Goal: Feedback & Contribution: Contribute content

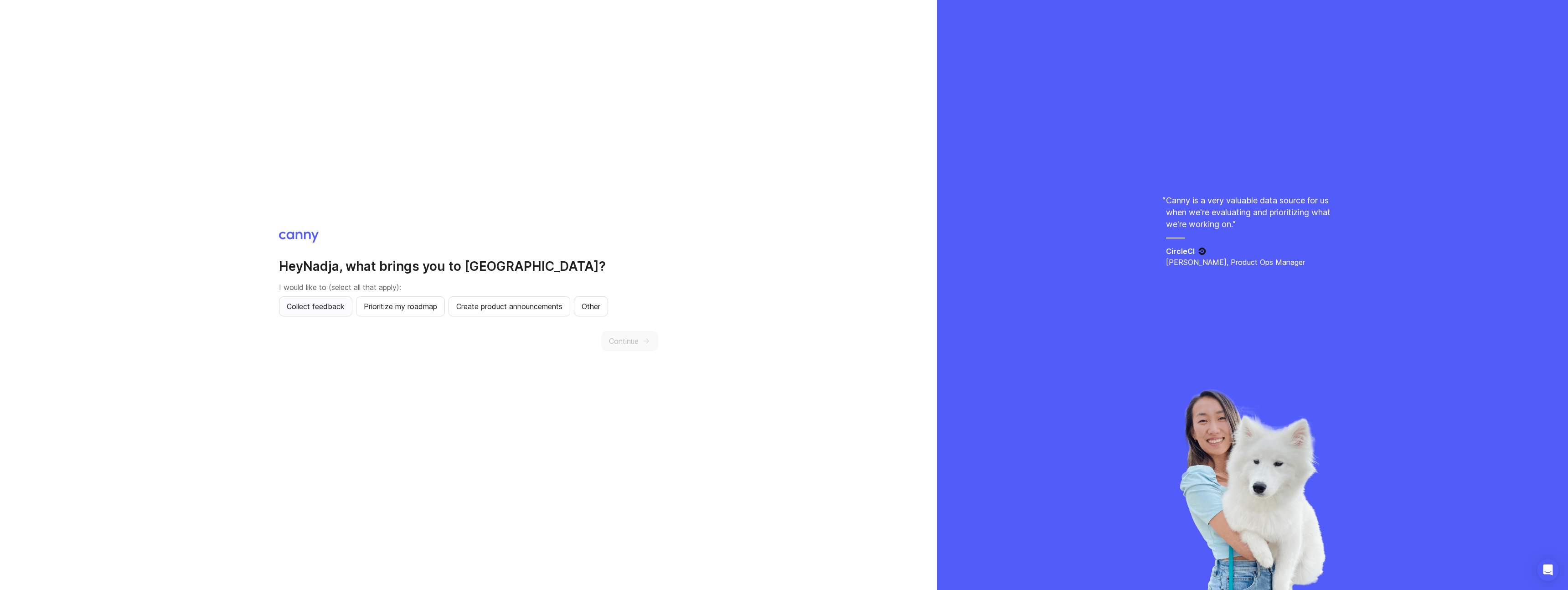
click at [335, 311] on span "Collect feedback" at bounding box center [315, 306] width 58 height 11
click at [639, 345] on button "Continue" at bounding box center [630, 341] width 57 height 20
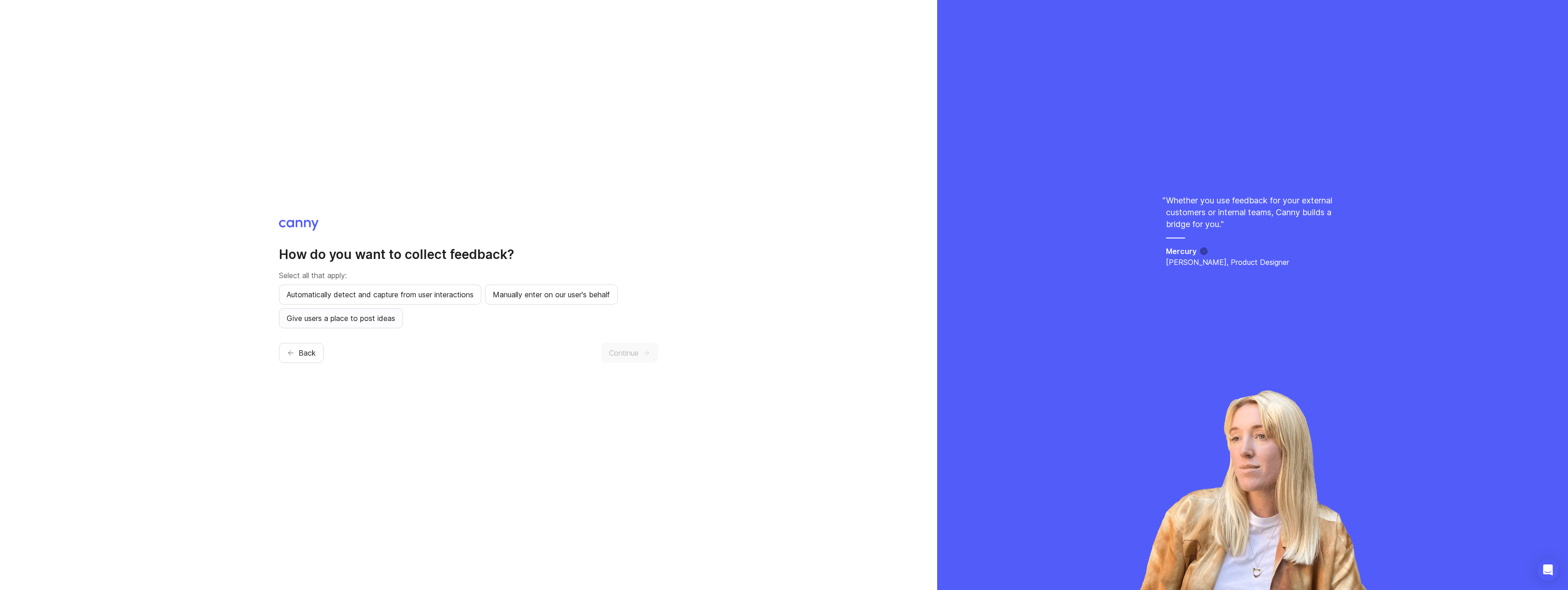
click at [371, 319] on span "Give users a place to post ideas" at bounding box center [341, 318] width 108 height 11
click at [625, 355] on span "Continue" at bounding box center [623, 353] width 29 height 11
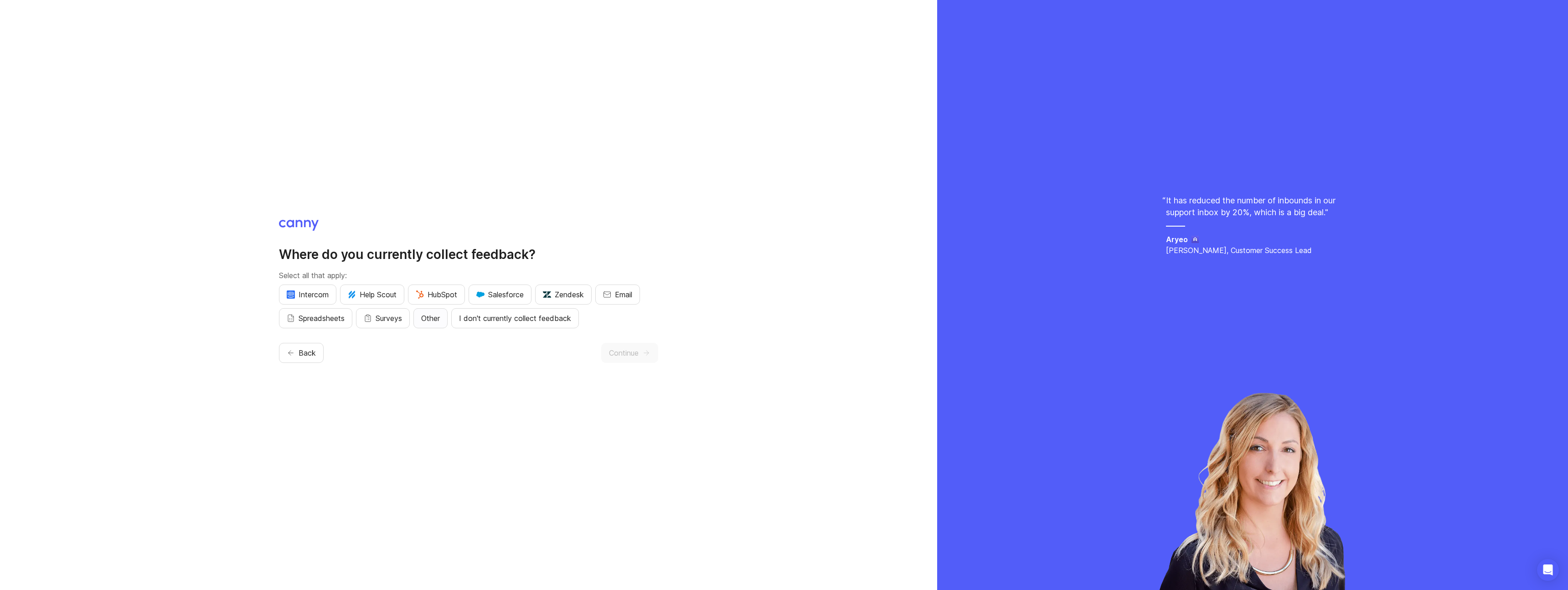
click at [446, 320] on button "Other" at bounding box center [430, 318] width 34 height 20
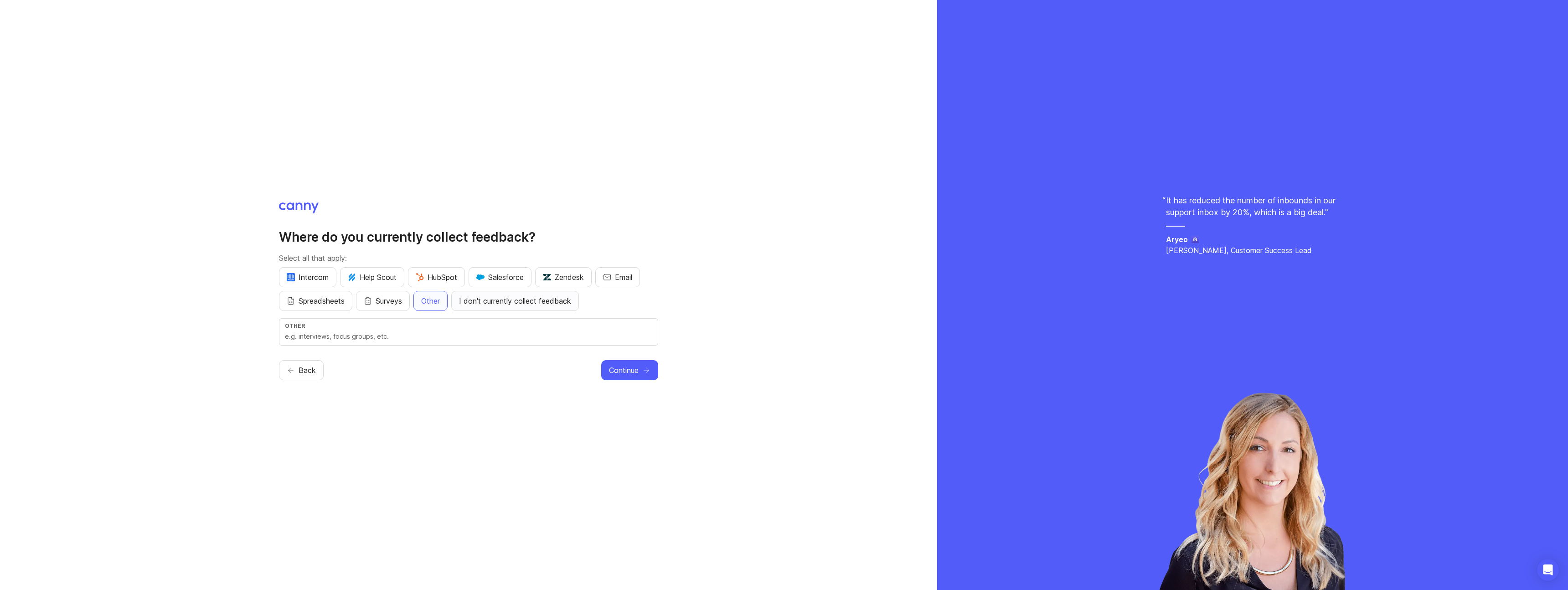
click at [528, 301] on span "I don't currently collect feedback" at bounding box center [515, 301] width 112 height 11
click at [440, 301] on span "Other" at bounding box center [430, 301] width 18 height 11
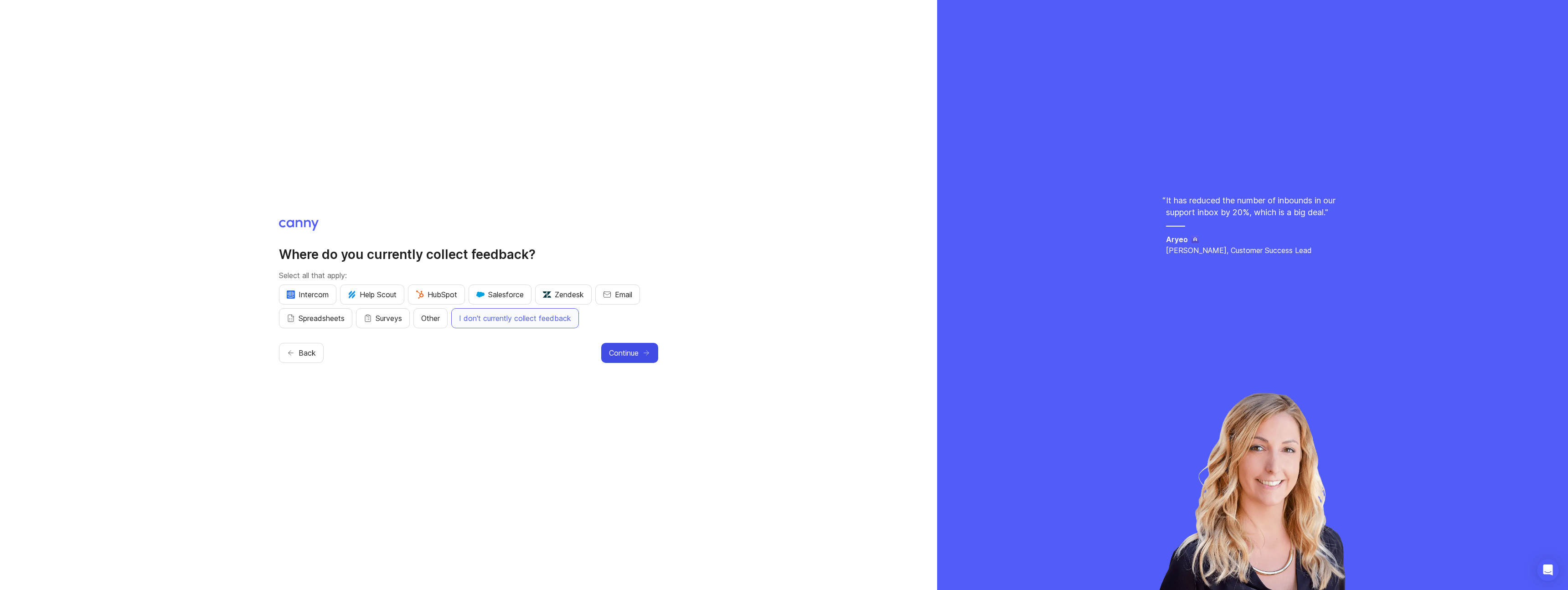
click at [634, 357] on span "Continue" at bounding box center [623, 353] width 29 height 11
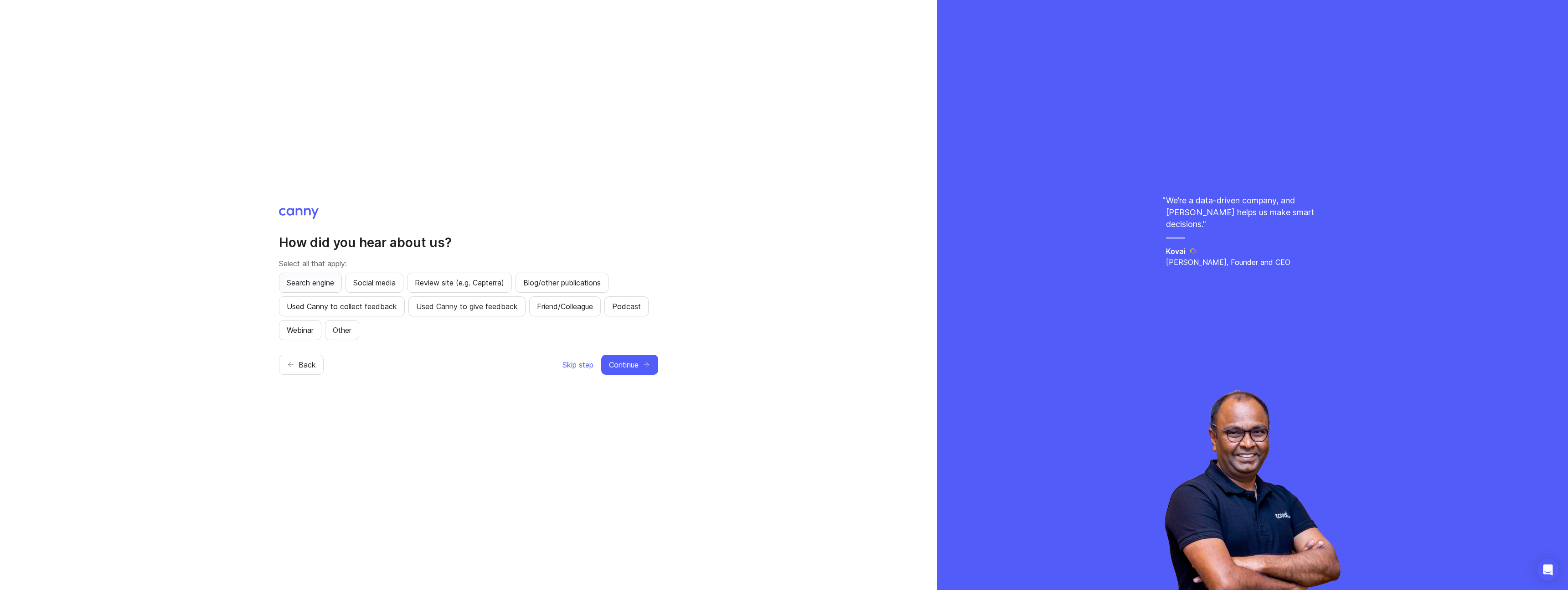
click at [312, 280] on span "Search engine" at bounding box center [311, 282] width 48 height 11
click at [640, 362] on button "Continue" at bounding box center [630, 365] width 57 height 20
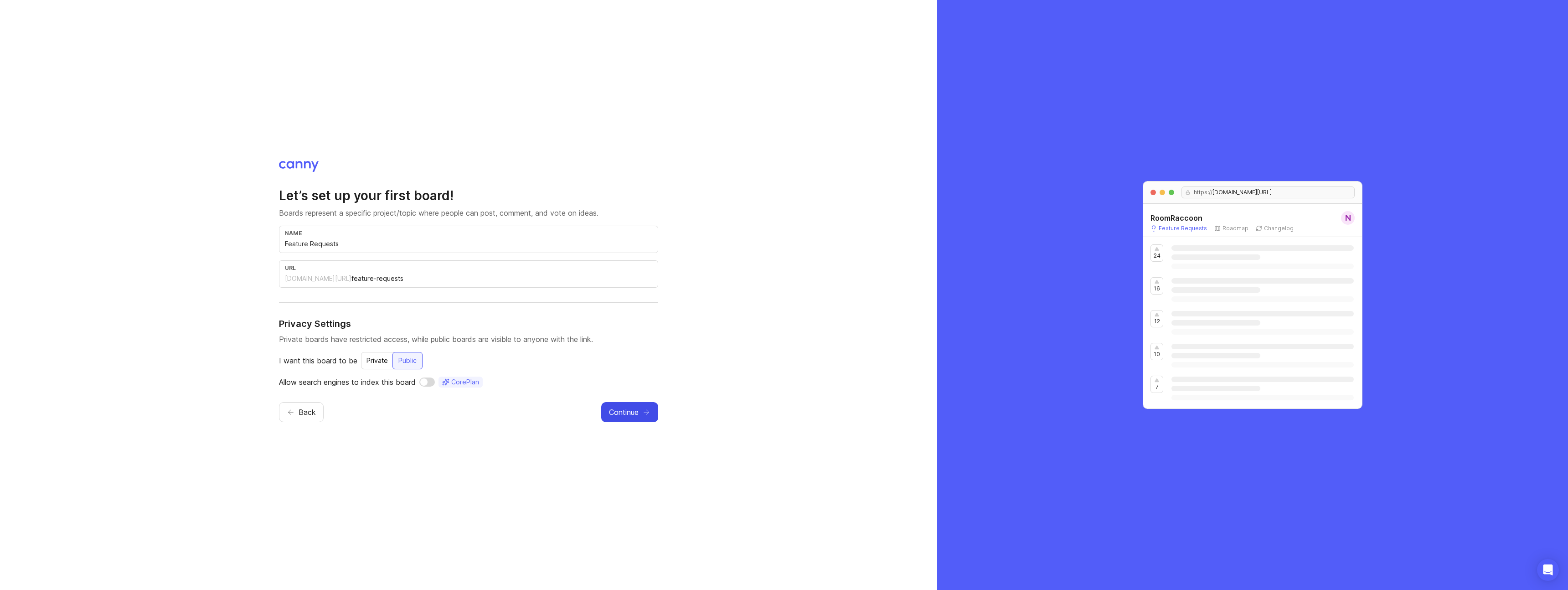
click at [637, 414] on span "Continue" at bounding box center [623, 412] width 29 height 11
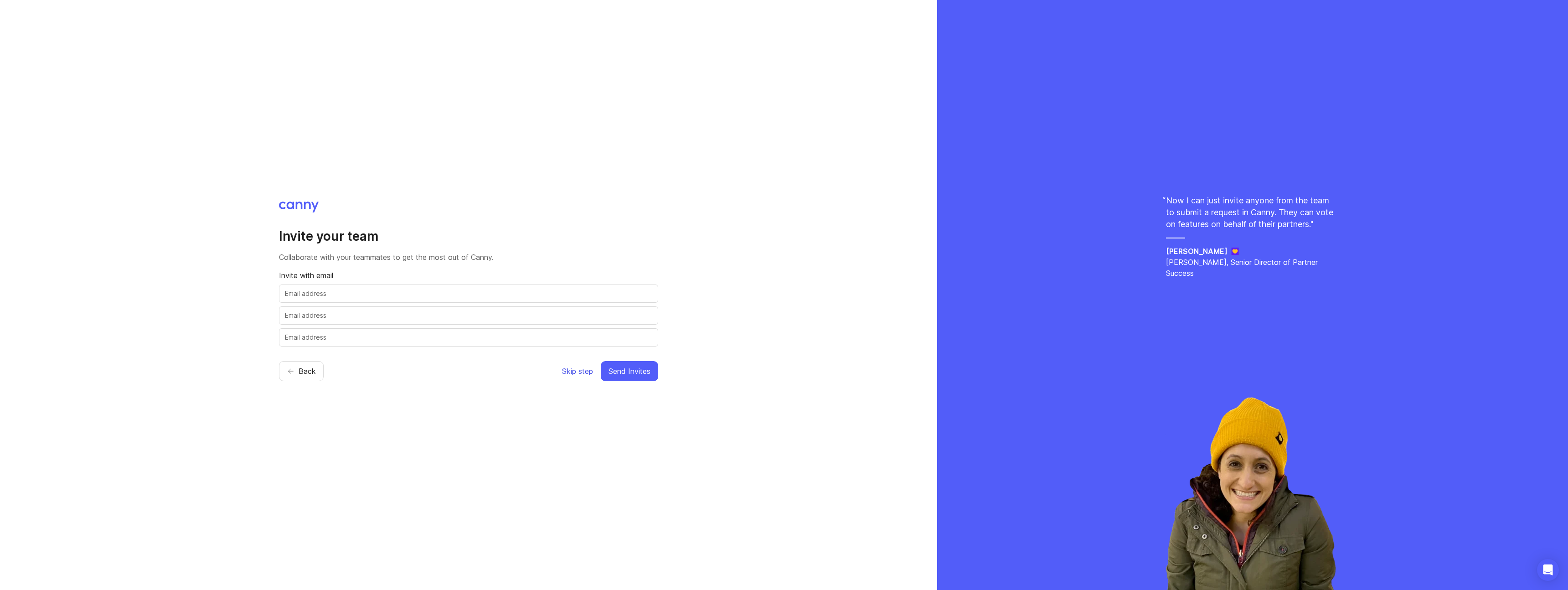
click at [566, 370] on span "Skip step" at bounding box center [577, 371] width 31 height 11
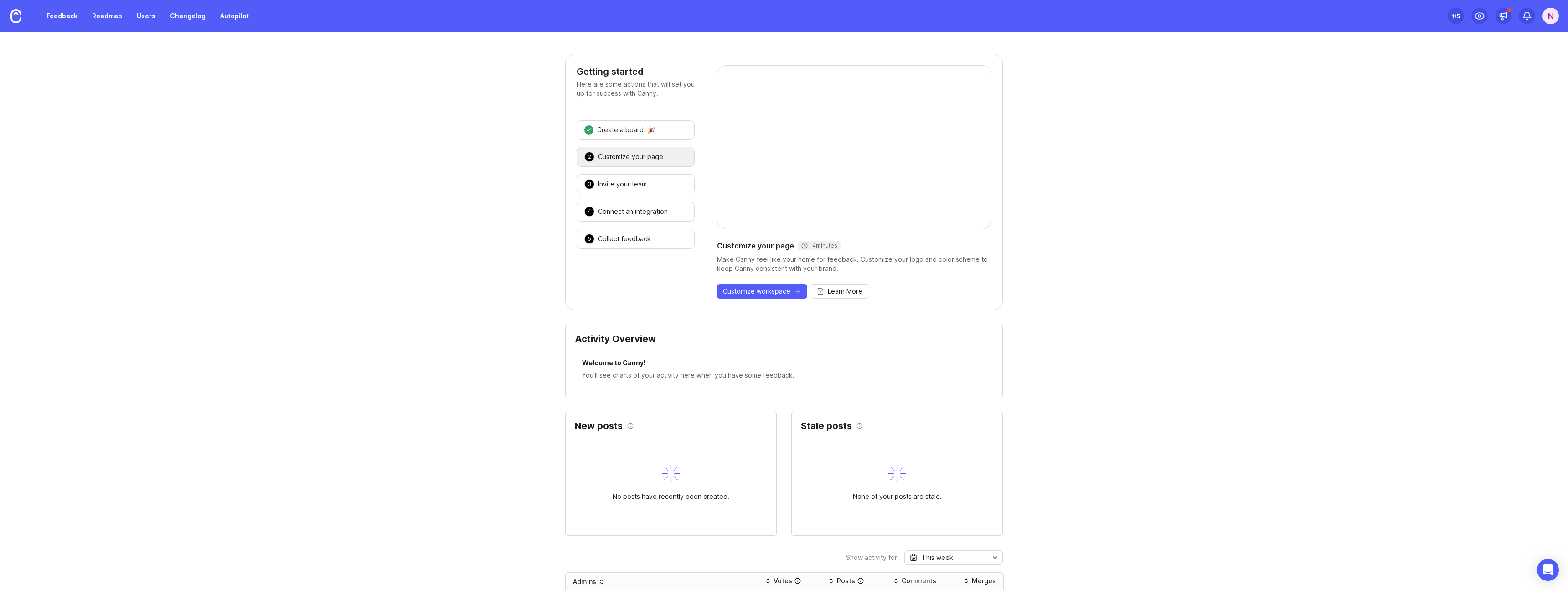
click at [1082, 93] on div "Getting started Here are some actions that will set you up for success with Can…" at bounding box center [784, 584] width 1568 height 1061
click at [1476, 17] on icon at bounding box center [1480, 16] width 11 height 11
click at [223, 17] on link "Autopilot" at bounding box center [234, 16] width 40 height 17
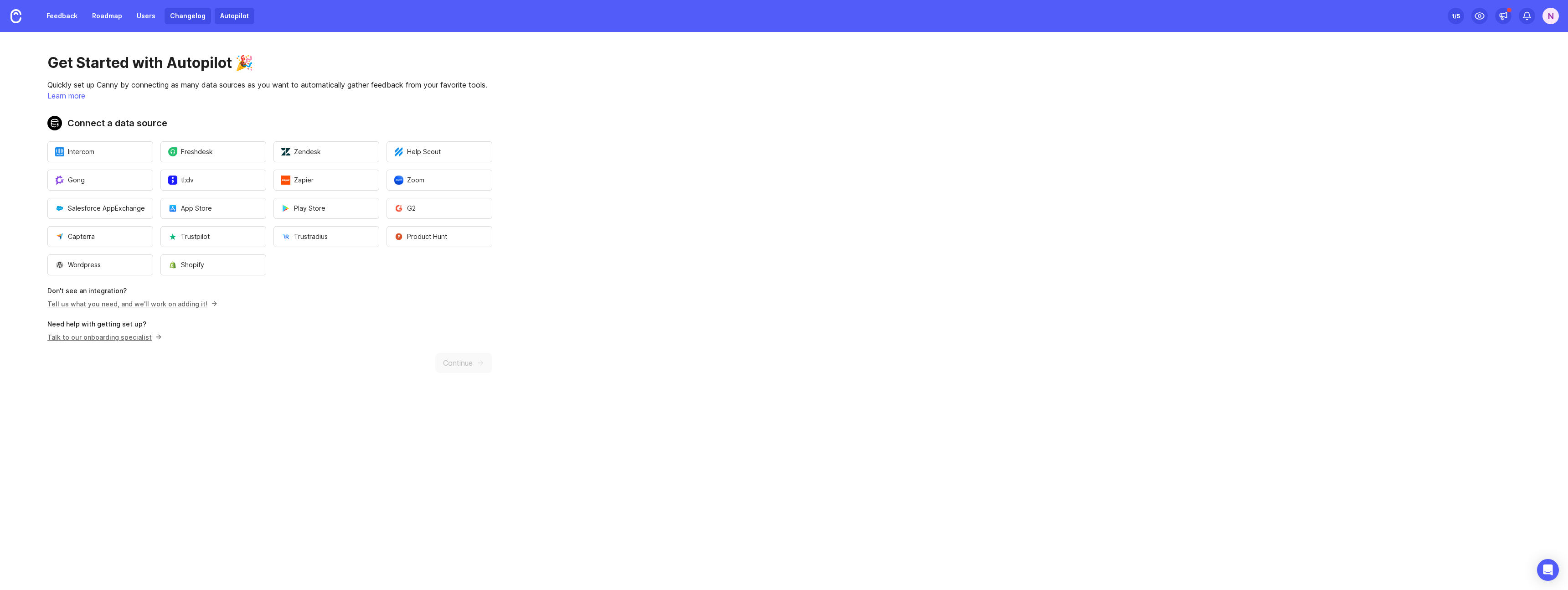
click at [186, 17] on link "Changelog" at bounding box center [187, 16] width 47 height 17
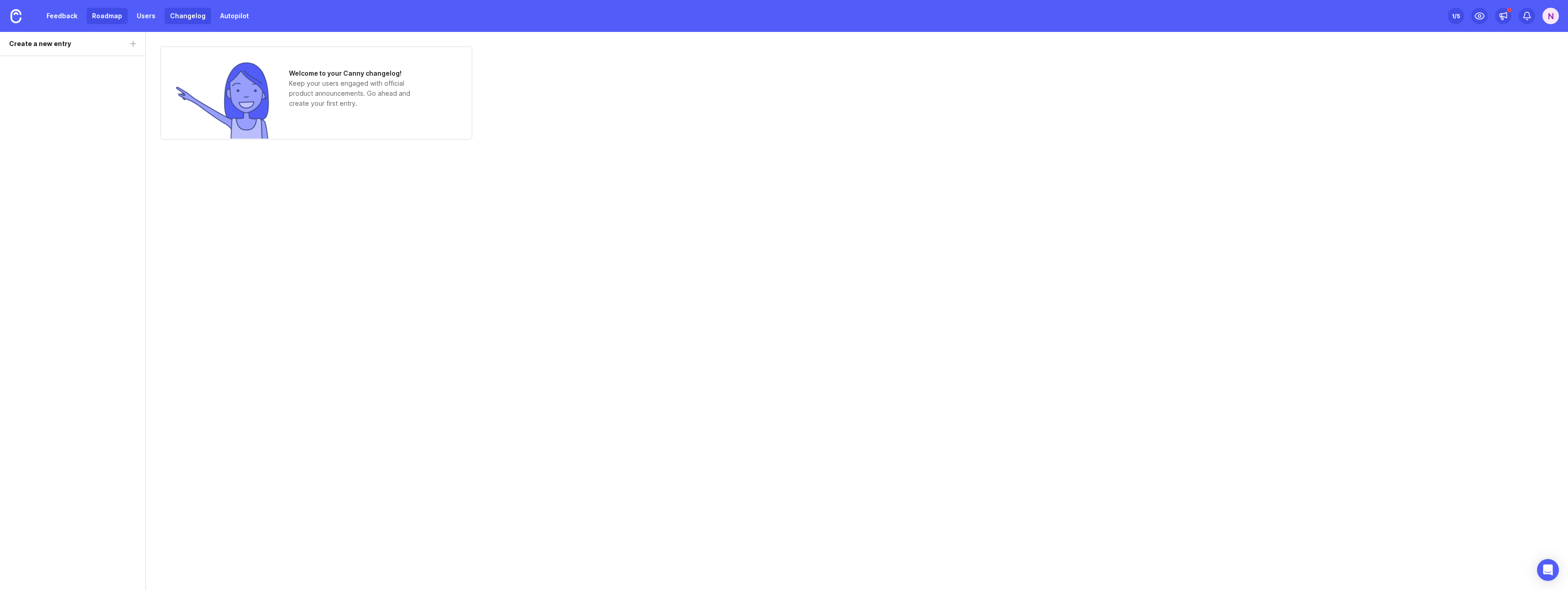
click at [98, 21] on link "Roadmap" at bounding box center [107, 16] width 41 height 17
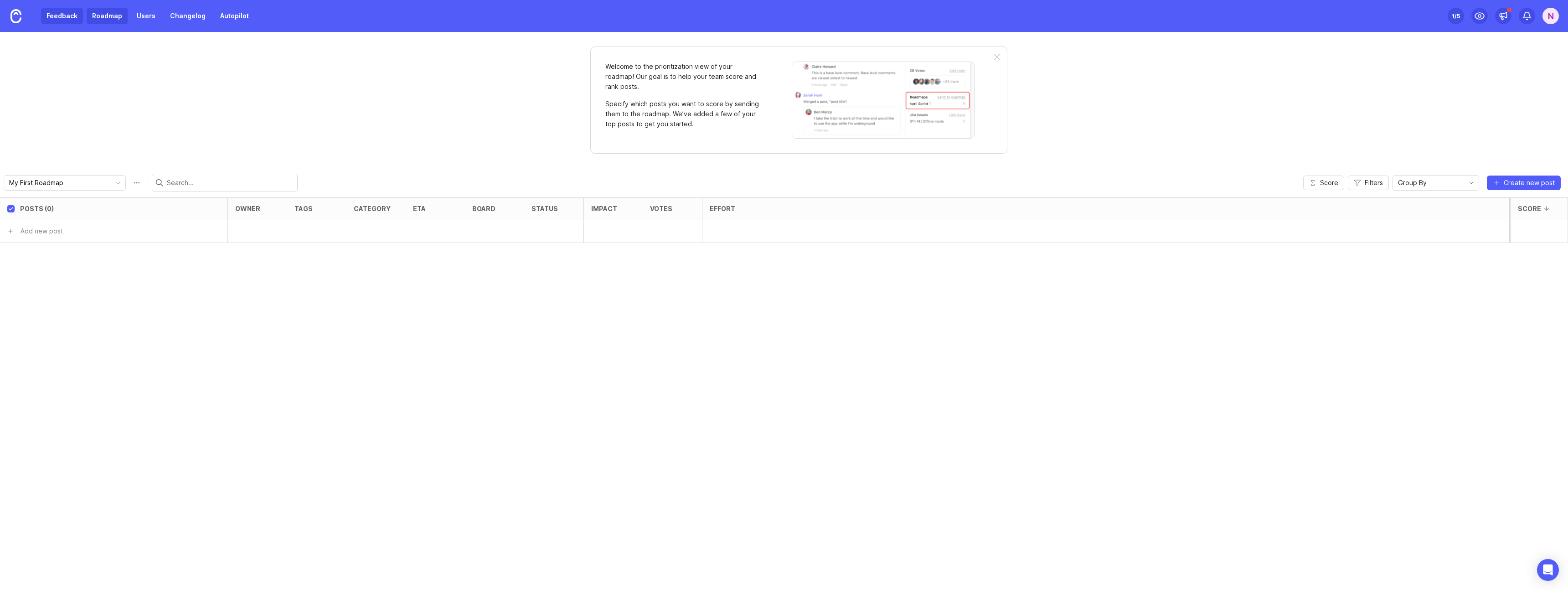
click at [69, 17] on link "Feedback" at bounding box center [62, 16] width 42 height 17
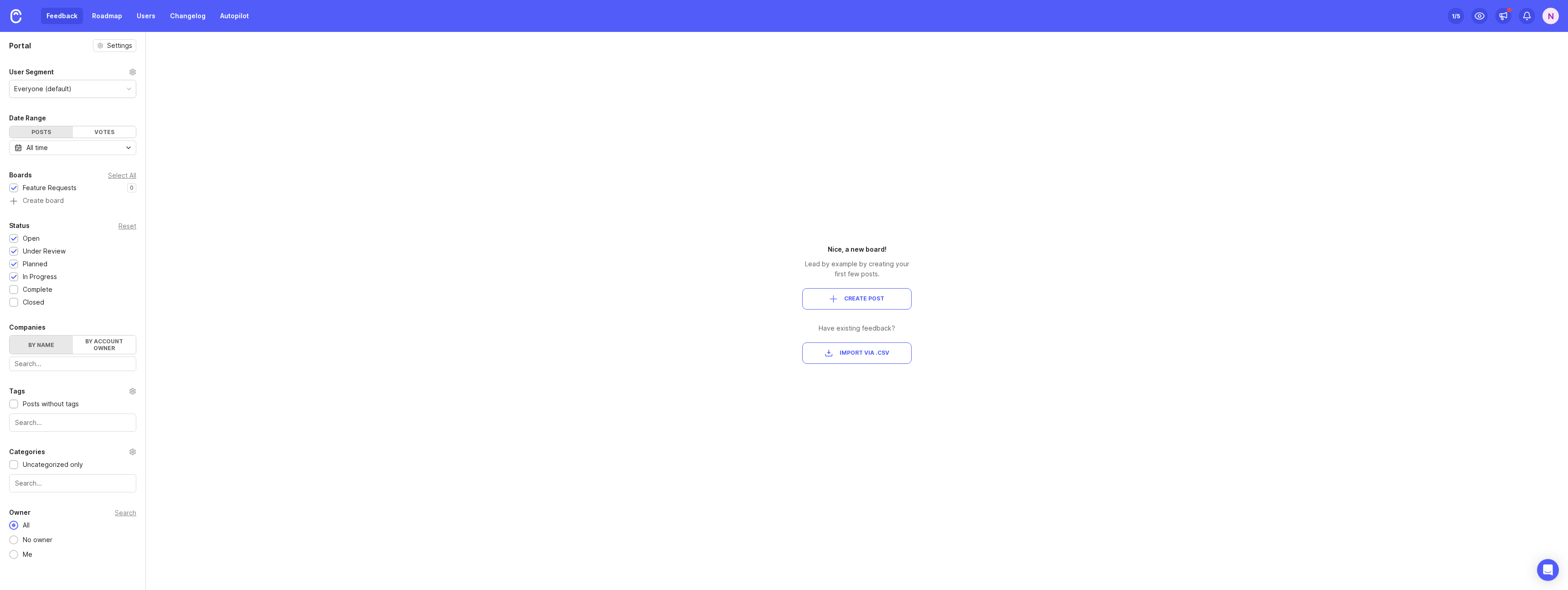
click at [1551, 17] on div "N" at bounding box center [1551, 16] width 17 height 17
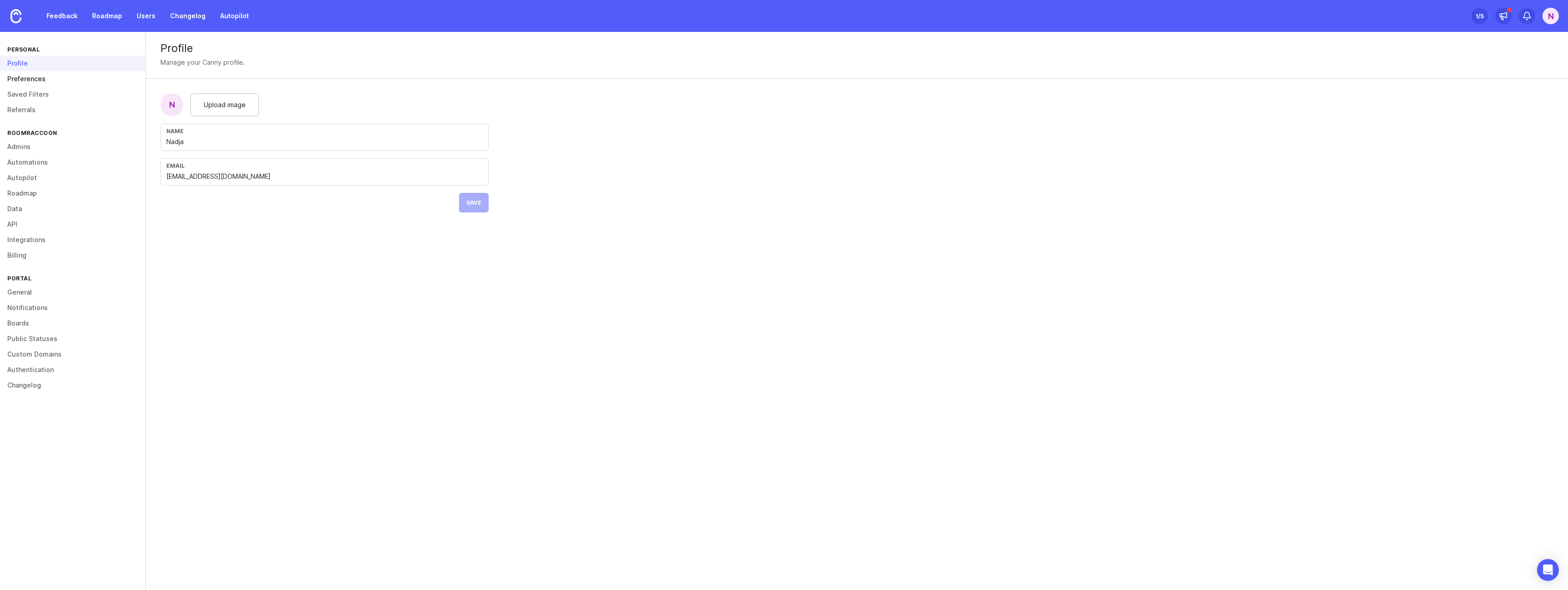
click at [29, 81] on link "Preferences" at bounding box center [73, 78] width 145 height 16
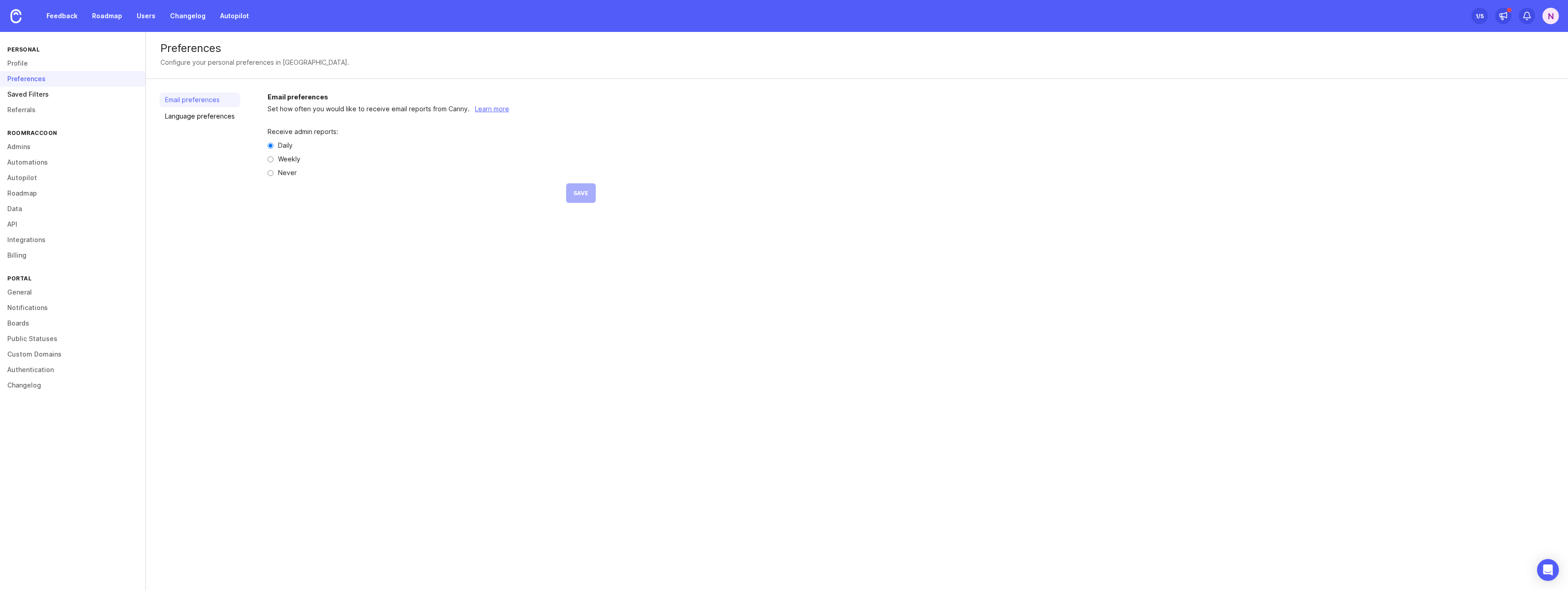
click at [28, 95] on link "Saved Filters" at bounding box center [73, 94] width 145 height 16
click at [30, 80] on link "Preferences" at bounding box center [73, 78] width 145 height 16
click at [30, 93] on link "Saved Filters" at bounding box center [73, 94] width 145 height 16
click at [23, 112] on link "Referrals" at bounding box center [73, 109] width 145 height 16
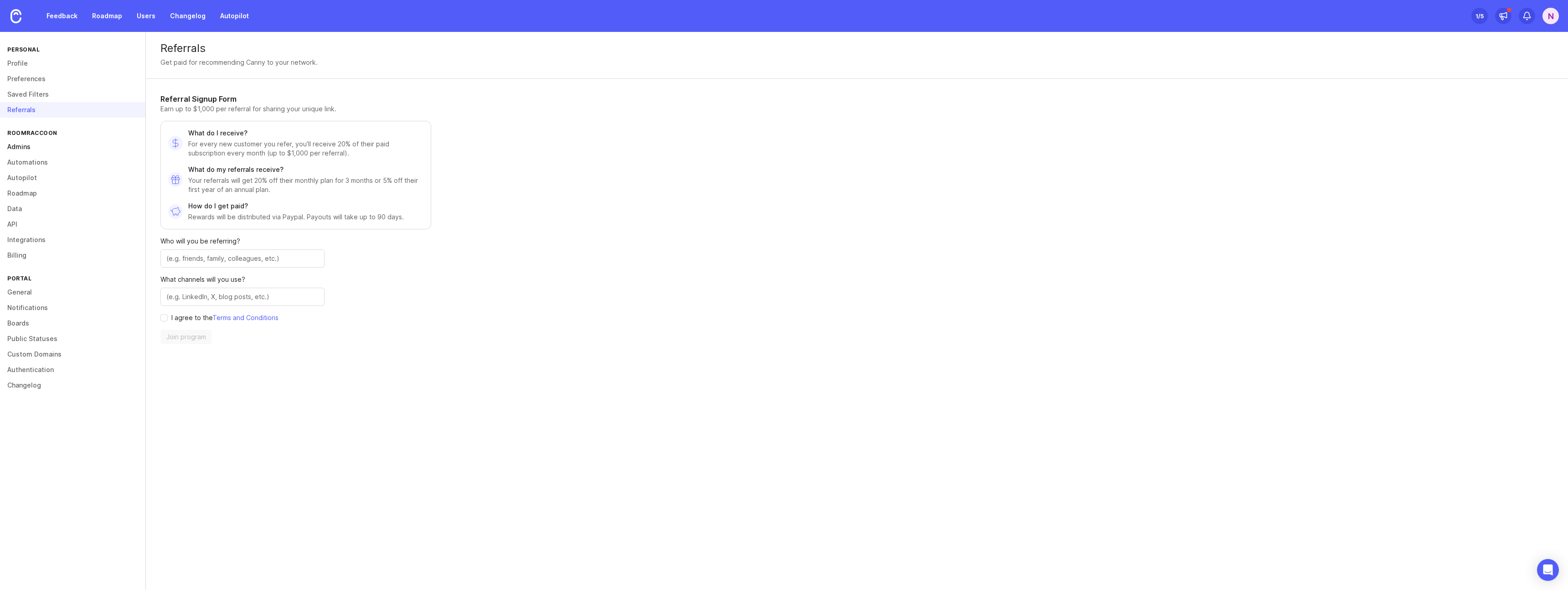
click at [22, 148] on link "Admins" at bounding box center [73, 146] width 145 height 16
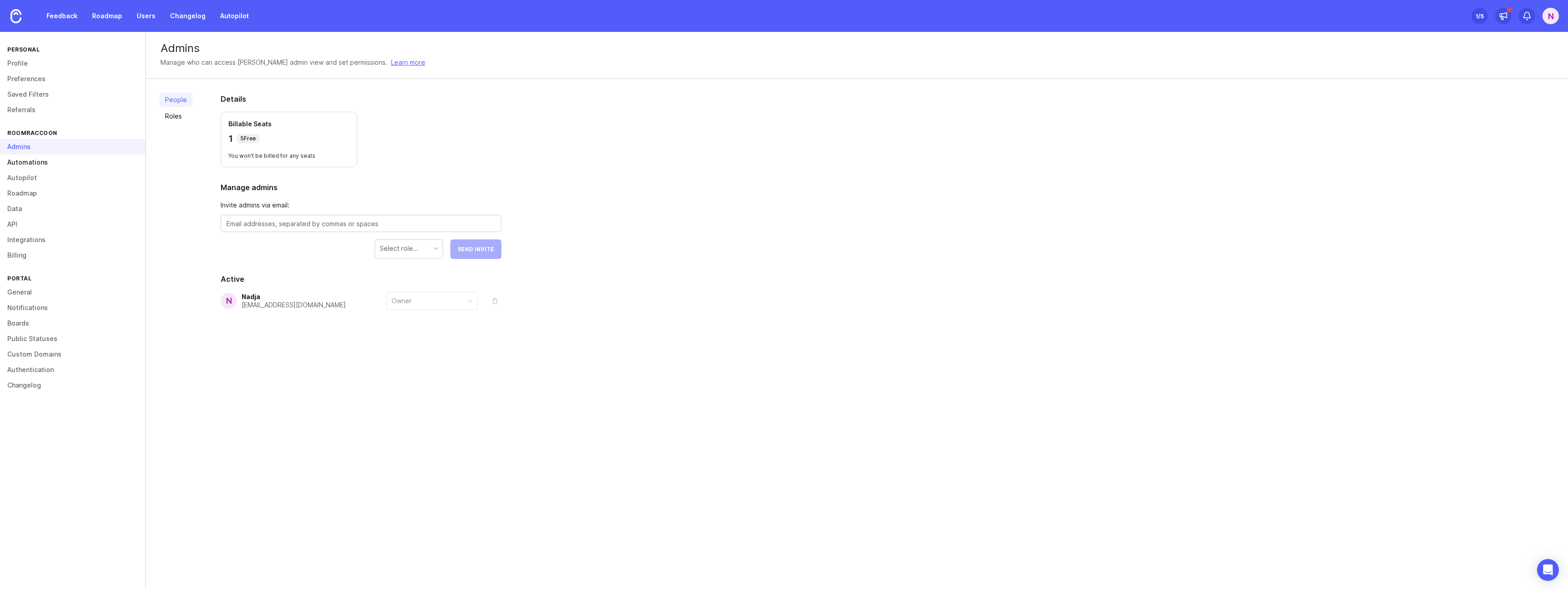
click at [25, 165] on link "Automations" at bounding box center [73, 162] width 145 height 16
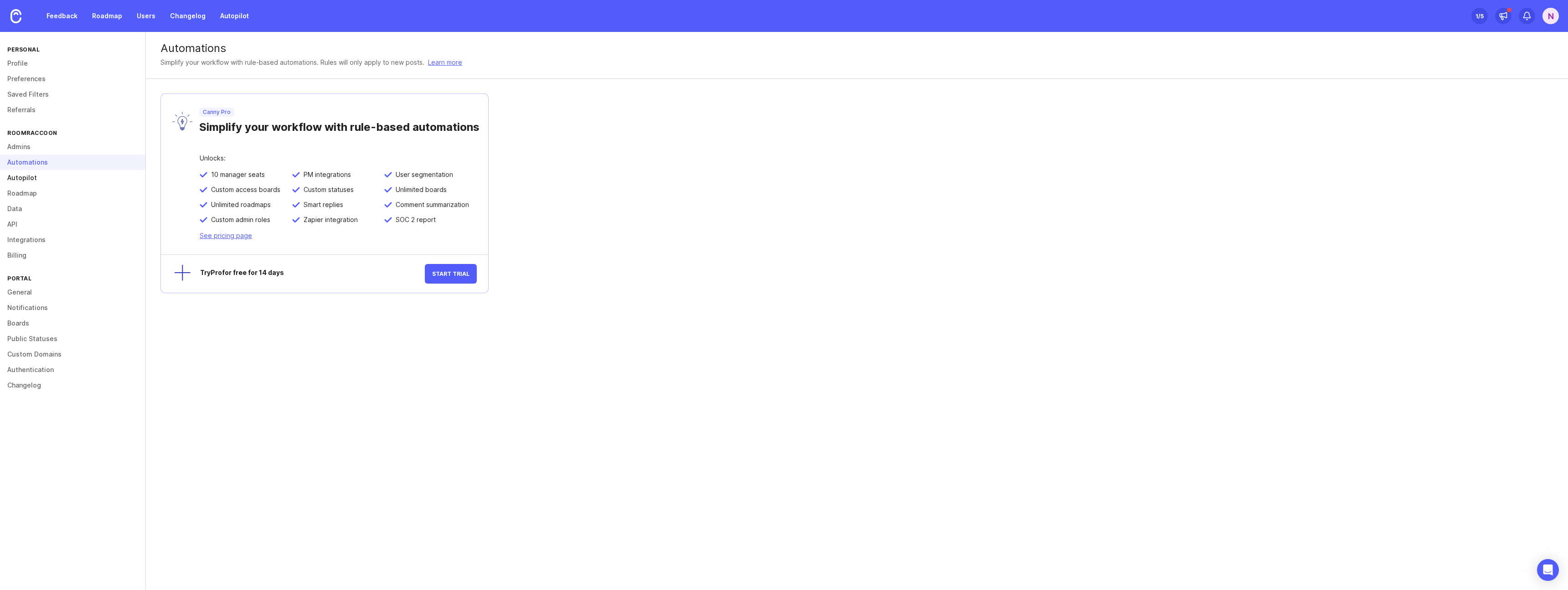
click at [23, 179] on link "Autopilot" at bounding box center [73, 177] width 145 height 16
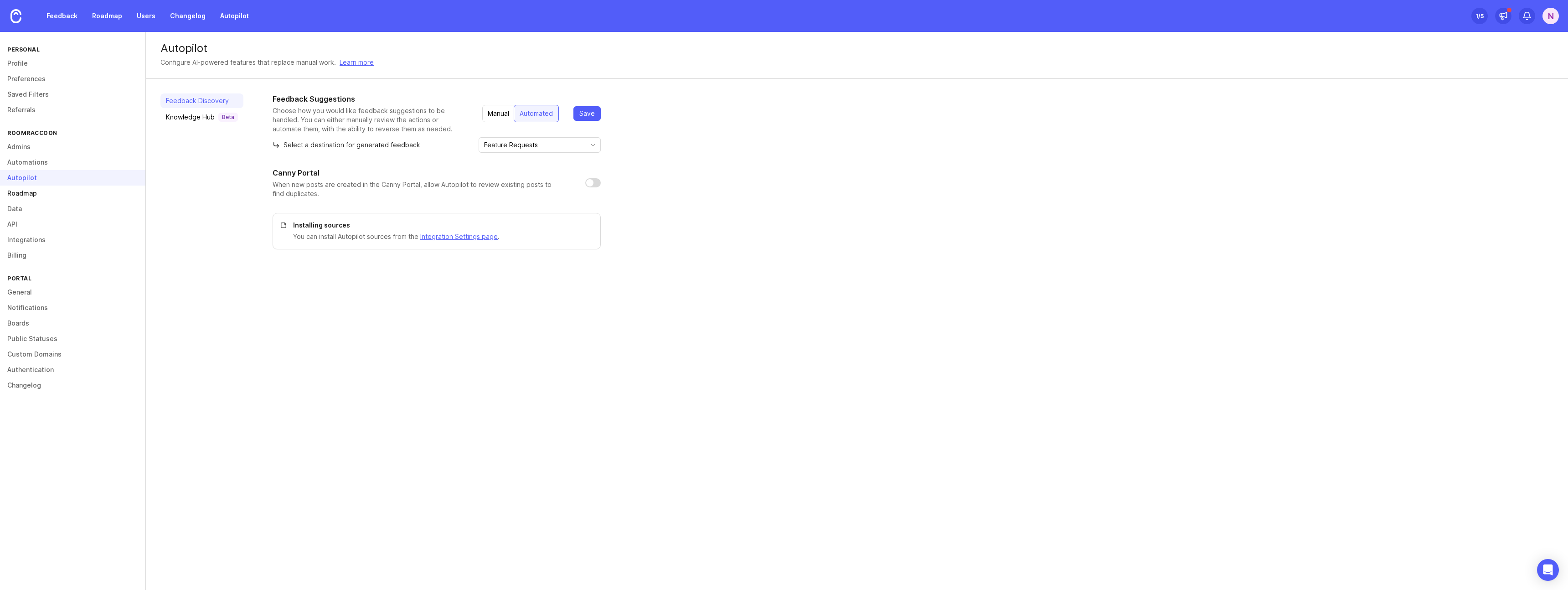
click at [21, 194] on link "Roadmap" at bounding box center [73, 193] width 145 height 16
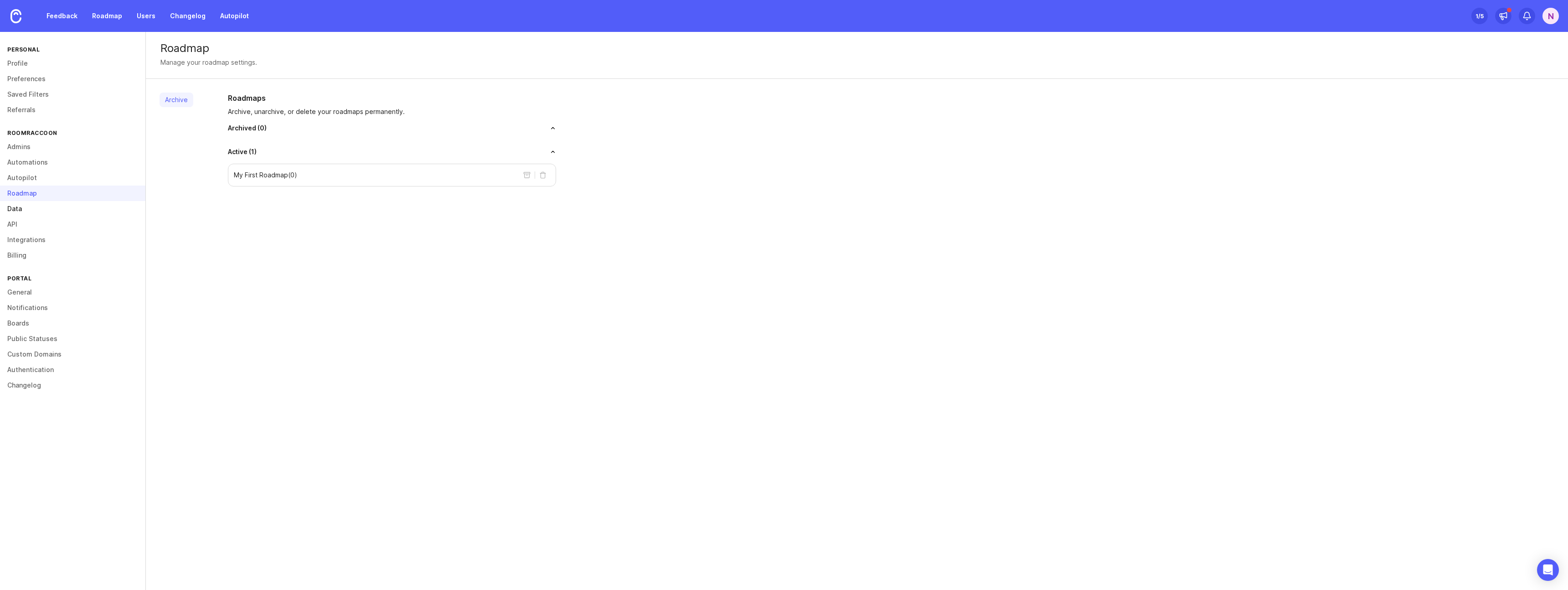
click at [17, 211] on link "Data" at bounding box center [73, 209] width 145 height 16
click at [302, 189] on button "Use ARR instead" at bounding box center [297, 188] width 47 height 10
click at [20, 222] on link "API" at bounding box center [73, 224] width 145 height 16
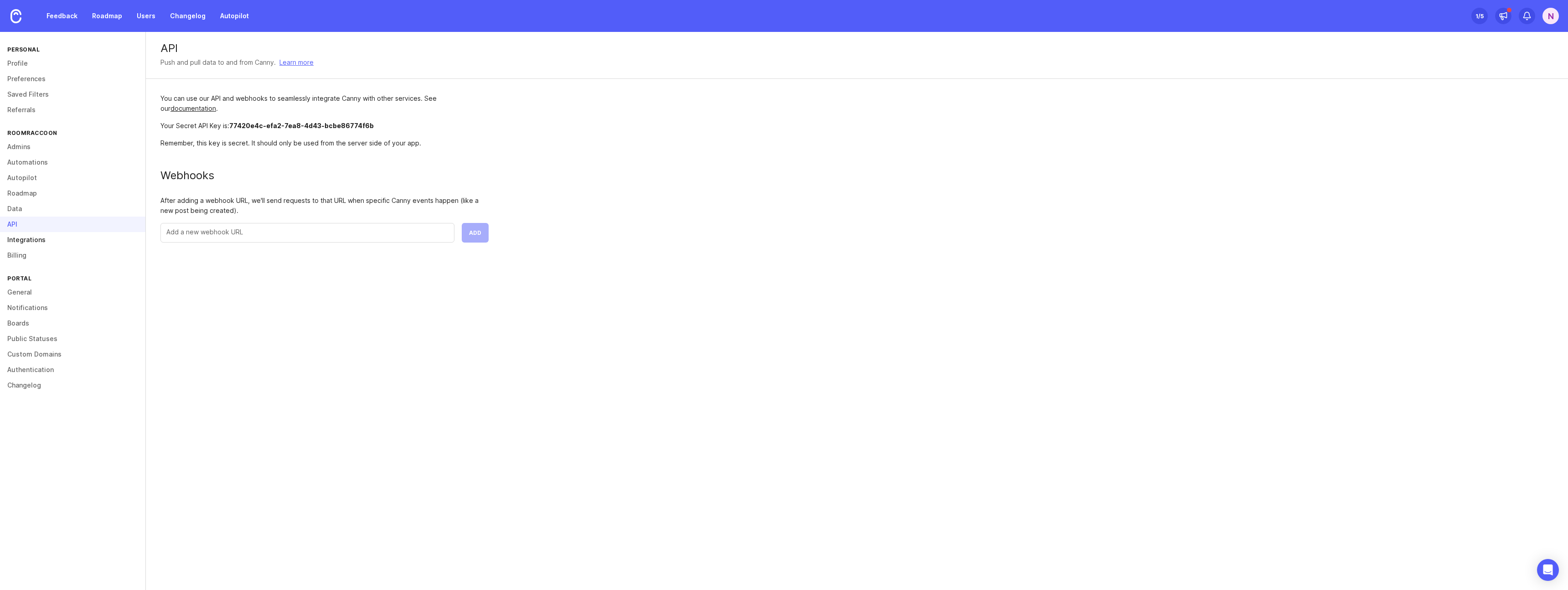
click at [21, 242] on link "Integrations" at bounding box center [73, 239] width 145 height 16
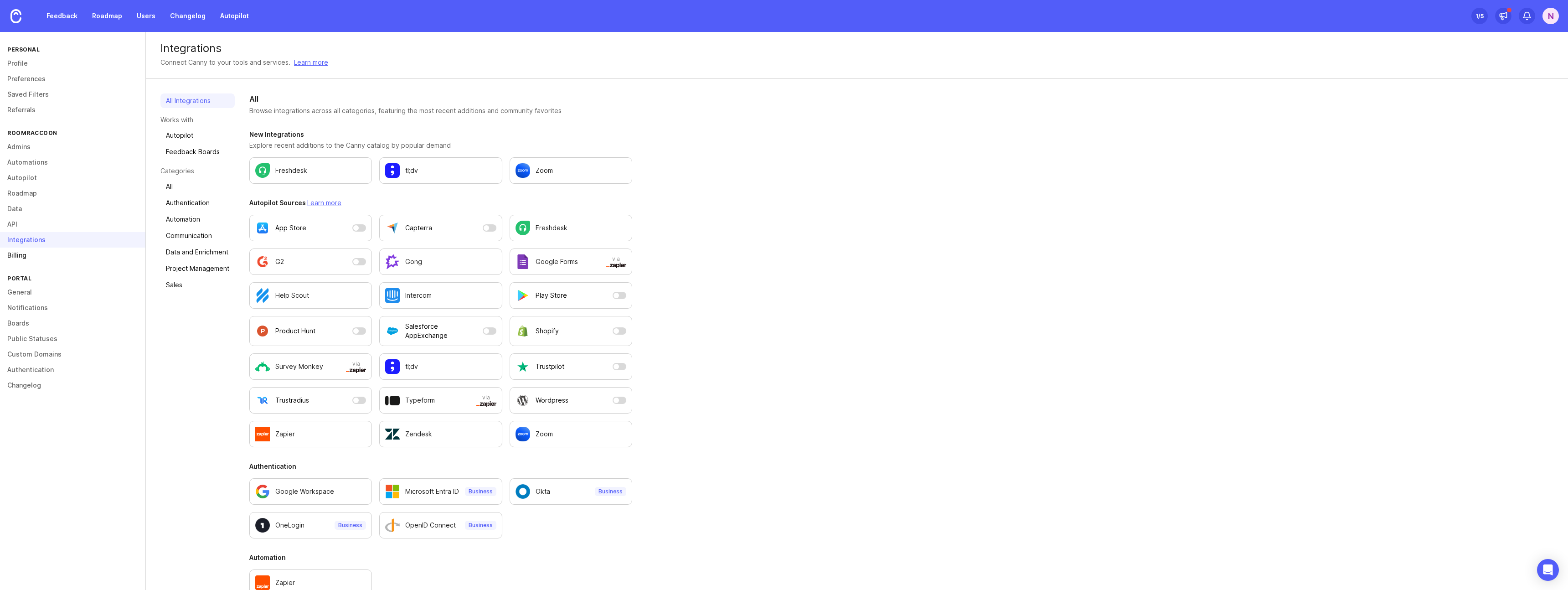
click at [18, 257] on link "Billing" at bounding box center [73, 255] width 145 height 16
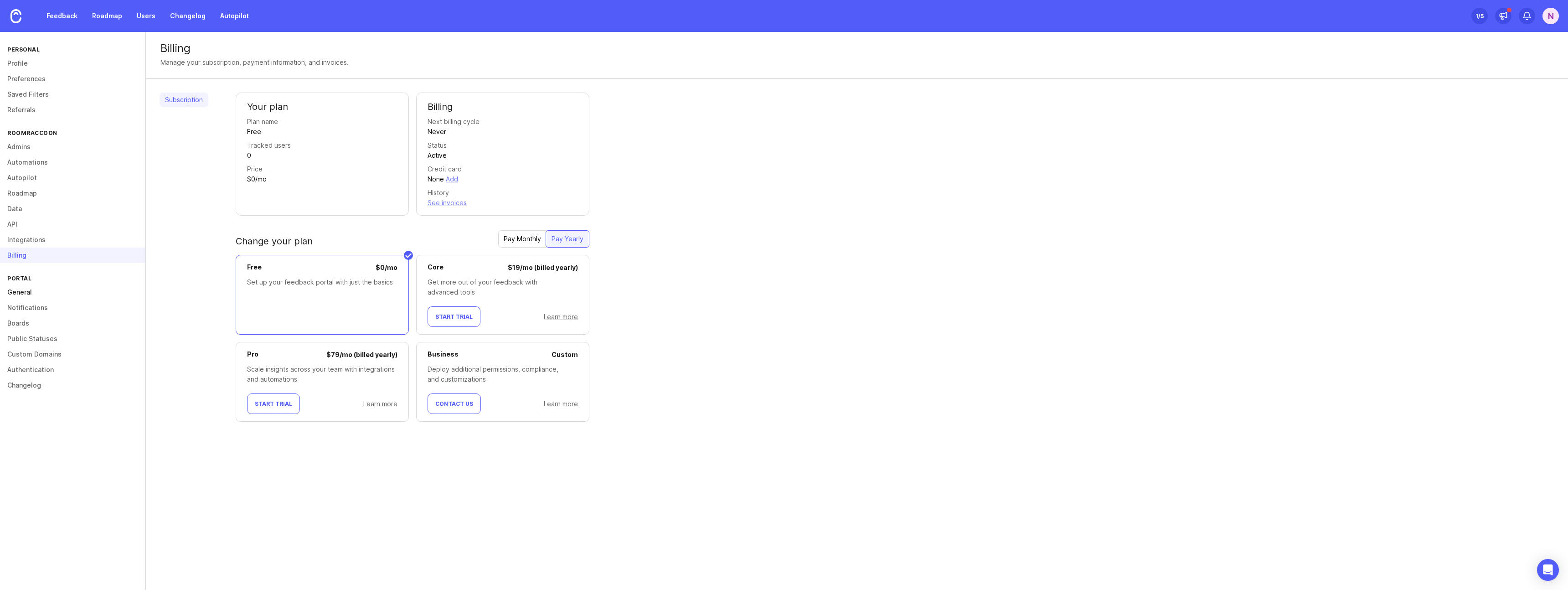
click at [20, 293] on link "General" at bounding box center [73, 291] width 145 height 16
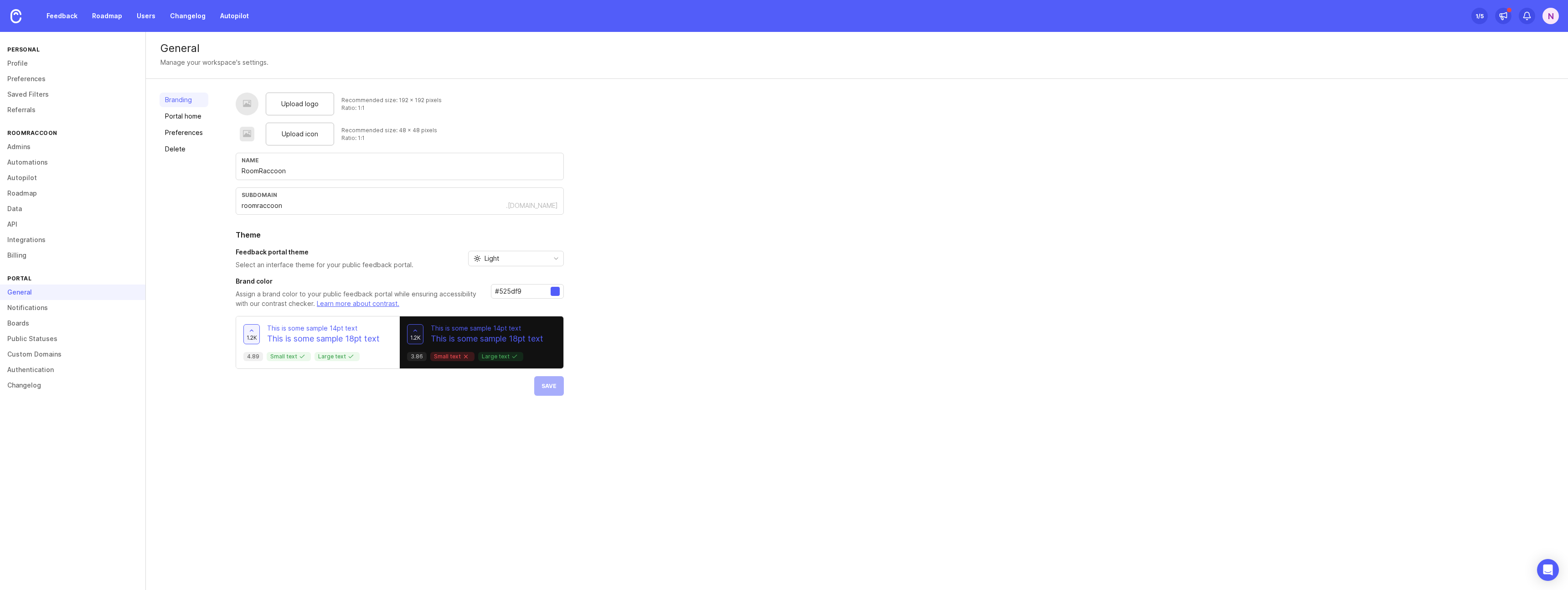
drag, startPoint x: 528, startPoint y: 289, endPoint x: 476, endPoint y: 289, distance: 52.0
click at [476, 289] on div "Brand color Assign a brand color to your public feedback portal while ensuring …" at bounding box center [399, 292] width 328 height 32
paste input "a4a2ff"
type input "#a4a2ff"
click at [638, 305] on div "Upload logo Recommended size: 192 x 192 pixels Ratio: 1:1 Upload icon Recommend…" at bounding box center [894, 244] width 1319 height 303
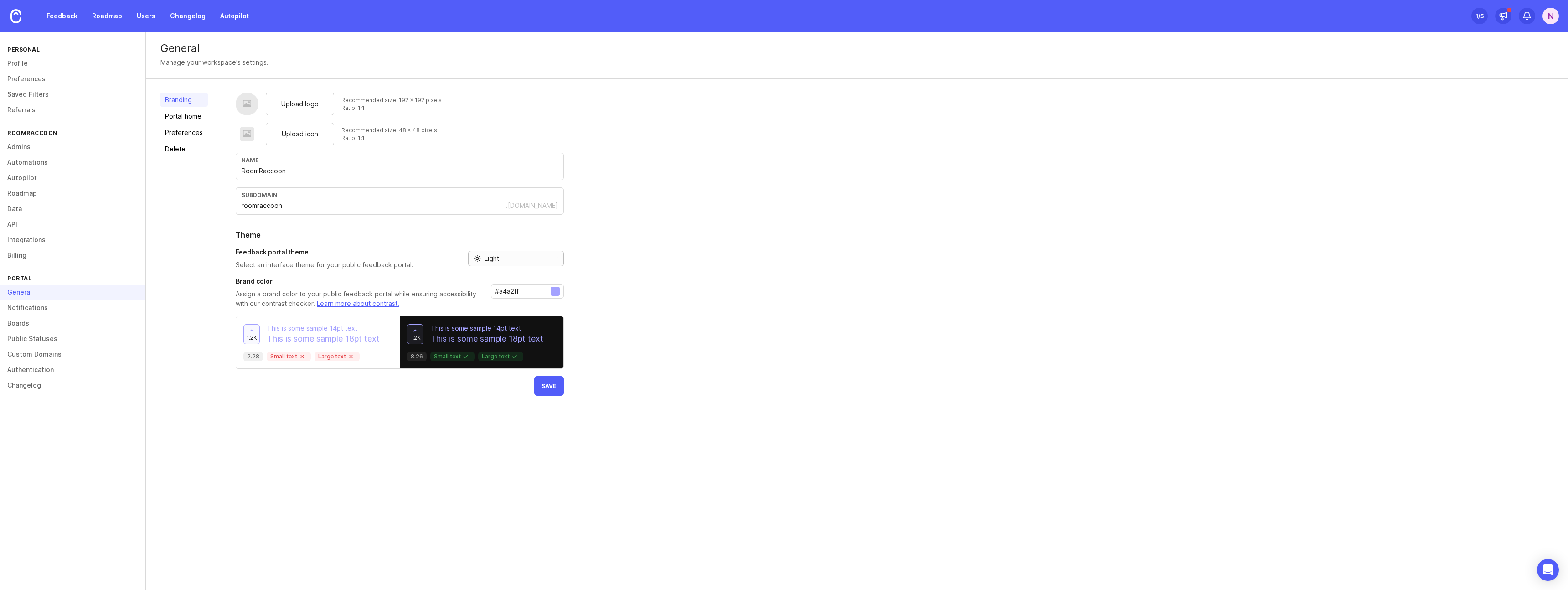
click at [557, 260] on icon "toggle icon" at bounding box center [556, 258] width 15 height 7
click at [528, 274] on span "System preference" at bounding box center [514, 276] width 59 height 10
click at [547, 388] on span "Save" at bounding box center [549, 385] width 15 height 6
click at [35, 308] on link "Notifications" at bounding box center [73, 307] width 145 height 16
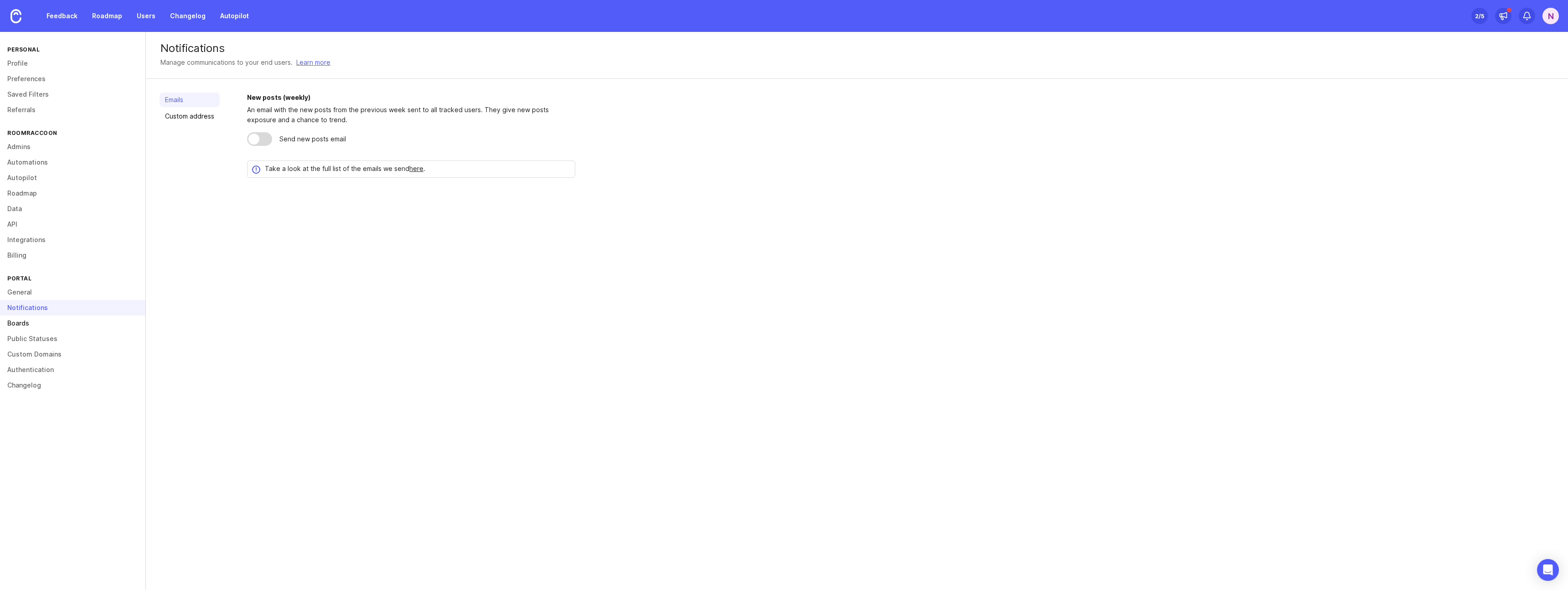
click at [25, 327] on link "Boards" at bounding box center [73, 323] width 145 height 16
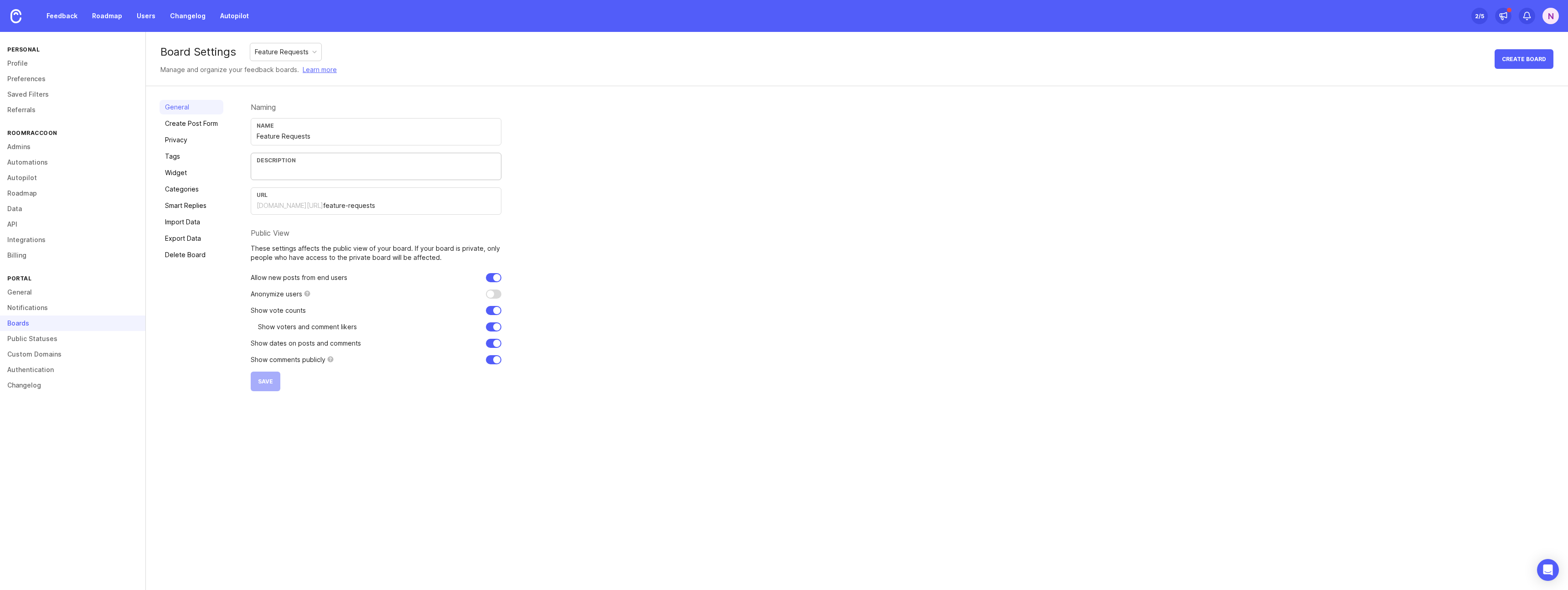
click at [271, 169] on input "text" at bounding box center [376, 170] width 239 height 10
drag, startPoint x: 327, startPoint y: 170, endPoint x: 253, endPoint y: 170, distance: 74.0
click at [253, 170] on div "Description Here you can add your" at bounding box center [376, 166] width 251 height 28
type input "Do you have an idea that would make RoomRaccoon even better for you?"
click at [263, 383] on span "Save" at bounding box center [266, 380] width 15 height 6
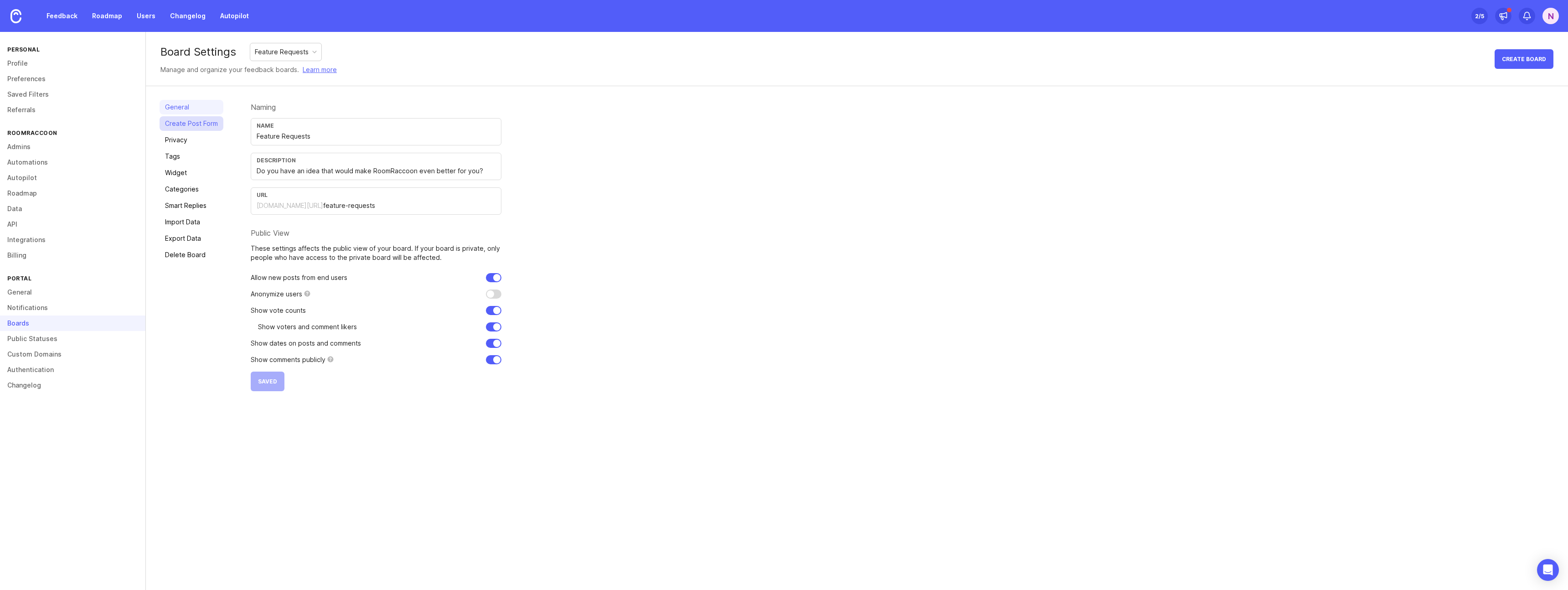
click at [184, 123] on link "Create Post Form" at bounding box center [191, 123] width 63 height 15
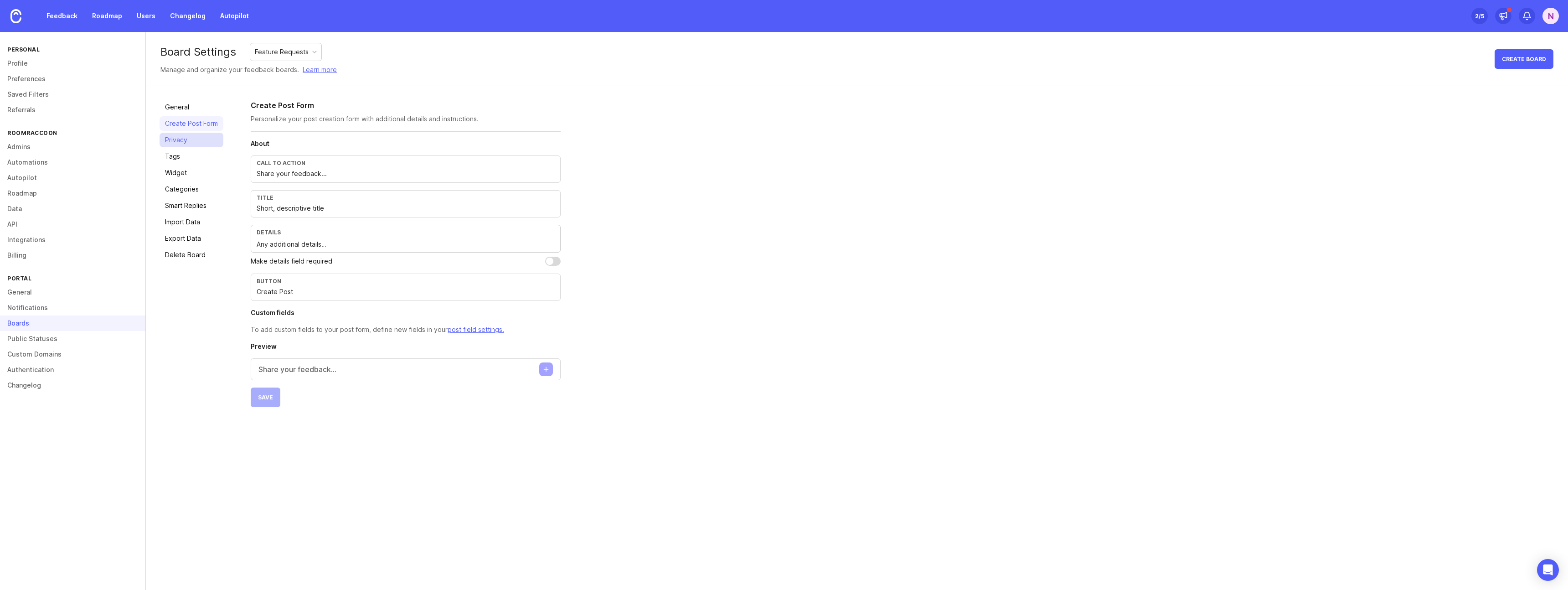
click at [180, 141] on link "Privacy" at bounding box center [191, 140] width 63 height 15
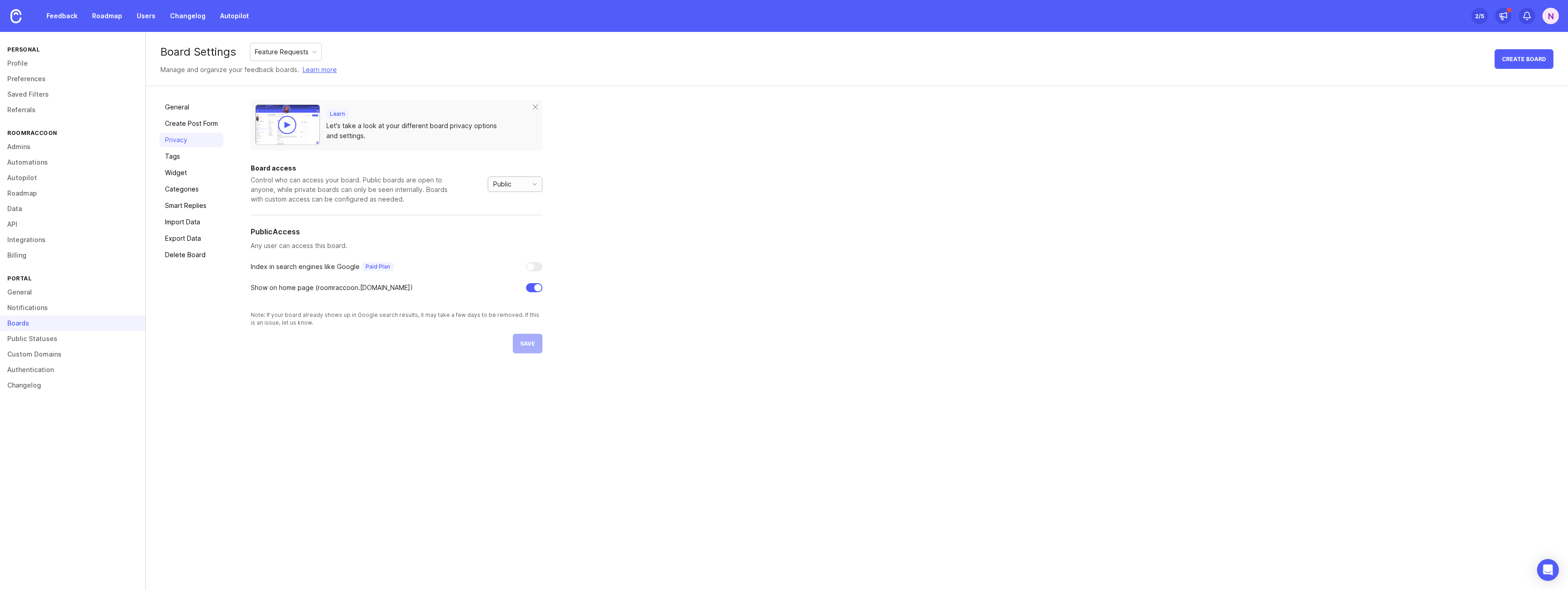
click at [501, 185] on span "Public" at bounding box center [503, 184] width 18 height 10
click at [651, 201] on div "Learn Let's take a look at your different board privacy options and settings. B…" at bounding box center [903, 227] width 1303 height 254
click at [168, 152] on link "Tags" at bounding box center [191, 156] width 63 height 15
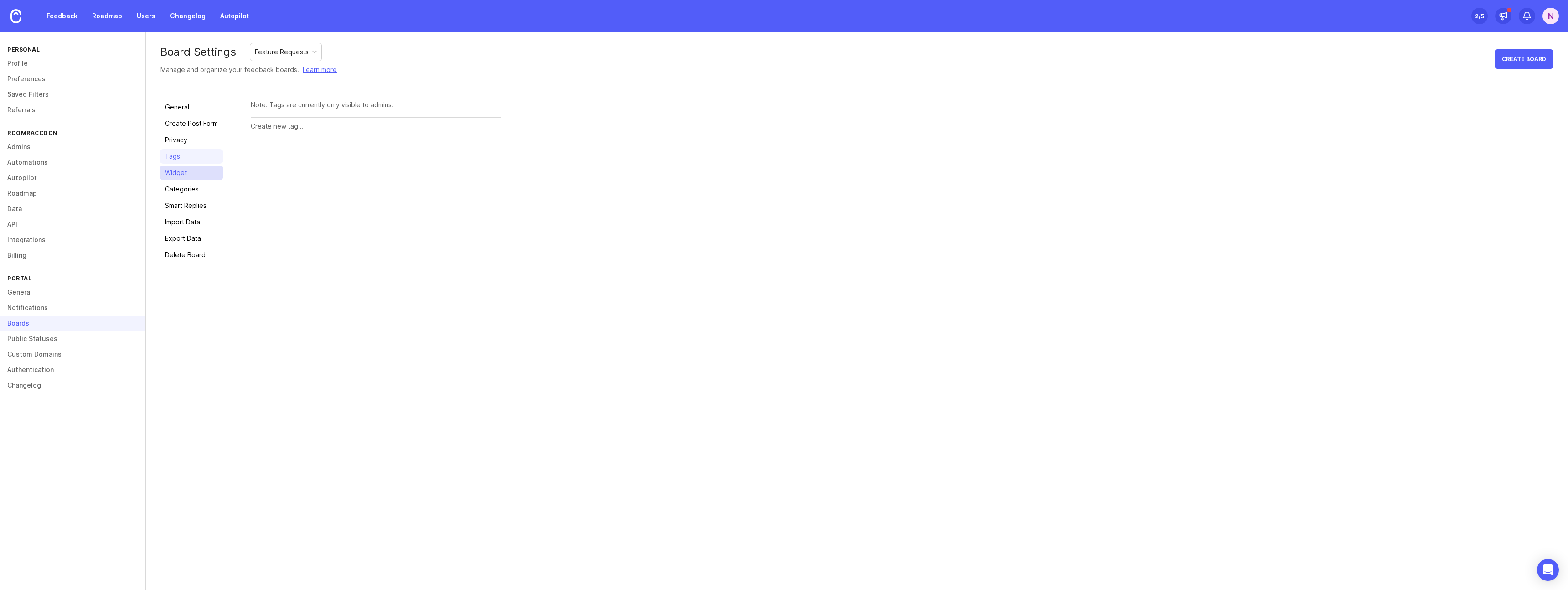
click at [181, 171] on link "Widget" at bounding box center [191, 173] width 63 height 15
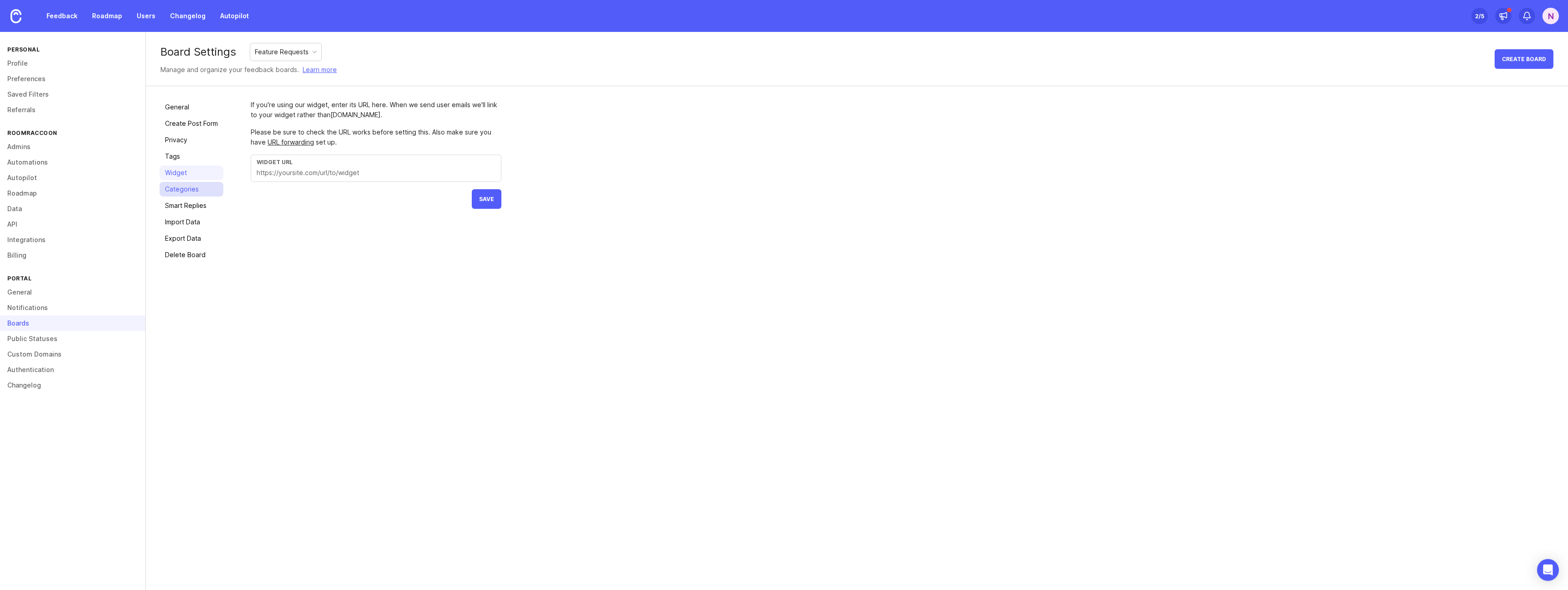
click at [183, 193] on link "Categories" at bounding box center [191, 189] width 63 height 15
click at [186, 211] on link "Smart Replies" at bounding box center [191, 206] width 63 height 15
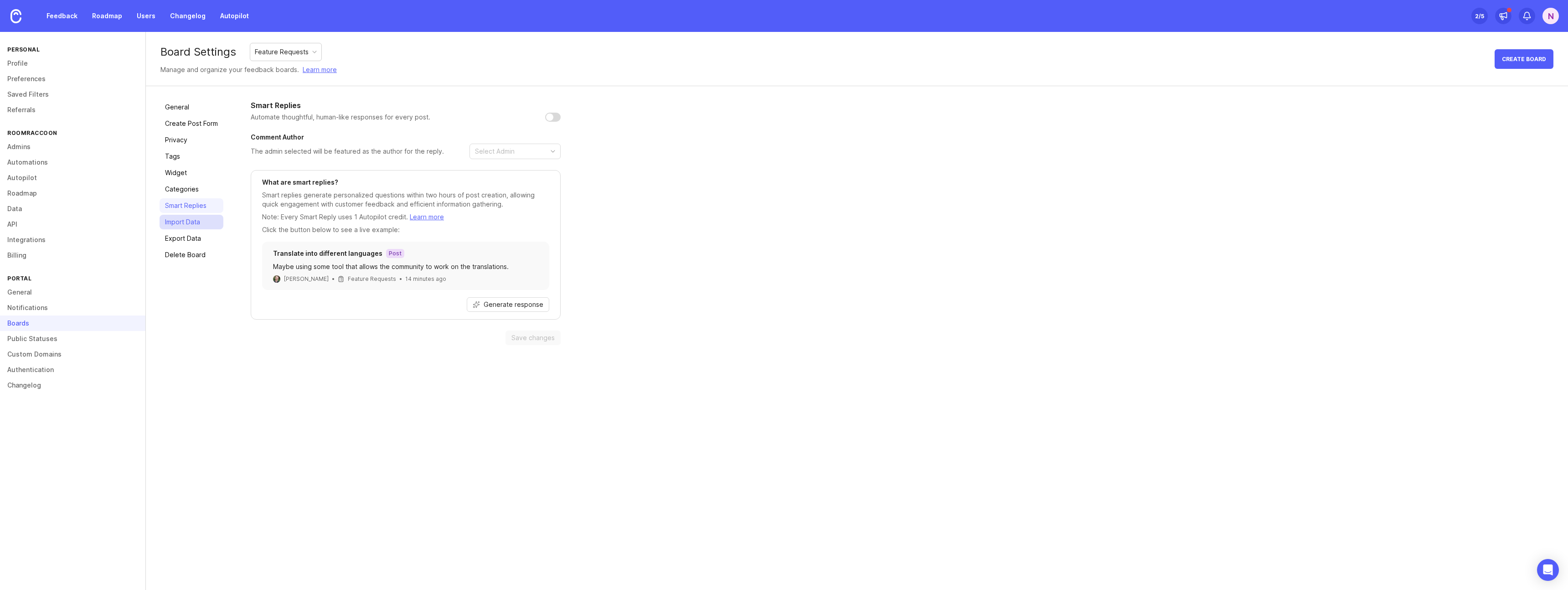
click at [188, 225] on link "Import Data" at bounding box center [191, 222] width 63 height 15
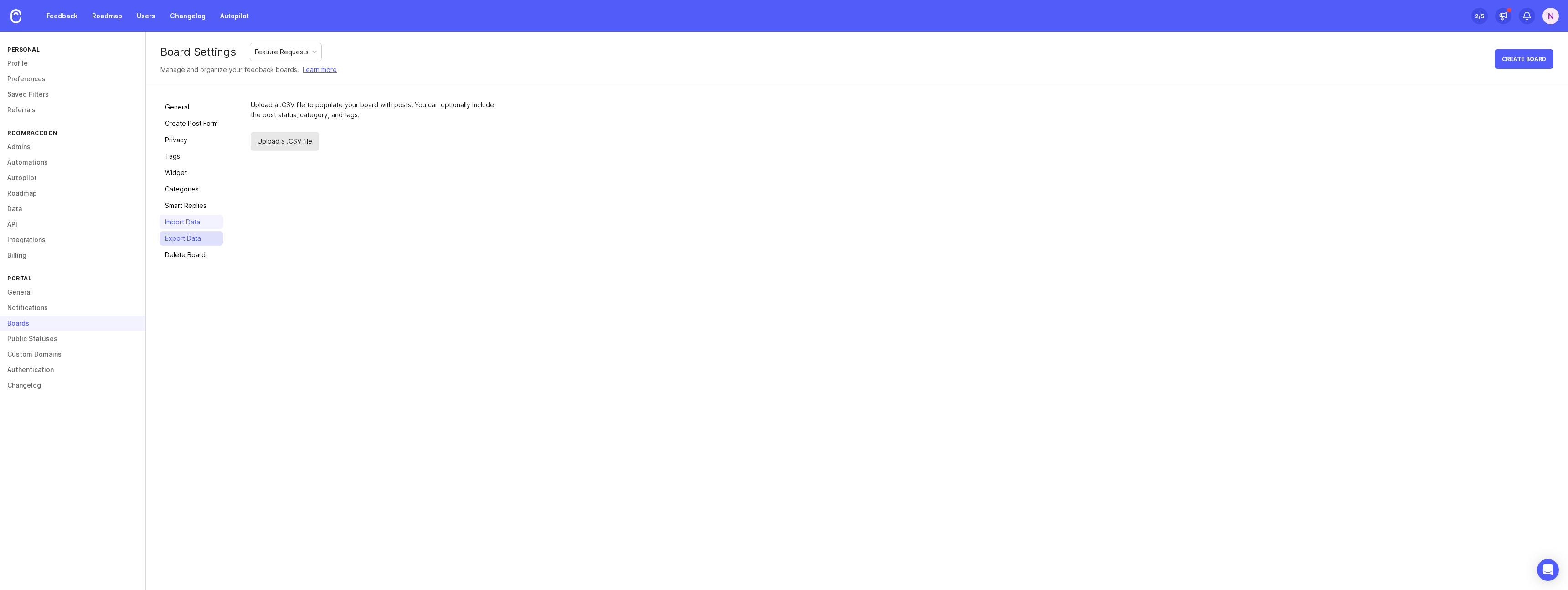
click at [187, 239] on link "Export Data" at bounding box center [191, 238] width 63 height 15
click at [29, 342] on link "Public Statuses" at bounding box center [73, 338] width 145 height 16
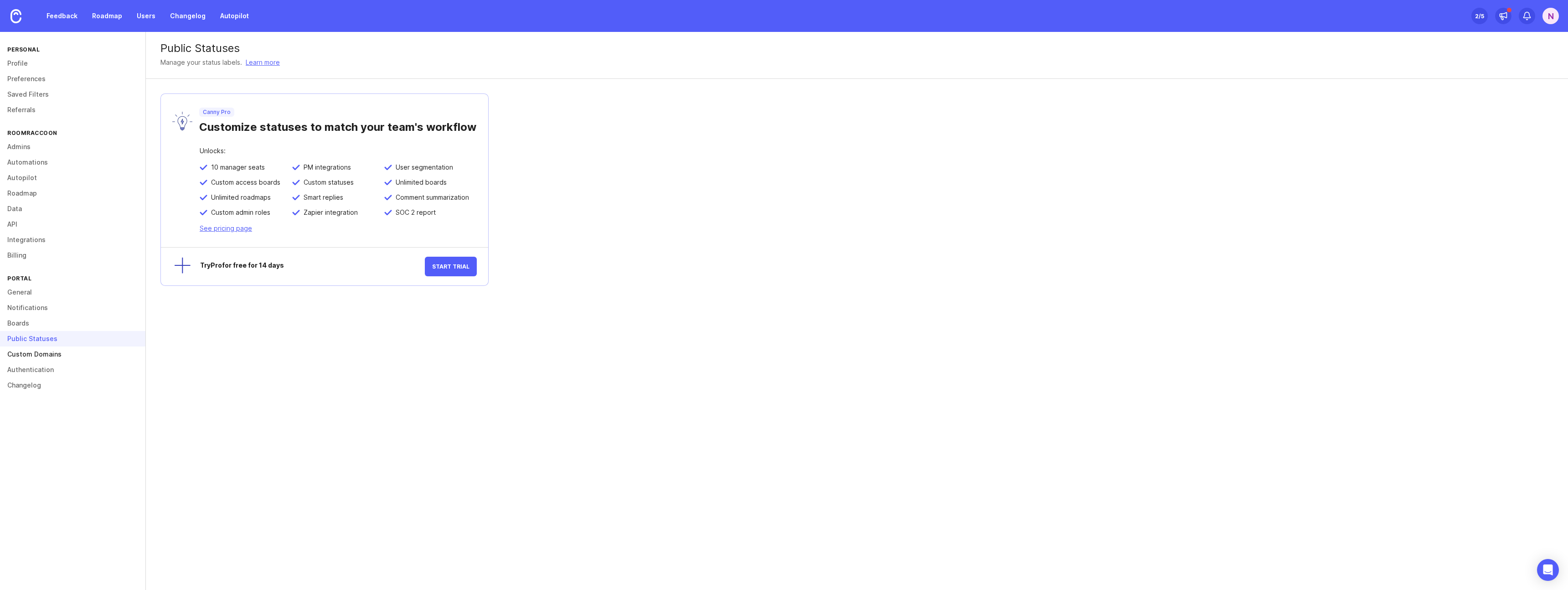
click at [36, 355] on link "Custom Domains" at bounding box center [73, 354] width 145 height 16
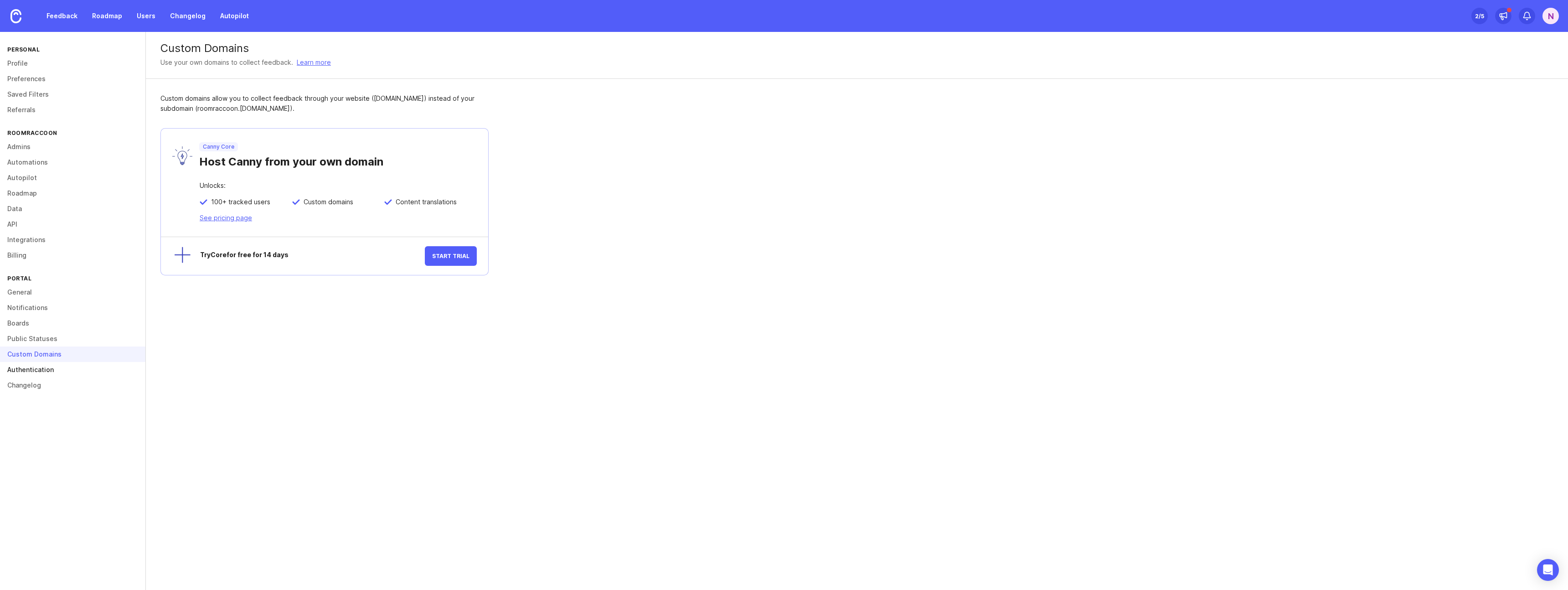
click at [33, 373] on link "Authentication" at bounding box center [73, 369] width 145 height 16
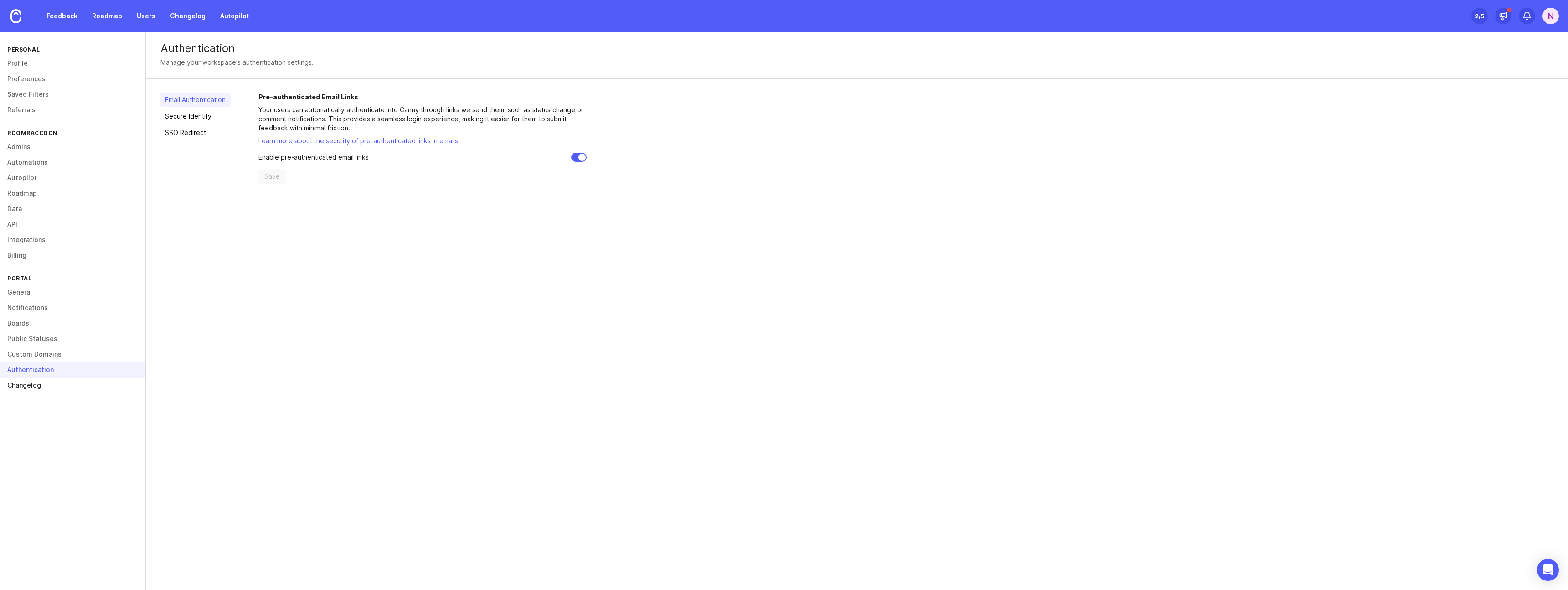
click at [33, 388] on link "Changelog" at bounding box center [73, 385] width 145 height 16
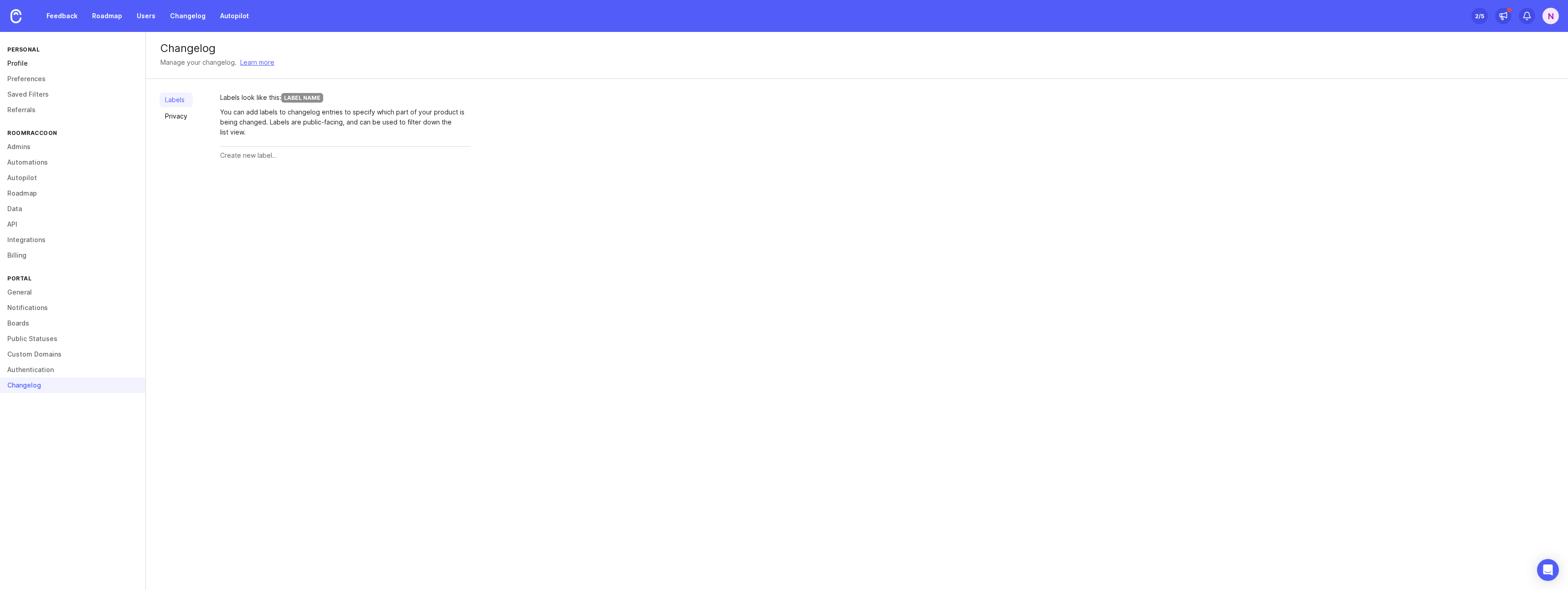
click at [22, 65] on link "Profile" at bounding box center [73, 62] width 145 height 16
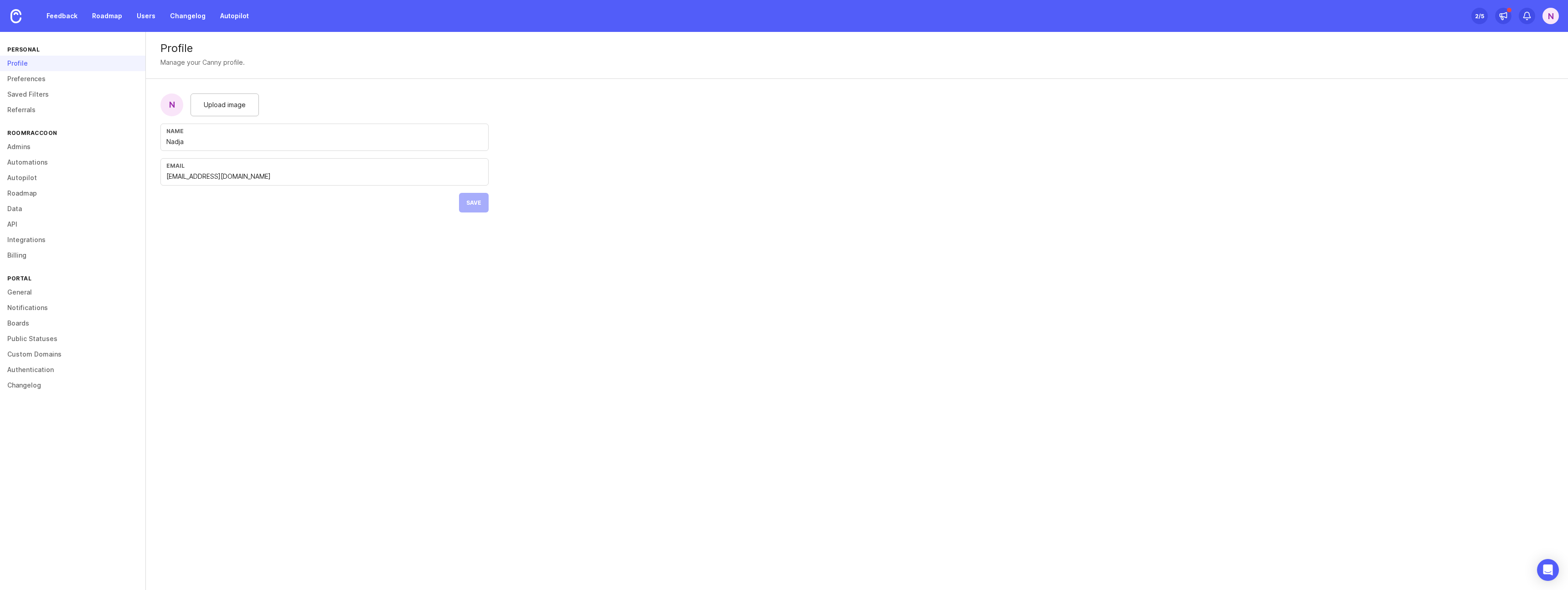
click at [1478, 17] on div "2 /5" at bounding box center [1480, 16] width 9 height 13
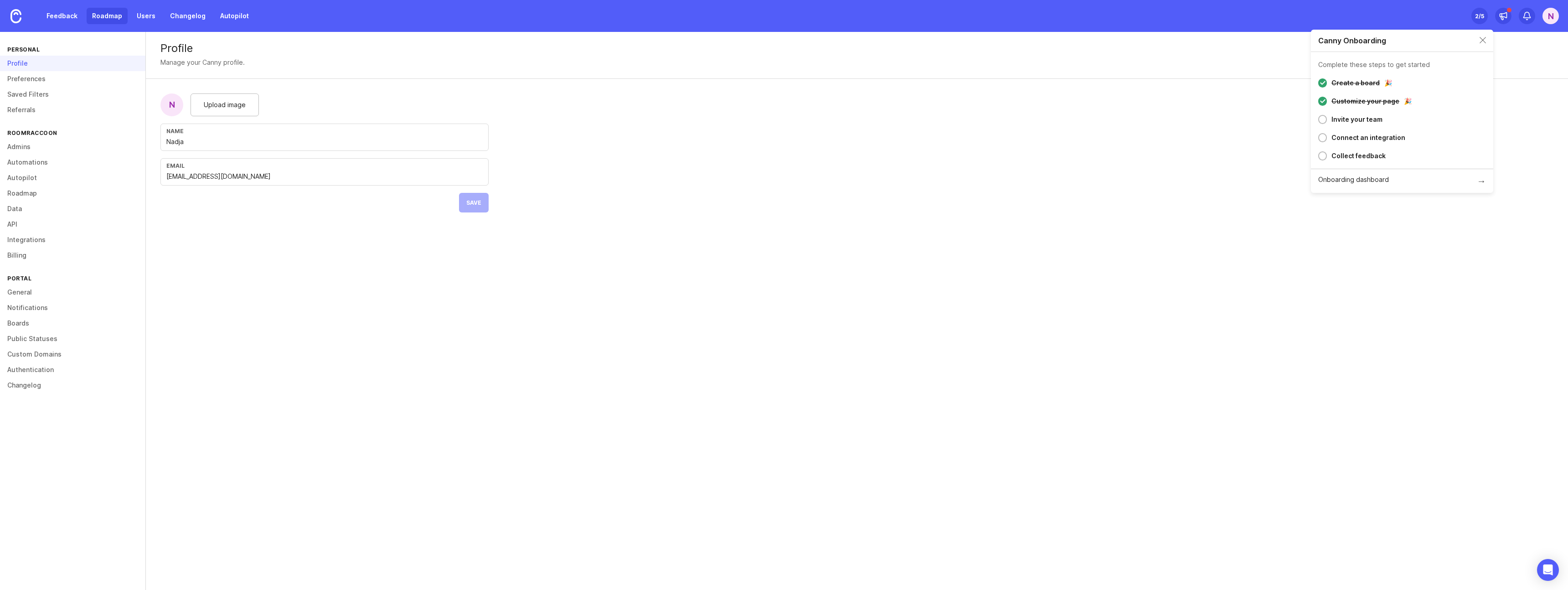
click at [109, 14] on link "Roadmap" at bounding box center [107, 16] width 41 height 17
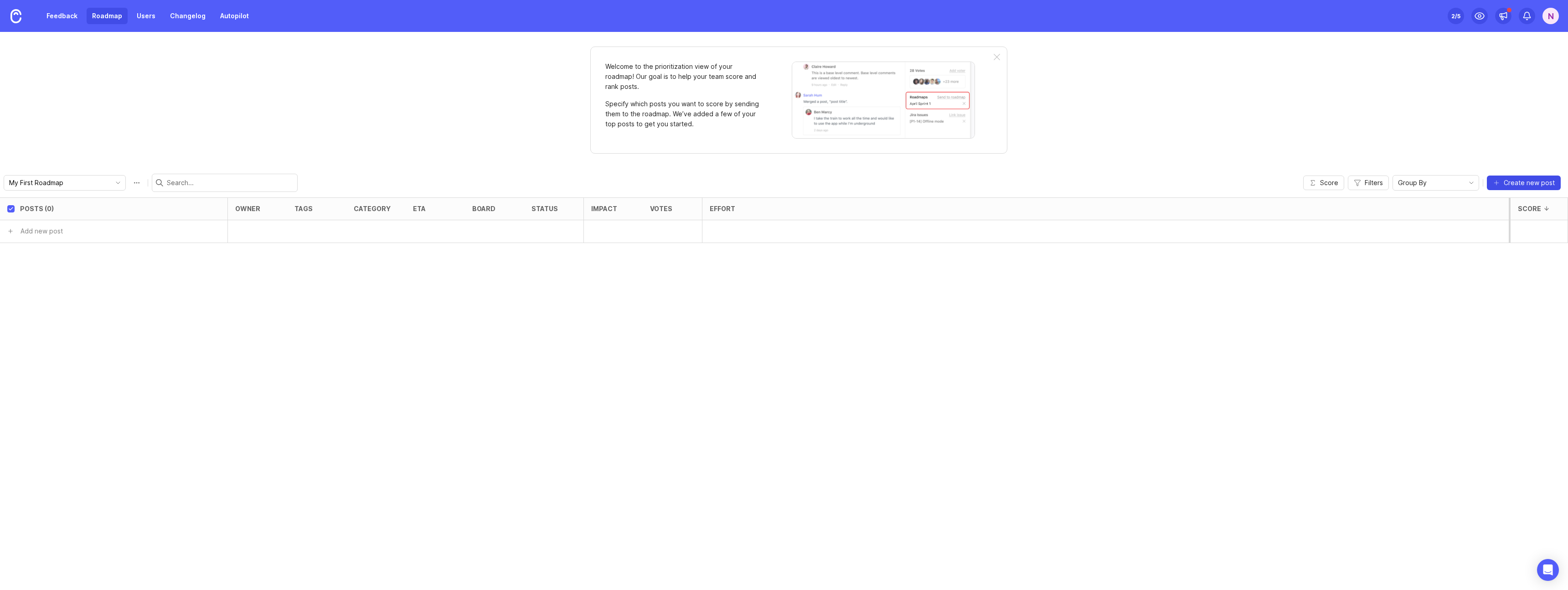
click at [1521, 179] on span "Create new post" at bounding box center [1529, 183] width 51 height 9
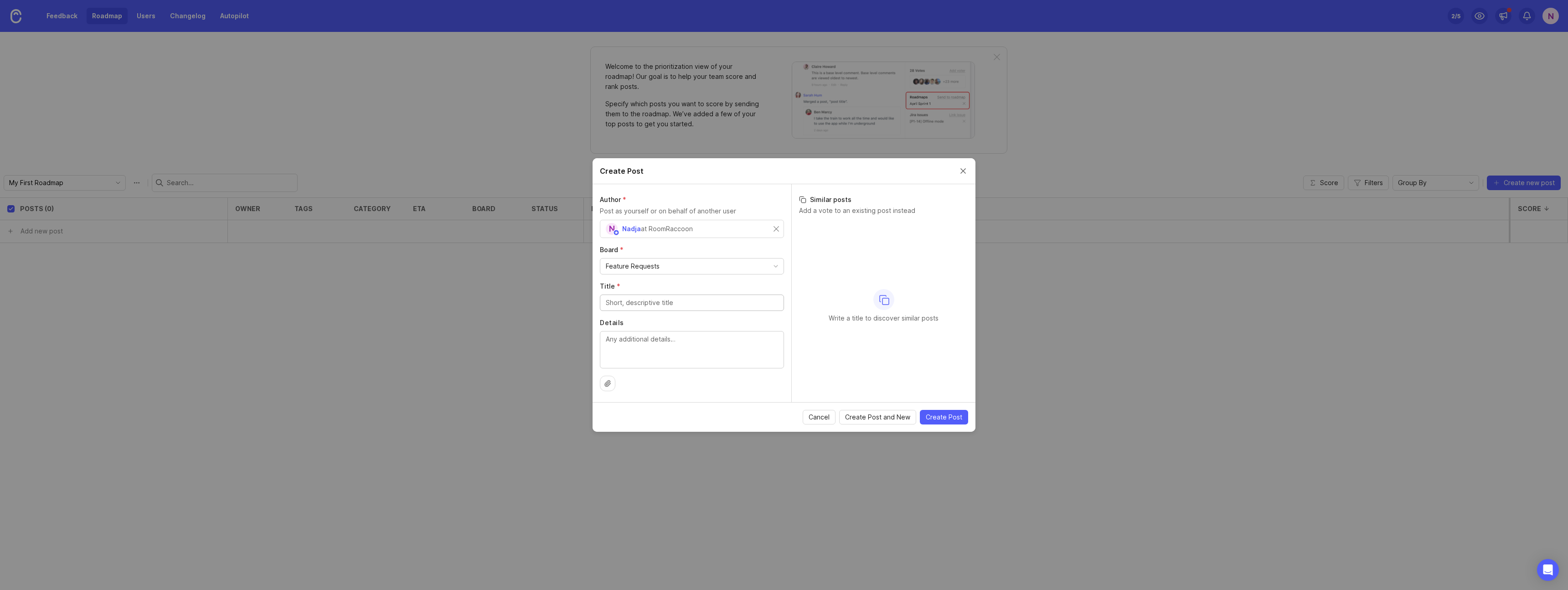
click at [662, 305] on input "Title *" at bounding box center [691, 302] width 172 height 10
type input "Unassign Reservations"
click at [653, 346] on textarea "Details" at bounding box center [691, 348] width 172 height 30
click at [611, 350] on textarea "With this feature, it will be able for customers to unassign a" at bounding box center [691, 348] width 172 height 30
type textarea "With this feature, it will be able for customers to un-assign a"
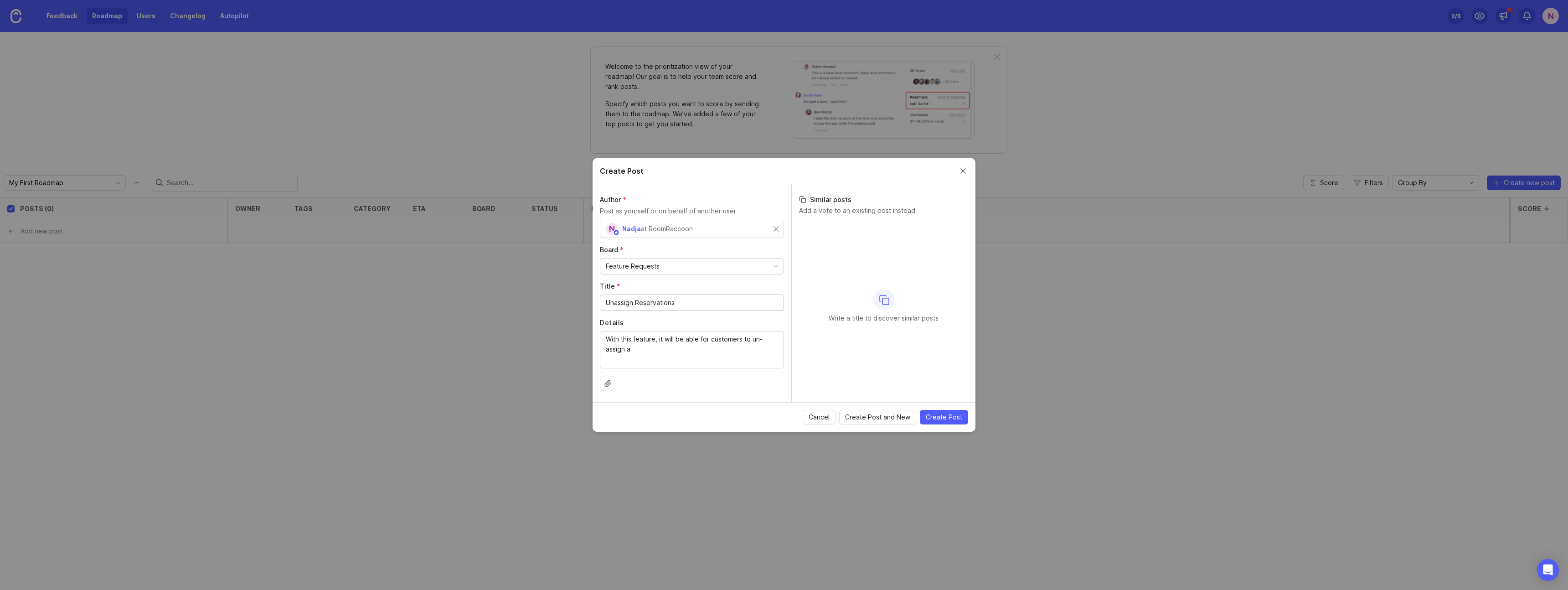
click at [612, 304] on input "Unassign Reservations" at bounding box center [691, 302] width 172 height 10
type input "Un-assign Reservations"
drag, startPoint x: 747, startPoint y: 396, endPoint x: 590, endPoint y: 275, distance: 198.2
click at [590, 275] on div "Create Post Author * Post as yourself or on behalf of another user N Nadja at R…" at bounding box center [784, 295] width 1568 height 590
type textarea "With this feature, it will be able for customers to un-assign a reservation fro…"
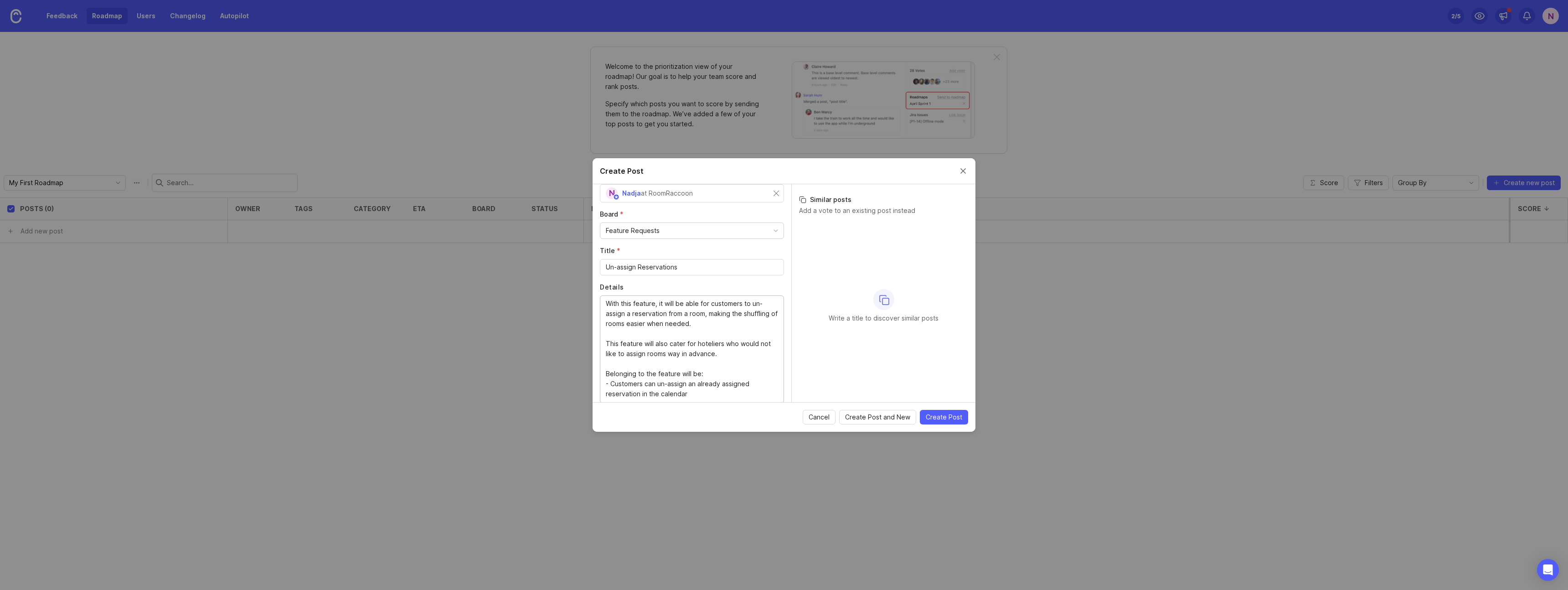
click at [678, 359] on textarea "With this feature, it will be able for customers to un-assign a reservation fro…" at bounding box center [691, 348] width 172 height 100
drag, startPoint x: 606, startPoint y: 302, endPoint x: 664, endPoint y: 436, distance: 146.0
click at [664, 436] on div "Create Post Author * Post as yourself or on behalf of another user N Nadja at R…" at bounding box center [784, 295] width 1568 height 590
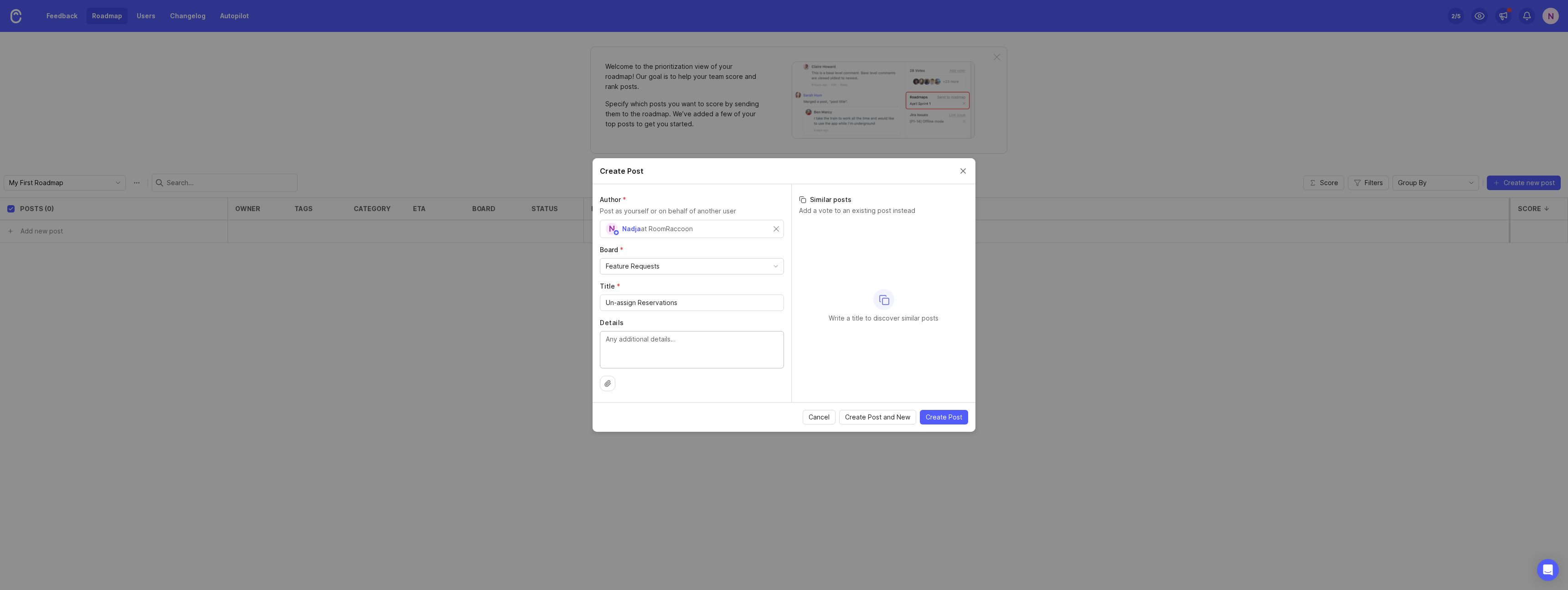
paste textarea "Feature: Flexible Reservation Room Assignment This feature introduces greater f…"
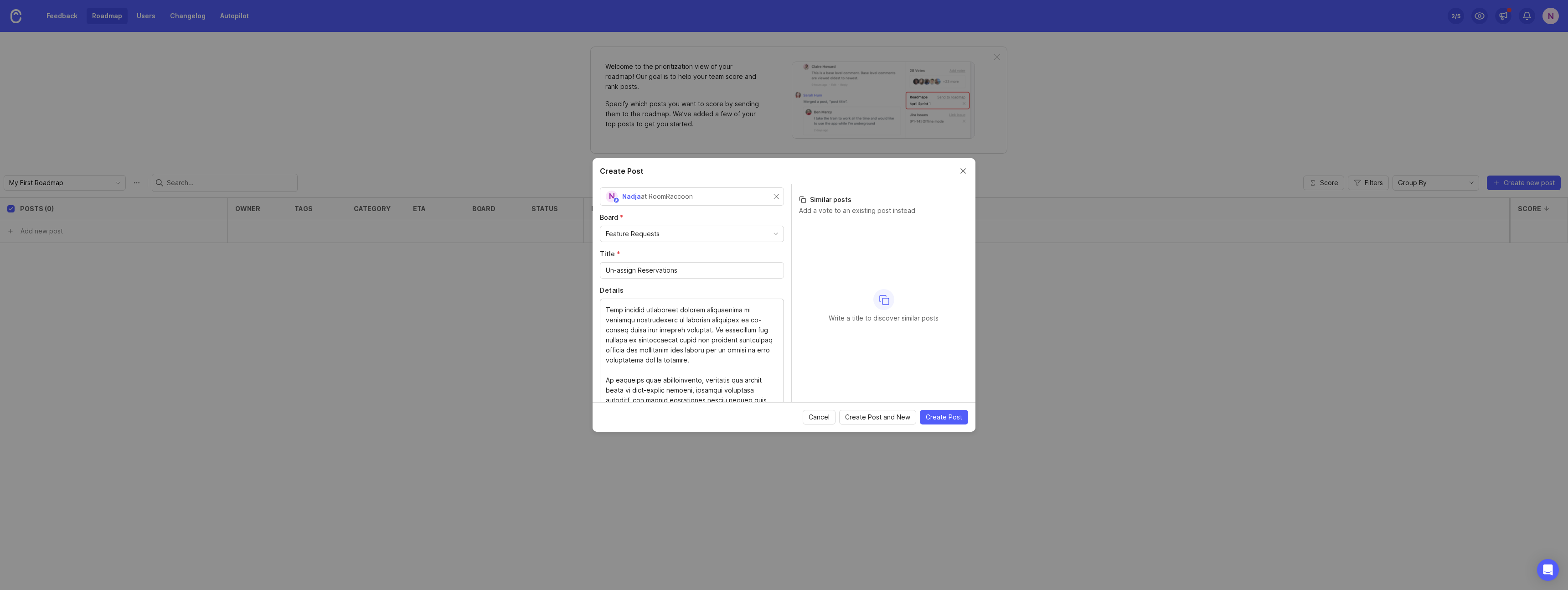
scroll to position [17, 0]
click at [658, 330] on textarea "Details" at bounding box center [691, 351] width 172 height 100
click at [683, 352] on textarea "Details" at bounding box center [691, 351] width 172 height 100
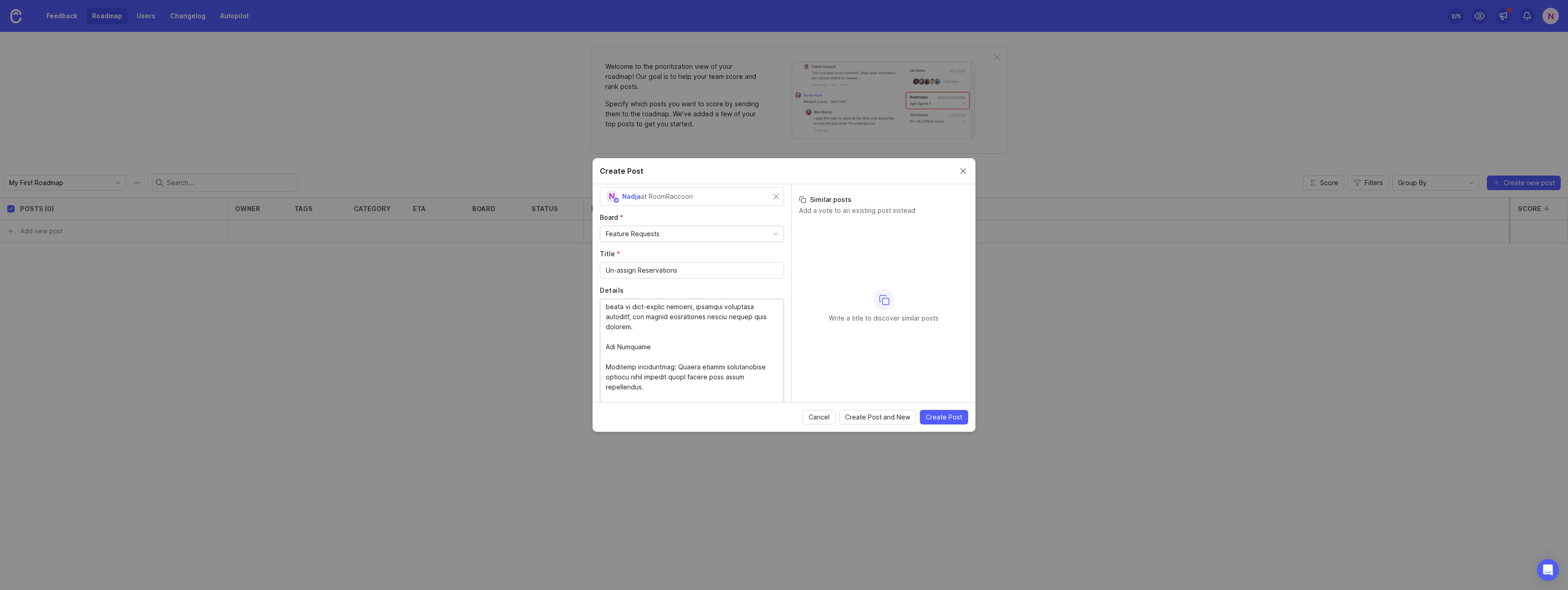
scroll to position [99, 0]
click at [702, 306] on textarea "Details" at bounding box center [691, 351] width 172 height 100
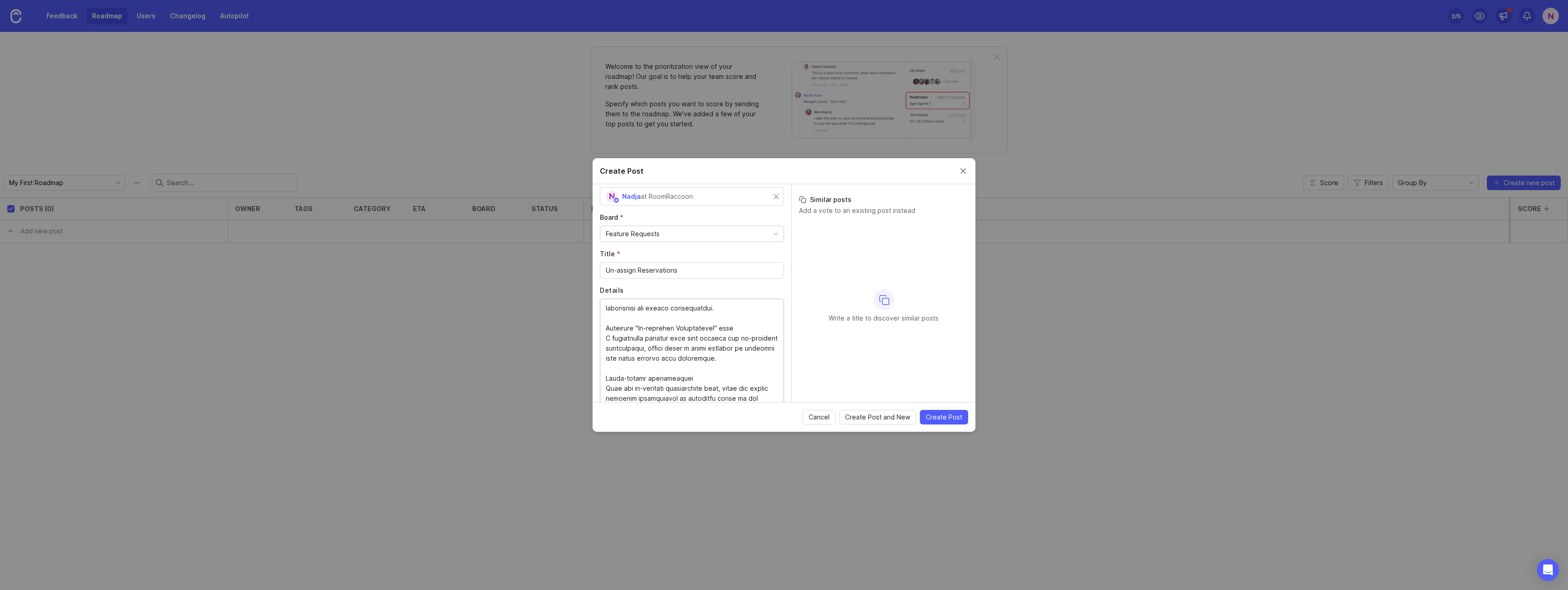
scroll to position [330, 0]
click at [637, 319] on textarea "Details" at bounding box center [691, 351] width 172 height 100
click at [659, 339] on textarea "Details" at bounding box center [691, 351] width 172 height 100
drag, startPoint x: 604, startPoint y: 307, endPoint x: 669, endPoint y: 337, distance: 71.6
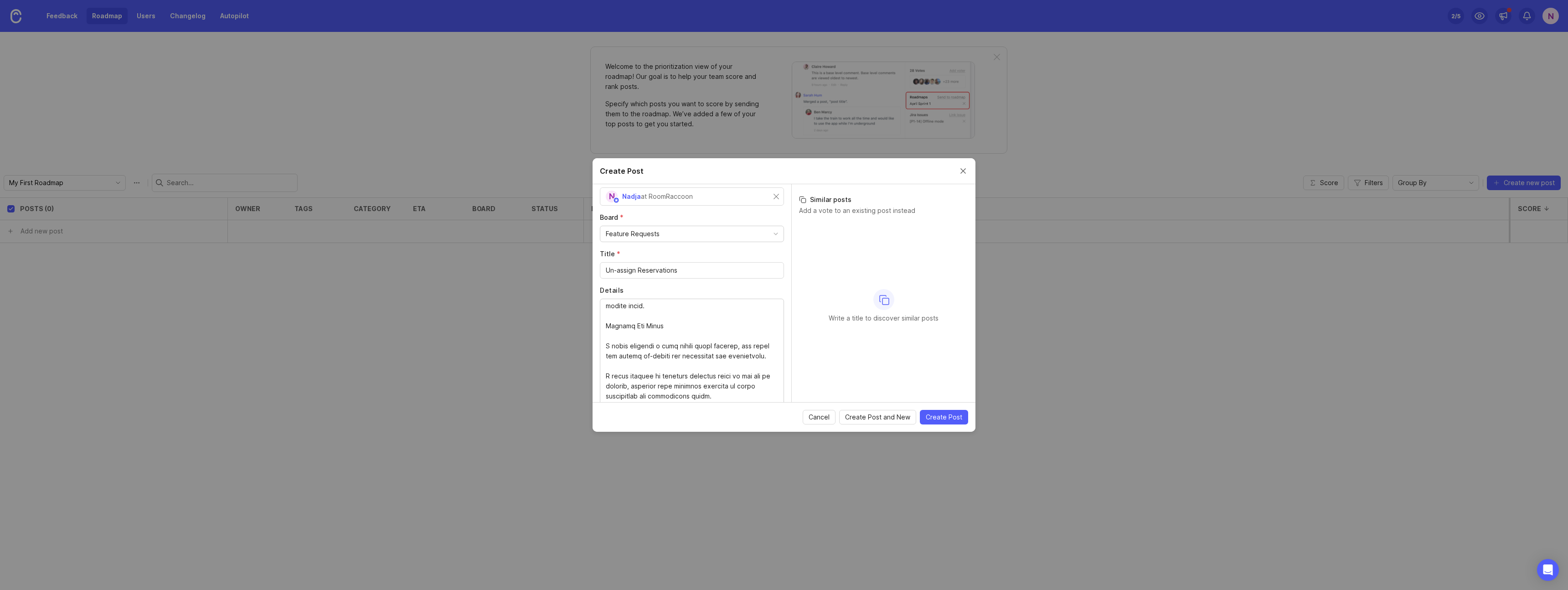
click at [669, 337] on div at bounding box center [692, 352] width 184 height 108
drag, startPoint x: 604, startPoint y: 310, endPoint x: 673, endPoint y: 377, distance: 96.2
click at [673, 377] on div at bounding box center [692, 352] width 184 height 108
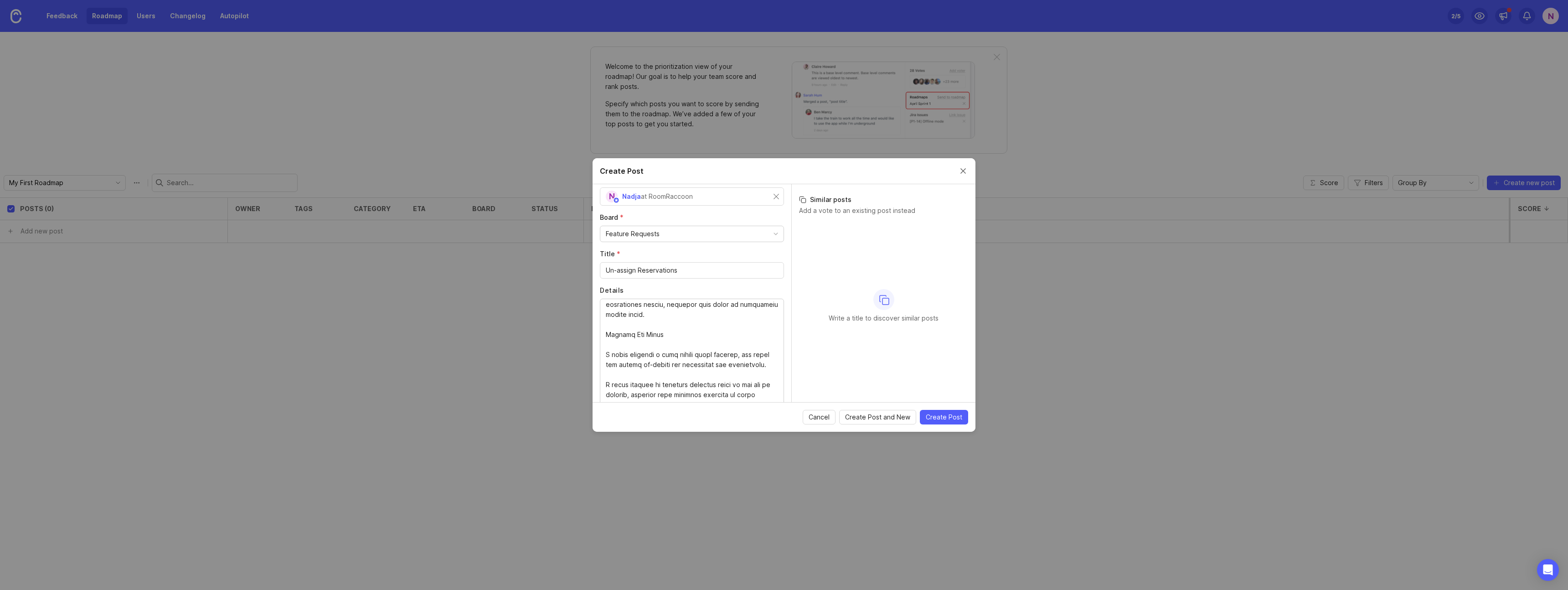
drag, startPoint x: 605, startPoint y: 313, endPoint x: 670, endPoint y: 357, distance: 78.5
click at [670, 359] on div at bounding box center [692, 352] width 184 height 108
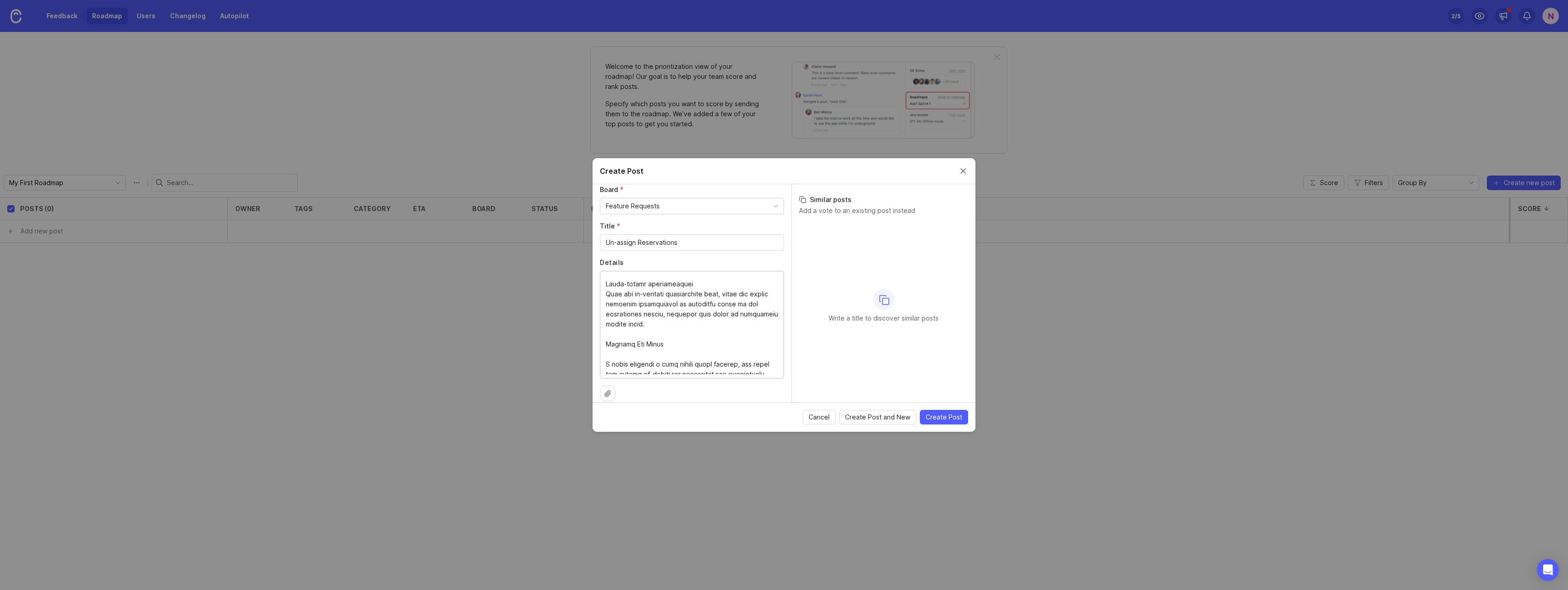
scroll to position [374, 0]
drag, startPoint x: 664, startPoint y: 372, endPoint x: 603, endPoint y: 349, distance: 65.2
click at [603, 349] on div at bounding box center [692, 324] width 184 height 108
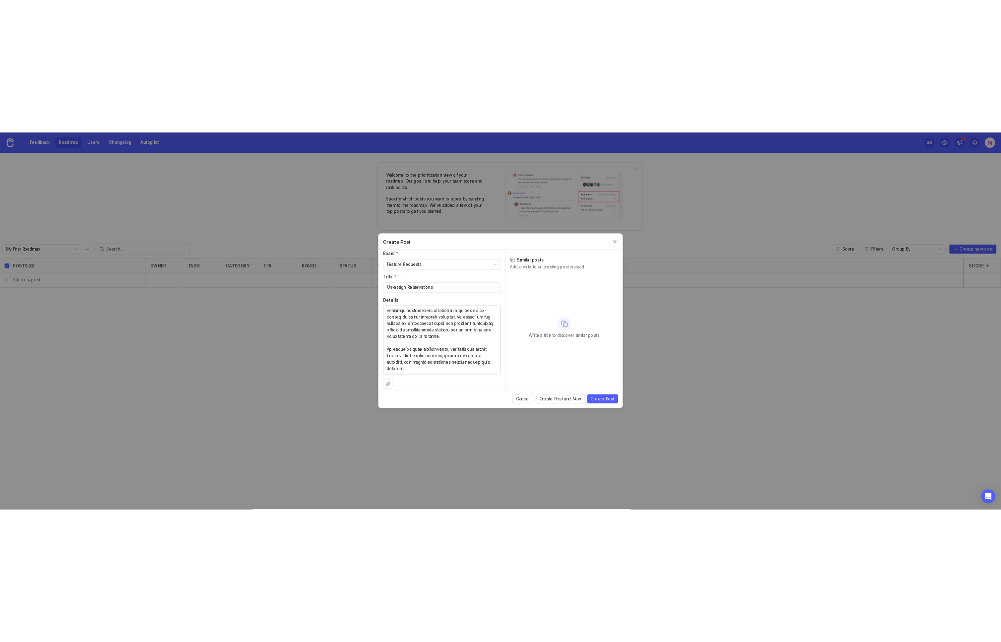
scroll to position [0, 0]
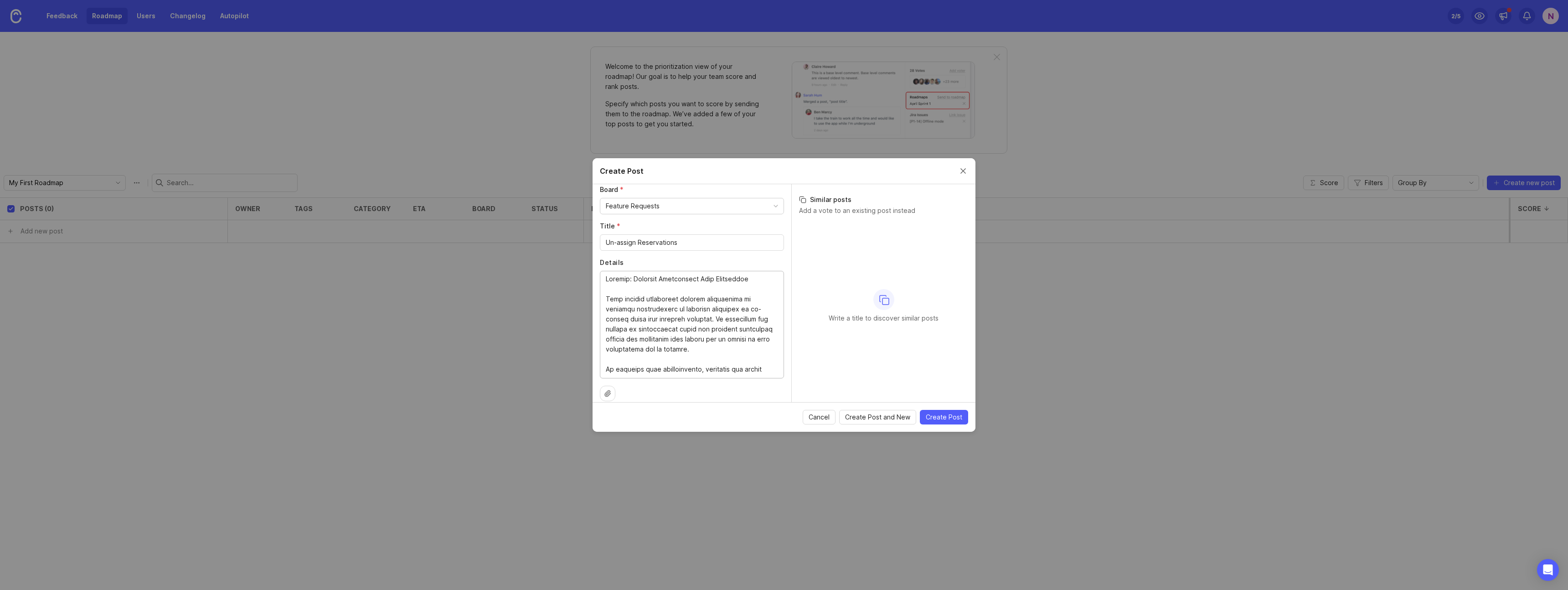
drag, startPoint x: 754, startPoint y: 278, endPoint x: 585, endPoint y: 278, distance: 169.0
click at [585, 278] on div "Create Post Author * Post as yourself or on behalf of another user N Nadja at R…" at bounding box center [784, 295] width 1568 height 590
click at [605, 300] on div at bounding box center [692, 324] width 184 height 108
click at [608, 300] on textarea "Details" at bounding box center [691, 323] width 172 height 100
type textarea "This feature introduces greater flexibility in managing reservations by allowin…"
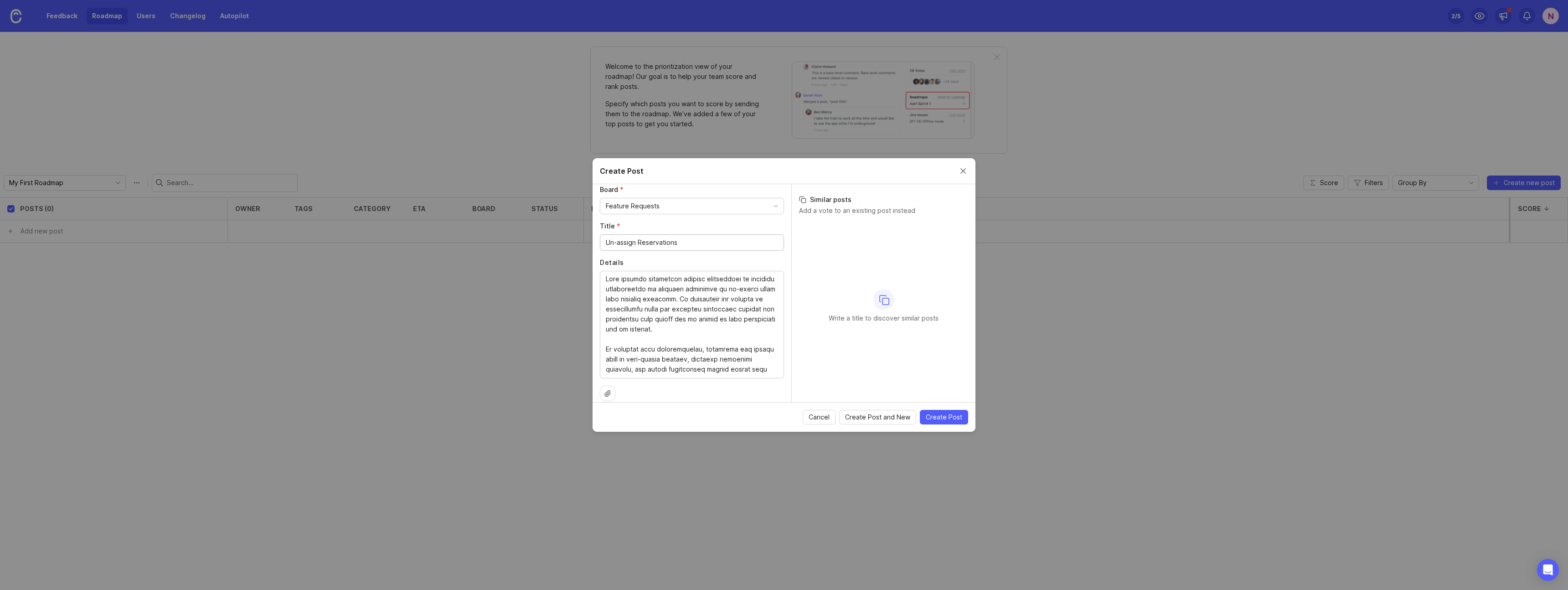
drag, startPoint x: 700, startPoint y: 243, endPoint x: 575, endPoint y: 240, distance: 125.0
click at [575, 240] on div "Create Post Author * Post as yourself or on behalf of another user N Nadja at R…" at bounding box center [784, 295] width 1568 height 590
paste input "Feature: Flexible Reservation Room Assignment"
type input "Feature: Flexible Reservation Room Assignment"
click at [946, 417] on span "Create Post" at bounding box center [944, 417] width 37 height 9
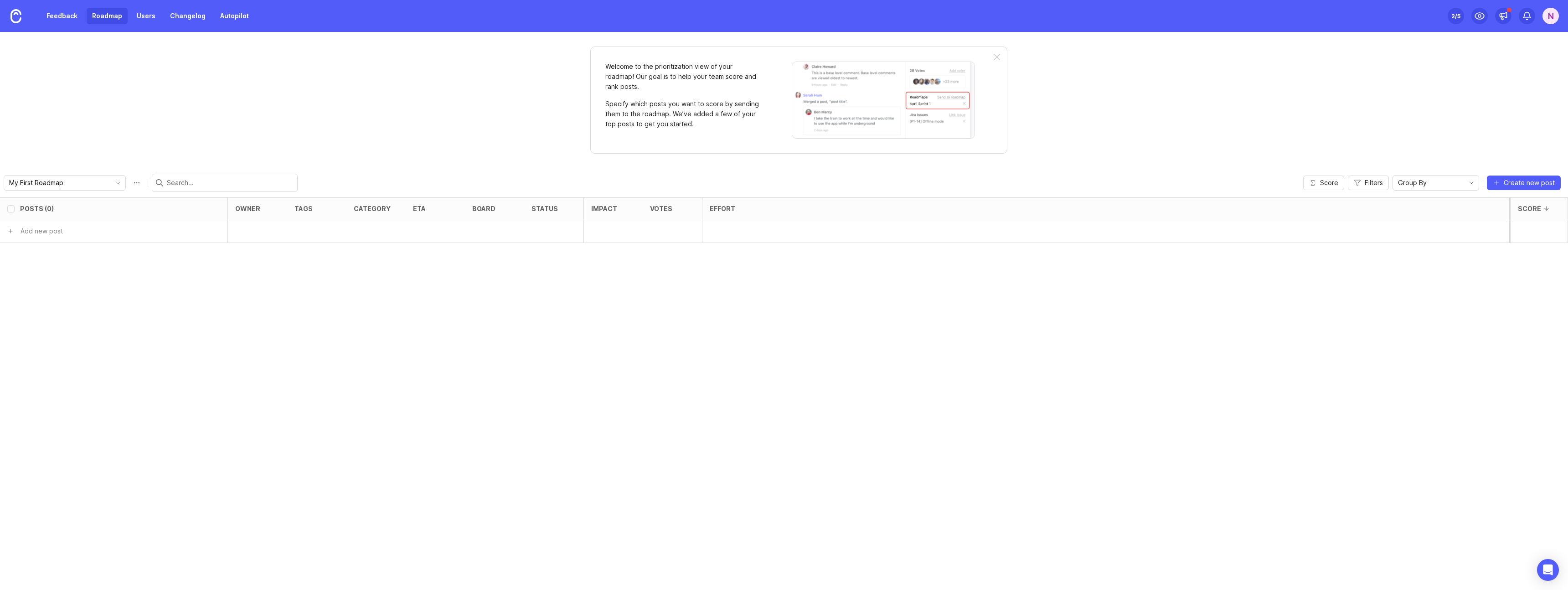
checkbox input "false"
click at [180, 230] on h6 "Feature: Flexible Reservation Room Assignment" at bounding box center [113, 231] width 151 height 9
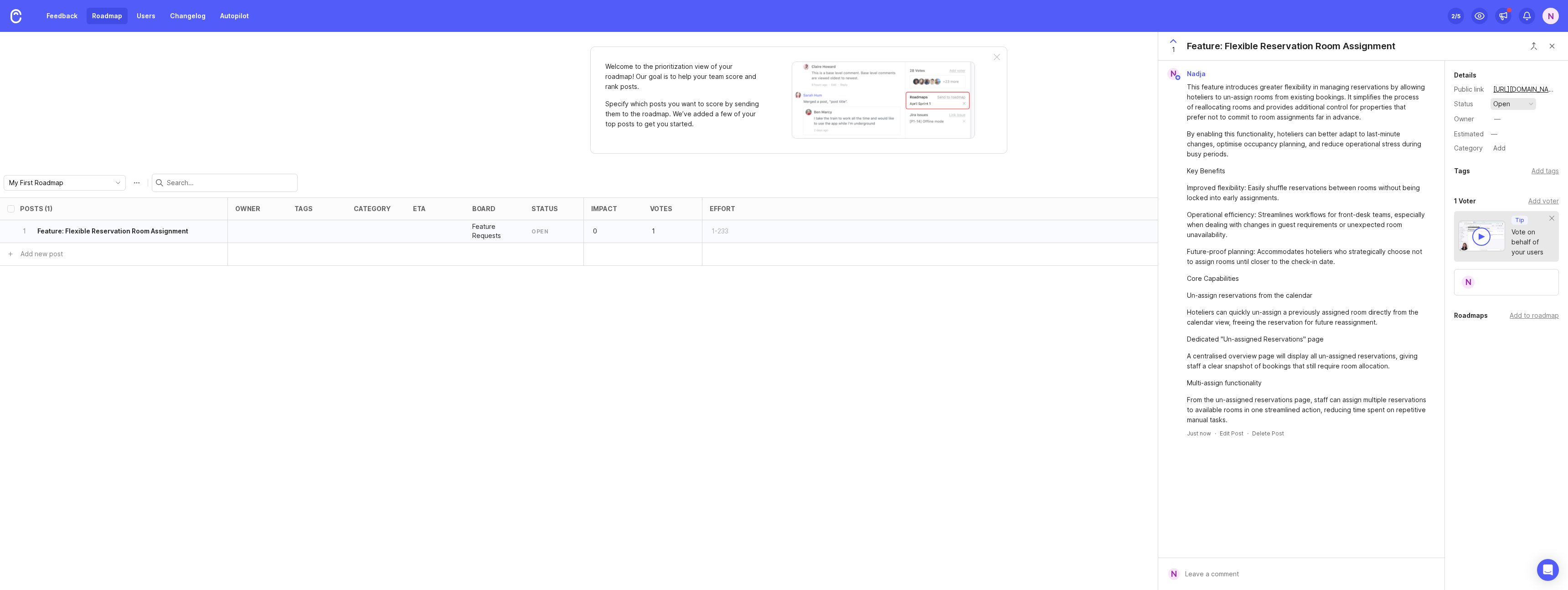
click at [1519, 103] on button "open" at bounding box center [1513, 104] width 46 height 12
click at [1510, 152] on div "planned" at bounding box center [1508, 153] width 28 height 7
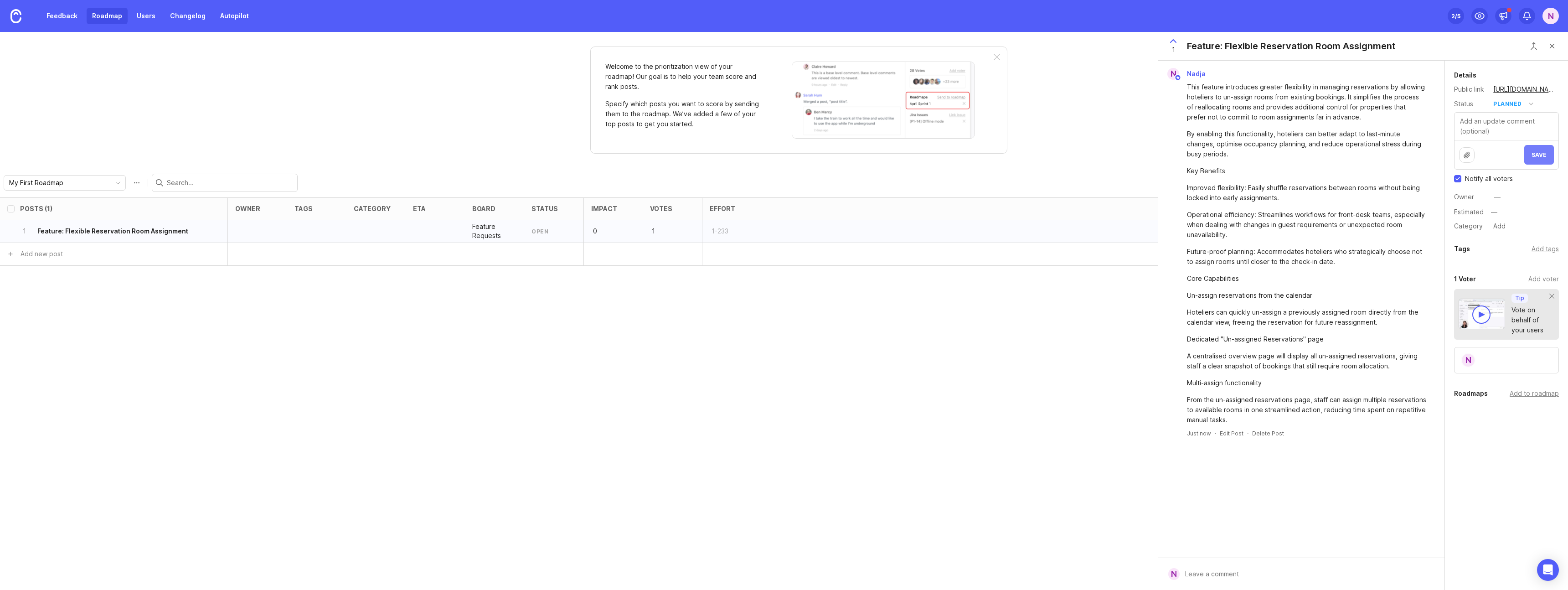
click at [1540, 155] on span "Save" at bounding box center [1539, 154] width 15 height 6
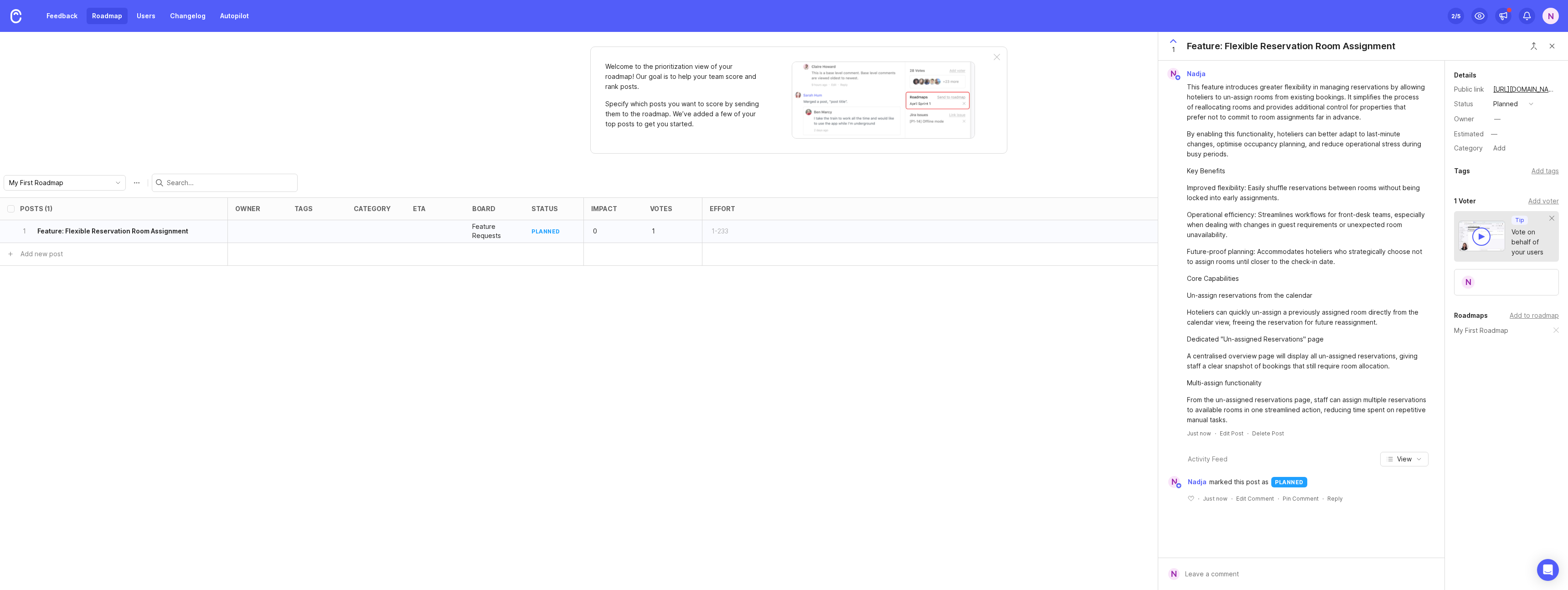
click at [883, 110] on img at bounding box center [882, 100] width 183 height 77
click at [85, 181] on div "My First Roadmap" at bounding box center [57, 183] width 107 height 15
click at [214, 138] on div "Welcome to the prioritization view of your roadmap! Our goal is to help your te…" at bounding box center [784, 311] width 1568 height 558
click at [1414, 458] on button "View" at bounding box center [1403, 459] width 49 height 15
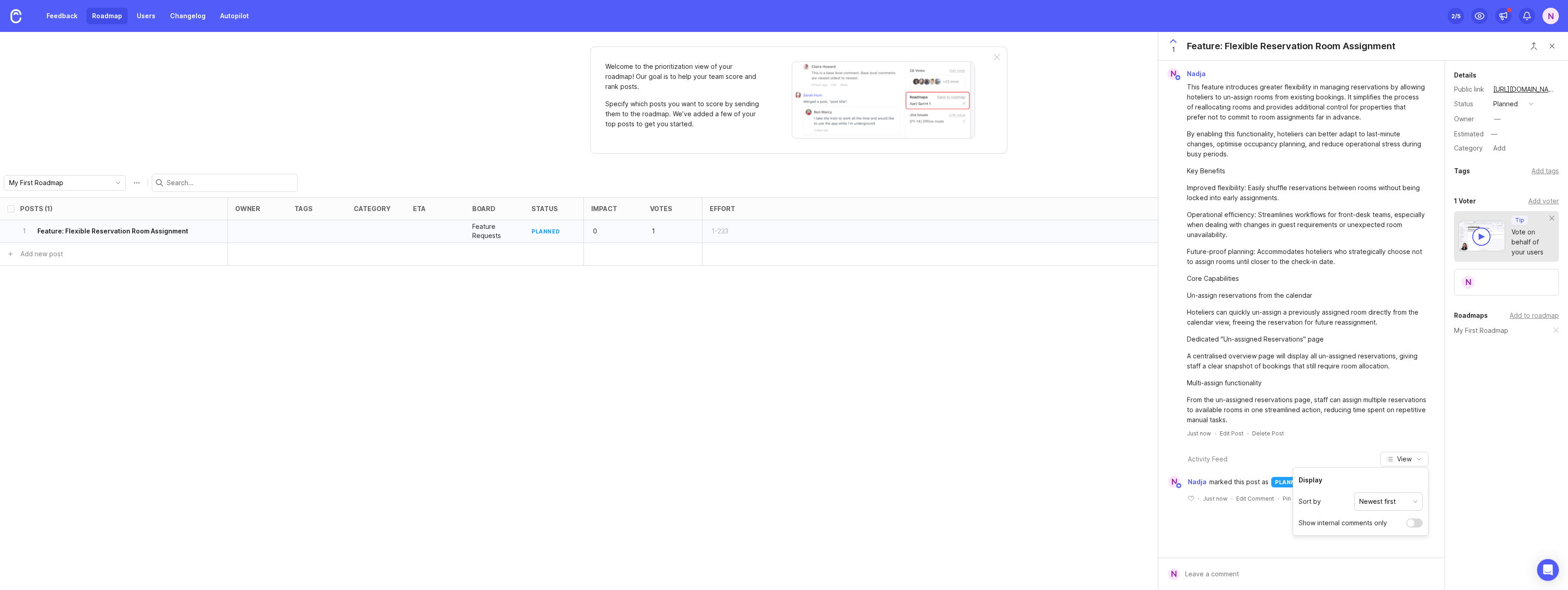
click at [1410, 502] on button "Newest first" at bounding box center [1388, 502] width 68 height 18
click at [1433, 452] on div "Activity Feed View" at bounding box center [1301, 459] width 286 height 15
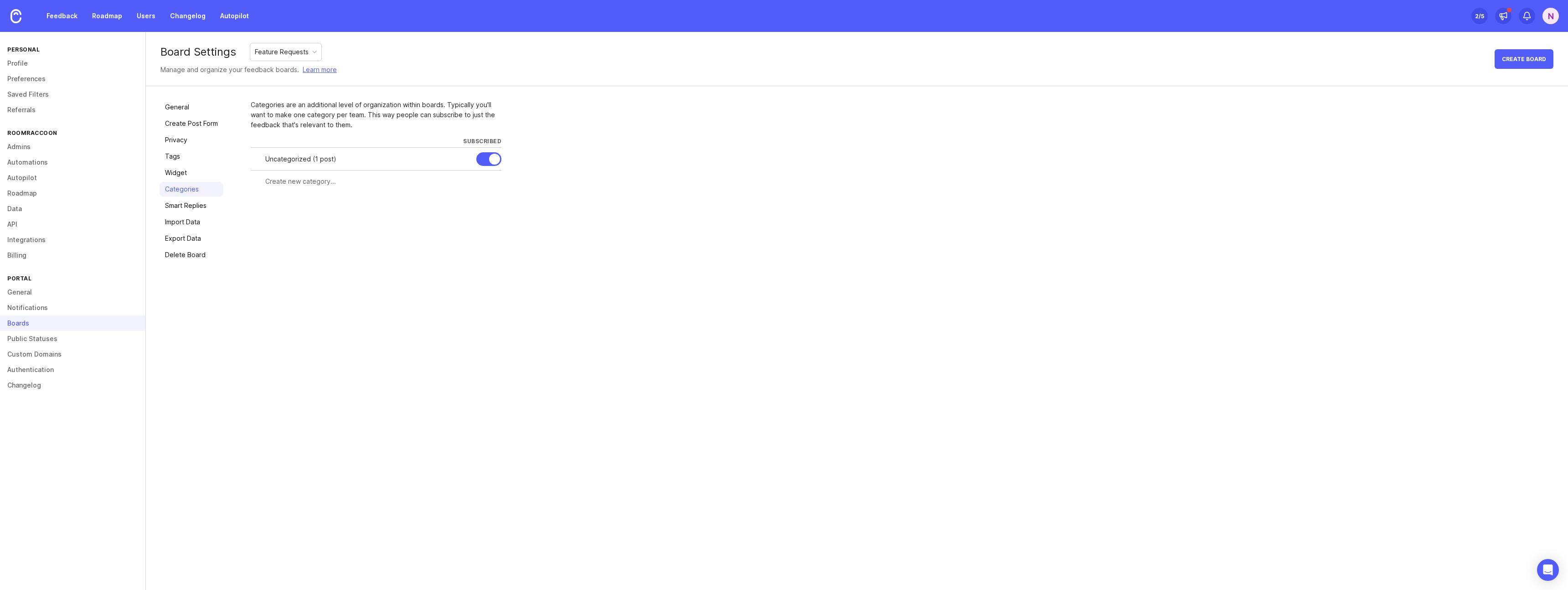
click at [299, 181] on input "text" at bounding box center [381, 181] width 231 height 10
type input "Channel Manager"
click at [483, 197] on span "Create" at bounding box center [483, 198] width 23 height 6
click at [298, 202] on input "text" at bounding box center [341, 204] width 151 height 10
type input "Booking Engine"
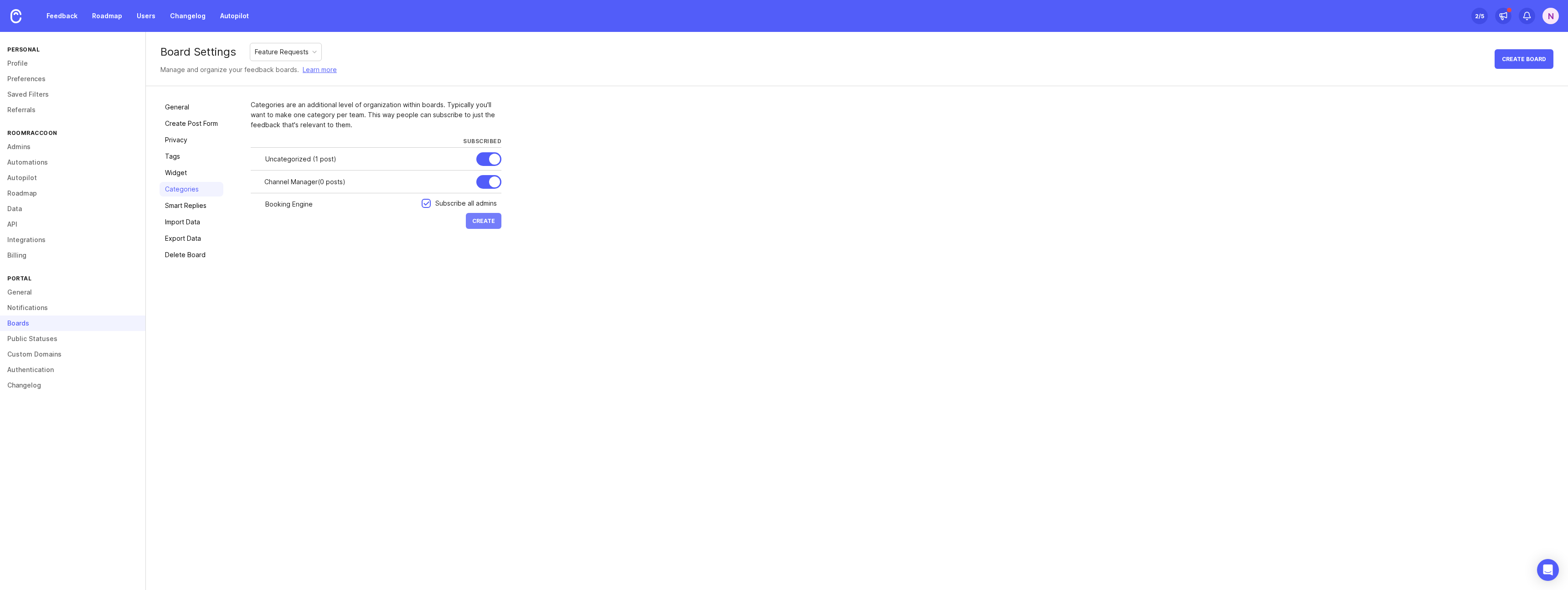
click at [486, 221] on span "Create" at bounding box center [483, 221] width 23 height 6
click at [290, 228] on input "text" at bounding box center [341, 226] width 151 height 10
type input "Connectivity"
click at [486, 242] on span "Create" at bounding box center [483, 243] width 23 height 6
click at [295, 253] on input "text" at bounding box center [341, 249] width 151 height 10
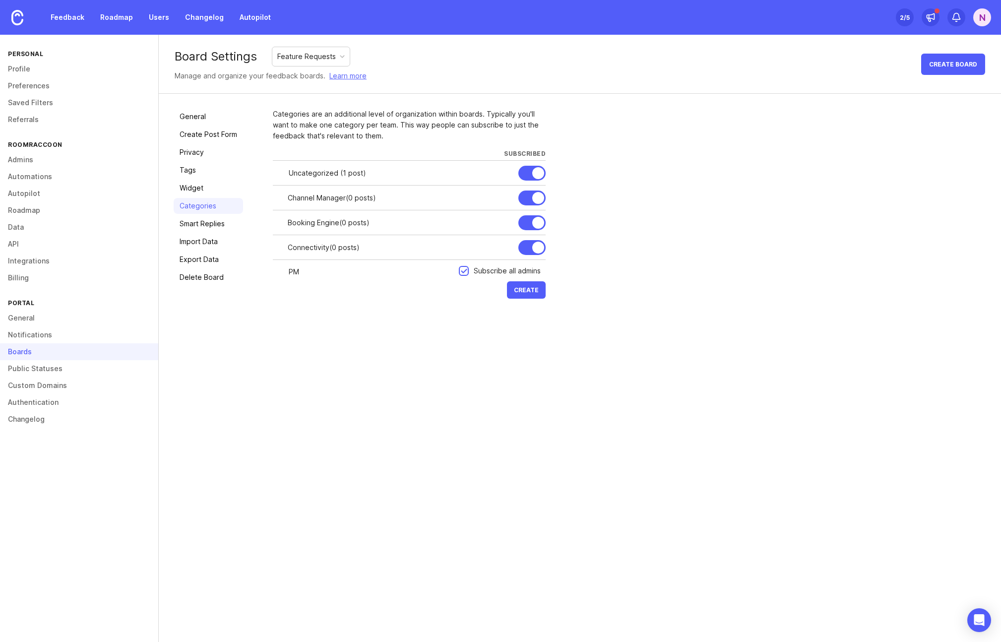
type input "P"
type input "Reservations"
click at [528, 290] on span "Create" at bounding box center [526, 289] width 25 height 7
click at [309, 296] on input "text" at bounding box center [371, 296] width 164 height 11
type input "Inbox"
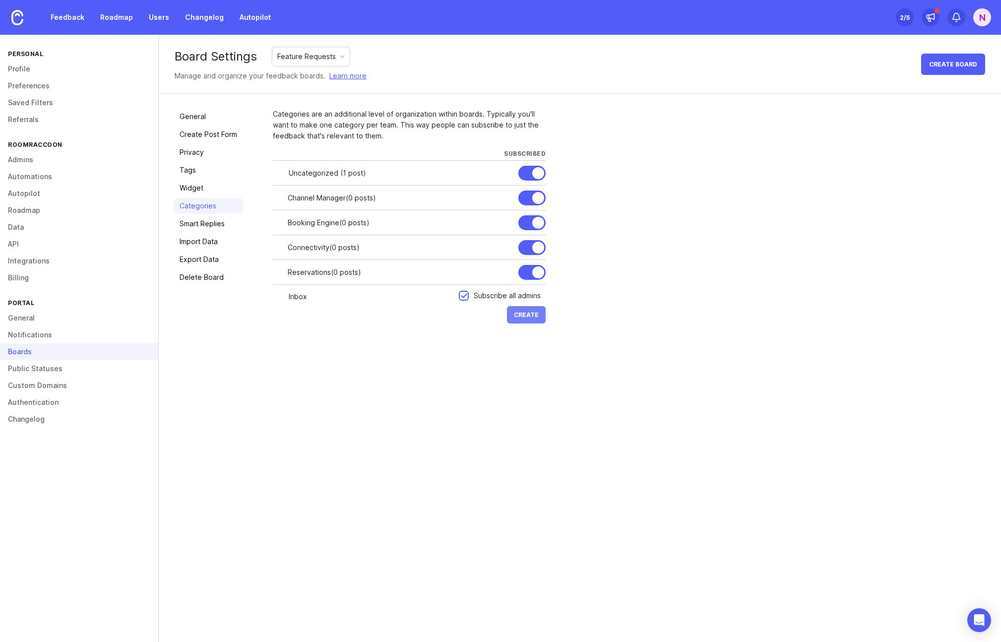
click at [529, 313] on span "Create" at bounding box center [526, 314] width 25 height 7
click at [305, 322] on input "text" at bounding box center [371, 321] width 164 height 11
click at [486, 244] on div at bounding box center [486, 247] width 9 height 11
drag, startPoint x: 334, startPoint y: 247, endPoint x: 275, endPoint y: 247, distance: 59.0
click at [275, 247] on div "Connectivity Cancel Save" at bounding box center [409, 247] width 273 height 25
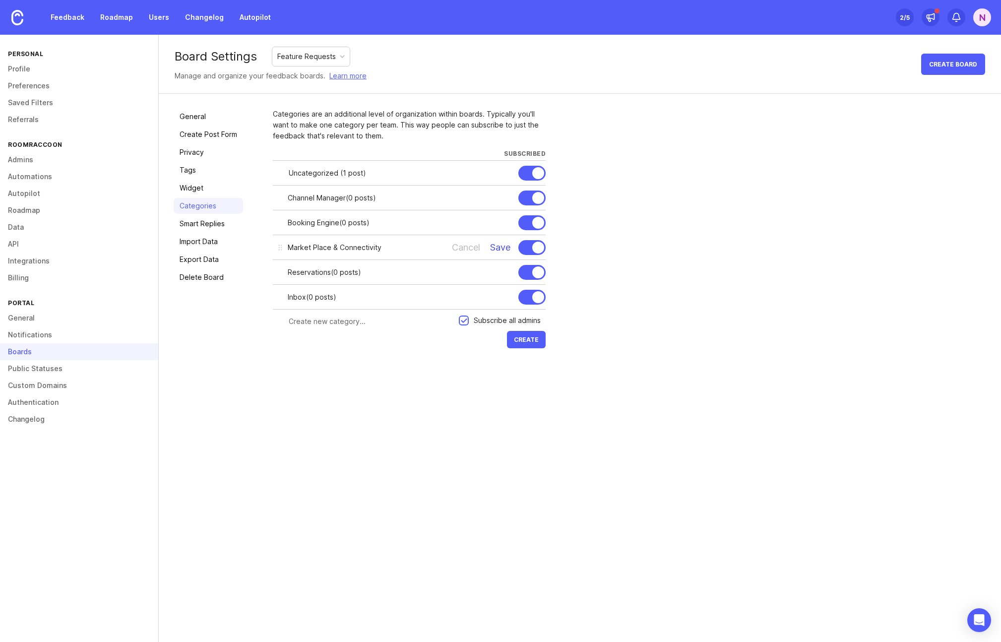
type input "Market Place & Connectivity"
click at [498, 246] on div "Save" at bounding box center [500, 247] width 20 height 11
click at [529, 339] on span "Create" at bounding box center [526, 339] width 25 height 7
click at [329, 321] on input "text" at bounding box center [371, 321] width 164 height 11
type input "My Property"
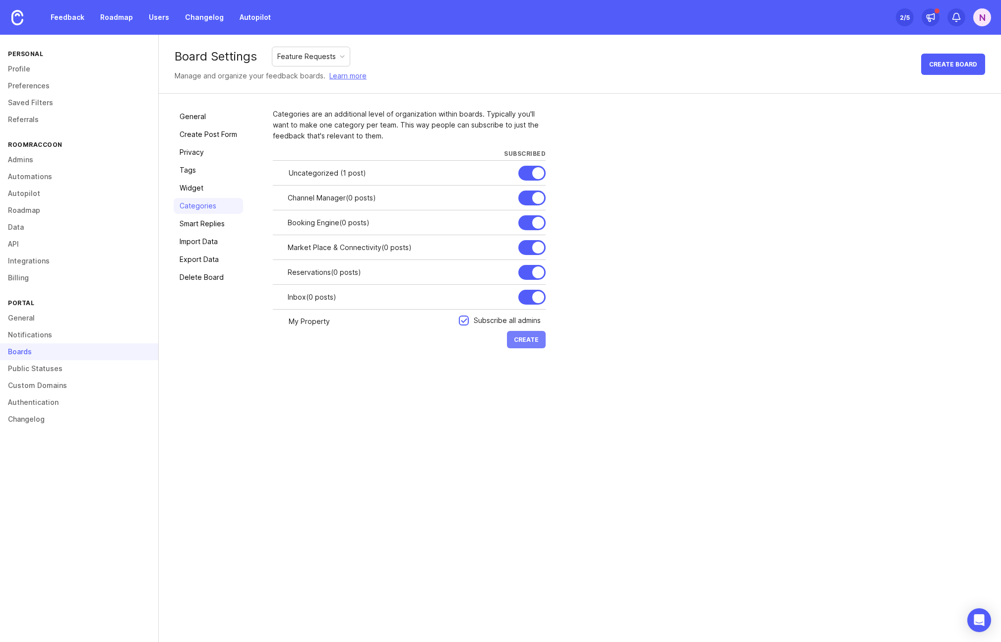
click at [532, 338] on span "Create" at bounding box center [526, 339] width 25 height 7
click at [324, 351] on input "text" at bounding box center [371, 346] width 164 height 11
type input "[PERSON_NAME] & Guests"
click at [527, 365] on span "Create" at bounding box center [526, 363] width 25 height 7
click at [308, 371] on input "text" at bounding box center [371, 370] width 164 height 11
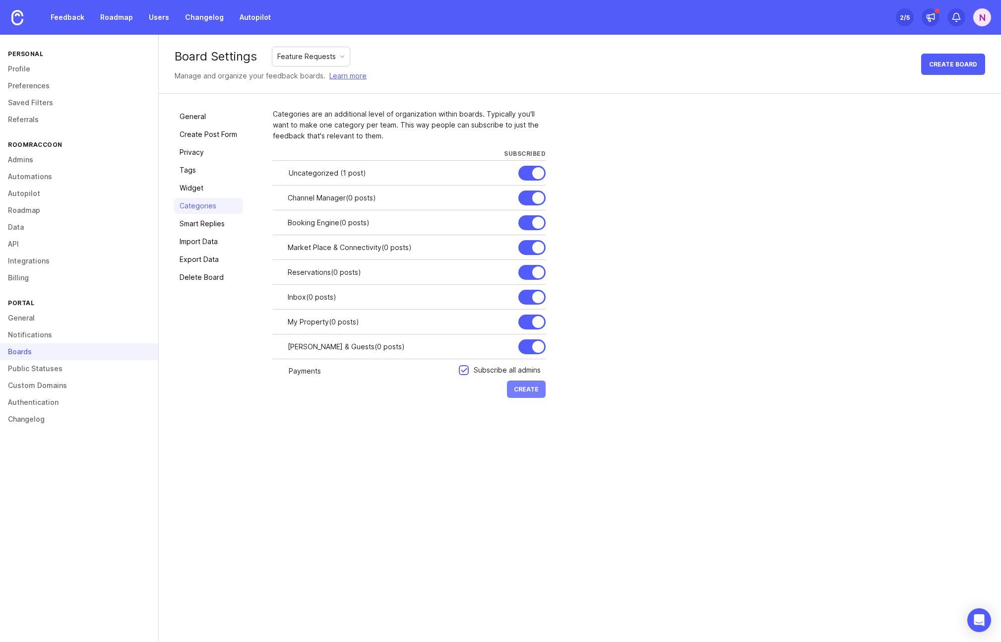
type input "Payments"
click at [524, 389] on span "Create" at bounding box center [526, 388] width 25 height 7
click at [310, 390] on input "text" at bounding box center [371, 395] width 164 height 11
type input "RaccoonHousekeeping"
click at [532, 415] on span "Create" at bounding box center [526, 413] width 25 height 7
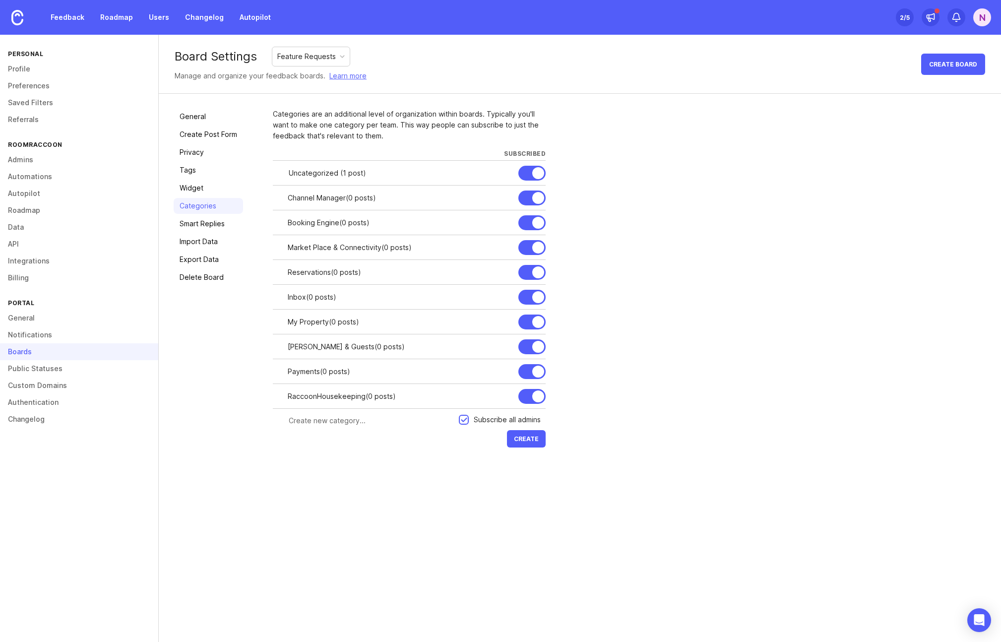
click at [320, 423] on input "text" at bounding box center [371, 420] width 164 height 11
type input "Reports"
click at [532, 439] on span "Create" at bounding box center [526, 438] width 25 height 7
click at [295, 444] on input "text" at bounding box center [371, 445] width 164 height 11
type input "Finance"
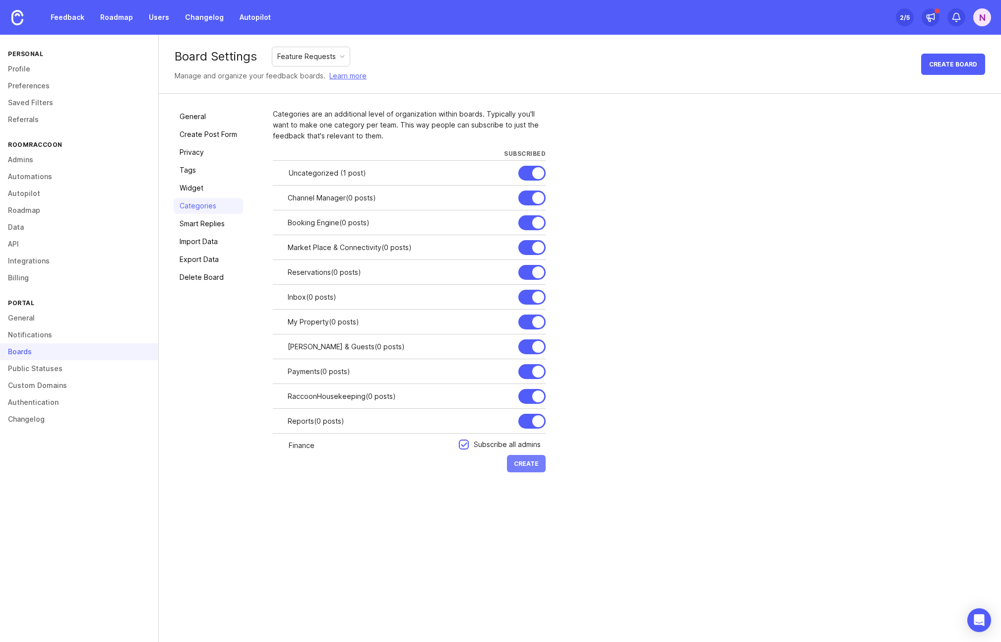
click at [525, 462] on span "Create" at bounding box center [526, 463] width 25 height 7
click at [325, 475] on input "text" at bounding box center [371, 470] width 164 height 11
click at [289, 467] on input "RaccoonUpsell" at bounding box center [371, 470] width 164 height 11
drag, startPoint x: 399, startPoint y: 471, endPoint x: 351, endPoint y: 471, distance: 48.6
click at [351, 471] on input "Online Check-in & RaccoonUpsell" at bounding box center [371, 470] width 164 height 11
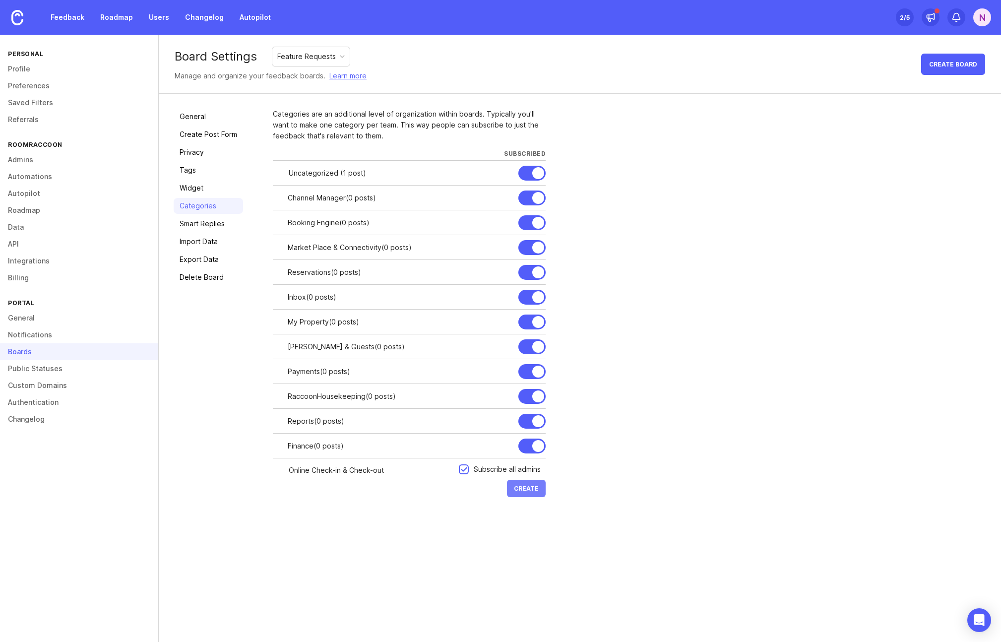
type input "Online Check-in & Check-out"
click at [527, 487] on span "Create" at bounding box center [526, 487] width 25 height 7
click at [312, 494] on input "text" at bounding box center [371, 494] width 164 height 11
type input "RaccoonUpsell"
click at [528, 516] on span "Create" at bounding box center [526, 512] width 25 height 7
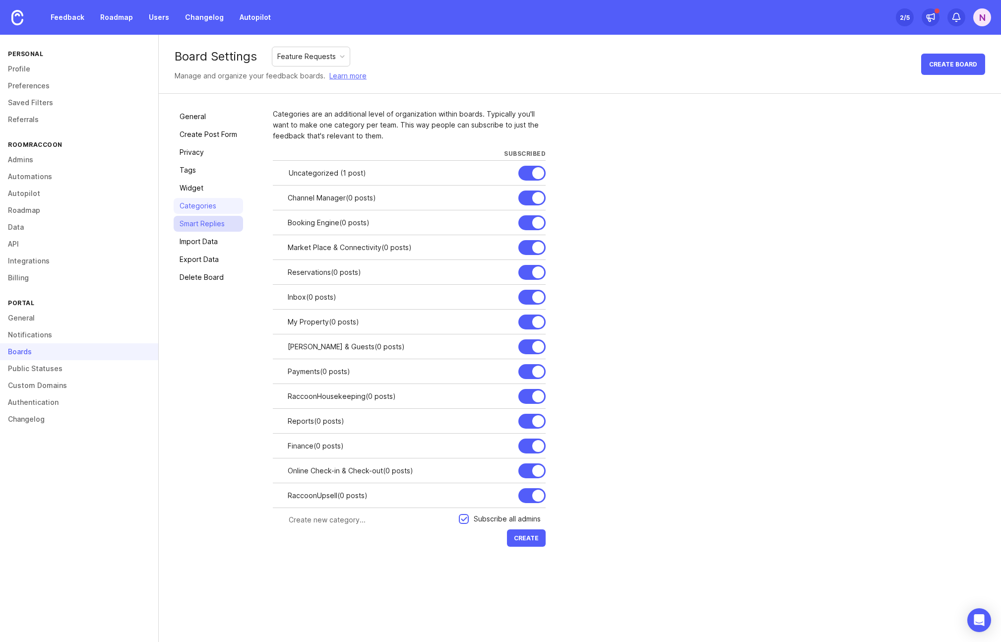
click at [205, 226] on link "Smart Replies" at bounding box center [208, 224] width 69 height 16
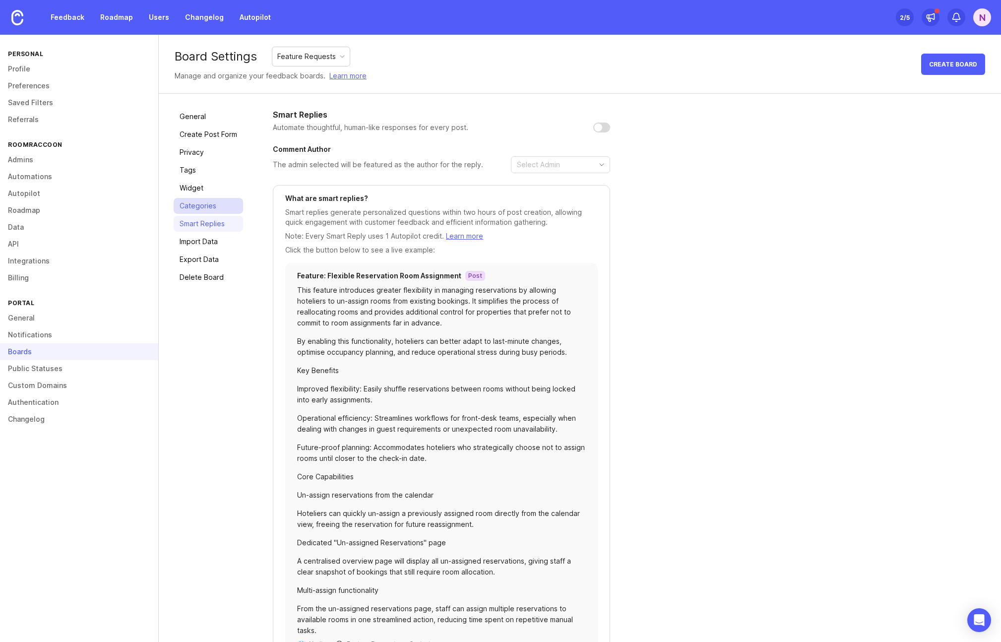
click at [197, 204] on link "Categories" at bounding box center [208, 206] width 69 height 16
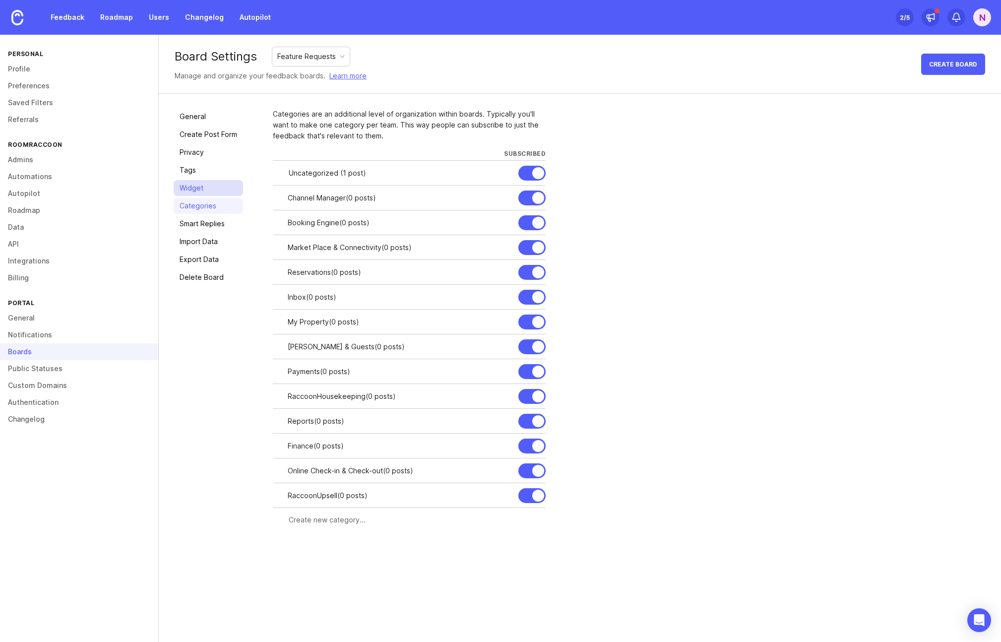
click at [188, 186] on link "Widget" at bounding box center [208, 188] width 69 height 16
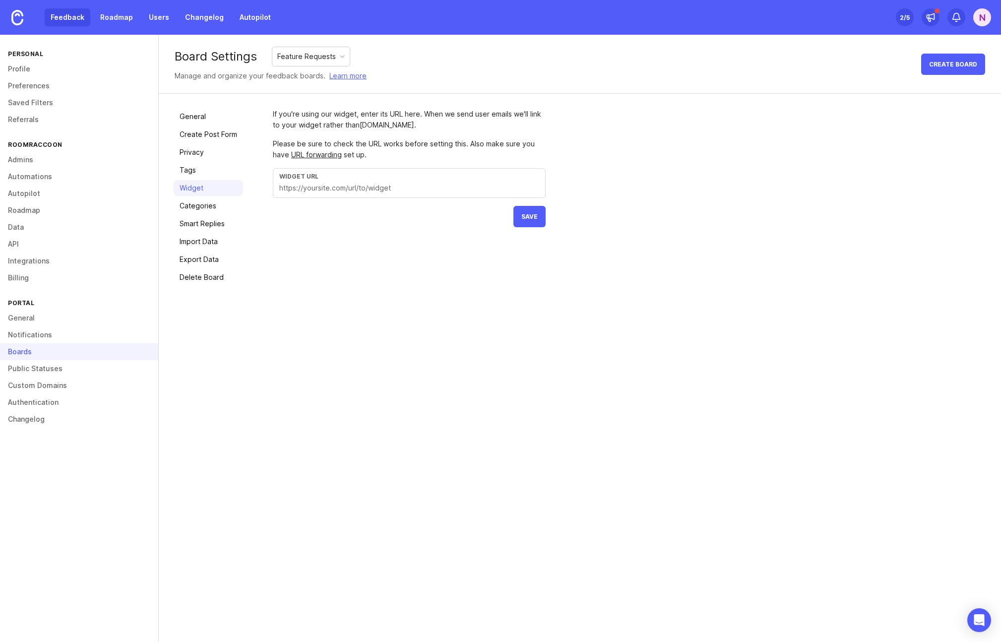
click at [64, 14] on link "Feedback" at bounding box center [68, 17] width 46 height 18
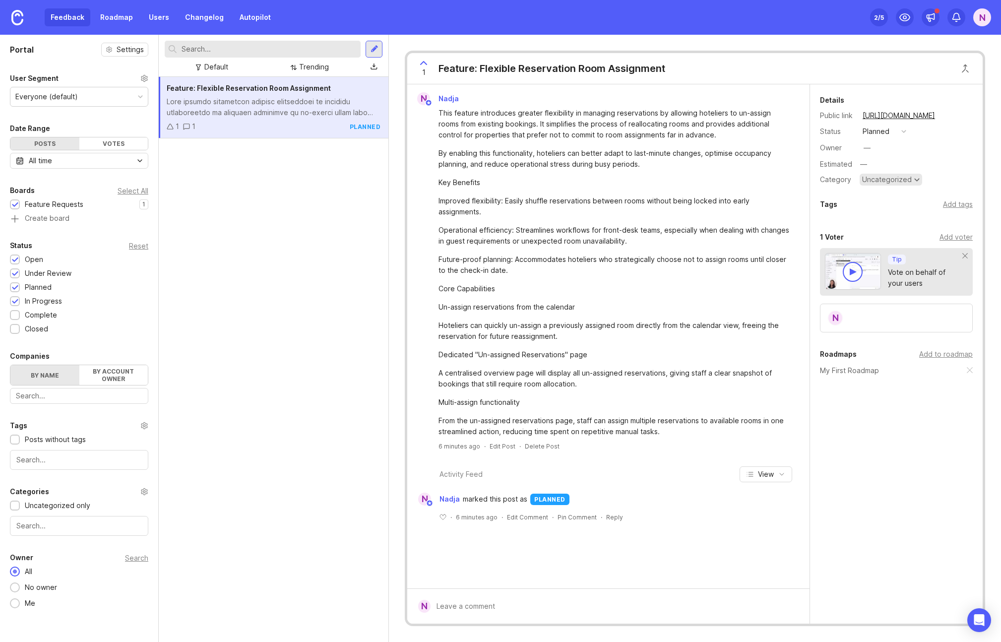
click at [887, 180] on div "Uncategorized" at bounding box center [887, 179] width 50 height 7
type input "reser"
click at [918, 473] on div "Details Public link https://roomraccoon.canny.io/feature-requests/p/feature-fle…" at bounding box center [896, 353] width 173 height 539
click at [946, 357] on div "Add to roadmap" at bounding box center [946, 354] width 54 height 11
click at [877, 453] on div "Details Public link https://roomraccoon.canny.io/feature-requests/p/feature-fle…" at bounding box center [896, 291] width 173 height 414
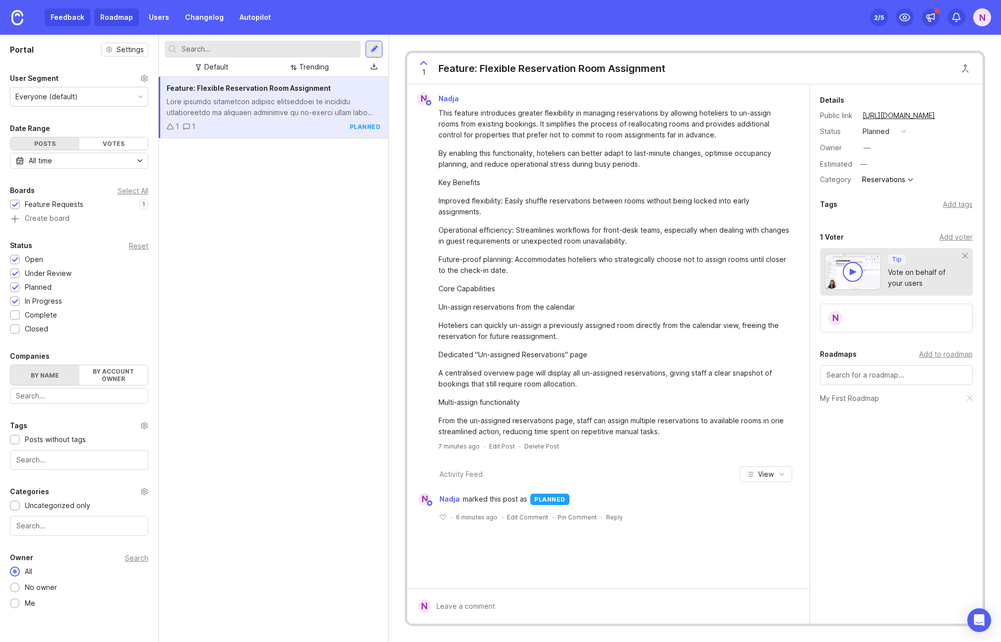
click at [117, 14] on link "Roadmap" at bounding box center [116, 17] width 45 height 18
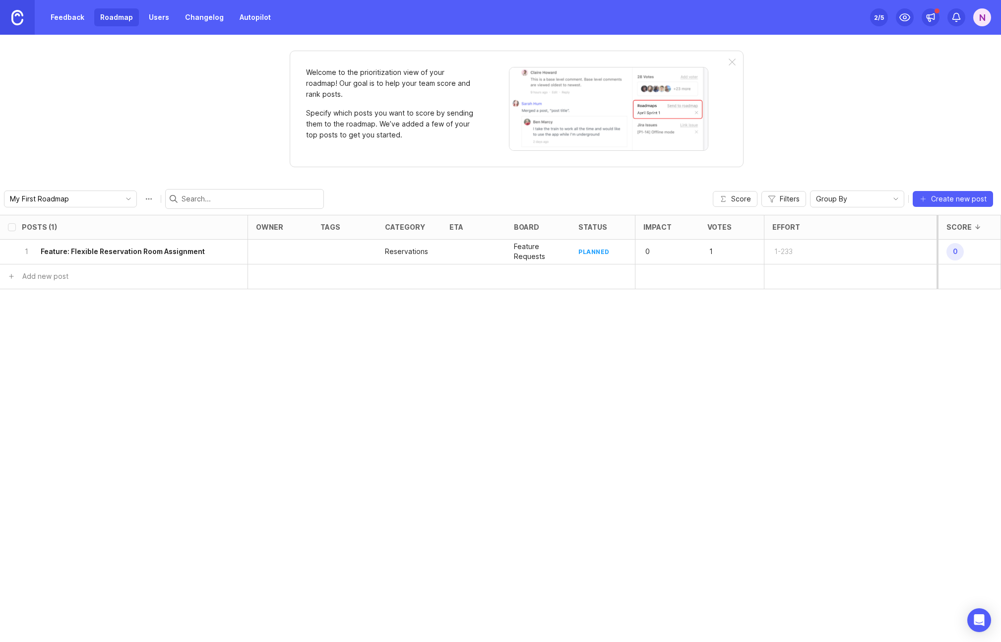
click at [16, 20] on img at bounding box center [17, 17] width 12 height 15
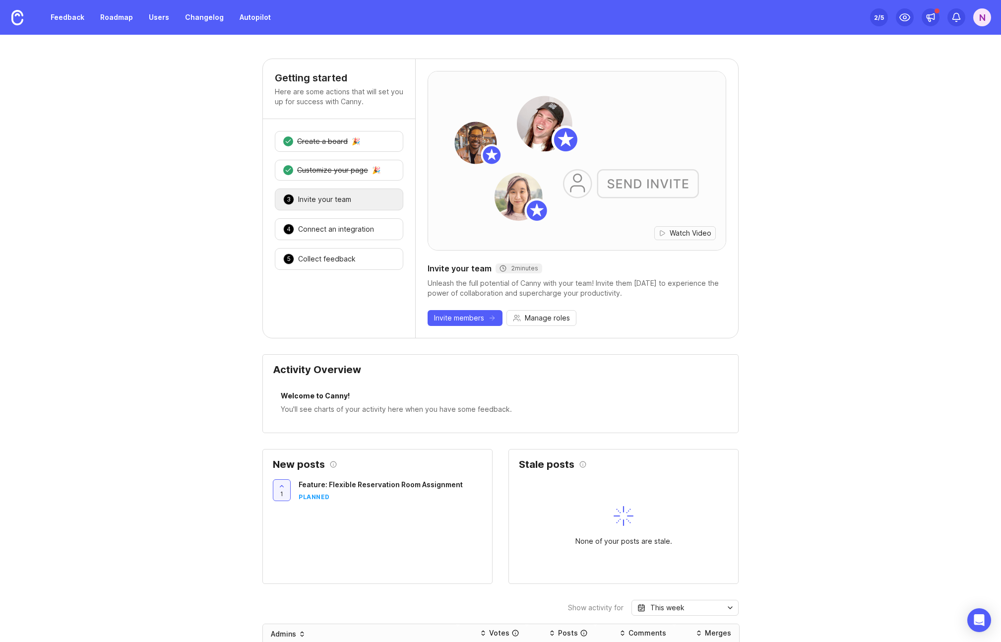
click at [982, 19] on div "N" at bounding box center [982, 17] width 18 height 18
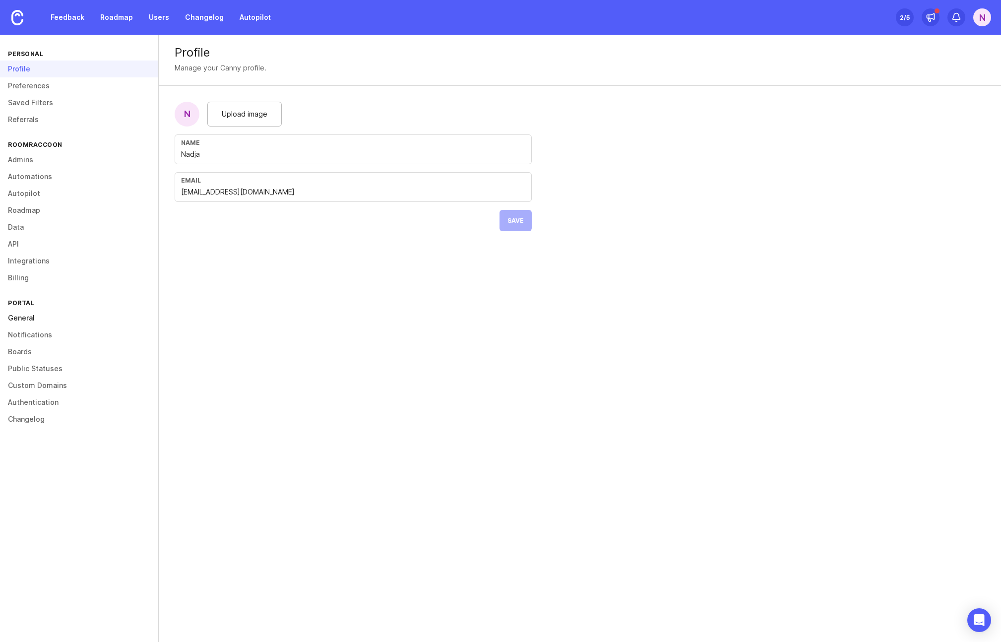
click at [24, 319] on link "General" at bounding box center [79, 317] width 158 height 17
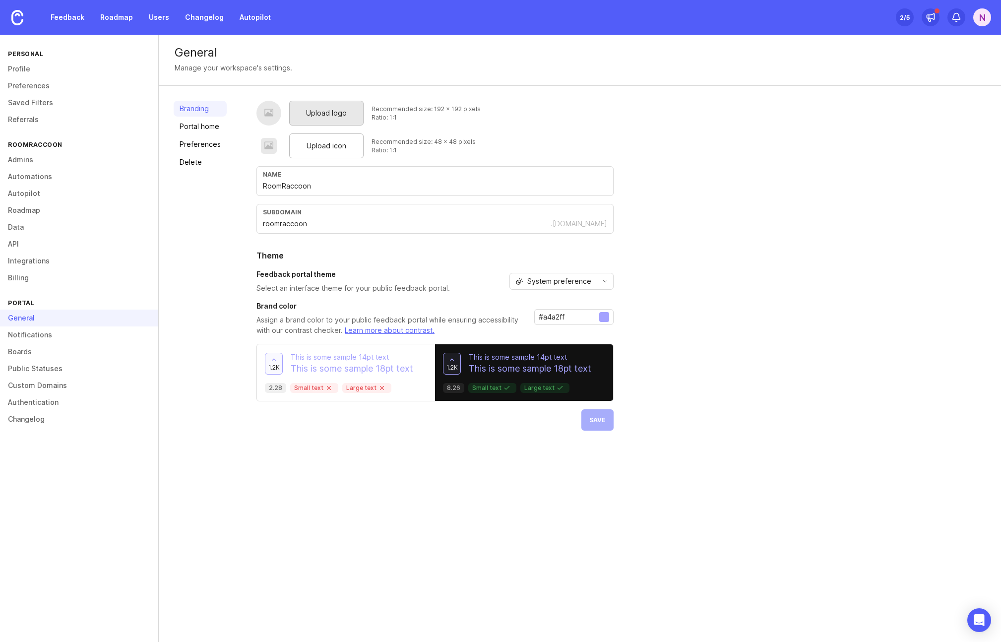
click at [327, 115] on span "Upload logo" at bounding box center [326, 113] width 41 height 11
click at [323, 149] on span "Upload icon" at bounding box center [326, 145] width 40 height 11
click at [596, 447] on div "Upload logo Recommended size: 192 x 192 pixels Ratio: 1:1 Upload icon Recommend…" at bounding box center [434, 278] width 357 height 354
click at [312, 113] on span "Upload logo" at bounding box center [326, 113] width 41 height 11
click at [324, 149] on span "Upload icon" at bounding box center [326, 145] width 40 height 11
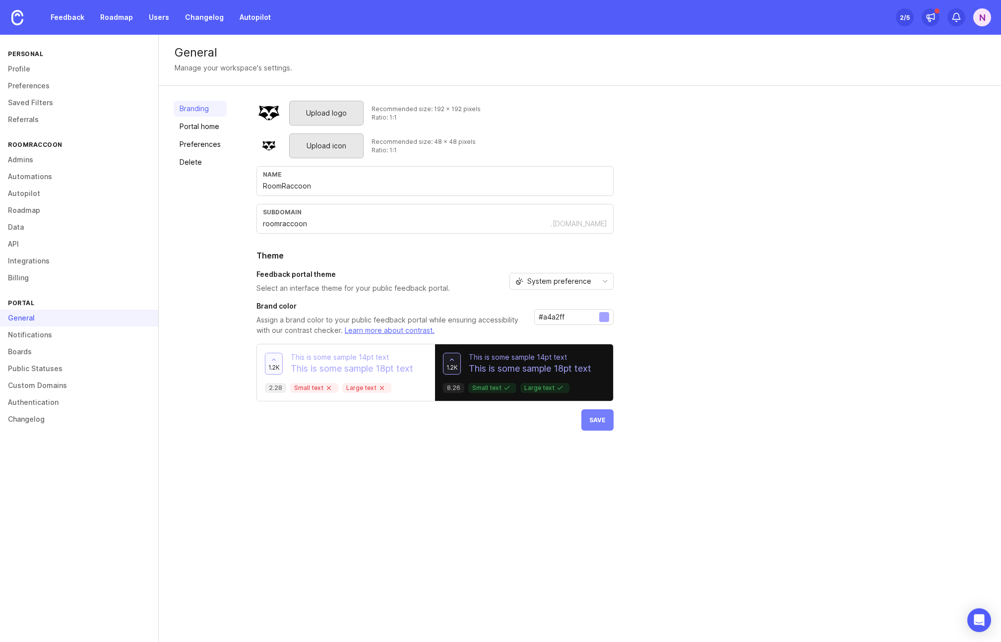
click at [599, 422] on span "Save" at bounding box center [597, 419] width 16 height 7
click at [33, 191] on link "Autopilot" at bounding box center [79, 193] width 158 height 17
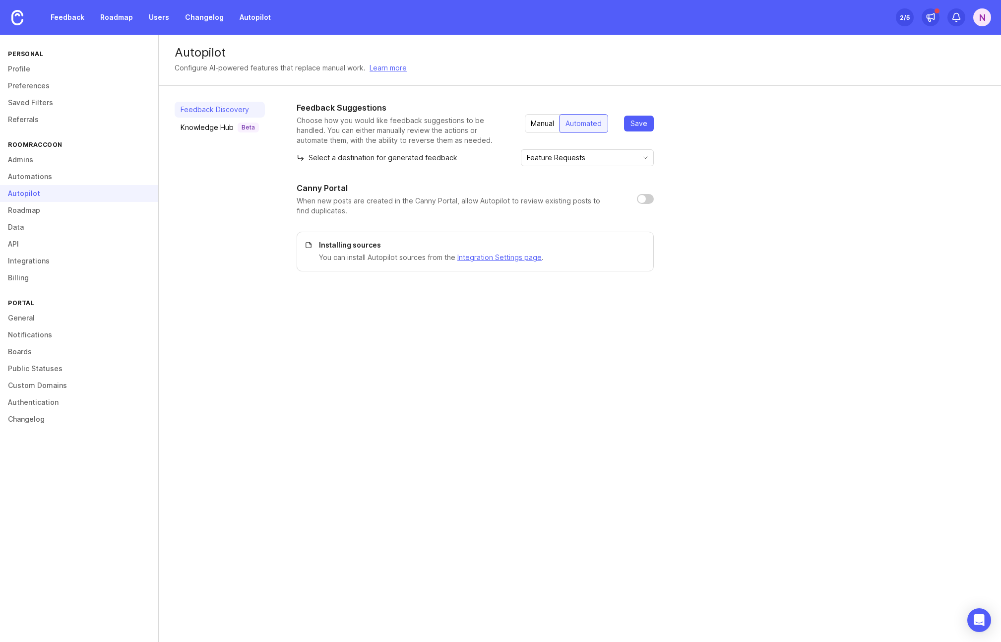
click at [643, 201] on input "checkbox" at bounding box center [645, 199] width 17 height 10
click at [643, 197] on input "checkbox" at bounding box center [645, 199] width 17 height 10
click at [645, 121] on span "Save" at bounding box center [638, 124] width 17 height 10
click at [641, 198] on input "checkbox" at bounding box center [645, 199] width 17 height 10
checkbox input "true"
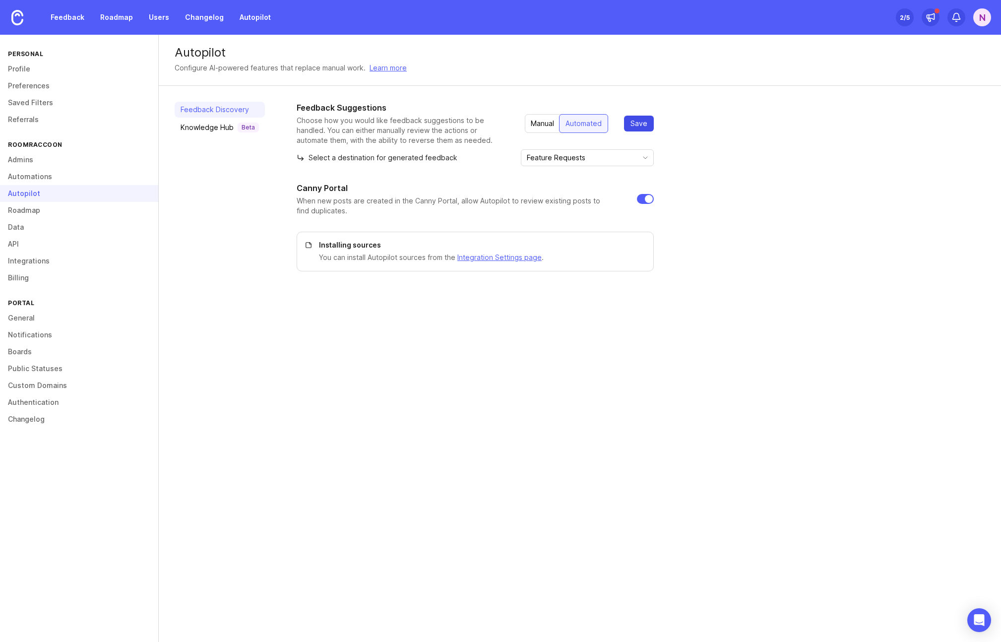
click at [640, 124] on span "Save" at bounding box center [638, 124] width 17 height 10
click at [640, 121] on span "Save" at bounding box center [638, 124] width 17 height 10
click at [105, 16] on link "Roadmap" at bounding box center [116, 17] width 45 height 18
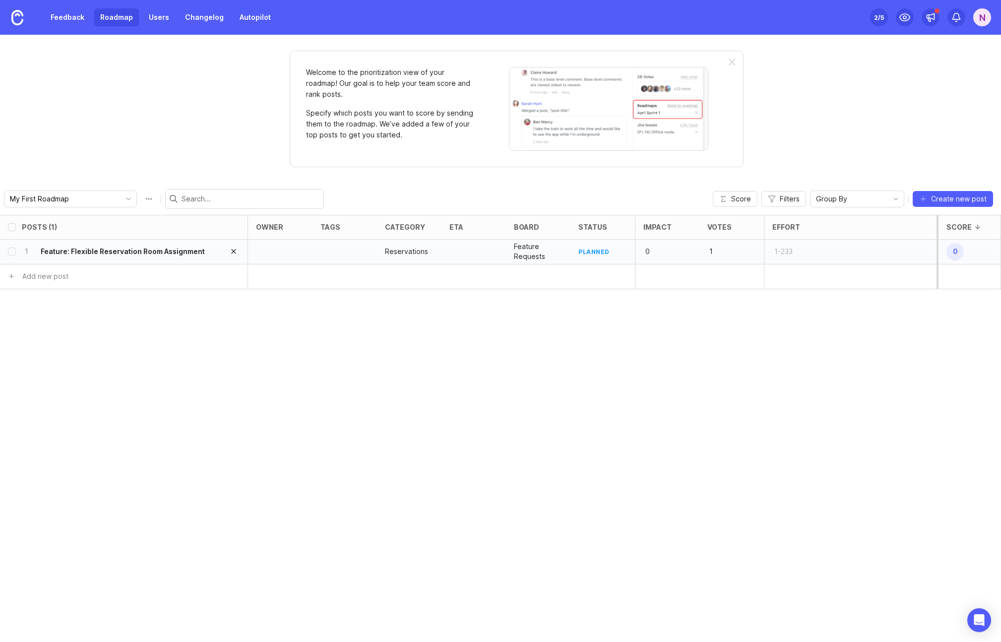
click at [225, 252] on button "delete post" at bounding box center [234, 251] width 20 height 22
click at [77, 251] on h6 "Feature: Flexible Reservation Room Assignment" at bounding box center [123, 251] width 164 height 10
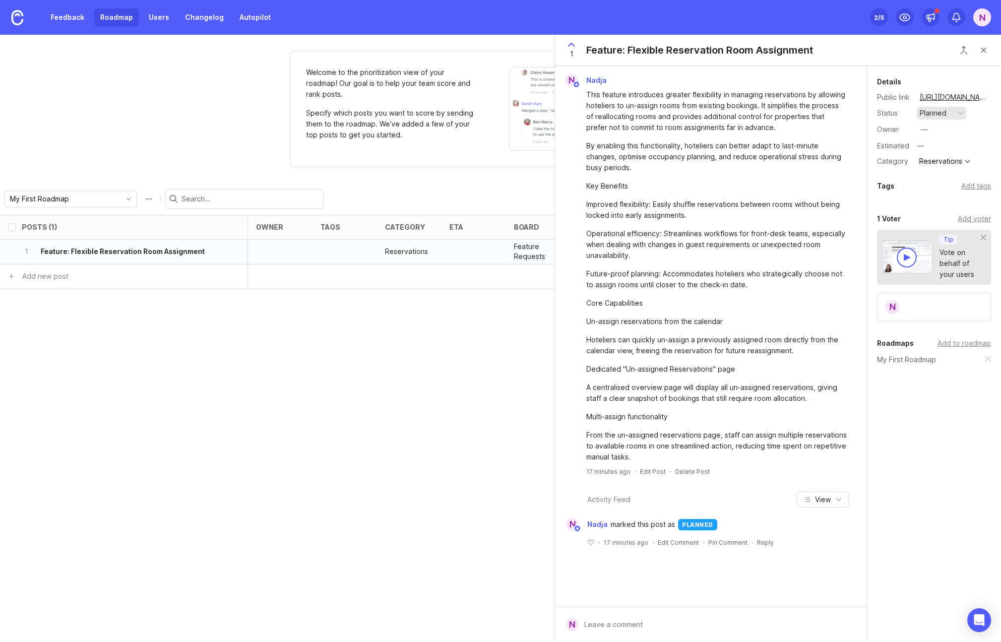
click at [951, 111] on button "planned" at bounding box center [941, 113] width 50 height 13
click at [930, 130] on div "open" at bounding box center [930, 130] width 18 height 8
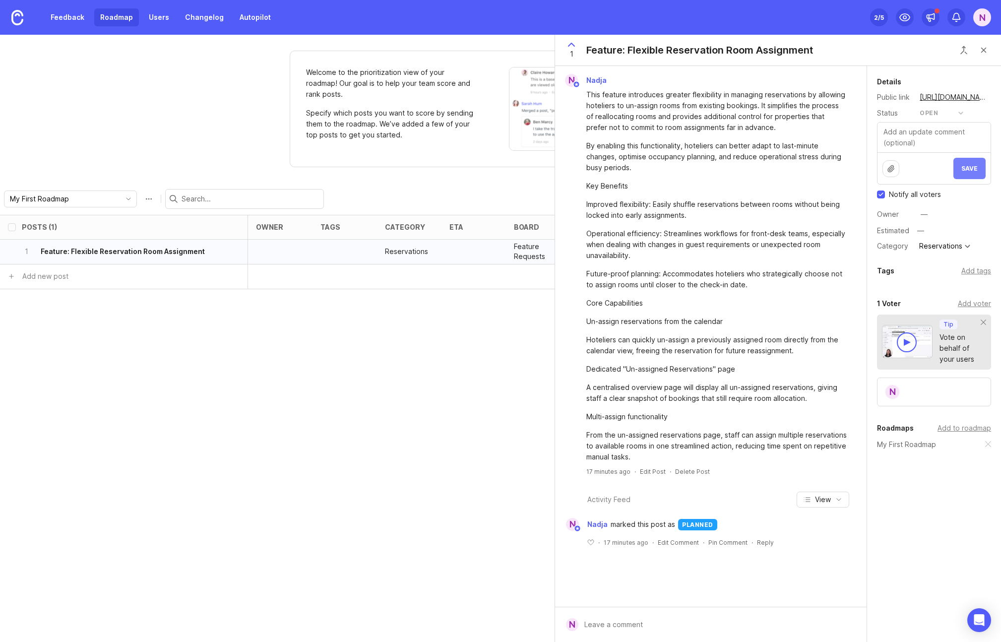
click at [965, 170] on span "Save" at bounding box center [969, 168] width 16 height 7
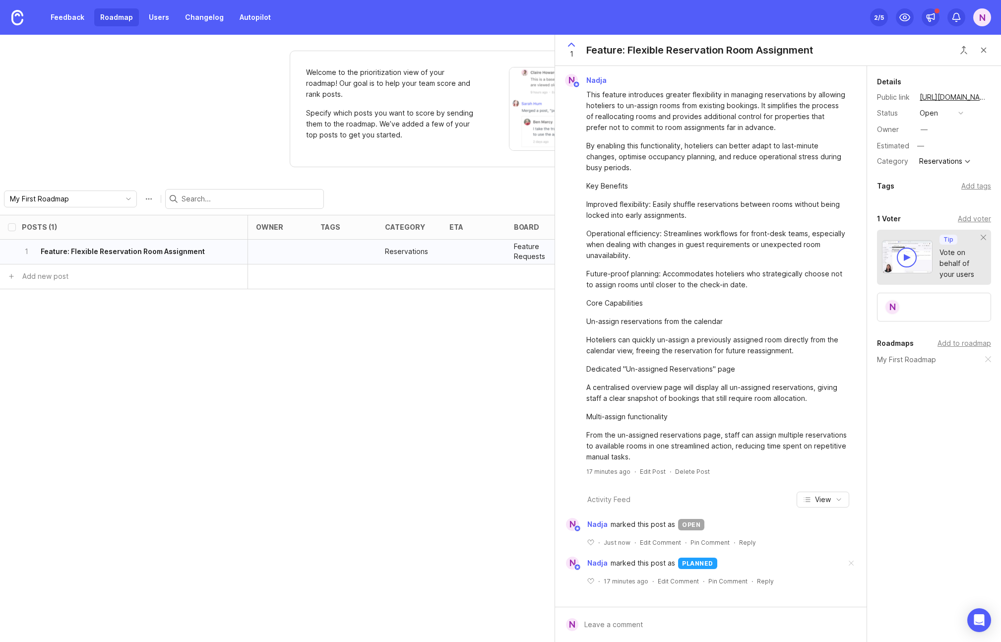
click at [199, 363] on div "Posts (1) owner tags category eta board status Impact Votes Effort Score 1 Feat…" at bounding box center [500, 428] width 1001 height 427
click at [985, 51] on button "Close button" at bounding box center [983, 50] width 20 height 20
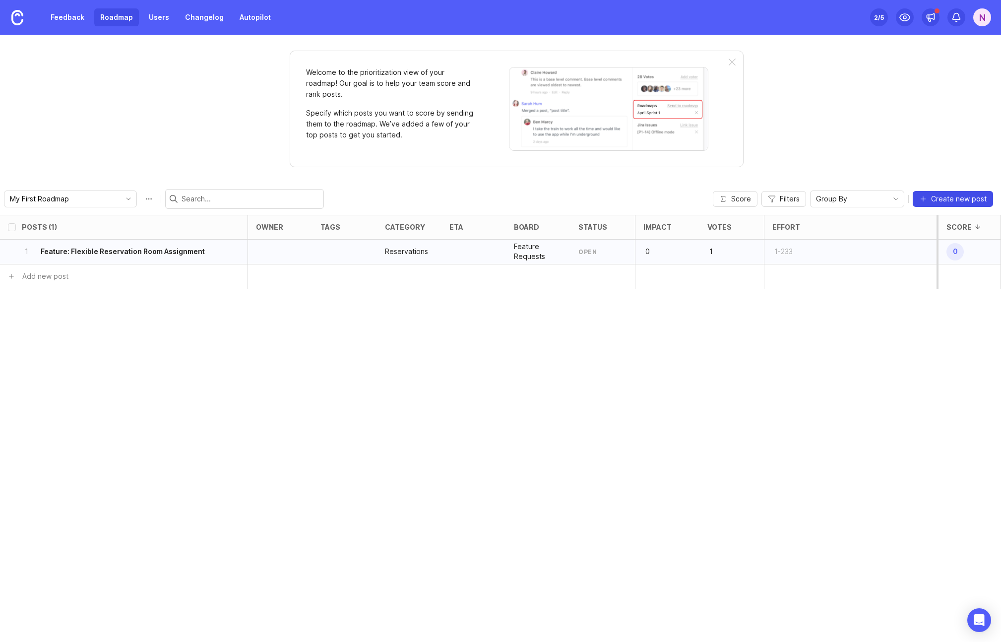
click at [953, 200] on span "Create new post" at bounding box center [959, 199] width 56 height 10
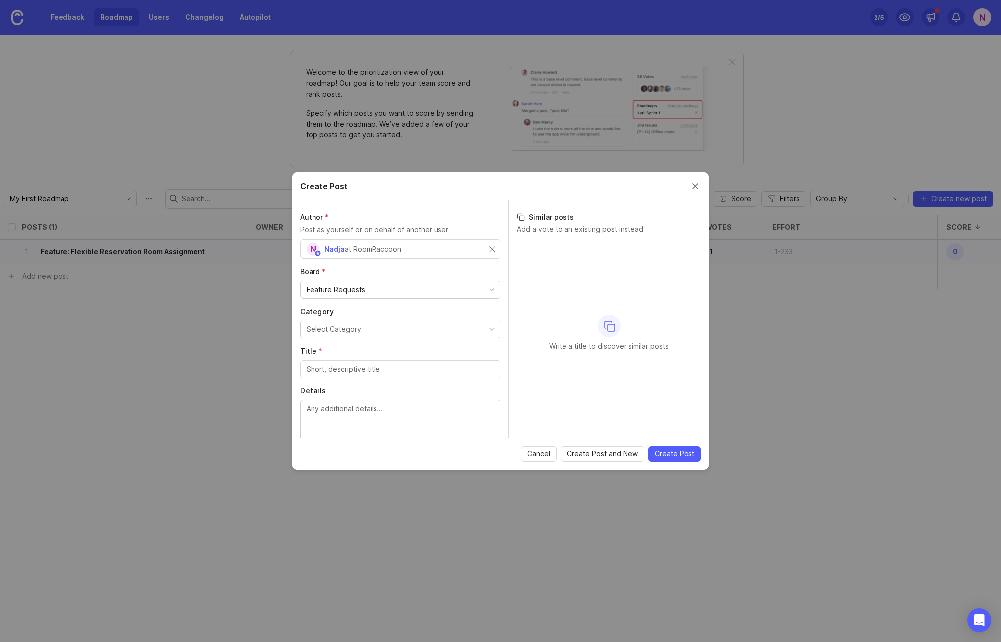
click at [351, 329] on div "Select Category" at bounding box center [333, 329] width 55 height 11
click at [339, 373] on input "Title *" at bounding box center [399, 368] width 187 height 11
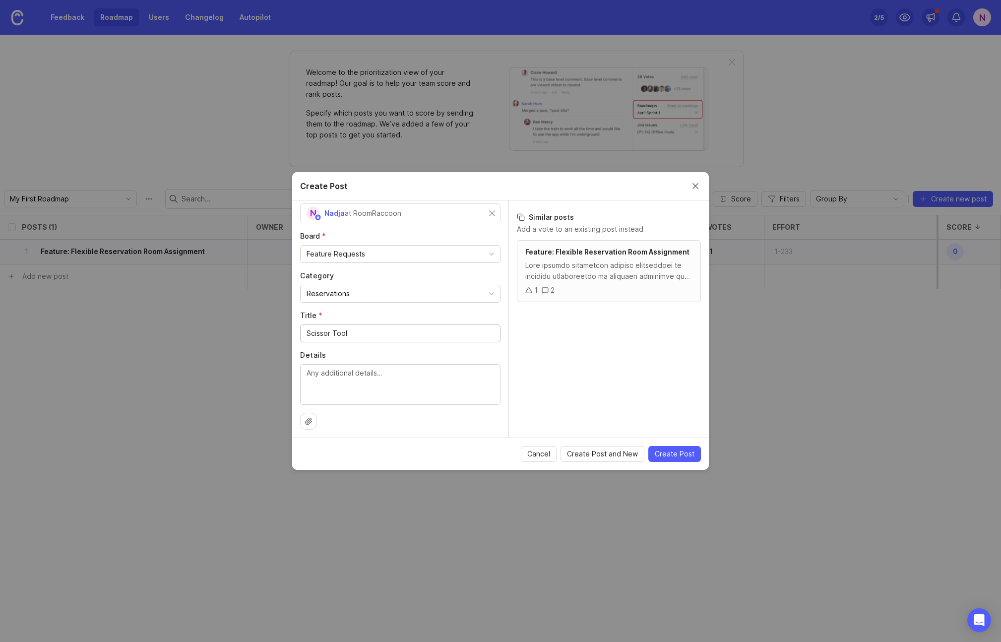
scroll to position [40, 0]
type input "Scissor Tool"
click at [351, 382] on textarea "Details" at bounding box center [399, 379] width 187 height 33
drag, startPoint x: 349, startPoint y: 328, endPoint x: 280, endPoint y: 327, distance: 68.9
click at [280, 327] on div "Create Post Author * Post as yourself or on behalf of another user N Nadja at R…" at bounding box center [500, 321] width 1001 height 642
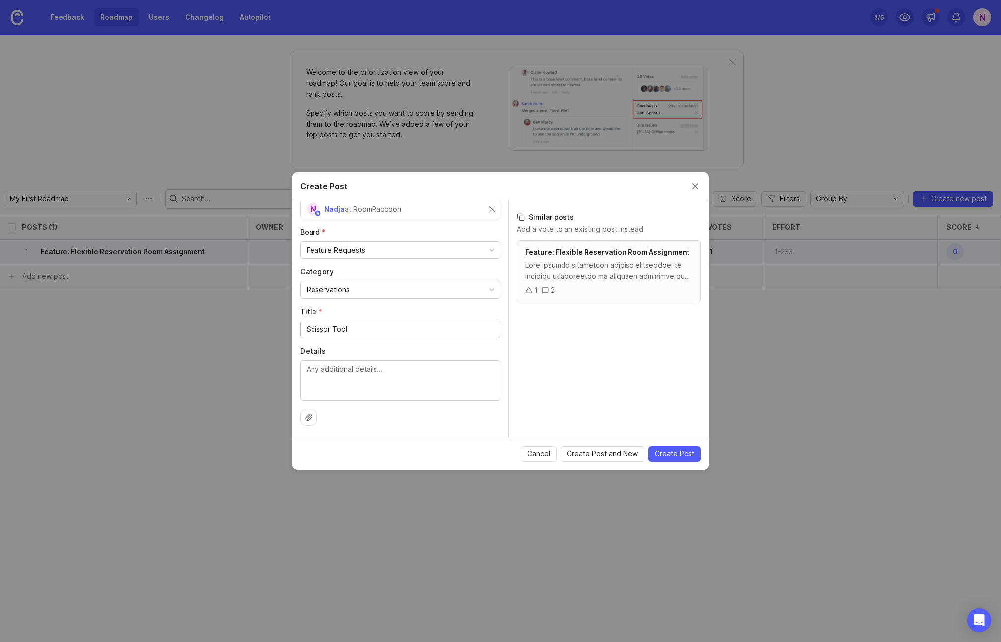
click at [329, 379] on textarea "Details" at bounding box center [399, 379] width 187 height 33
paste textarea "RoomRaccoon, the Scissor Tool lives in the Calendar View and gives hoteliers a …"
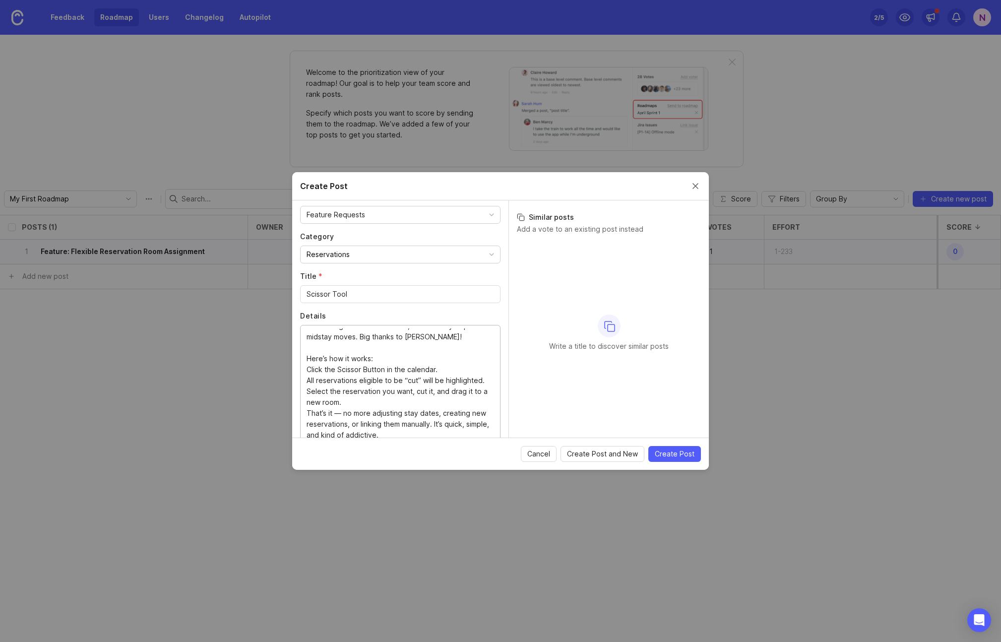
scroll to position [22, 0]
click at [377, 354] on textarea "RoomRaccoon, the Scissor Tool lives in the Calendar View and gives hoteliers a …" at bounding box center [399, 382] width 187 height 109
click at [344, 397] on textarea "RoomRaccoon, the Scissor Tool lives in the Calendar View and gives hoteliers a …" at bounding box center [399, 382] width 187 height 109
click at [305, 366] on div "RoomRaccoon, the Scissor Tool lives in the Calendar View and gives hoteliers a …" at bounding box center [400, 383] width 200 height 117
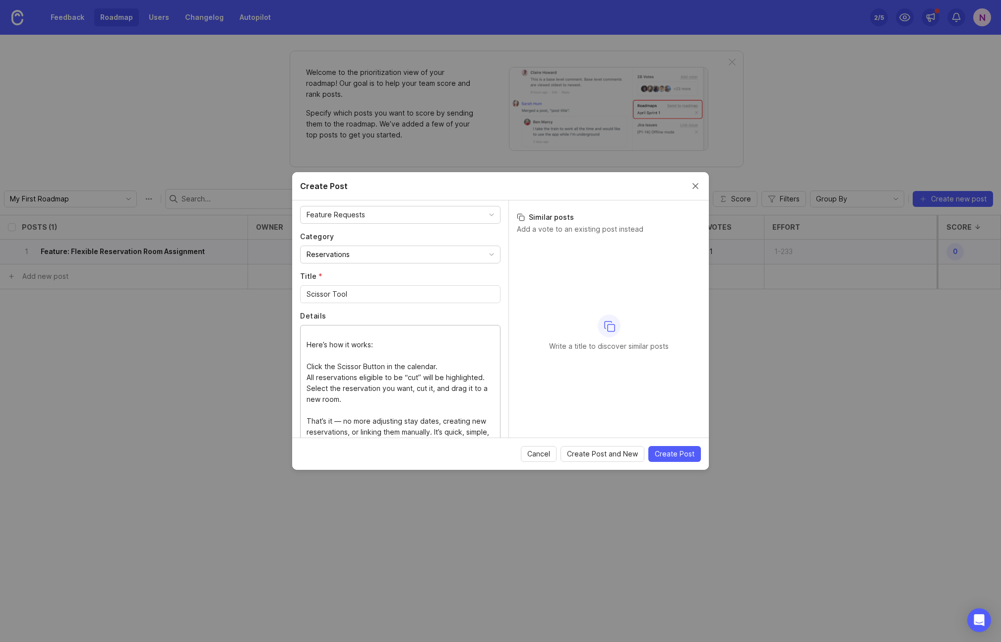
click at [306, 368] on textarea "RoomRaccoon, the Scissor Tool lives in the Calendar View and gives hoteliers a …" at bounding box center [399, 382] width 187 height 109
click at [304, 378] on div "RoomRaccoon, the Scissor Tool lives in the Calendar View and gives hoteliers a …" at bounding box center [400, 383] width 200 height 117
click at [312, 376] on textarea "RoomRaccoon, the Scissor Tool lives in the Calendar View and gives hoteliers a …" at bounding box center [399, 382] width 187 height 109
click at [306, 389] on textarea "RoomRaccoon, the Scissor Tool lives in the Calendar View and gives hoteliers a …" at bounding box center [399, 382] width 187 height 109
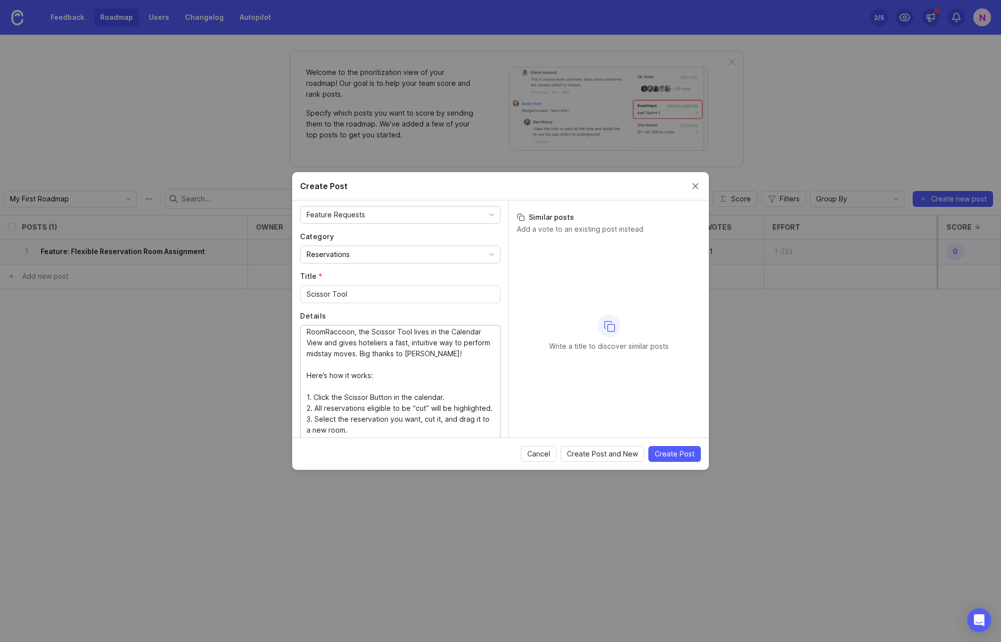
scroll to position [3, 0]
click at [319, 353] on textarea "RoomRaccoon, the Scissor Tool lives in the Calendar View and gives hoteliers a …" at bounding box center [399, 382] width 187 height 109
click at [342, 393] on textarea "RoomRaccoon, the Scissor Tool lives in the Calendar View and gives hoteliers a …" at bounding box center [399, 382] width 187 height 109
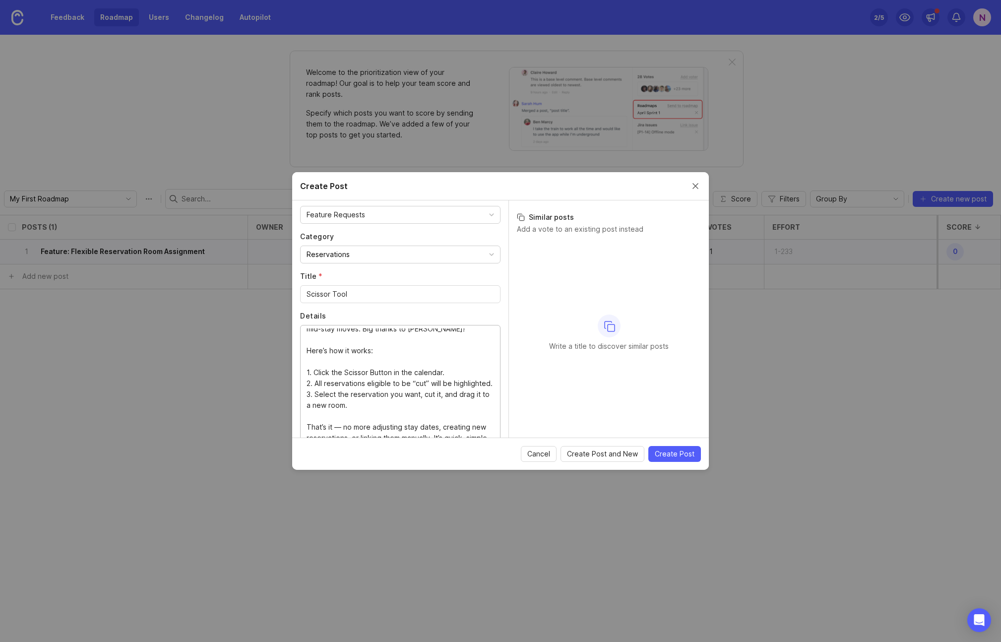
scroll to position [44, 0]
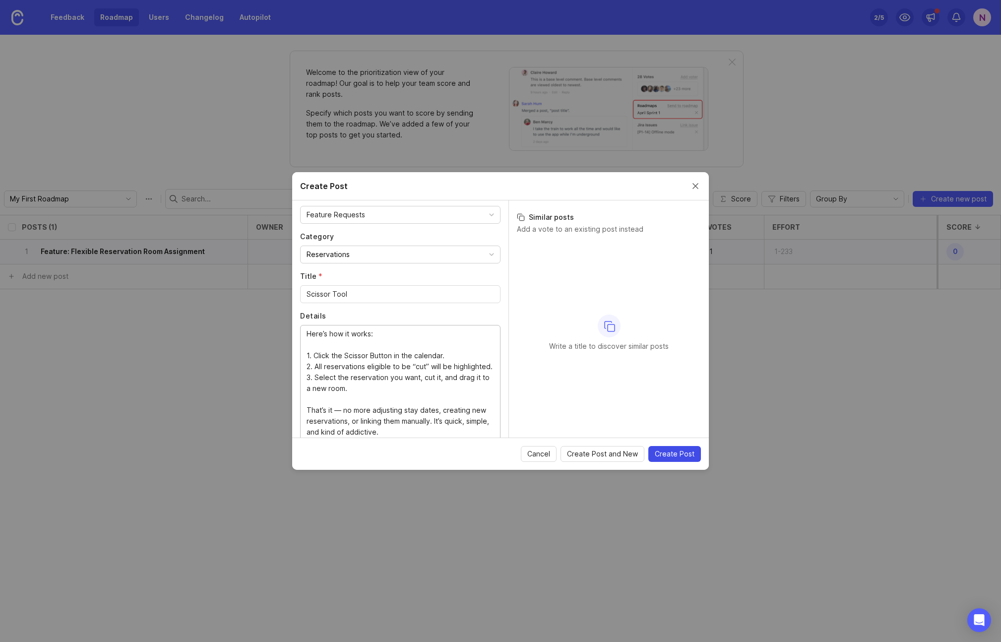
type textarea "RoomRaccoon, the Scissor Tool lives in the Calendar View and gives hoteliers a …"
click at [671, 451] on span "Create Post" at bounding box center [675, 454] width 40 height 10
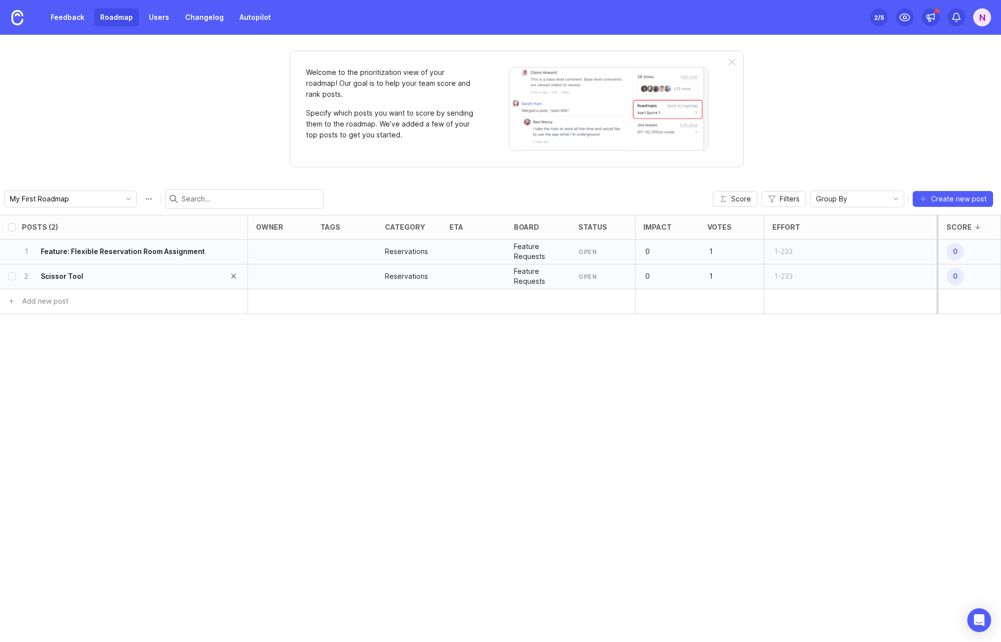
click at [80, 278] on h6 "Scissor Tool" at bounding box center [62, 276] width 43 height 10
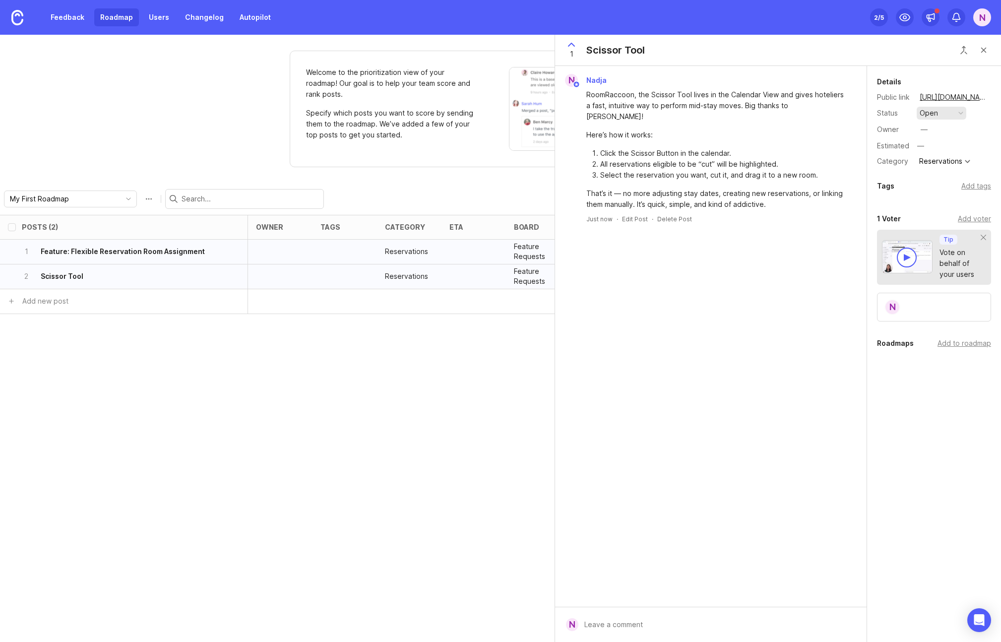
click at [947, 113] on button "open" at bounding box center [941, 113] width 50 height 13
click at [943, 205] on div "complete" at bounding box center [939, 204] width 37 height 8
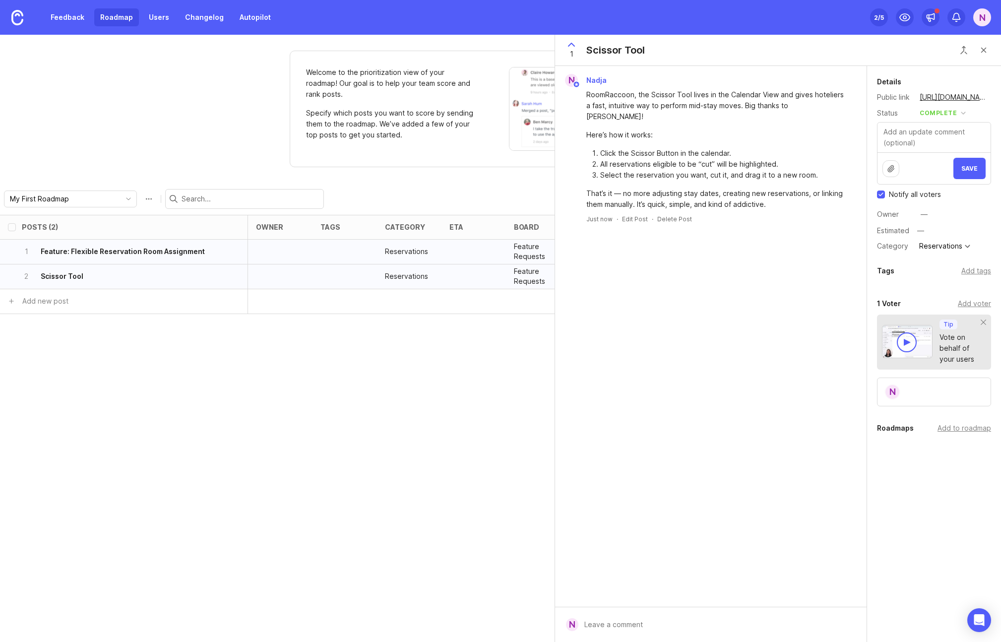
click at [466, 398] on div "Posts (2) owner tags category eta board status Impact Votes Effort Score 1 Feat…" at bounding box center [500, 428] width 1001 height 427
click at [966, 176] on button "Save" at bounding box center [969, 168] width 32 height 21
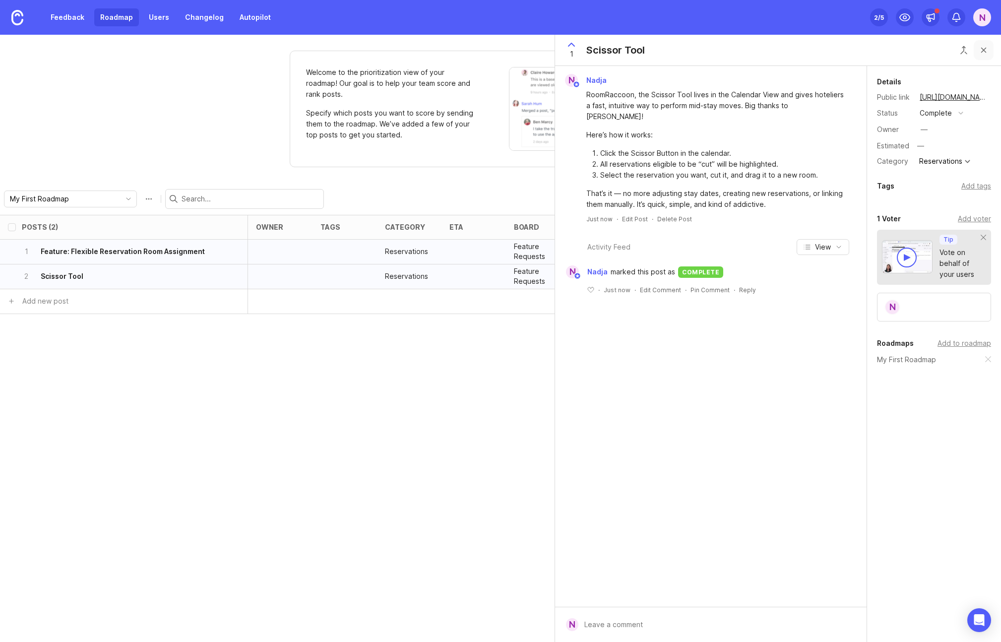
click at [980, 51] on button "Close button" at bounding box center [983, 50] width 20 height 20
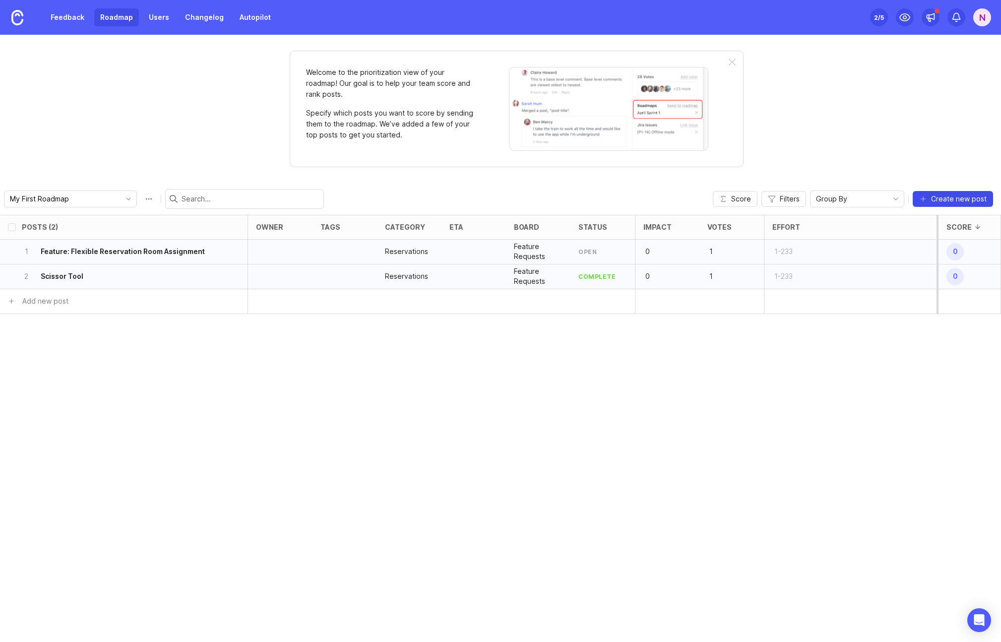
click at [938, 197] on span "Create new post" at bounding box center [959, 199] width 56 height 10
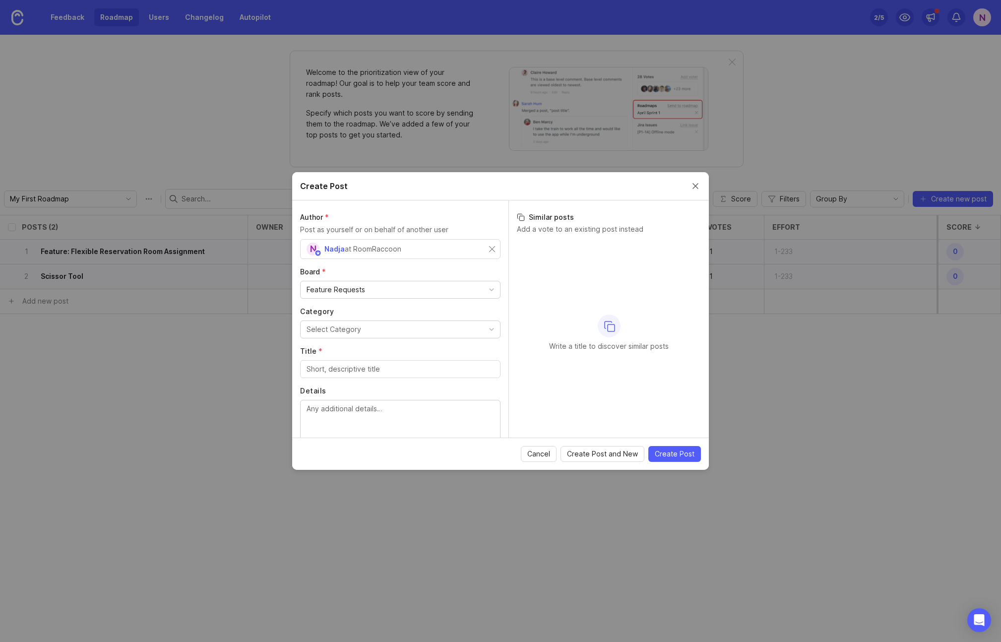
click at [388, 332] on button "Select Category" at bounding box center [400, 329] width 200 height 18
click at [342, 366] on input "Title *" at bounding box center [399, 368] width 187 height 11
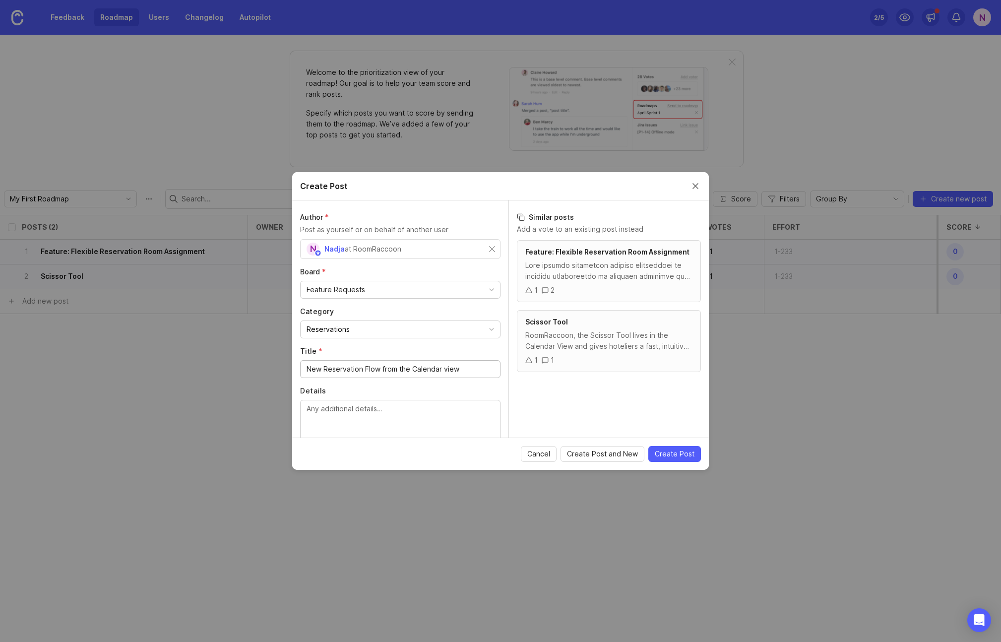
type input "New Reservation Flow from the Calendar view"
click at [344, 415] on textarea "Details" at bounding box center [399, 419] width 187 height 33
click at [378, 375] on textarea "Details" at bounding box center [399, 379] width 187 height 33
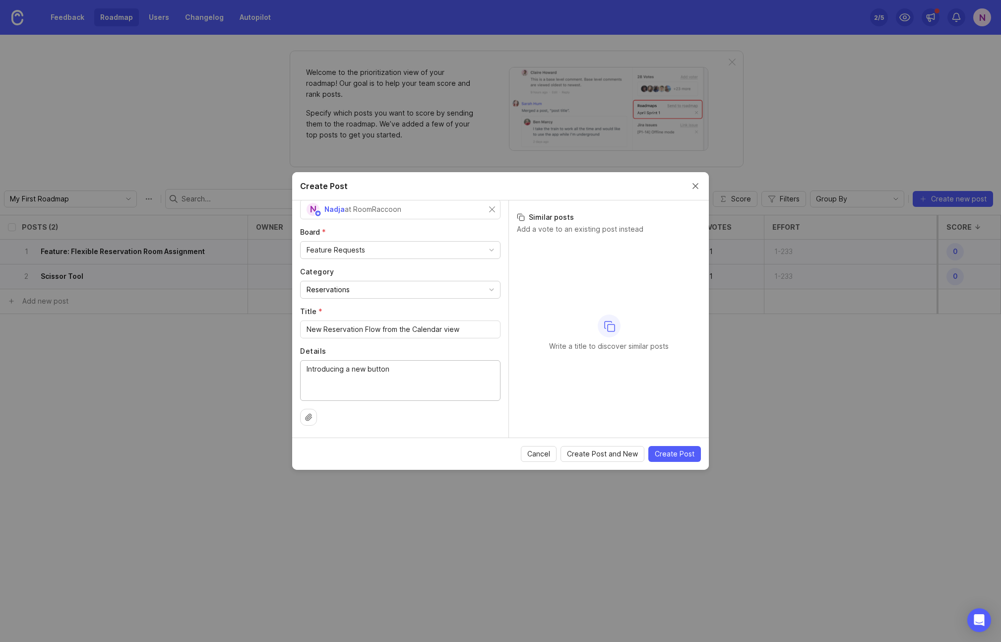
type textarea "Introducing a new button"
drag, startPoint x: 470, startPoint y: 327, endPoint x: 381, endPoint y: 328, distance: 88.3
click at [381, 328] on input "New Reservation Flow from the Calendar view" at bounding box center [399, 329] width 187 height 11
type input "New Reservation Flow"
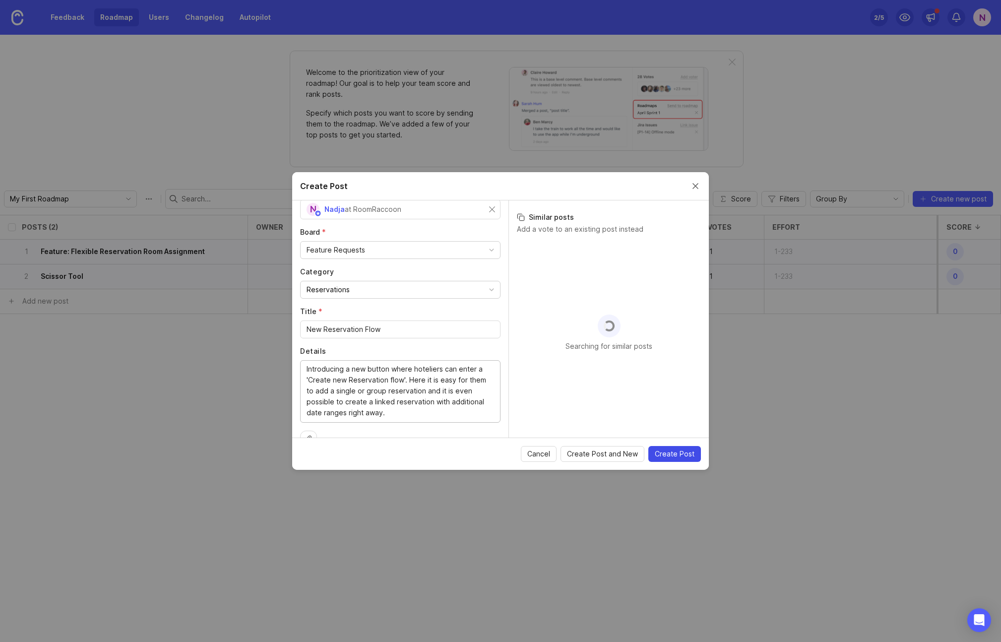
type textarea "Introducing a new button where hoteliers can enter a 'Create new Reservation fl…"
click at [668, 450] on span "Create Post" at bounding box center [675, 454] width 40 height 10
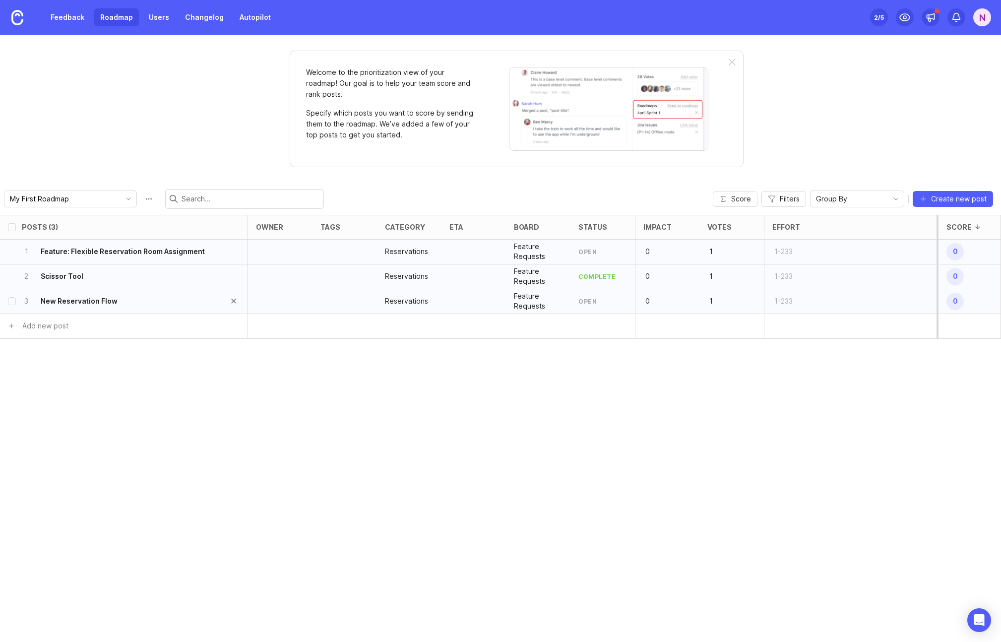
click at [132, 302] on div "3 New Reservation Flow" at bounding box center [121, 301] width 198 height 24
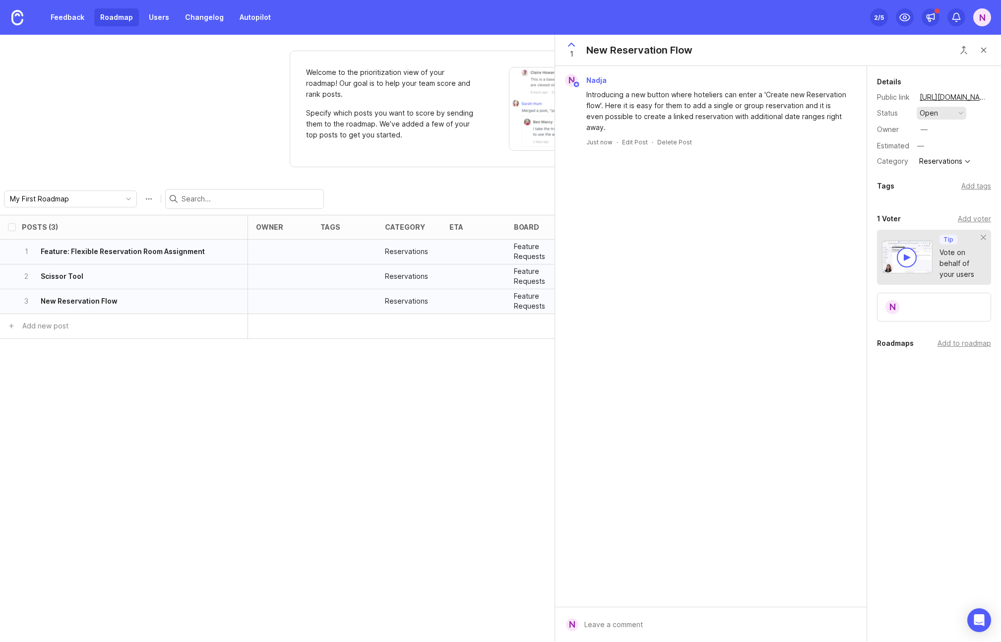
click at [961, 113] on div "button" at bounding box center [960, 113] width 5 height 5
click at [942, 183] on div "in progress" at bounding box center [943, 185] width 45 height 8
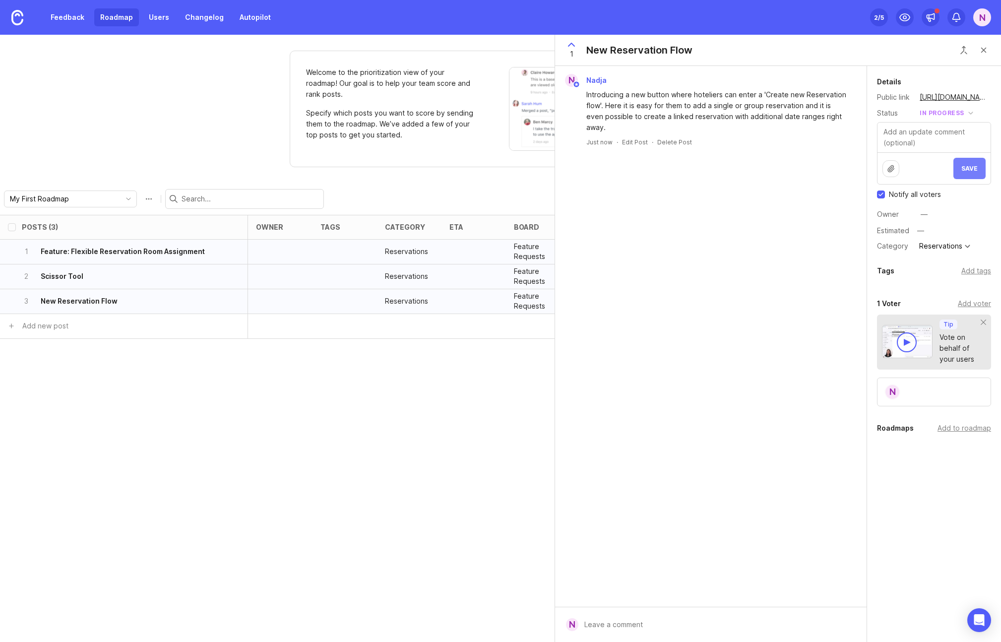
click at [969, 166] on span "Save" at bounding box center [969, 168] width 16 height 7
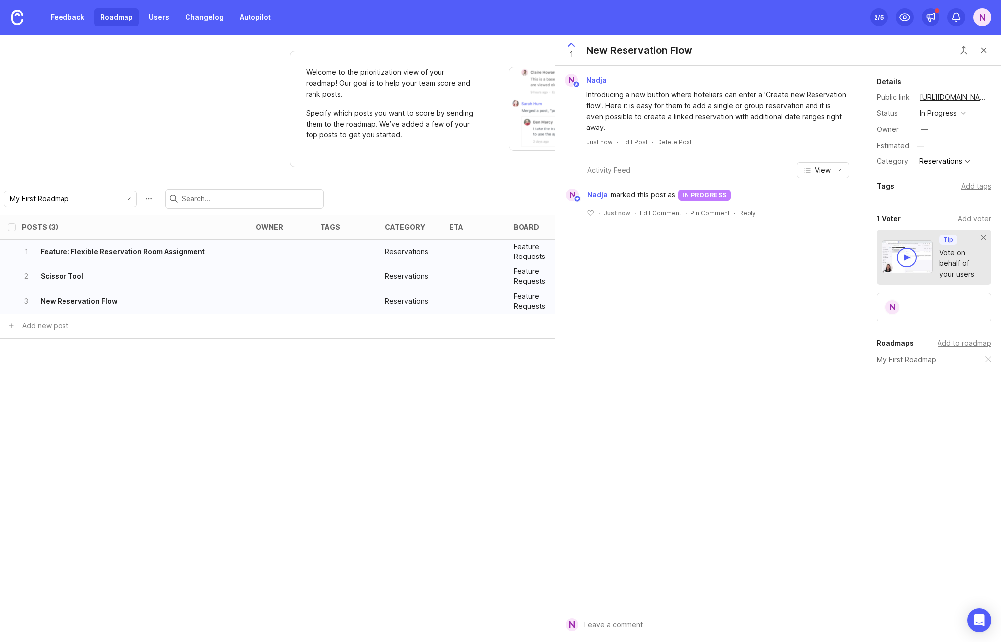
click at [183, 425] on div "Posts (3) owner tags category eta board status Impact Votes Effort Score 1 Feat…" at bounding box center [500, 428] width 1001 height 427
click at [988, 50] on button "Close button" at bounding box center [983, 50] width 20 height 20
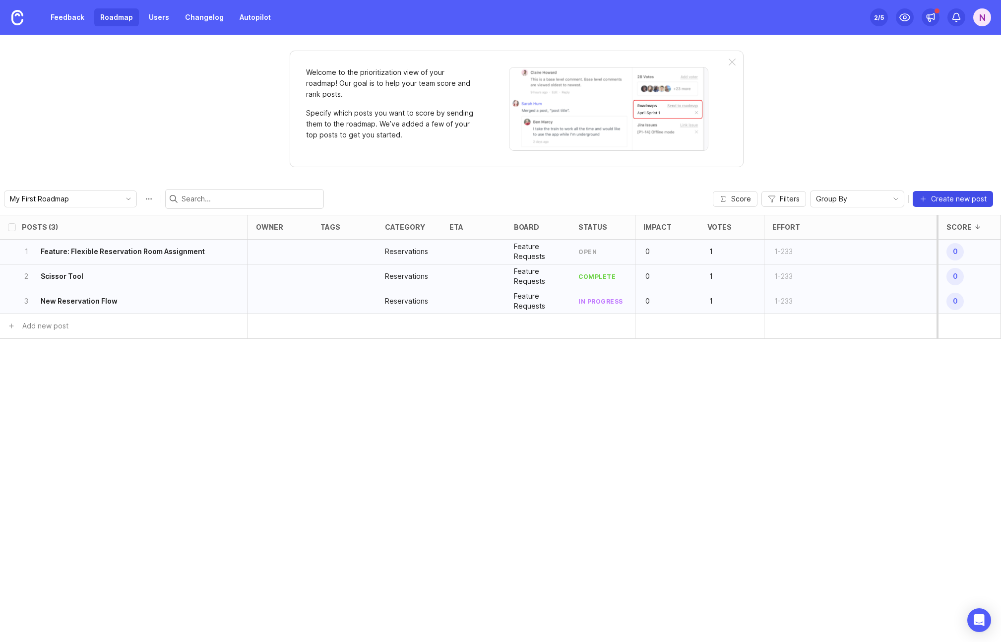
click at [944, 198] on span "Create new post" at bounding box center [959, 199] width 56 height 10
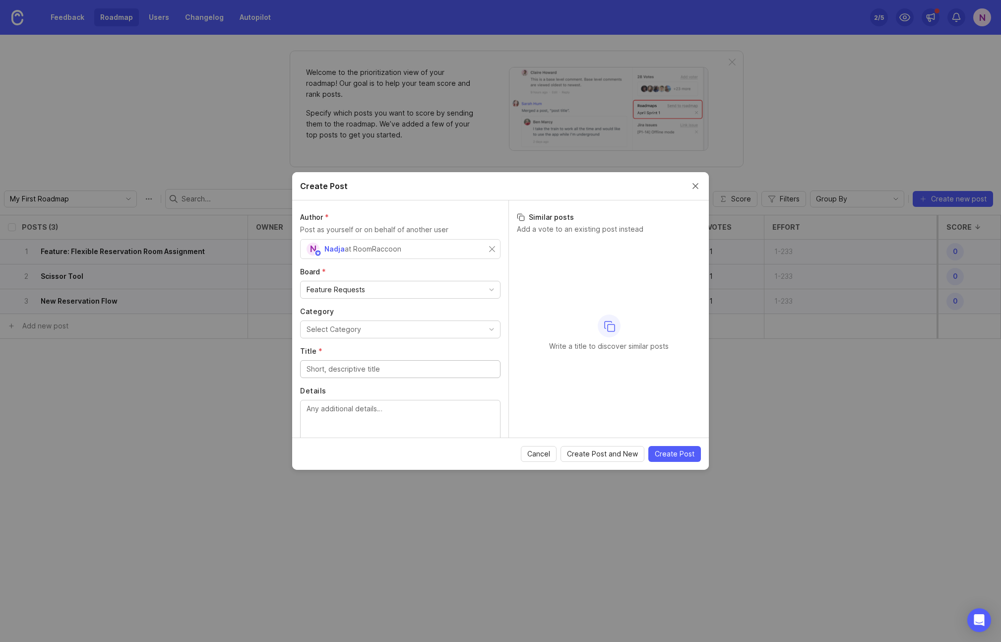
click at [355, 327] on div "Select Category" at bounding box center [333, 329] width 55 height 11
click at [368, 371] on input "Title *" at bounding box center [399, 368] width 187 height 11
type input "Track Minibar items"
click at [337, 412] on textarea "Details" at bounding box center [399, 419] width 187 height 33
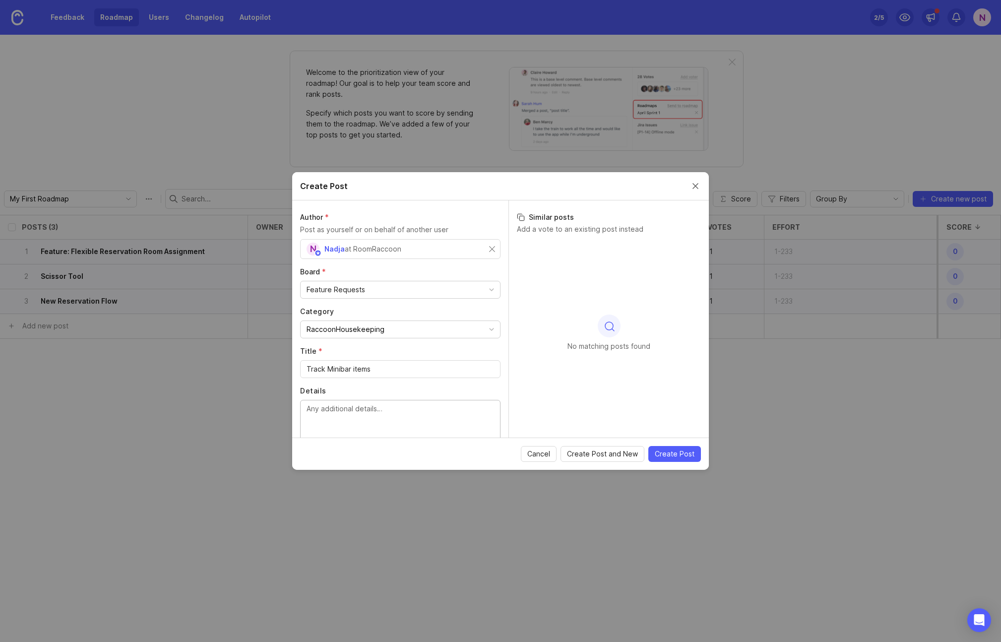
scroll to position [40, 0]
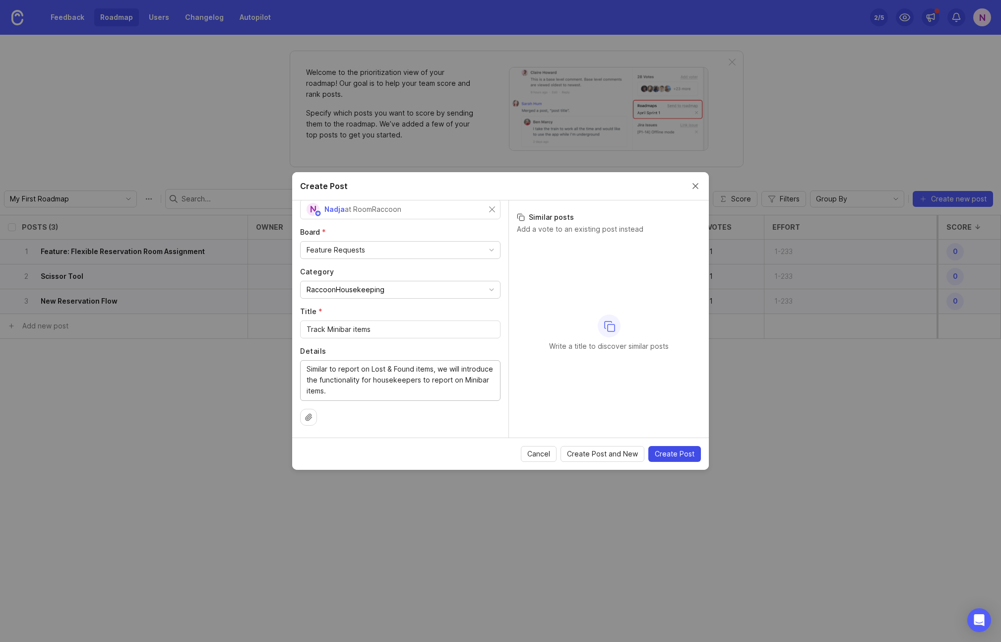
type textarea "Similar to report on Lost & Found items, we will introduce the functionality fo…"
click at [672, 455] on span "Create Post" at bounding box center [675, 454] width 40 height 10
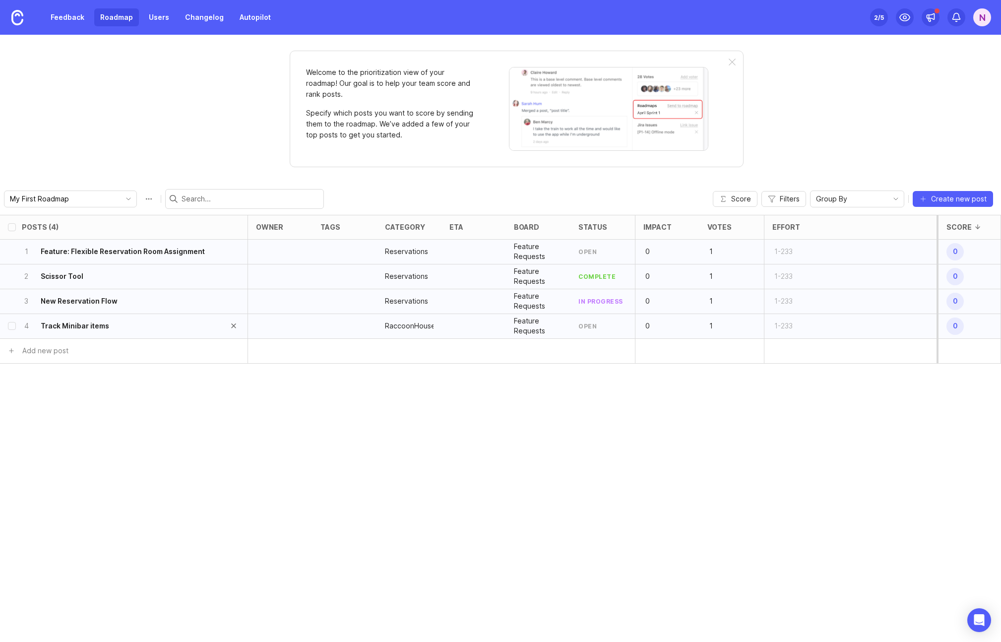
click at [131, 326] on div "4 Track Minibar items" at bounding box center [121, 326] width 198 height 24
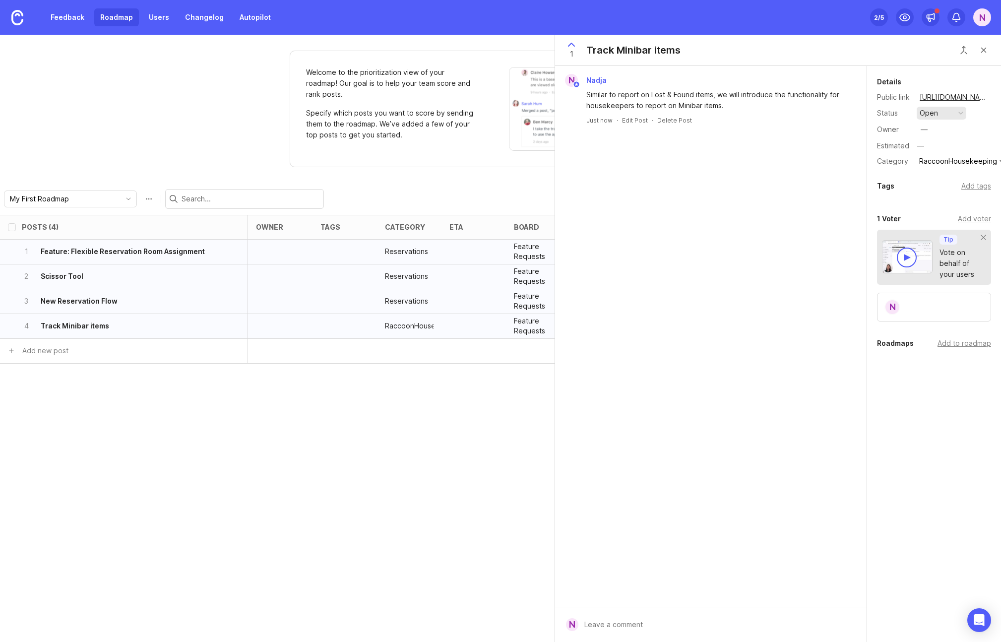
click at [955, 111] on button "open" at bounding box center [941, 113] width 50 height 13
click at [942, 186] on div "in progress" at bounding box center [943, 185] width 45 height 8
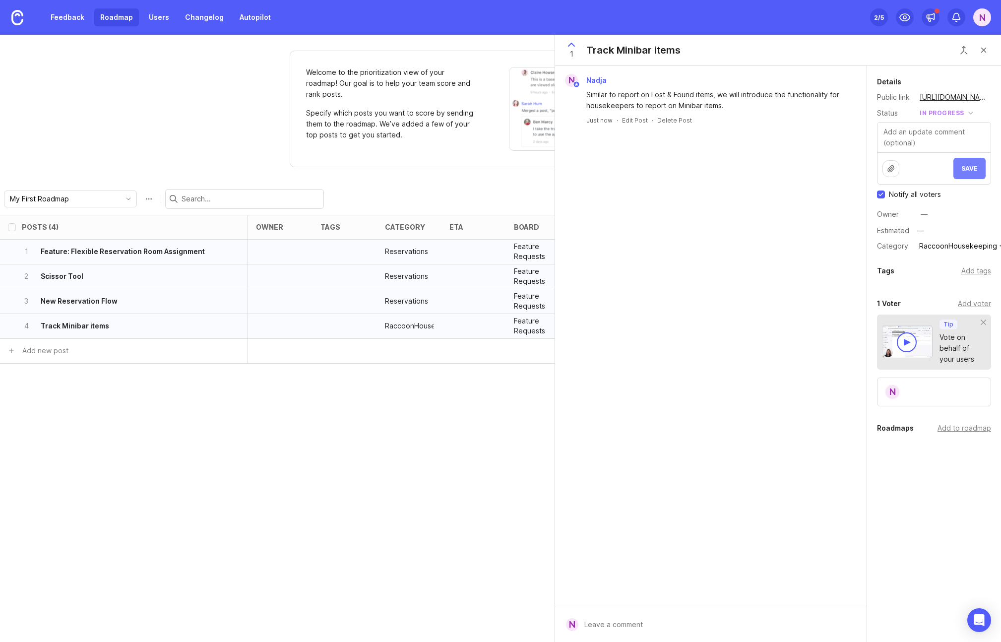
click at [970, 165] on span "Save" at bounding box center [969, 168] width 16 height 7
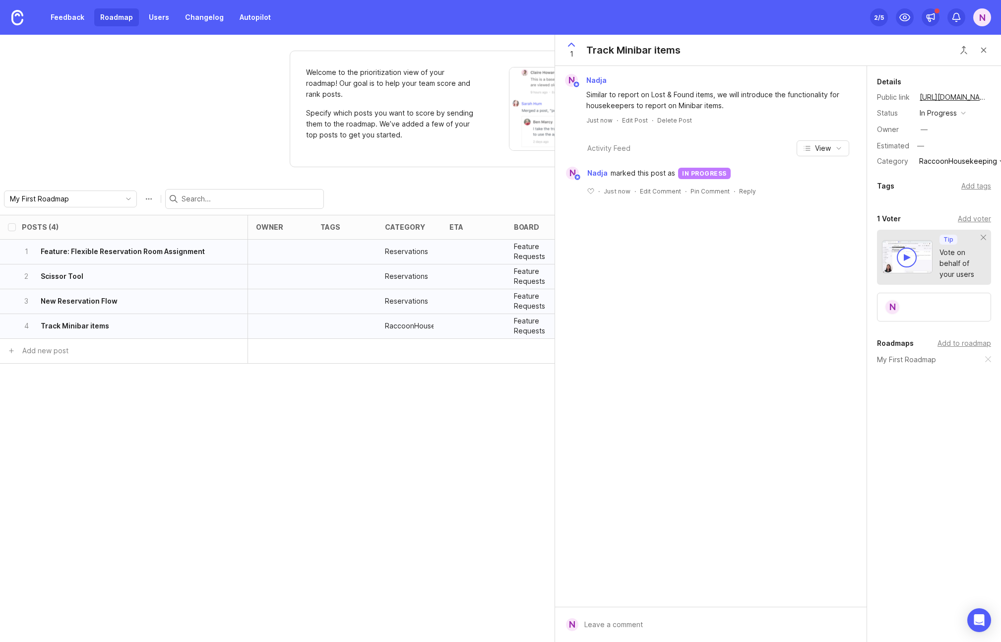
click at [455, 471] on div "Posts (4) owner tags category eta board status Impact Votes Effort Score 1 Feat…" at bounding box center [500, 428] width 1001 height 427
click at [982, 51] on button "Close button" at bounding box center [983, 50] width 20 height 20
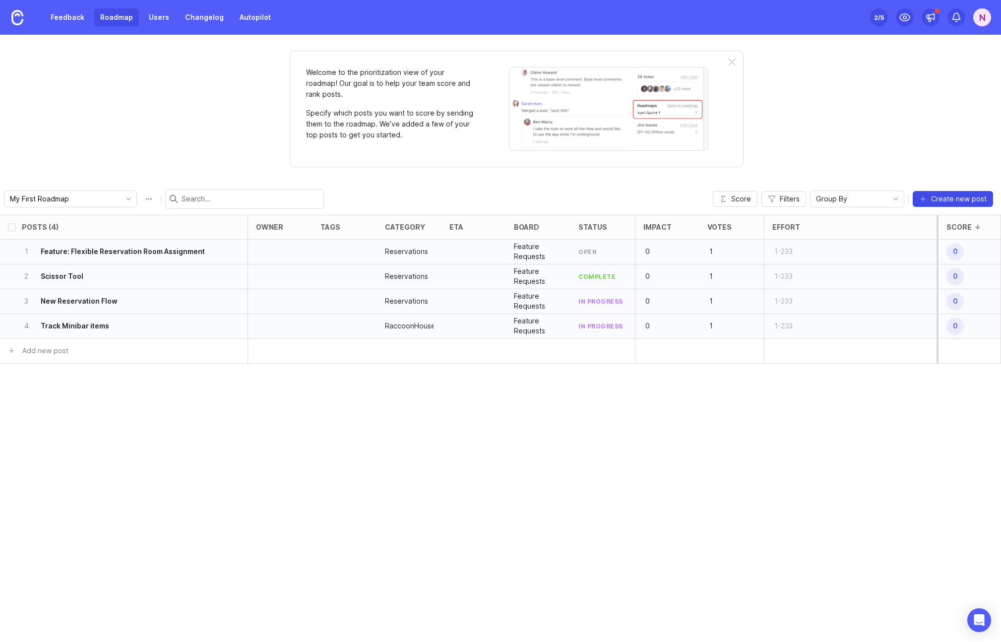
click at [960, 201] on span "Create new post" at bounding box center [959, 199] width 56 height 10
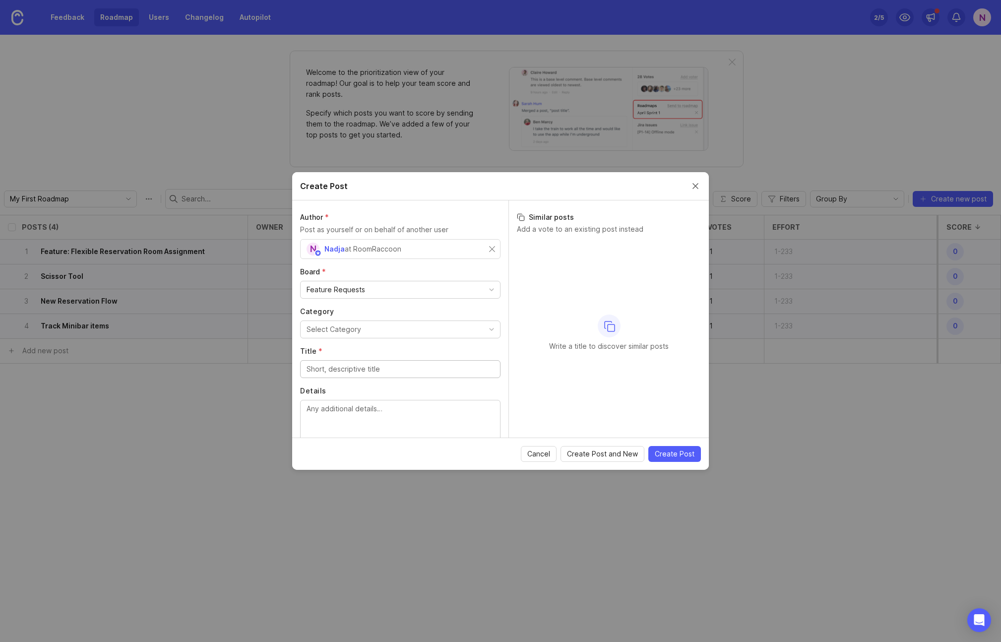
click at [366, 335] on button "Select Category" at bounding box center [400, 329] width 200 height 18
click at [343, 374] on input "Title *" at bounding box center [399, 368] width 187 height 11
type input "Yuki Accounting System Integration"
click at [332, 410] on textarea "Details" at bounding box center [399, 419] width 187 height 33
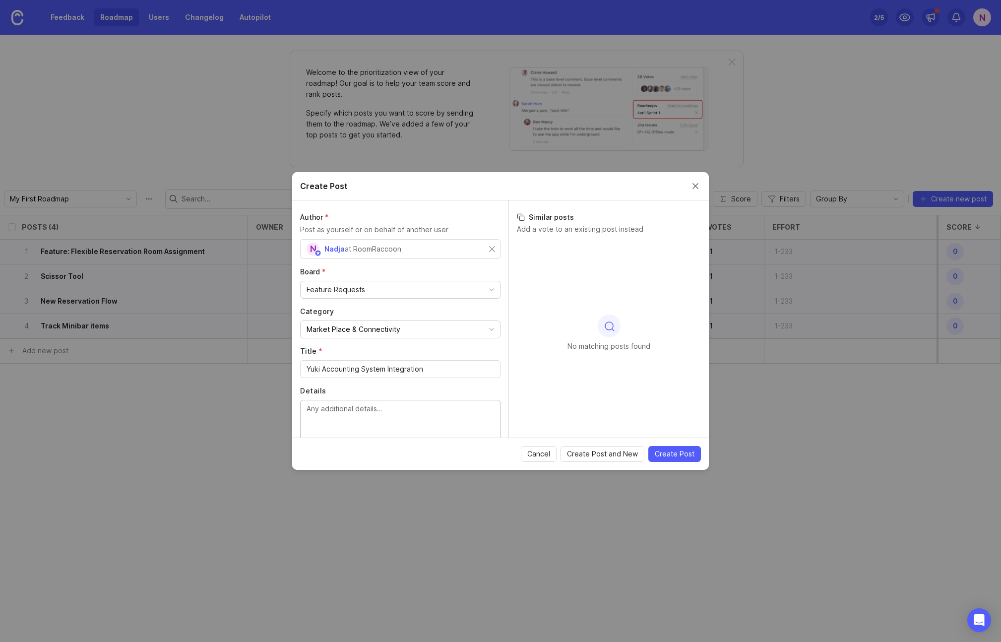
scroll to position [40, 0]
click at [358, 373] on textarea "Details" at bounding box center [399, 379] width 187 height 33
type textarea "Yuki is an accounting system used in the [GEOGRAPHIC_DATA] market."
click at [668, 457] on span "Create Post" at bounding box center [675, 454] width 40 height 10
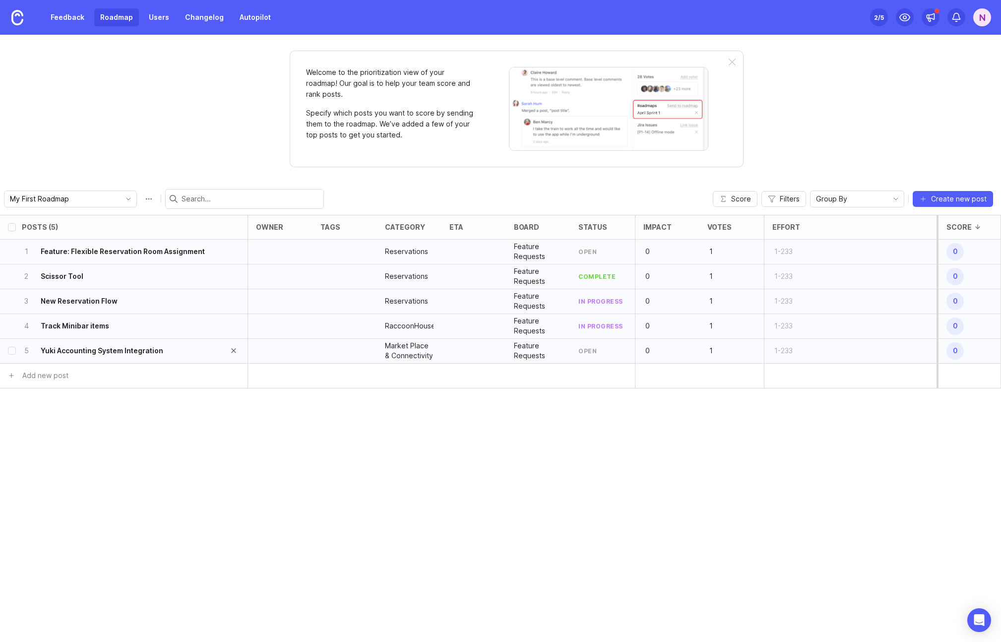
click at [176, 354] on div "5 Yuki Accounting System Integration" at bounding box center [121, 351] width 198 height 24
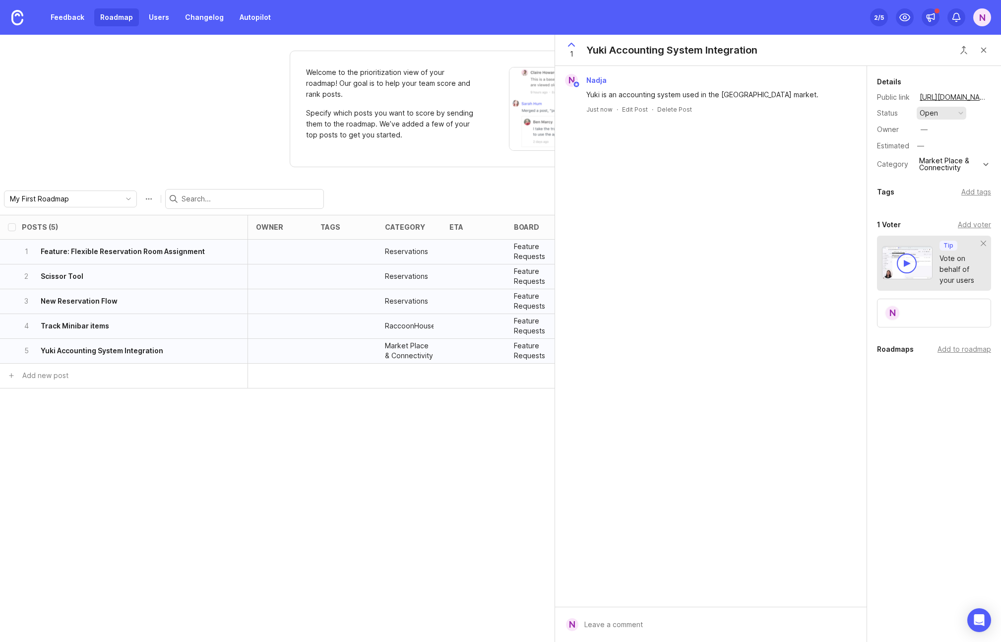
click at [952, 114] on button "open" at bounding box center [941, 113] width 50 height 13
click at [942, 167] on div "planned" at bounding box center [936, 167] width 31 height 8
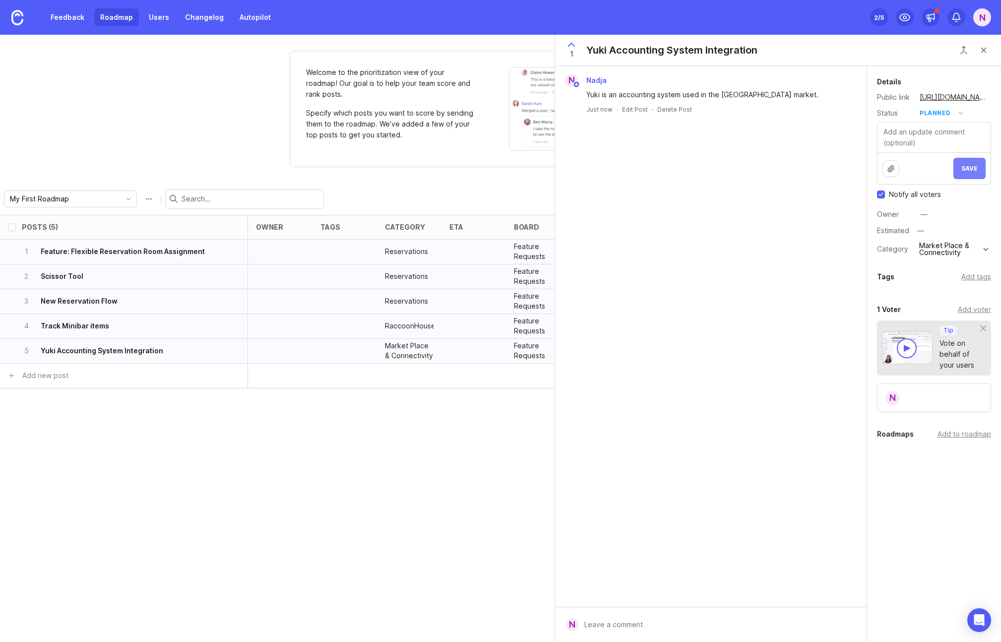
click at [975, 167] on span "Save" at bounding box center [969, 168] width 16 height 7
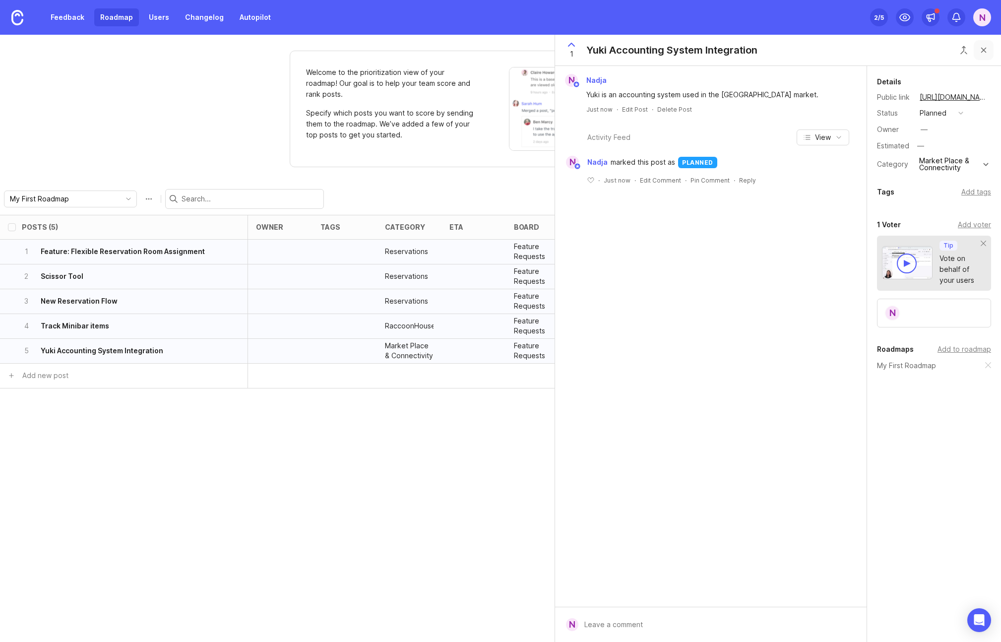
click at [984, 53] on button "Close button" at bounding box center [983, 50] width 20 height 20
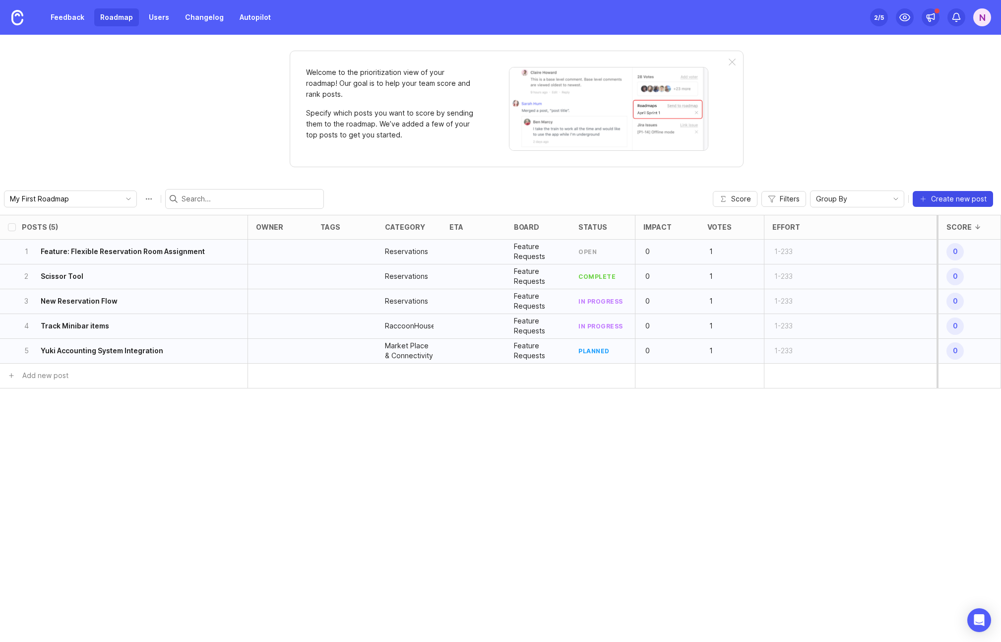
click at [955, 199] on span "Create new post" at bounding box center [959, 199] width 56 height 10
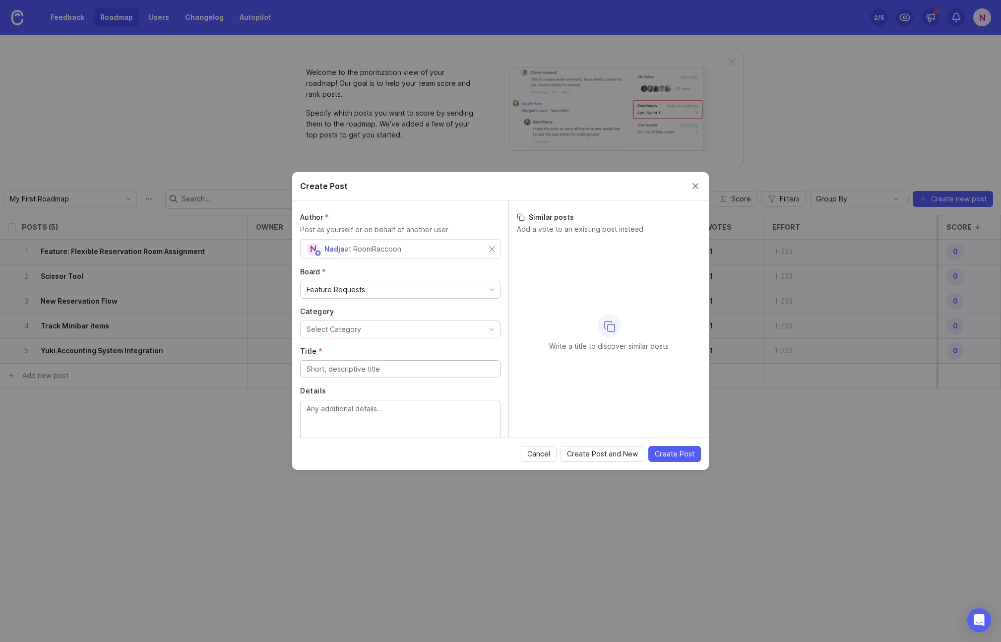
click at [350, 332] on div "Select Category" at bounding box center [333, 329] width 55 height 11
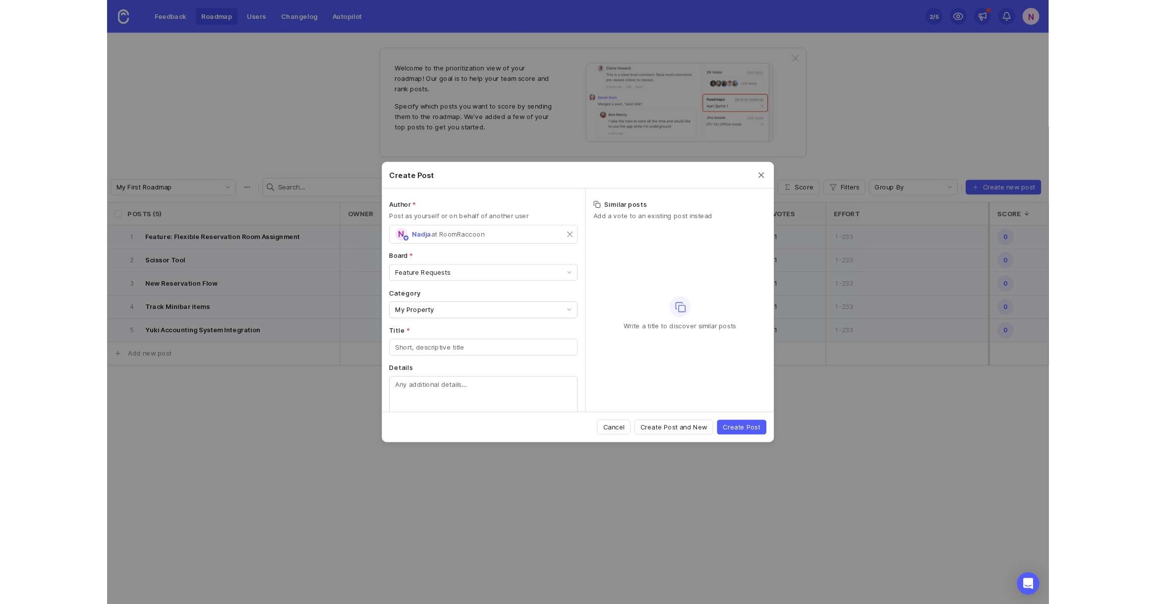
scroll to position [40, 0]
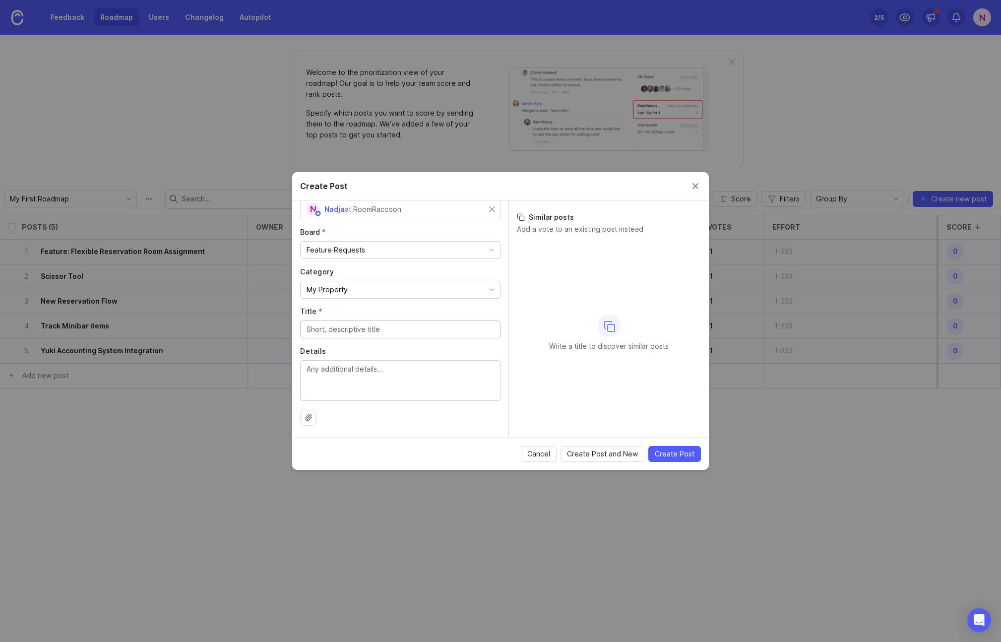
click at [344, 333] on input "Title *" at bounding box center [399, 329] width 187 height 11
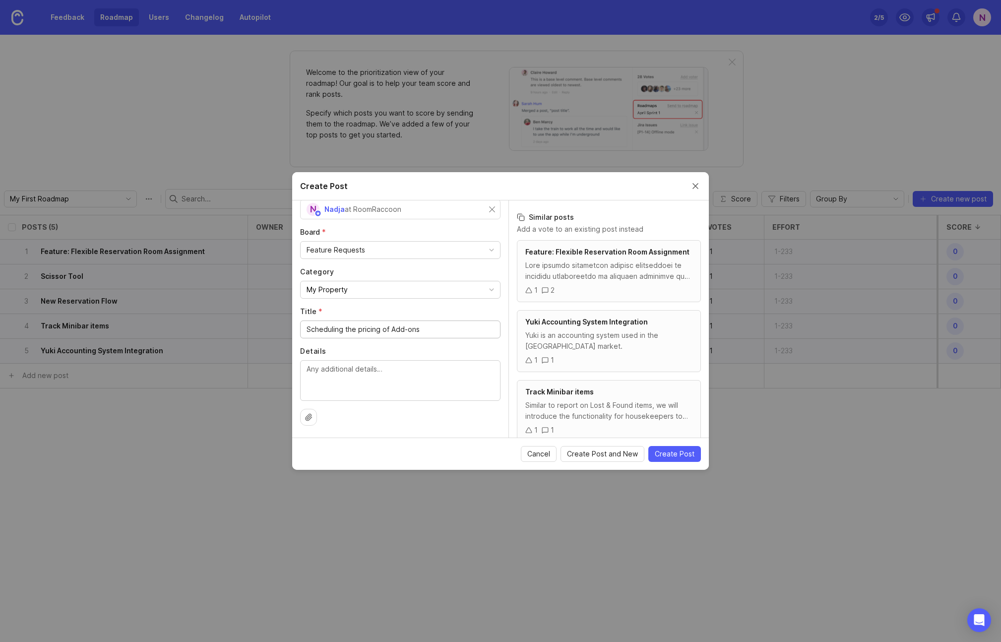
type input "Scheduling the pricing of Add-ons"
click at [327, 377] on textarea "Details" at bounding box center [399, 379] width 187 height 33
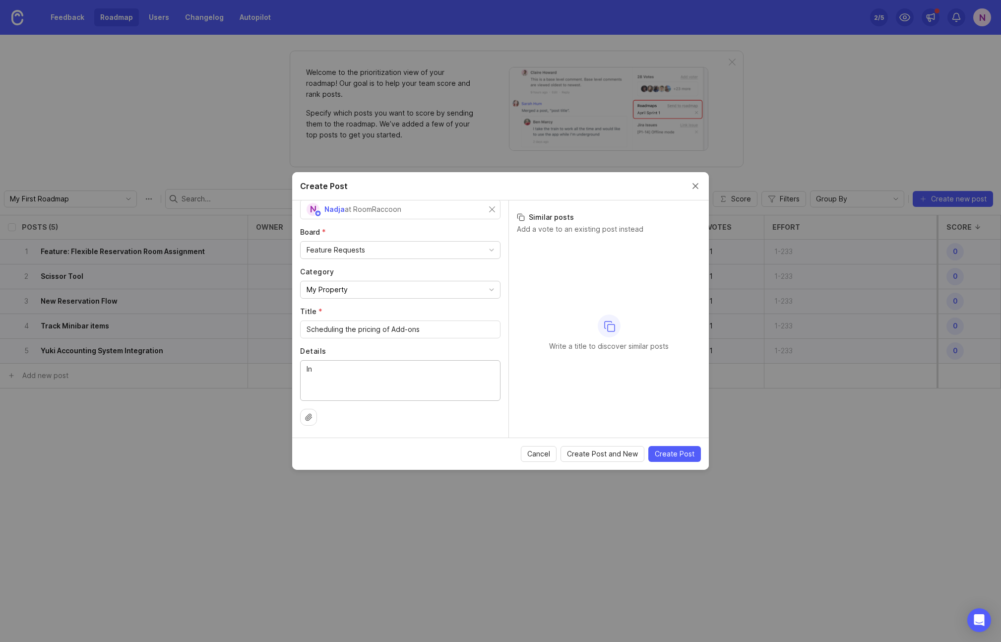
type textarea "I"
drag, startPoint x: 415, startPoint y: 392, endPoint x: 427, endPoint y: 401, distance: 15.6
click at [427, 401] on textarea "Similar to schedule city tax, we would like to be able to plan the price and as…" at bounding box center [399, 385] width 187 height 44
drag, startPoint x: 341, startPoint y: 415, endPoint x: 285, endPoint y: 335, distance: 97.5
click at [285, 335] on div "Create Post Author * Post as yourself or on behalf of another user N Nadja at R…" at bounding box center [500, 321] width 1001 height 642
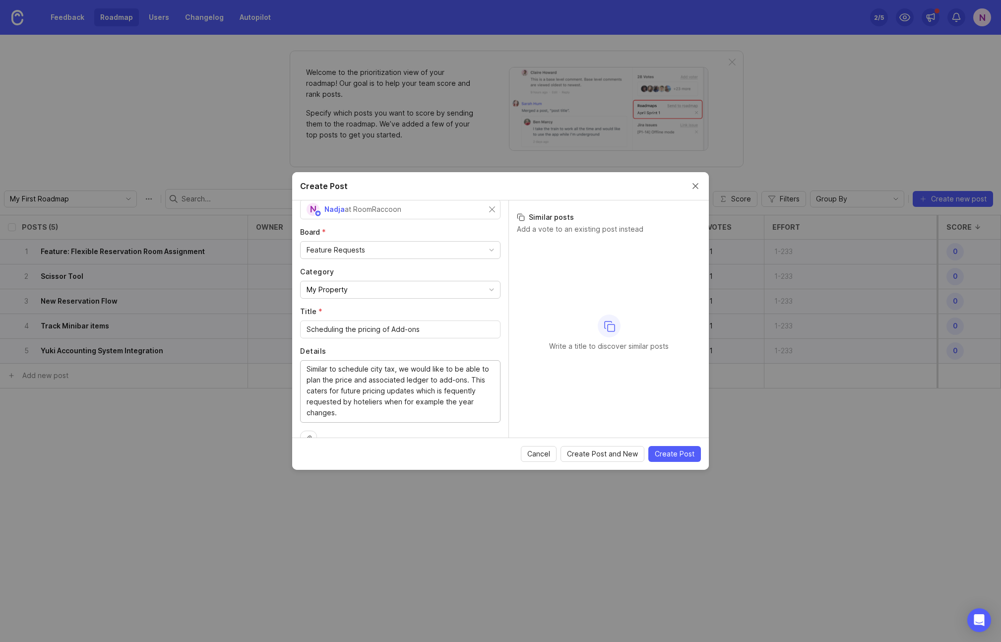
type textarea "Similar to schedule city tax, we would like to be able to plan the price and as…"
click at [342, 413] on textarea "Similar to schedule city tax, we would like to be able to plan the price and as…" at bounding box center [399, 390] width 187 height 55
drag, startPoint x: 346, startPoint y: 414, endPoint x: 294, endPoint y: 346, distance: 86.0
click at [294, 346] on div "Author * Post as yourself or on behalf of another user N Nadja at RoomRaccoon B…" at bounding box center [400, 318] width 216 height 237
paste textarea "Similar to how city tax can be scheduled, we would like the ability to plan pri…"
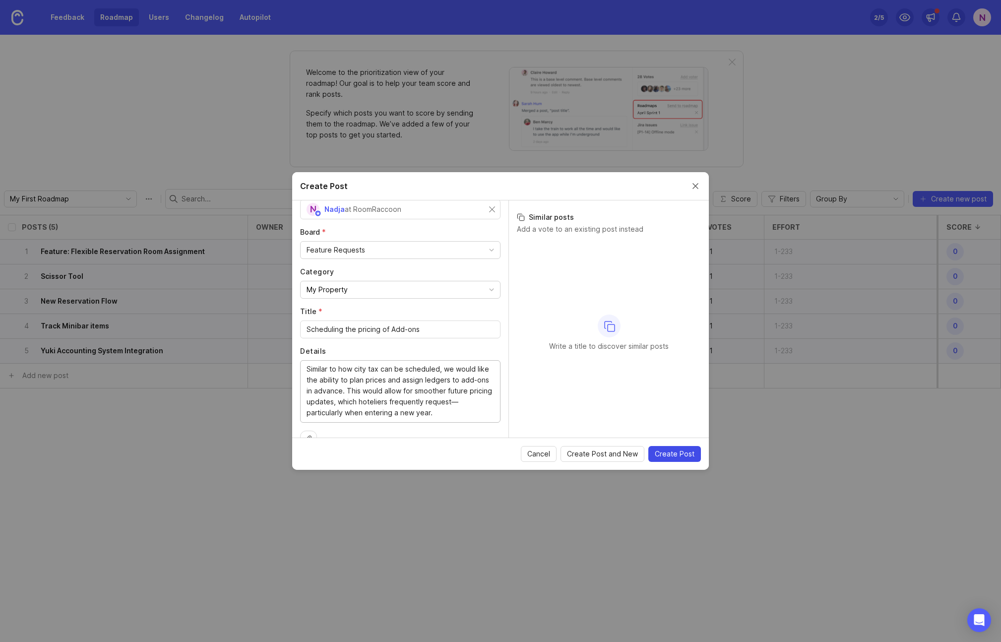
type textarea "Similar to how city tax can be scheduled, we would like the ability to plan pri…"
click at [670, 453] on span "Create Post" at bounding box center [675, 454] width 40 height 10
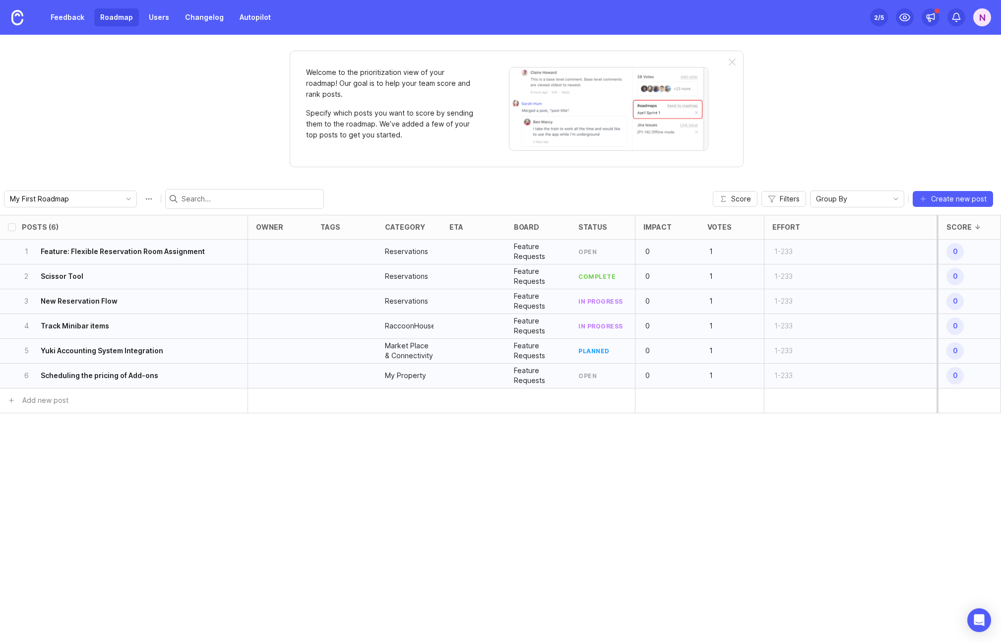
click at [589, 375] on div "open" at bounding box center [587, 375] width 18 height 8
click at [116, 372] on h6 "Scheduling the pricing of Add-ons" at bounding box center [100, 375] width 118 height 10
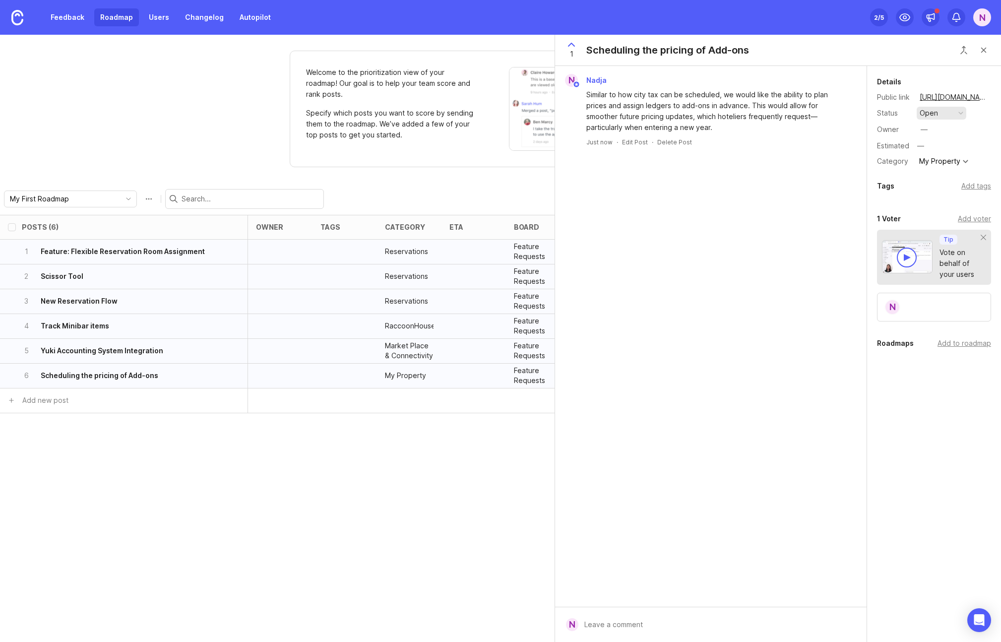
click at [962, 113] on div "button" at bounding box center [960, 113] width 5 height 5
click at [942, 170] on div "planned" at bounding box center [936, 167] width 31 height 8
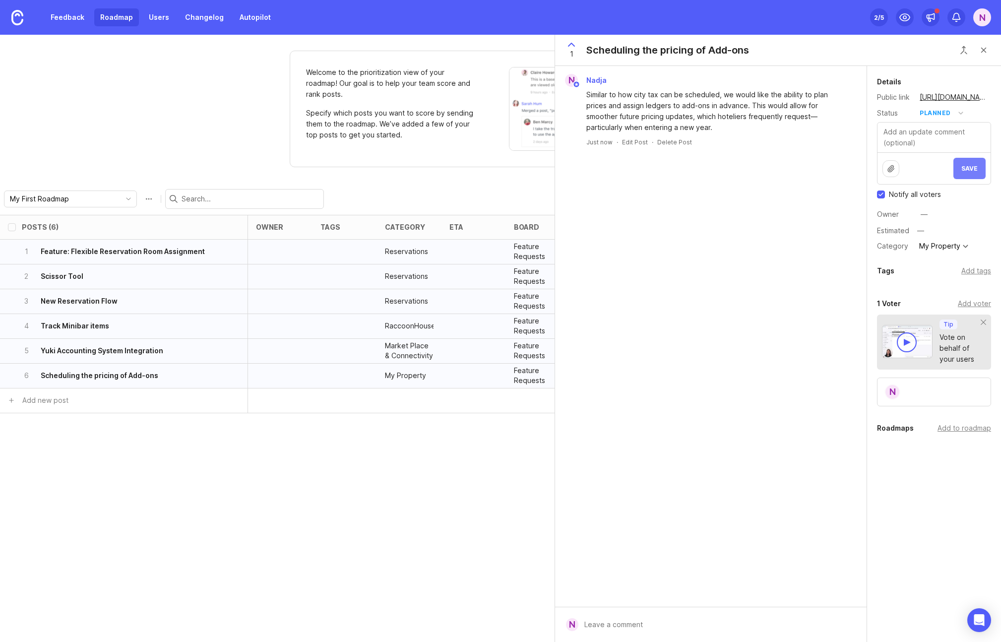
click at [971, 171] on span "Save" at bounding box center [969, 168] width 16 height 7
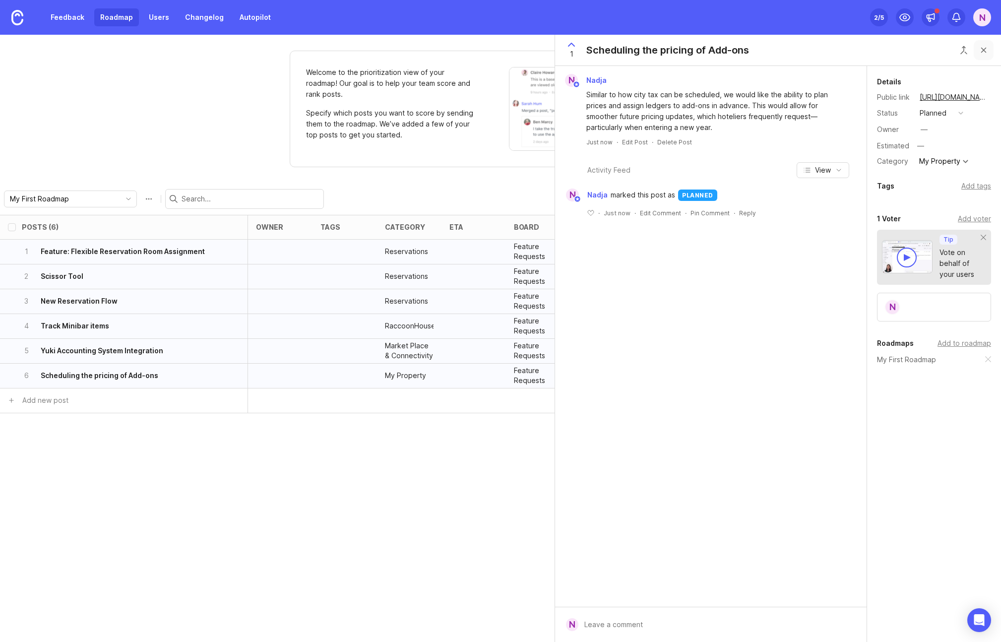
click at [983, 49] on button "Close button" at bounding box center [983, 50] width 20 height 20
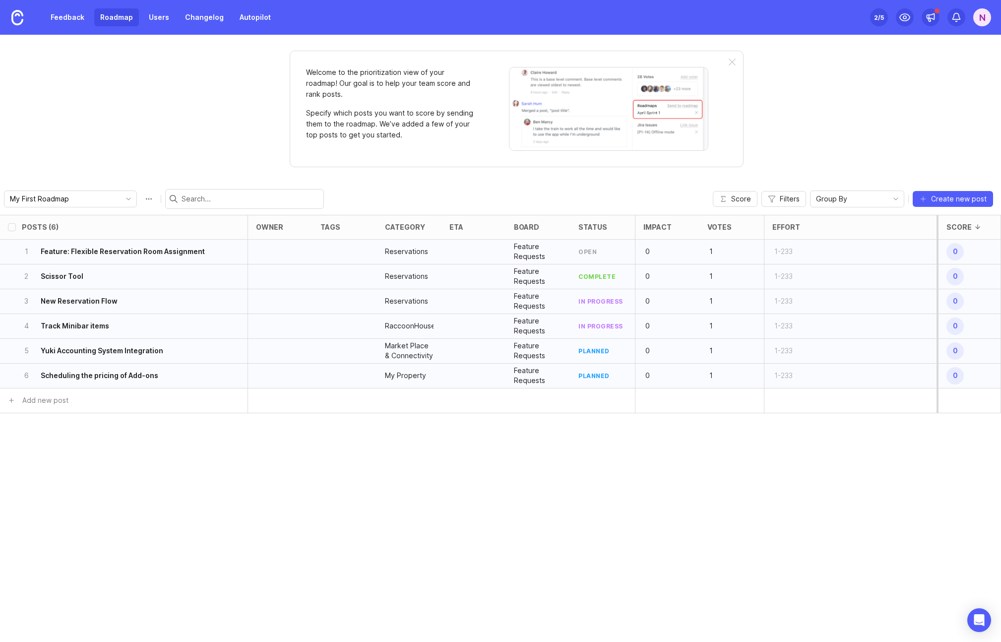
click at [985, 9] on div "N" at bounding box center [982, 17] width 18 height 18
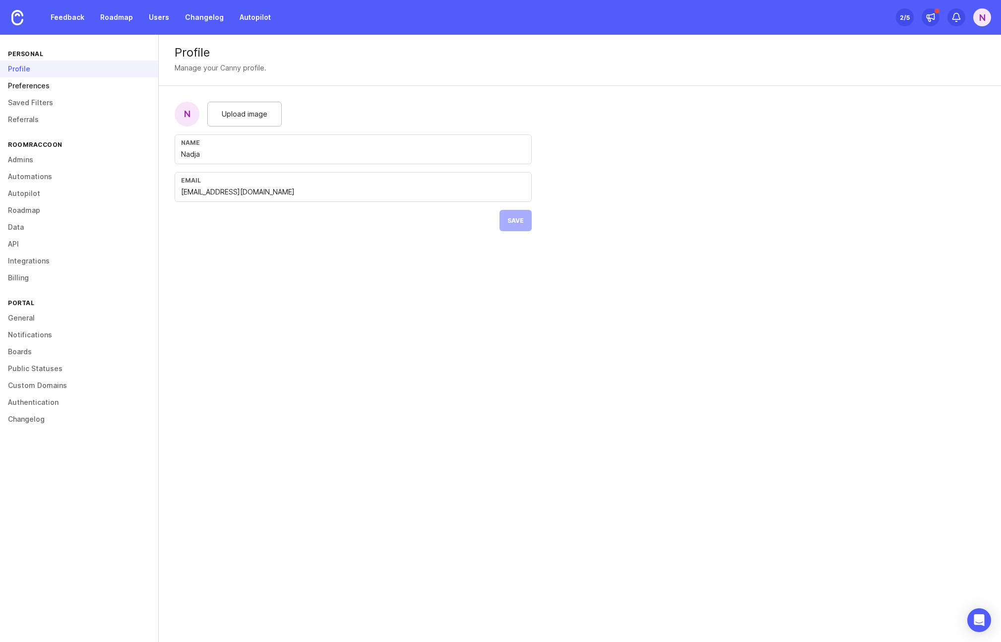
click at [30, 84] on link "Preferences" at bounding box center [79, 85] width 158 height 17
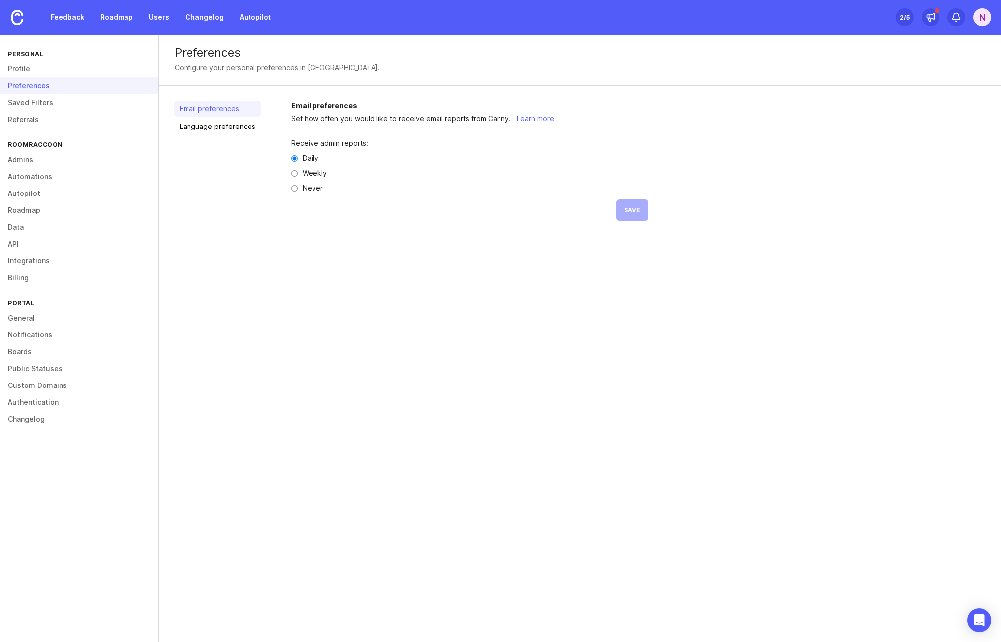
click at [309, 188] on label "Never" at bounding box center [312, 187] width 20 height 7
click at [298, 188] on input "Never" at bounding box center [294, 188] width 6 height 6
radio input "true"
click at [642, 215] on button "Save" at bounding box center [632, 209] width 32 height 21
click at [206, 126] on link "Language preferences" at bounding box center [218, 127] width 88 height 16
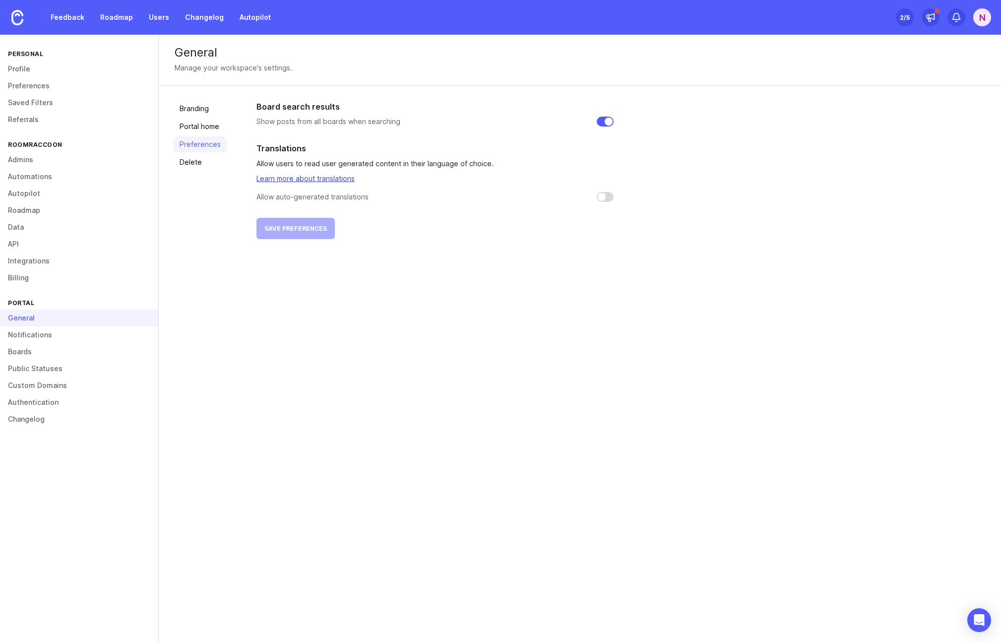
click at [314, 180] on link "Learn more about translations" at bounding box center [305, 178] width 98 height 8
click at [598, 196] on input "checkbox" at bounding box center [605, 197] width 17 height 10
checkbox input "false"
click at [302, 346] on div "General Manage your workspace's settings. Branding Portal home Preferences Dele…" at bounding box center [580, 338] width 842 height 607
click at [24, 353] on link "Boards" at bounding box center [79, 351] width 158 height 17
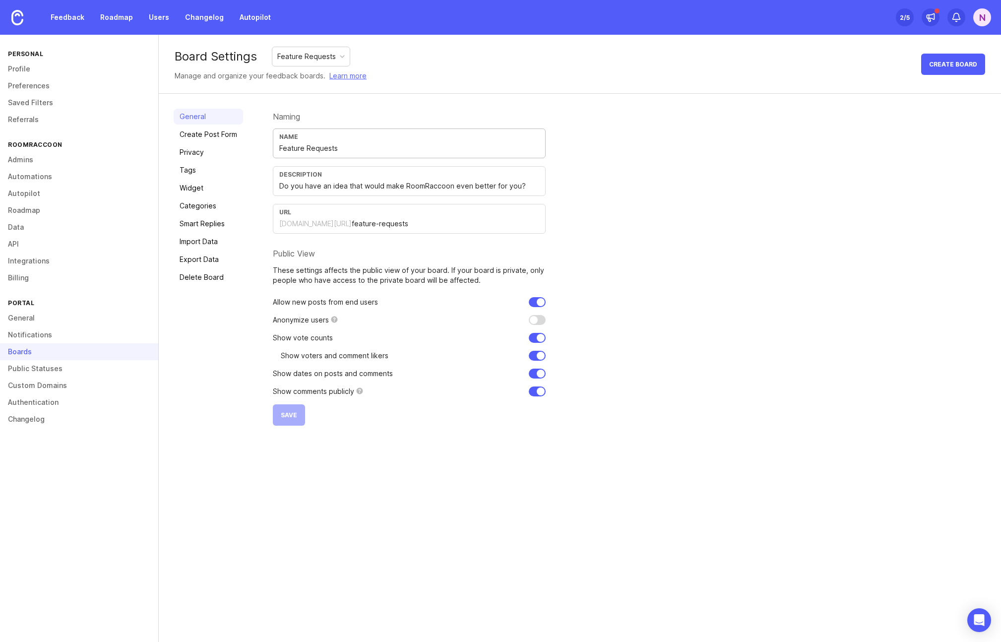
drag, startPoint x: 339, startPoint y: 148, endPoint x: 263, endPoint y: 148, distance: 75.9
click at [263, 148] on div "General Create Post Form Privacy Tags Widget Categories Smart Replies Import Da…" at bounding box center [580, 267] width 842 height 347
click at [631, 187] on div "Naming Name Feature Requests Description Do you have an idea that would make Ro…" at bounding box center [629, 267] width 713 height 317
click at [37, 369] on link "Public Statuses" at bounding box center [79, 368] width 158 height 17
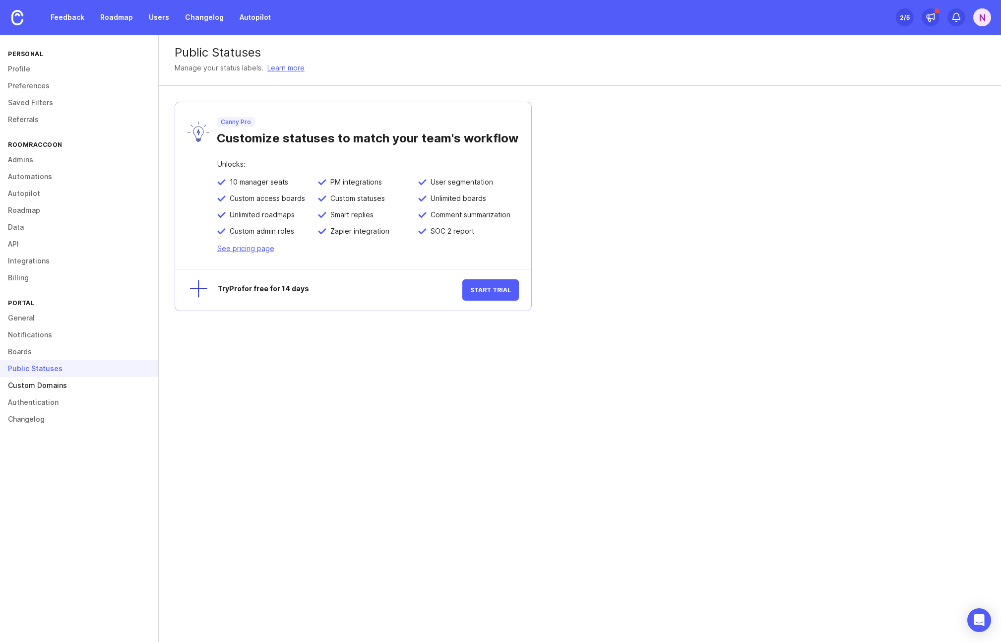
click at [32, 384] on link "Custom Domains" at bounding box center [79, 385] width 158 height 17
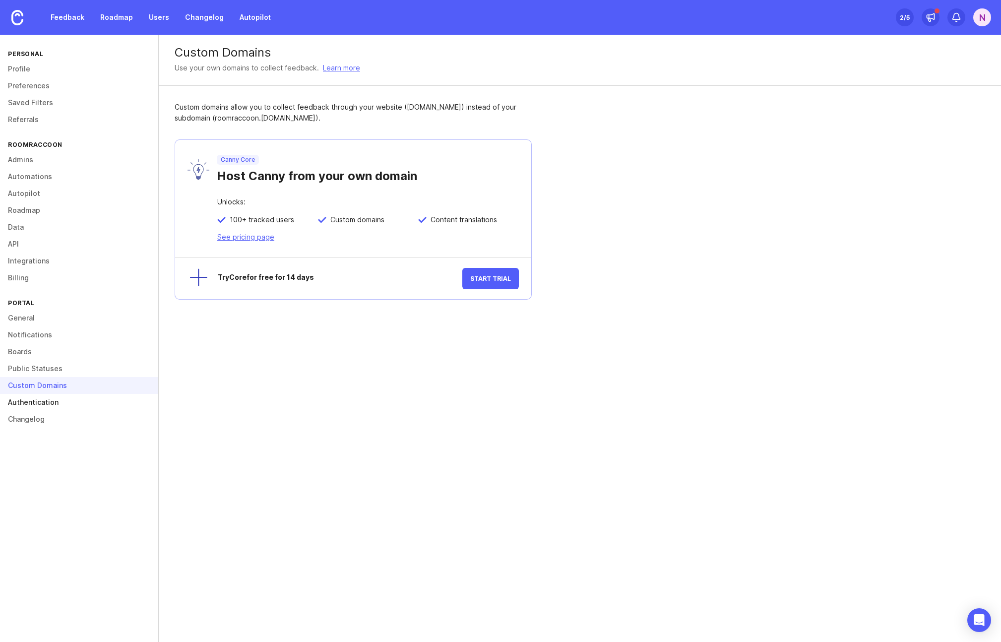
click at [31, 405] on link "Authentication" at bounding box center [79, 402] width 158 height 17
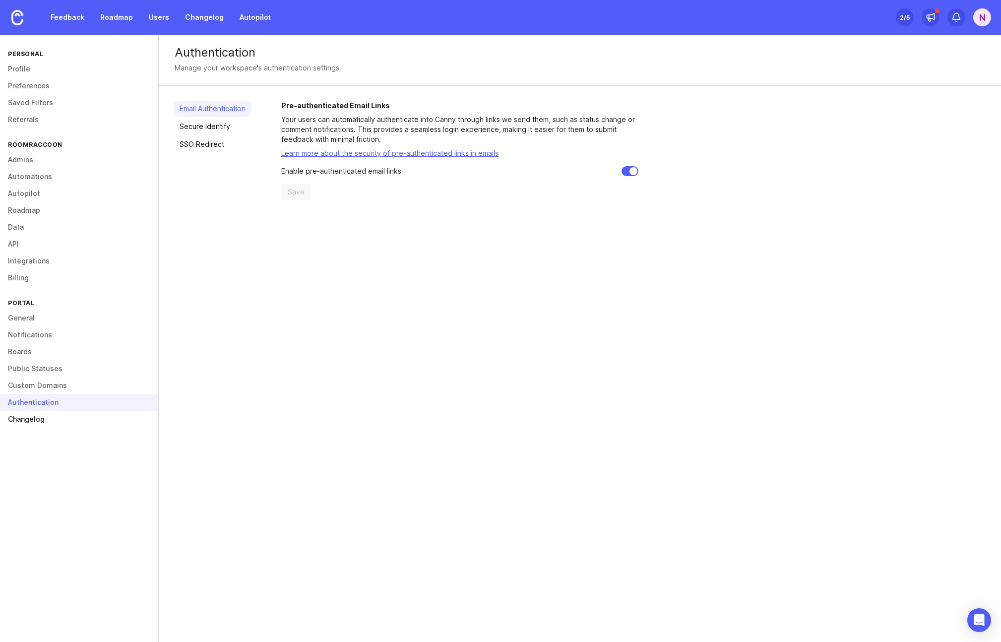
click at [32, 420] on link "Changelog" at bounding box center [79, 419] width 158 height 17
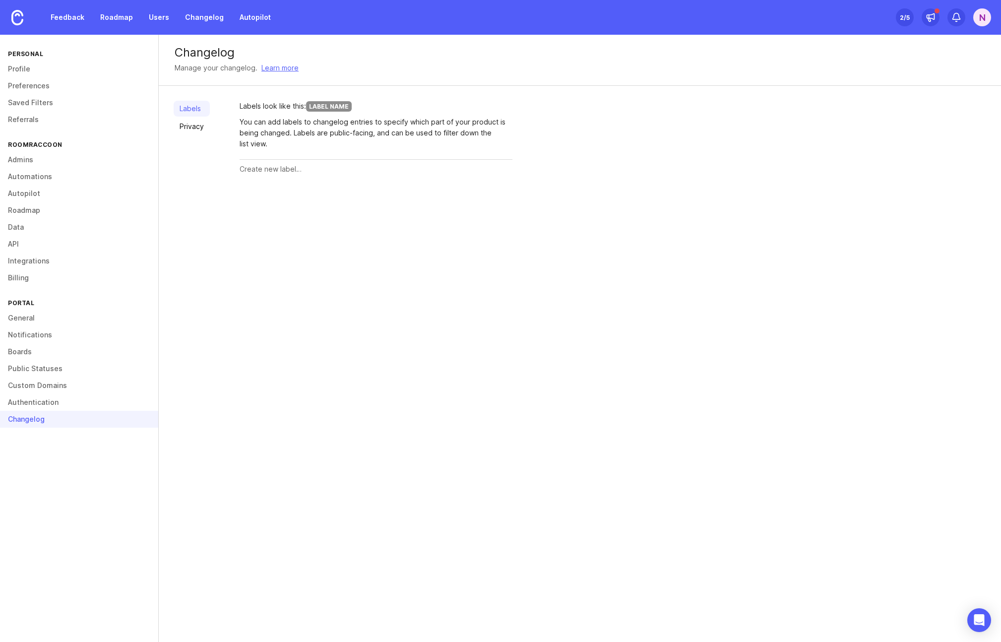
click at [272, 170] on input "text" at bounding box center [376, 169] width 273 height 11
click at [21, 71] on link "Profile" at bounding box center [79, 68] width 158 height 17
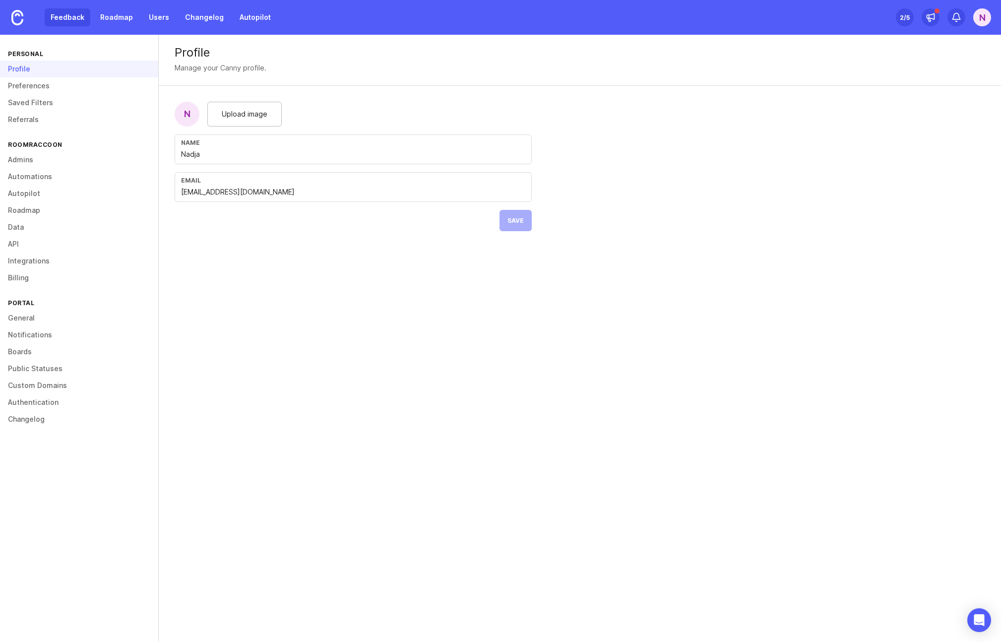
click at [59, 18] on link "Feedback" at bounding box center [68, 17] width 46 height 18
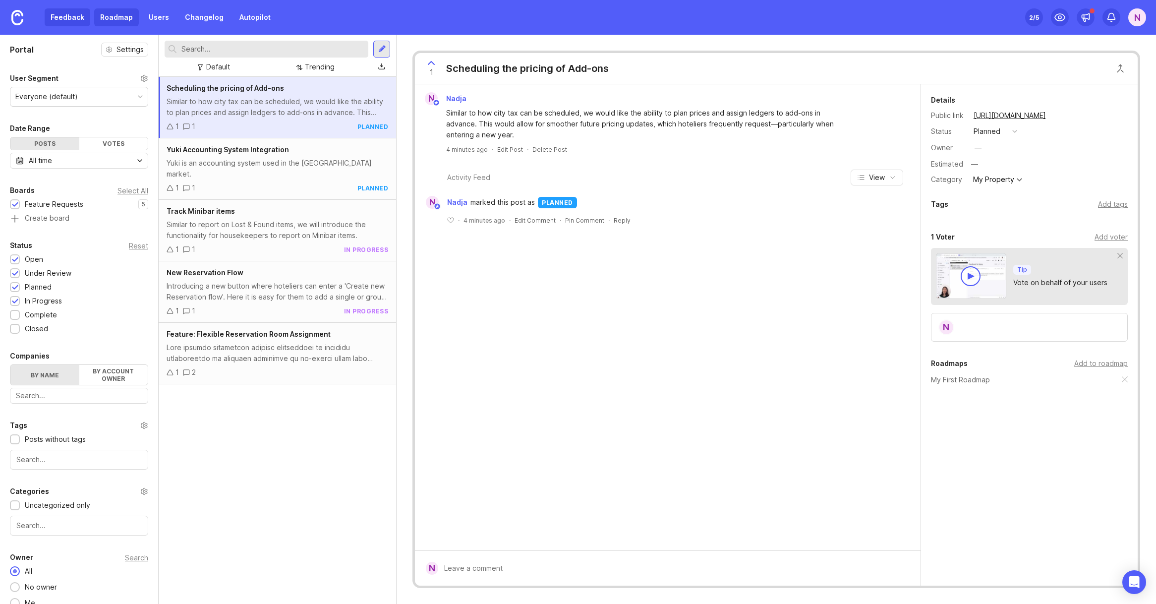
click at [112, 18] on link "Roadmap" at bounding box center [116, 17] width 45 height 18
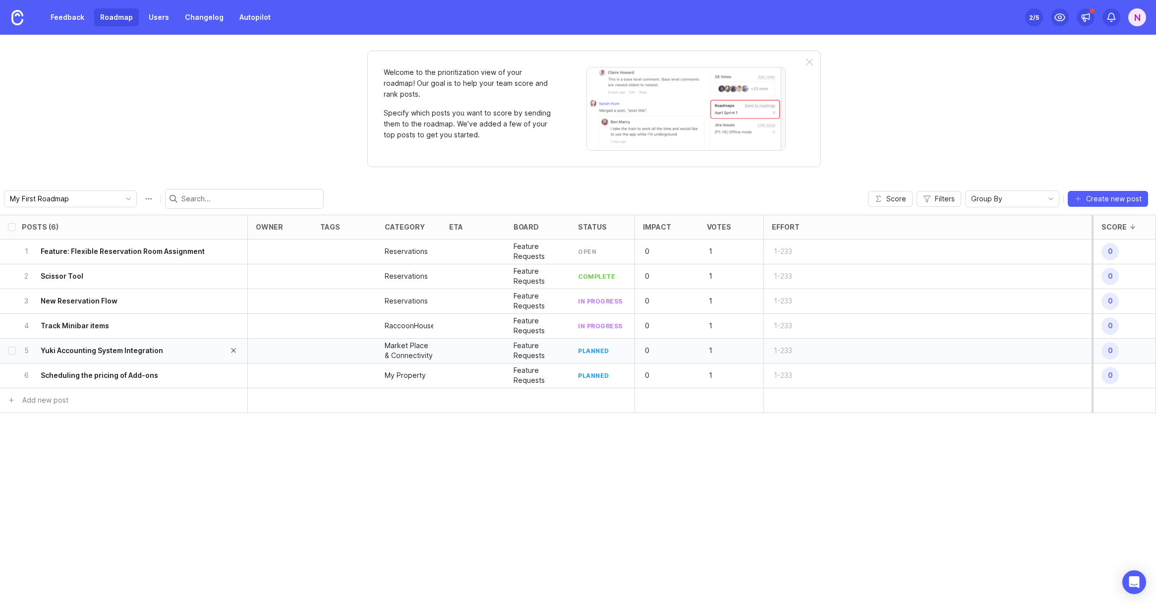
click at [80, 350] on h6 "Yuki Accounting System Integration" at bounding box center [102, 351] width 122 height 10
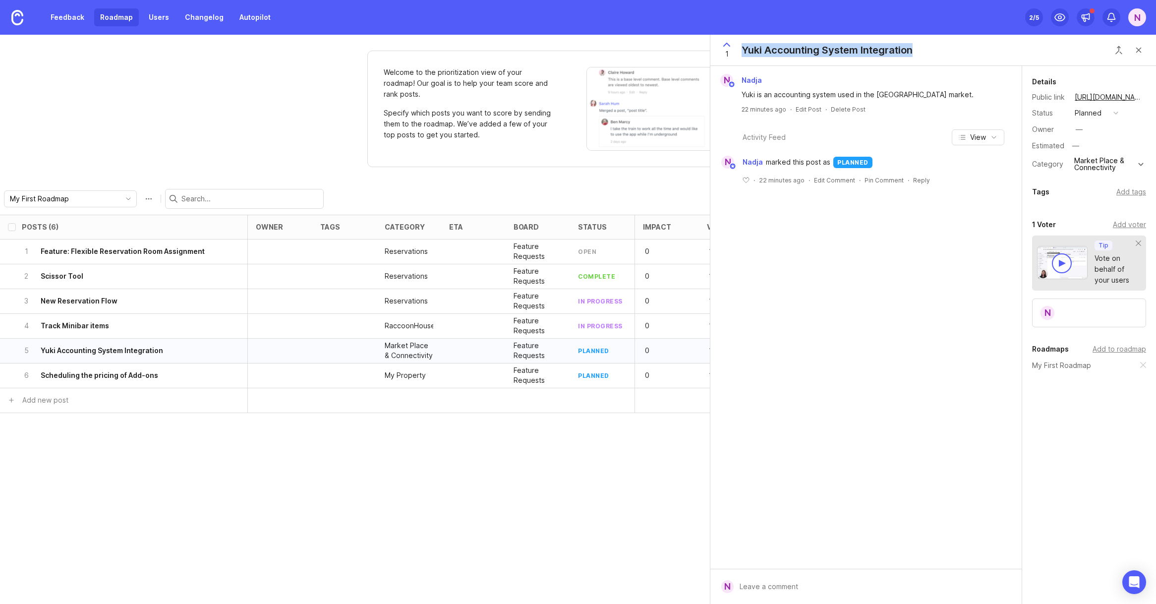
drag, startPoint x: 922, startPoint y: 51, endPoint x: 740, endPoint y: 49, distance: 182.0
click at [740, 49] on div "1 Yuki Accounting System Integration" at bounding box center [934, 50] width 446 height 31
copy div "Yuki Accounting System Integration"
drag, startPoint x: 935, startPoint y: 97, endPoint x: 730, endPoint y: 95, distance: 204.3
click at [730, 95] on div "Yuki is an accounting system used in the [GEOGRAPHIC_DATA] market." at bounding box center [866, 93] width 303 height 13
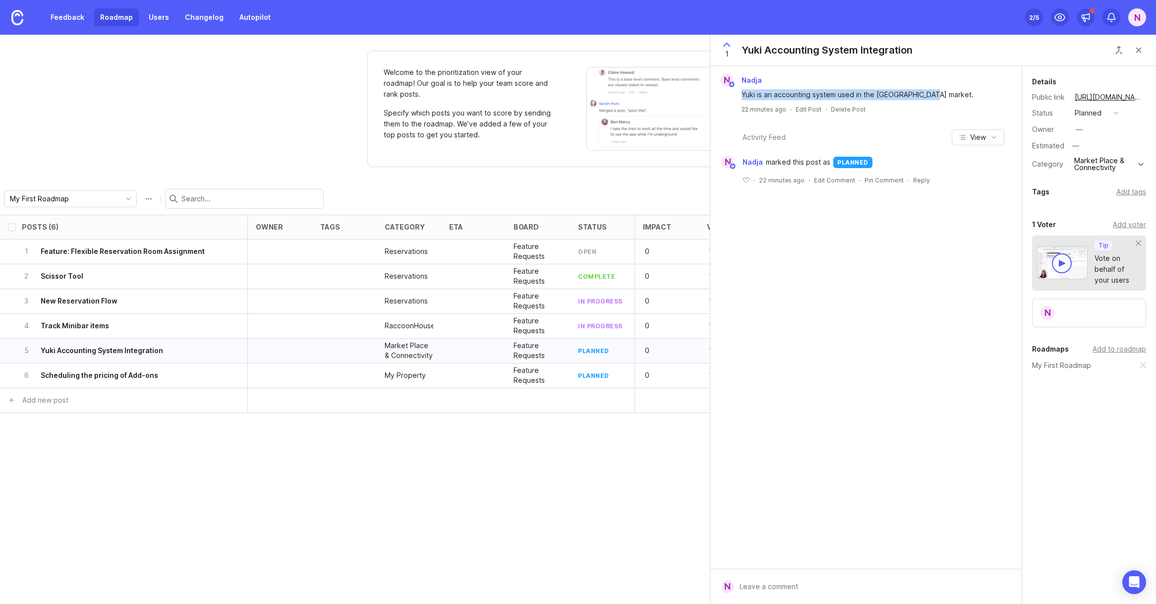
copy div "Yuki is an accounting system used in the [GEOGRAPHIC_DATA] market."
click at [143, 251] on h6 "Feature: Flexible Reservation Room Assignment" at bounding box center [123, 251] width 164 height 10
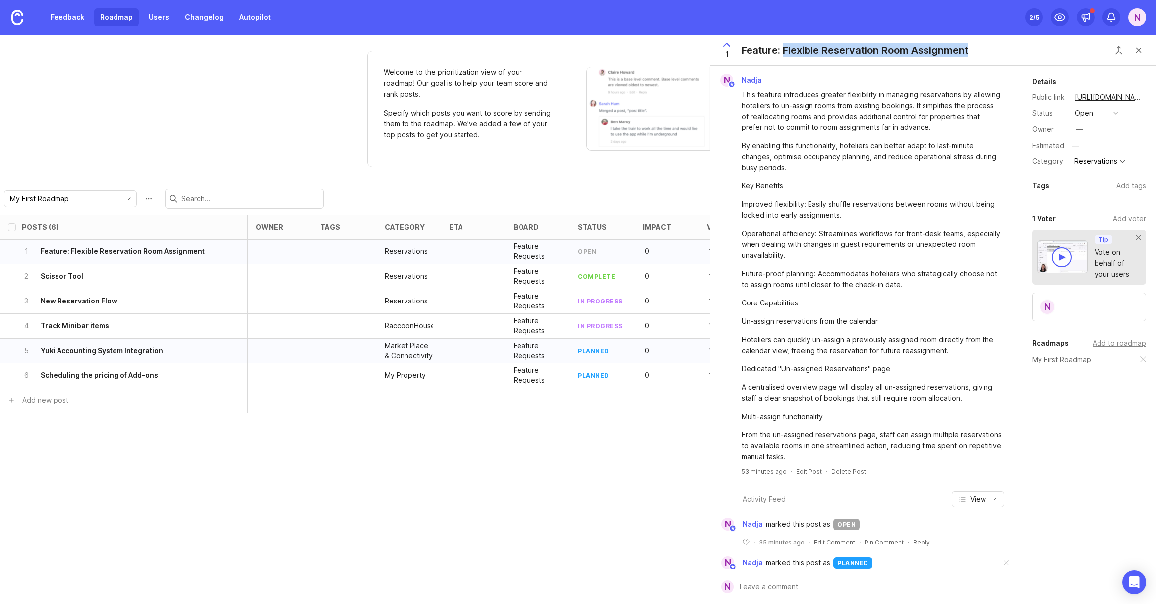
drag, startPoint x: 976, startPoint y: 50, endPoint x: 784, endPoint y: 54, distance: 191.4
click at [784, 54] on div "1 Feature: Flexible Reservation Room Assignment" at bounding box center [934, 50] width 446 height 31
copy div "Flexible Reservation Room Assignment"
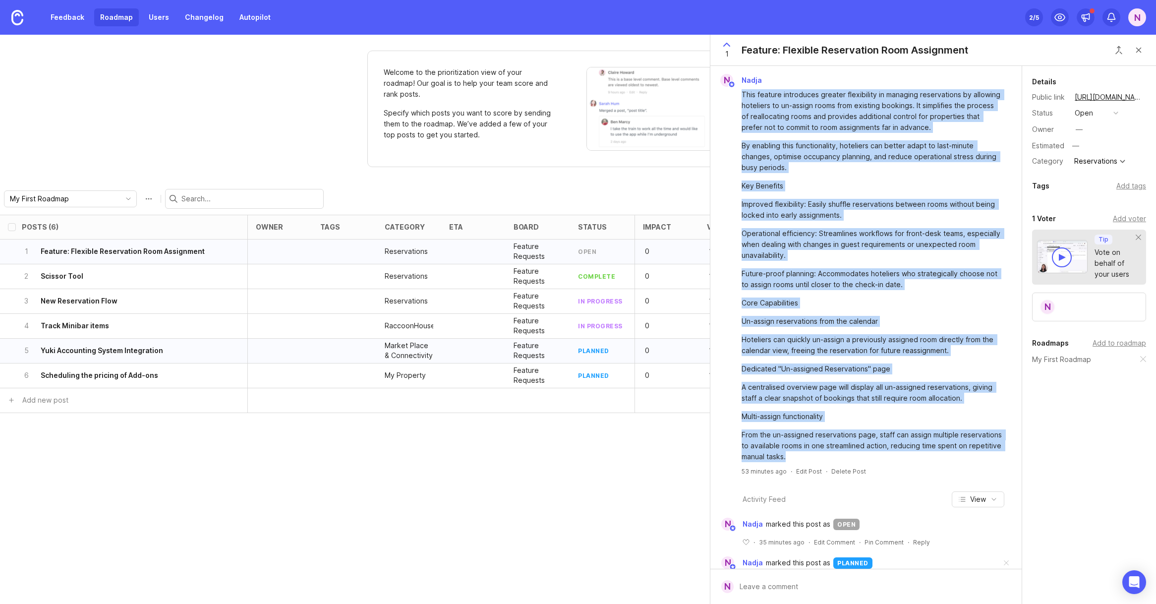
drag, startPoint x: 742, startPoint y: 94, endPoint x: 811, endPoint y: 460, distance: 371.8
click at [811, 460] on div "This feature introduces greater flexibility in managing reservations by allowin…" at bounding box center [872, 275] width 260 height 373
copy div "This feature introduces greater flexibility in managing reservations by allowin…"
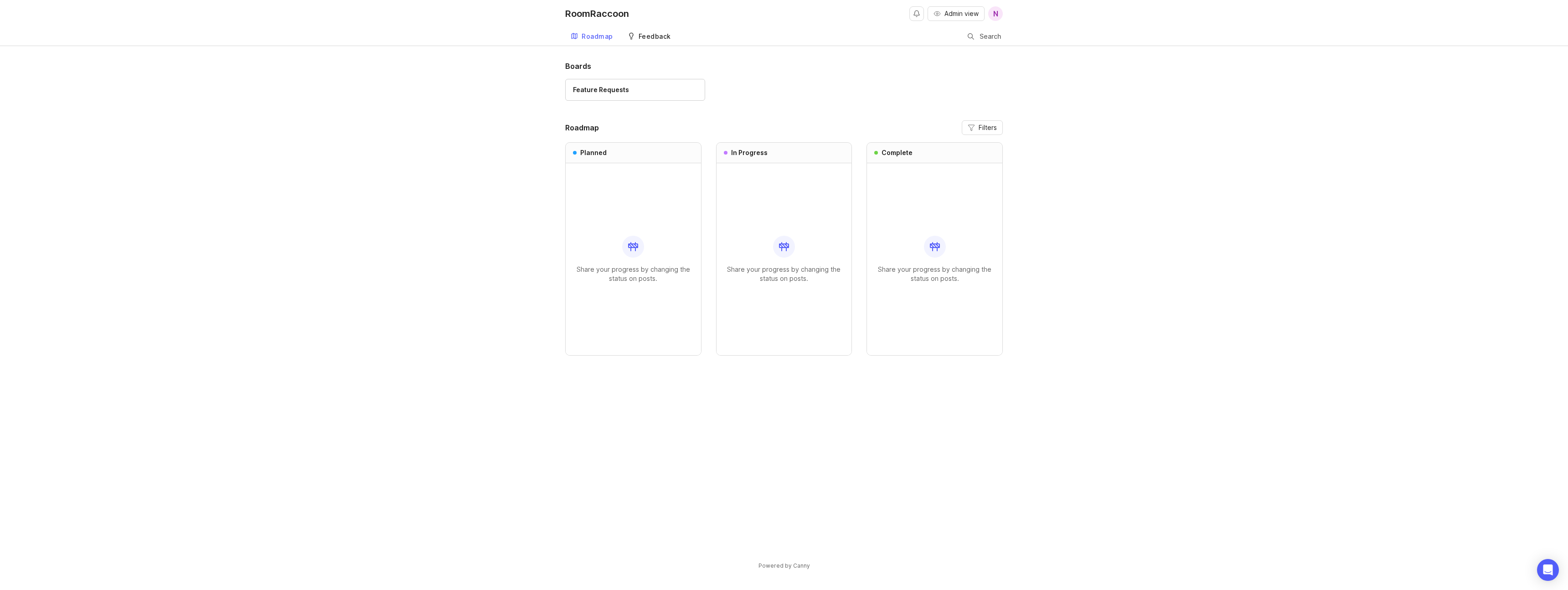
click at [653, 37] on div "Feedback" at bounding box center [654, 36] width 32 height 6
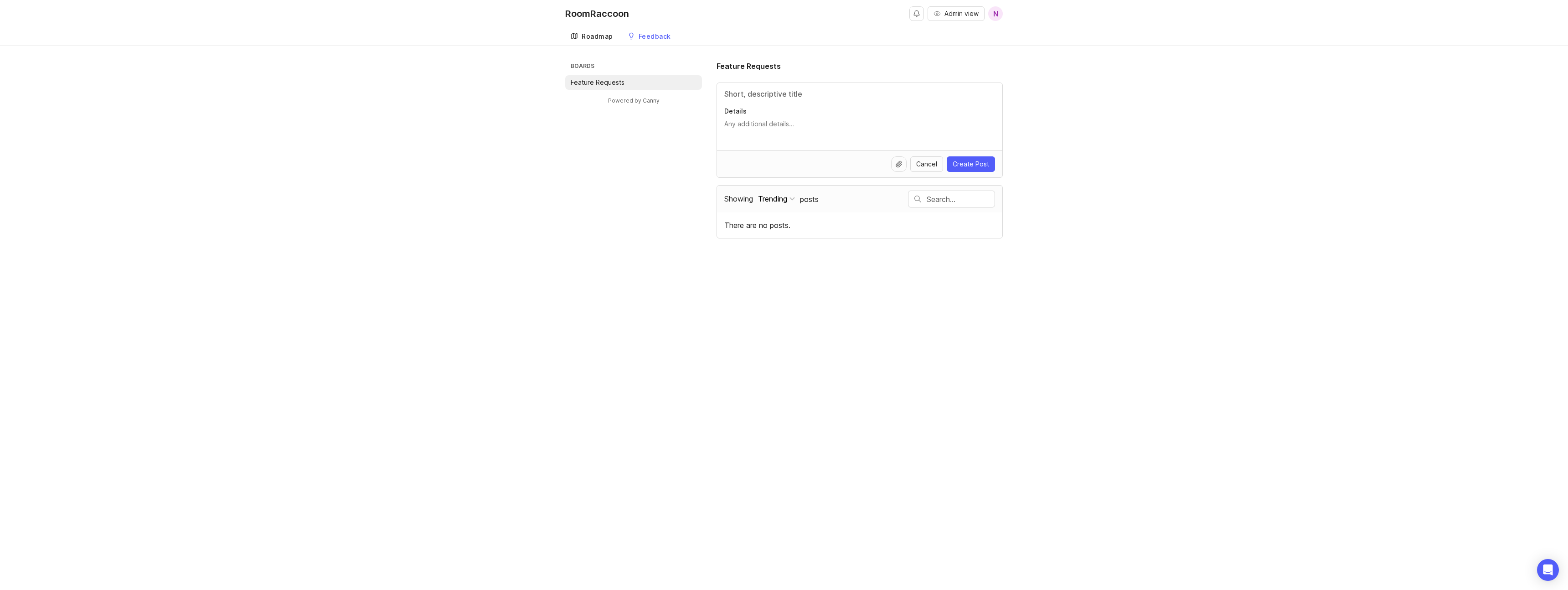
click at [597, 39] on div "Roadmap" at bounding box center [597, 36] width 31 height 6
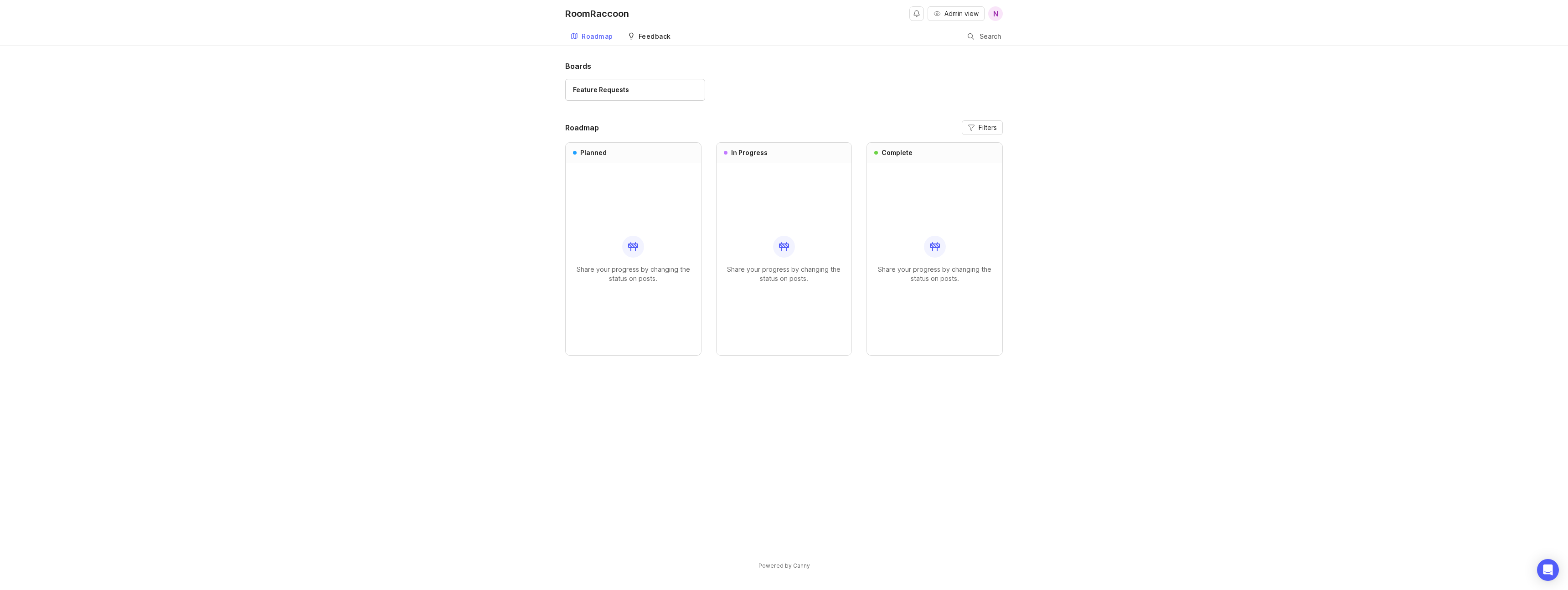
click at [649, 37] on div "Feedback" at bounding box center [654, 36] width 32 height 6
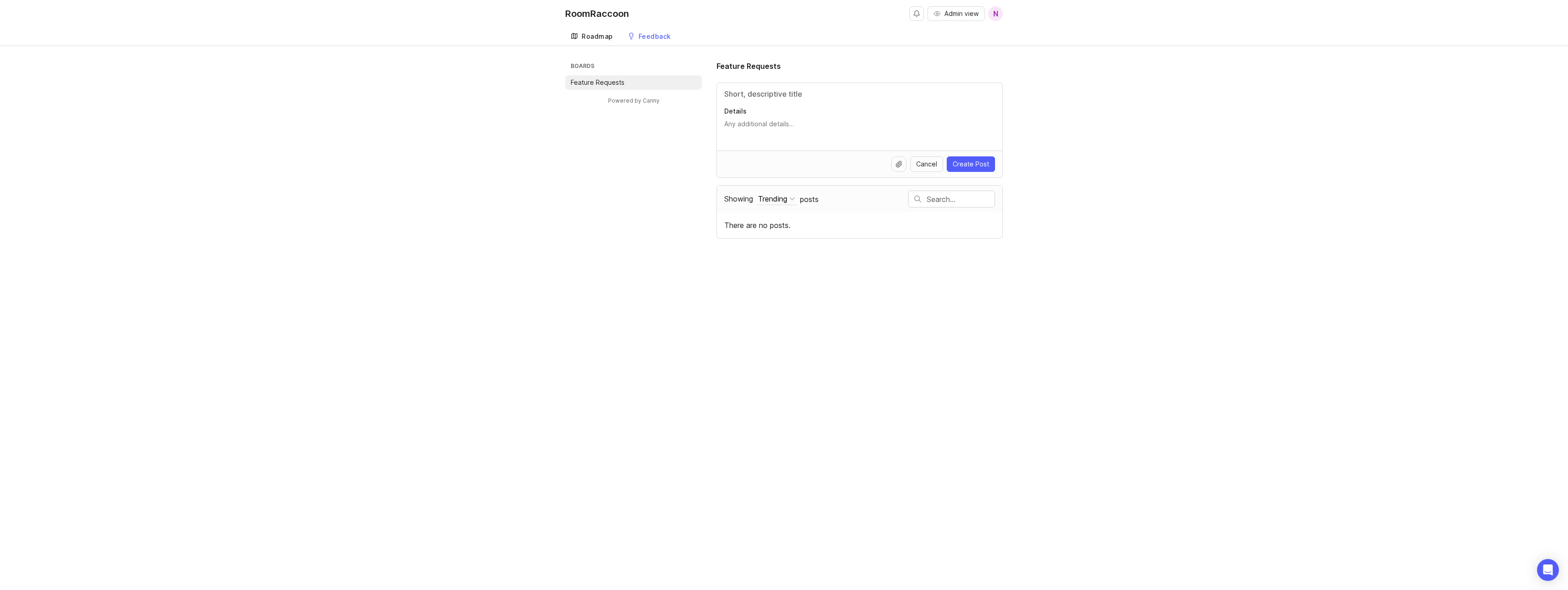
click at [598, 36] on div "Roadmap" at bounding box center [597, 36] width 31 height 6
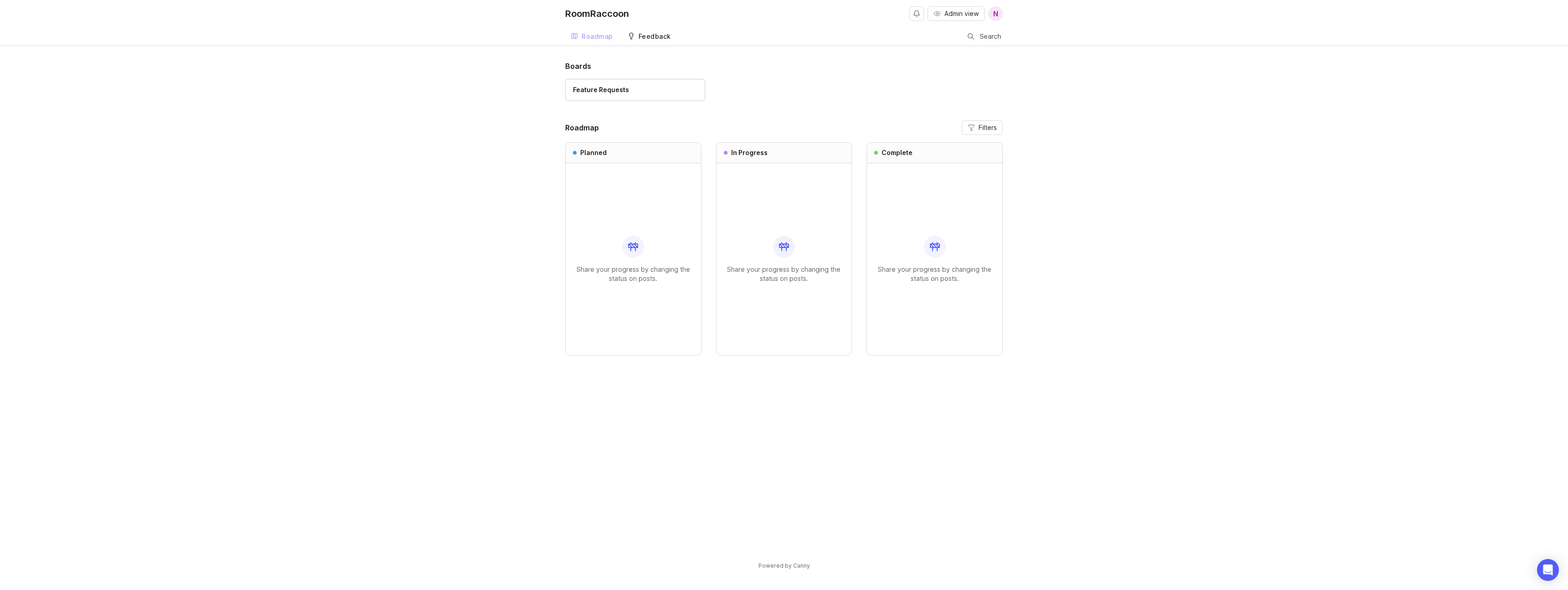
click at [645, 36] on div "Feedback" at bounding box center [654, 36] width 32 height 6
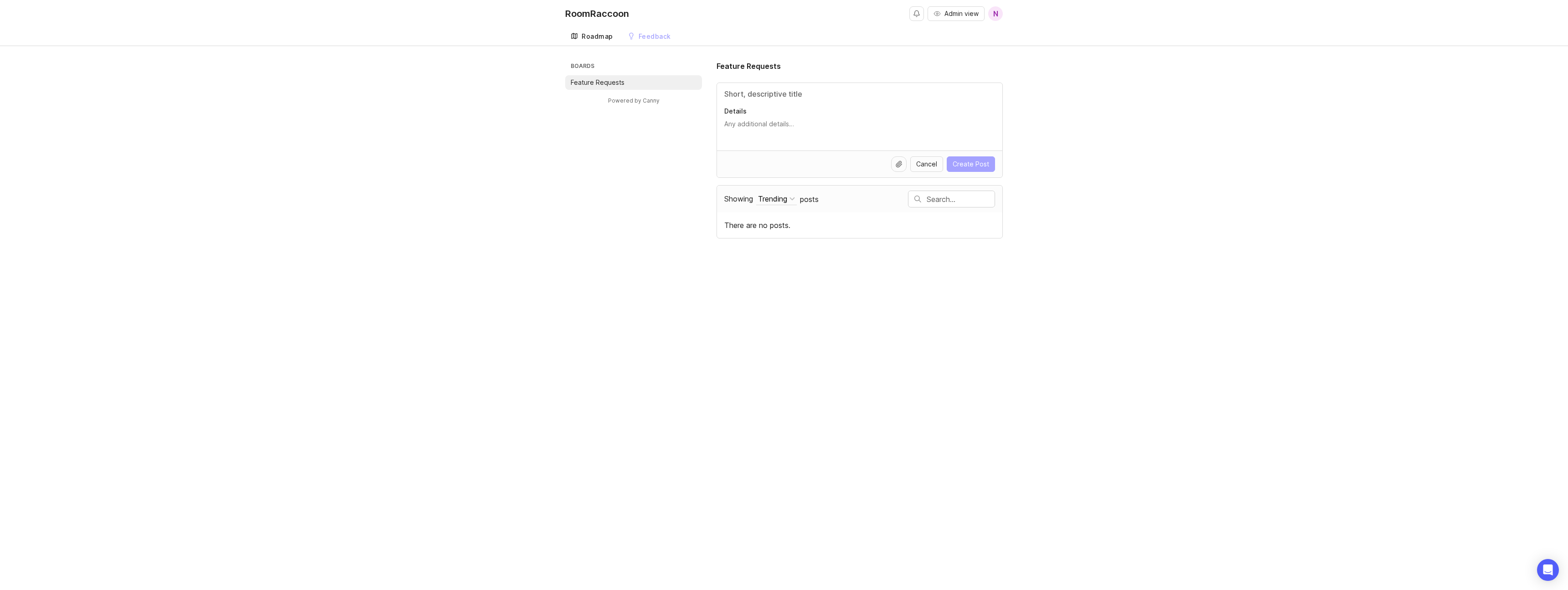
click at [598, 37] on div "Roadmap" at bounding box center [597, 36] width 31 height 6
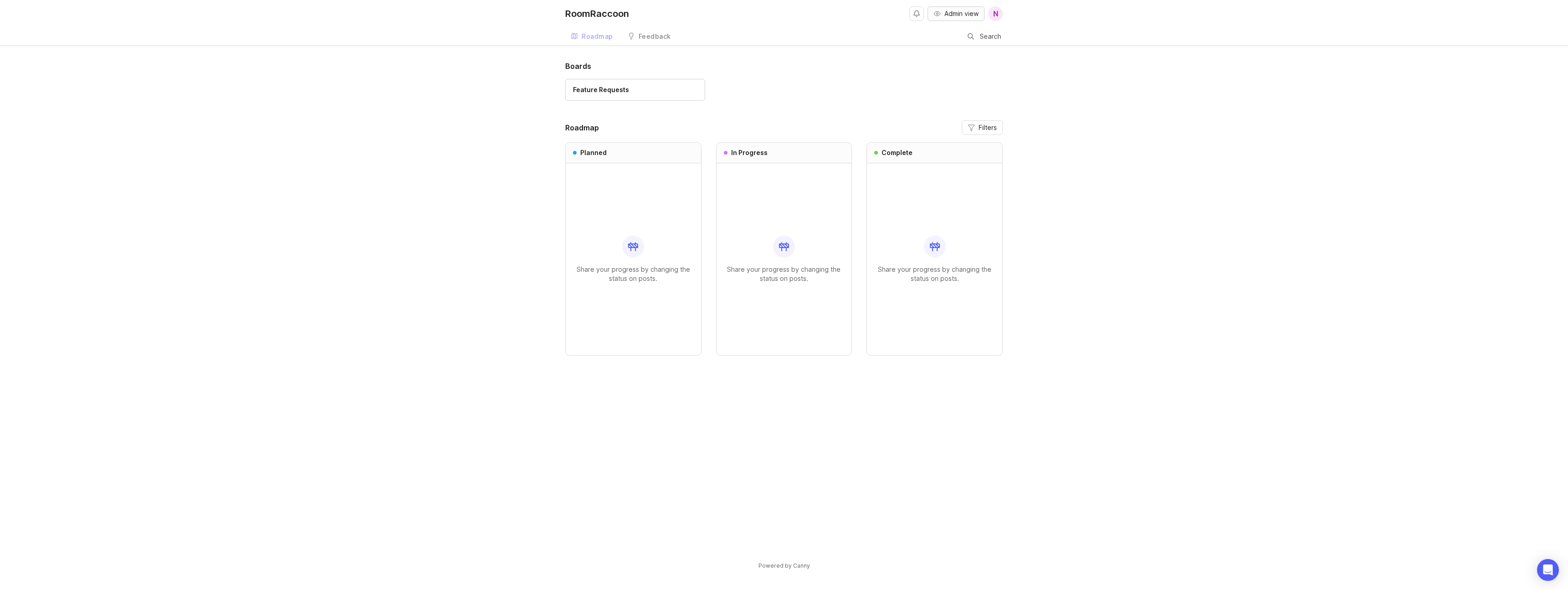
click at [949, 15] on span "Admin view" at bounding box center [960, 14] width 34 height 9
click at [637, 186] on span "Feature: Flexible Reservation Room Assignment" at bounding box center [642, 183] width 93 height 17
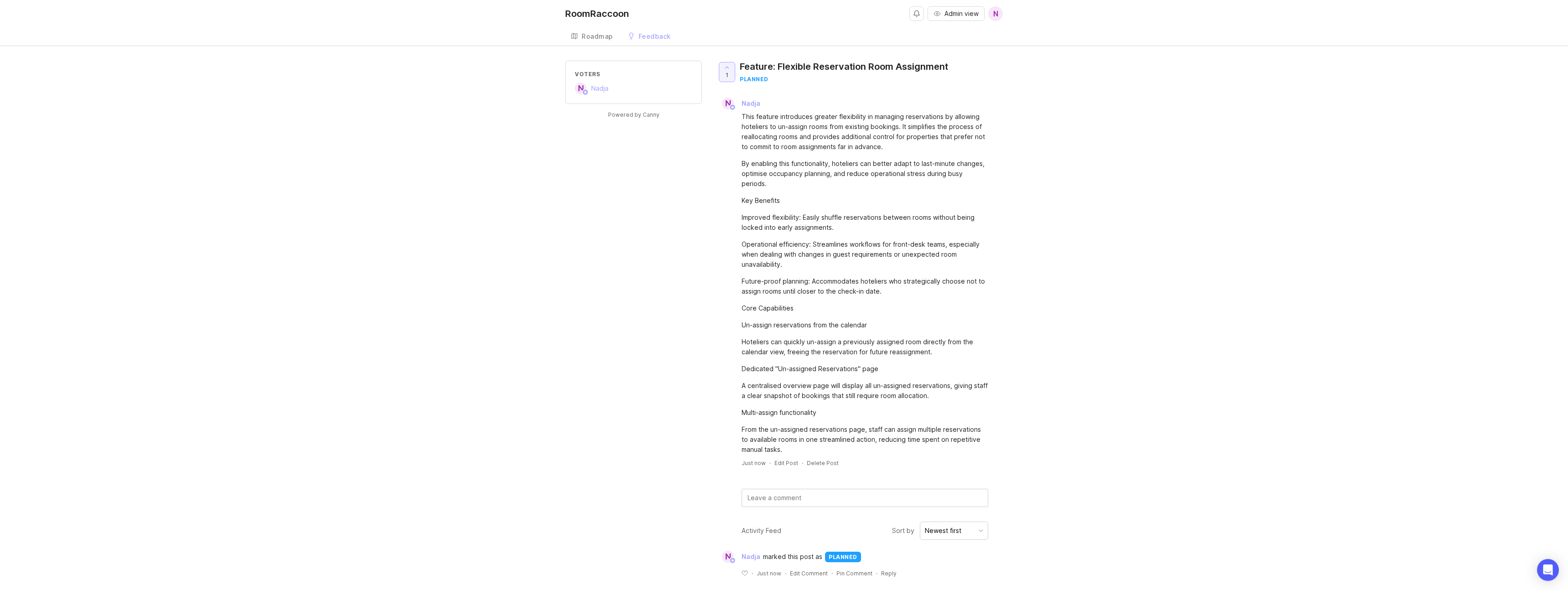
click at [728, 67] on icon at bounding box center [726, 67] width 6 height 6
click at [729, 69] on icon at bounding box center [726, 67] width 6 height 6
click at [792, 490] on textarea at bounding box center [864, 497] width 245 height 17
click at [1100, 389] on div "Voters N Nadja Powered by Canny 1 Feature: Flexible Reservation Room Assignment…" at bounding box center [784, 326] width 1568 height 531
click at [651, 37] on div "Feedback" at bounding box center [654, 36] width 32 height 6
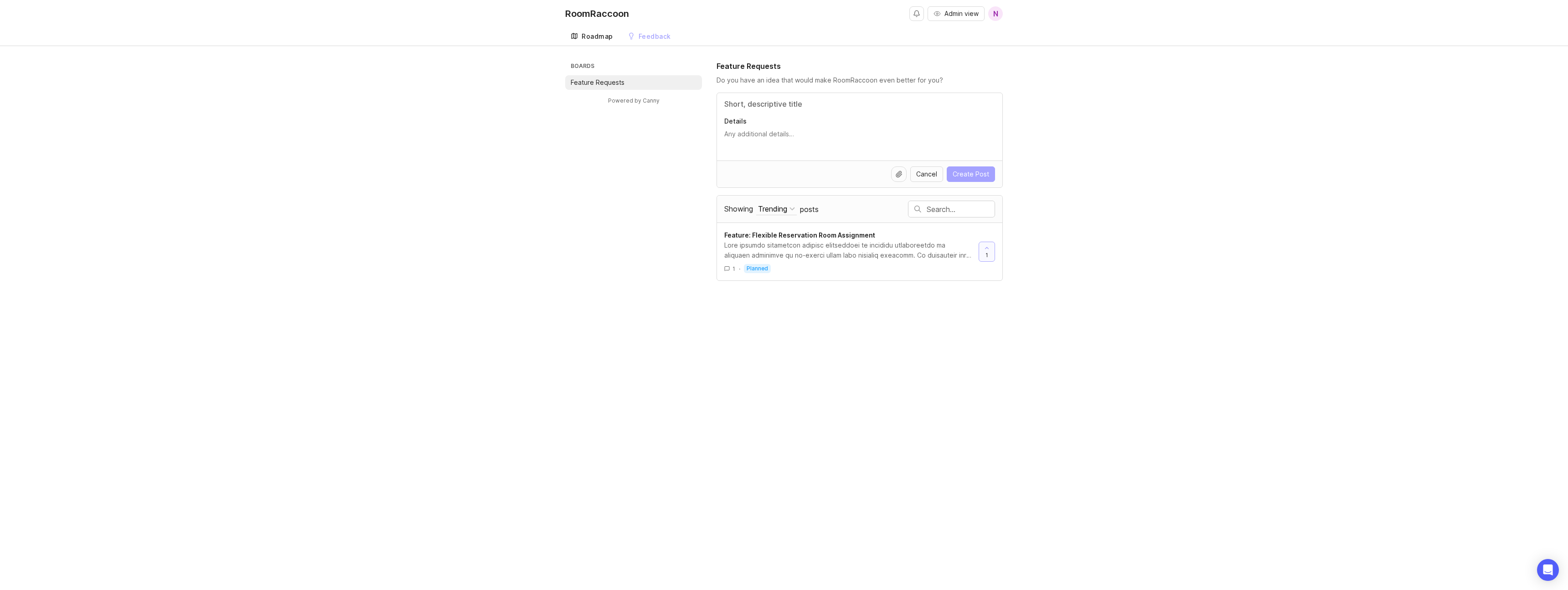
click at [597, 37] on div "Roadmap" at bounding box center [597, 36] width 31 height 6
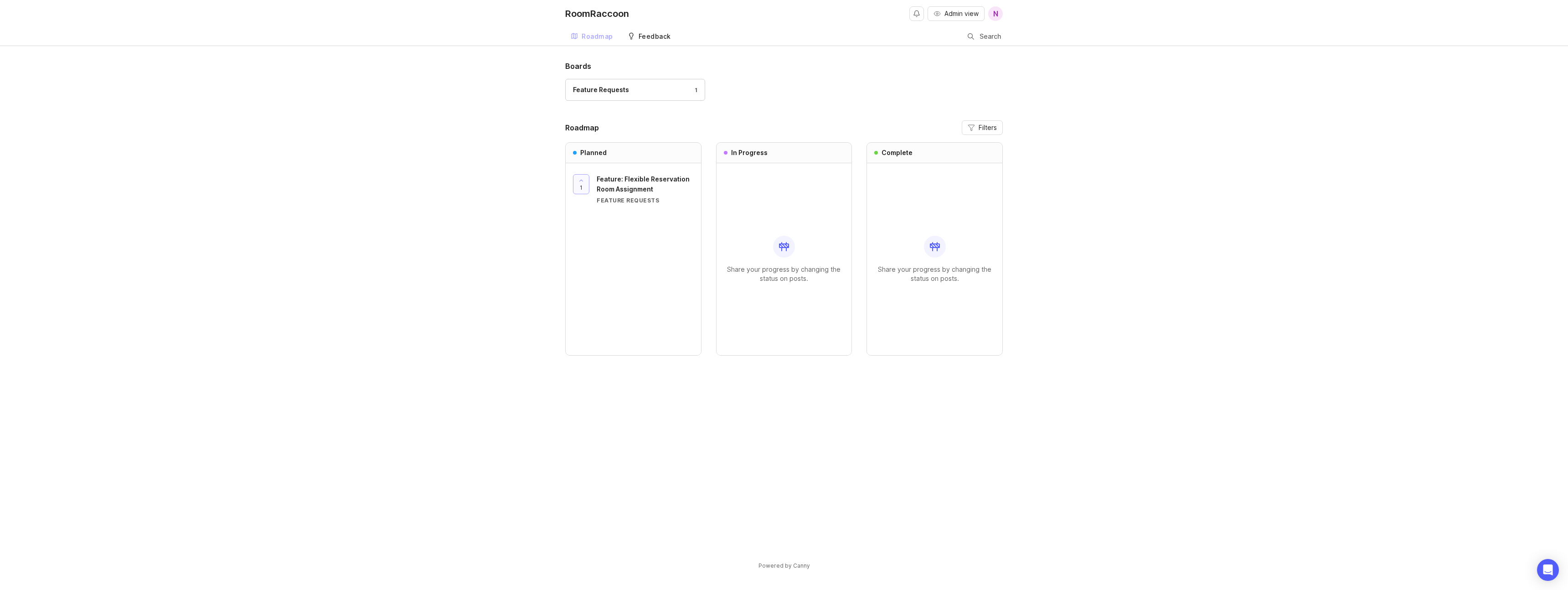
click at [639, 37] on div "Feedback" at bounding box center [654, 36] width 32 height 6
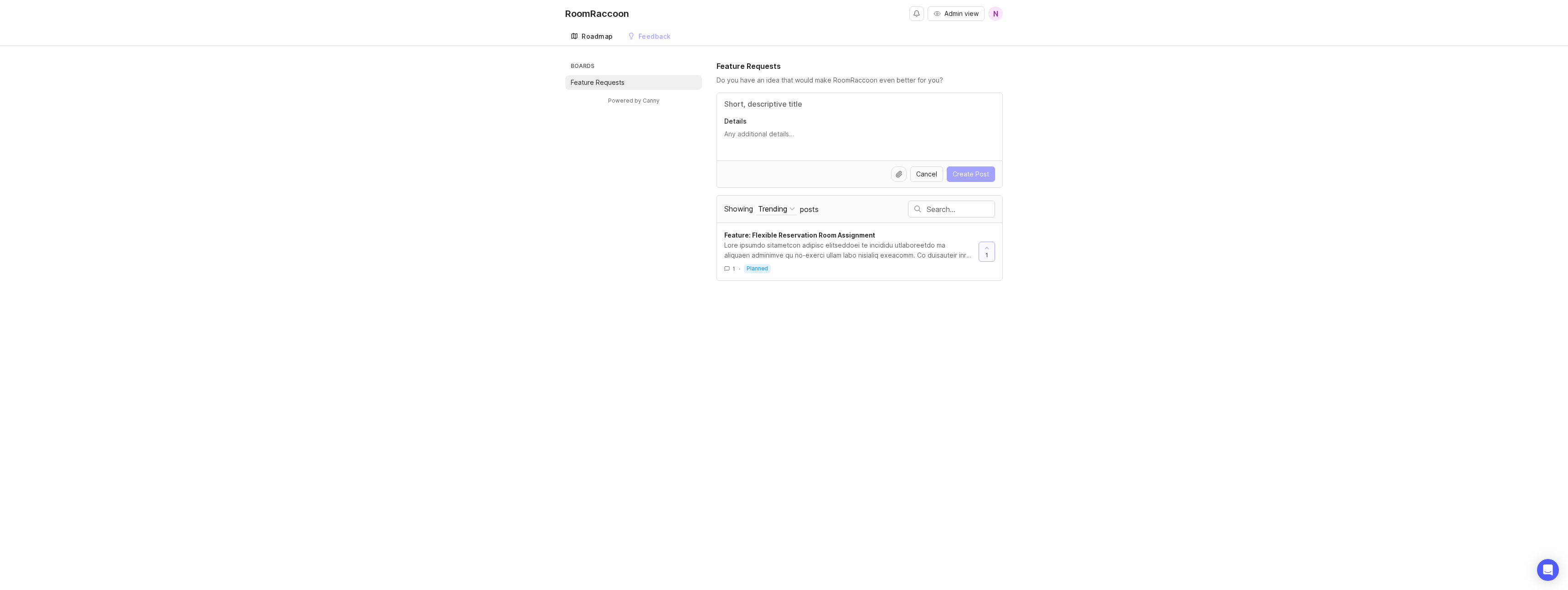
click at [597, 38] on div "Roadmap" at bounding box center [597, 36] width 31 height 6
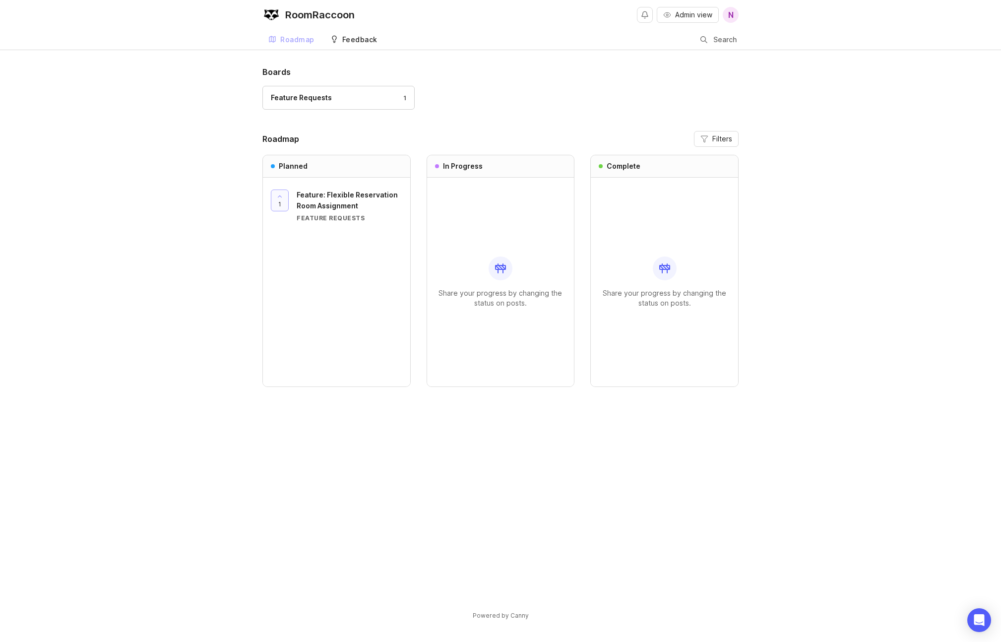
click at [349, 40] on div "Feedback" at bounding box center [359, 39] width 35 height 7
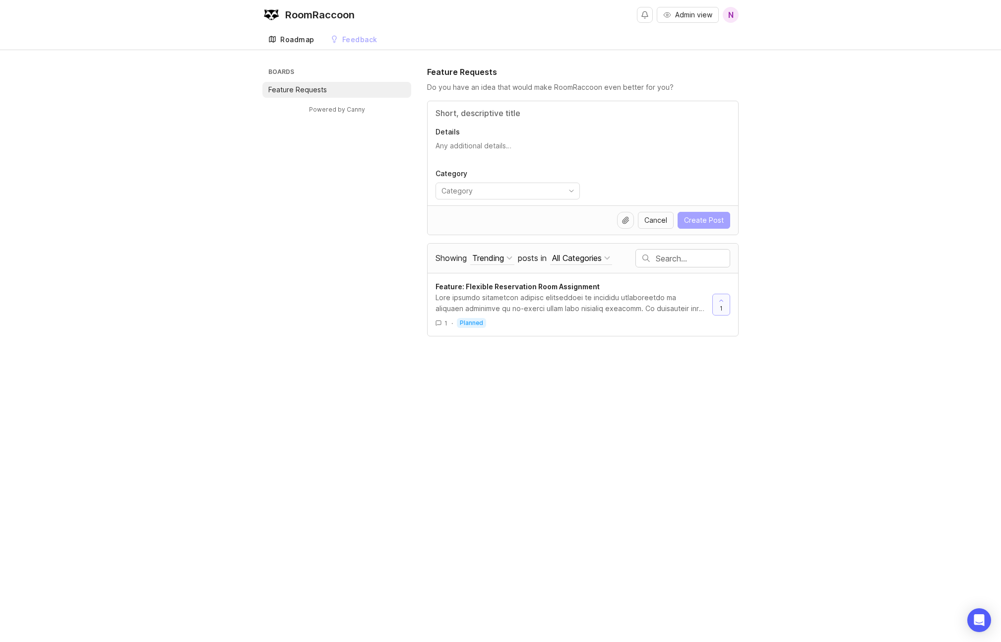
click at [294, 43] on div "Roadmap" at bounding box center [297, 39] width 34 height 7
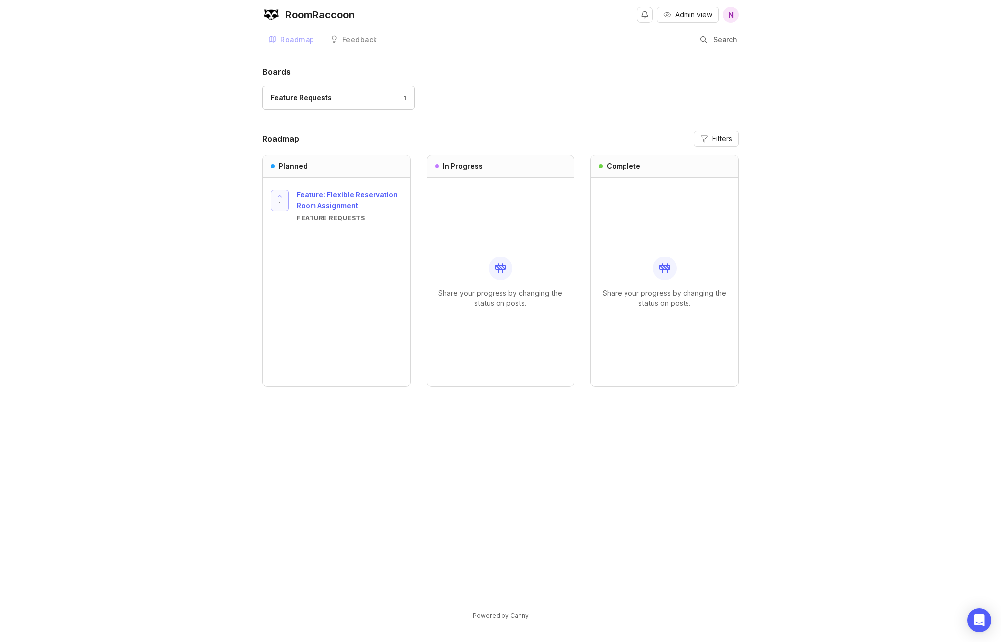
click at [320, 196] on span "Feature: Flexible Reservation Room Assignment" at bounding box center [347, 199] width 101 height 19
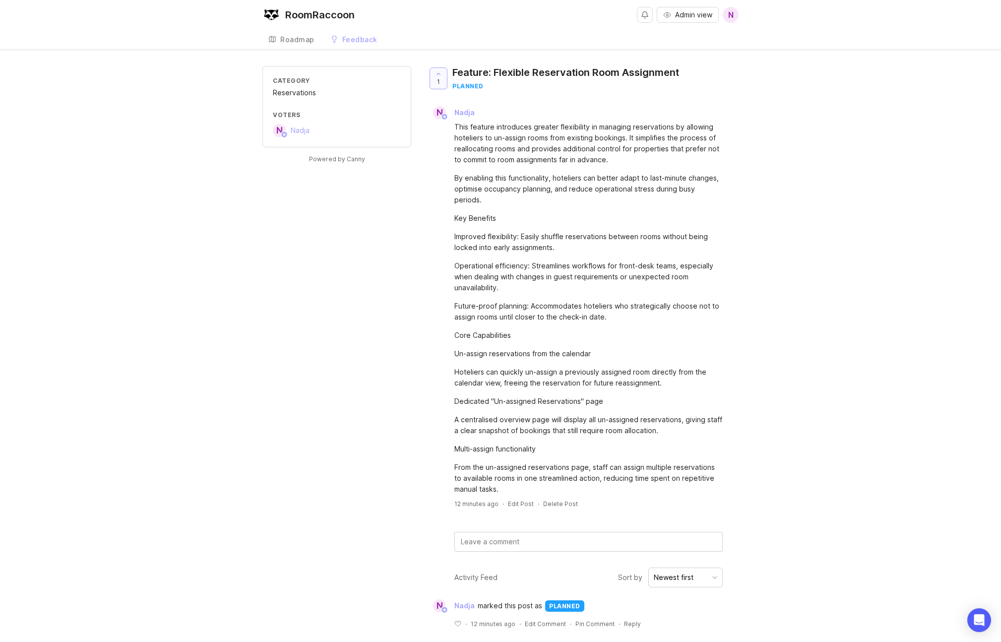
click at [270, 16] on img at bounding box center [271, 15] width 18 height 18
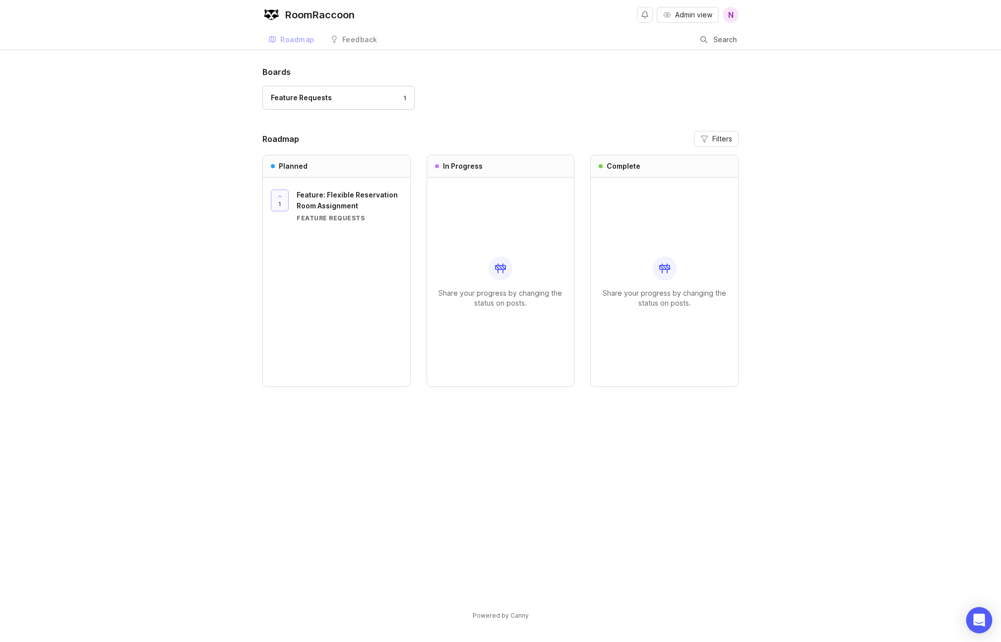
click at [977, 622] on icon "Open Intercom Messenger" at bounding box center [978, 619] width 13 height 13
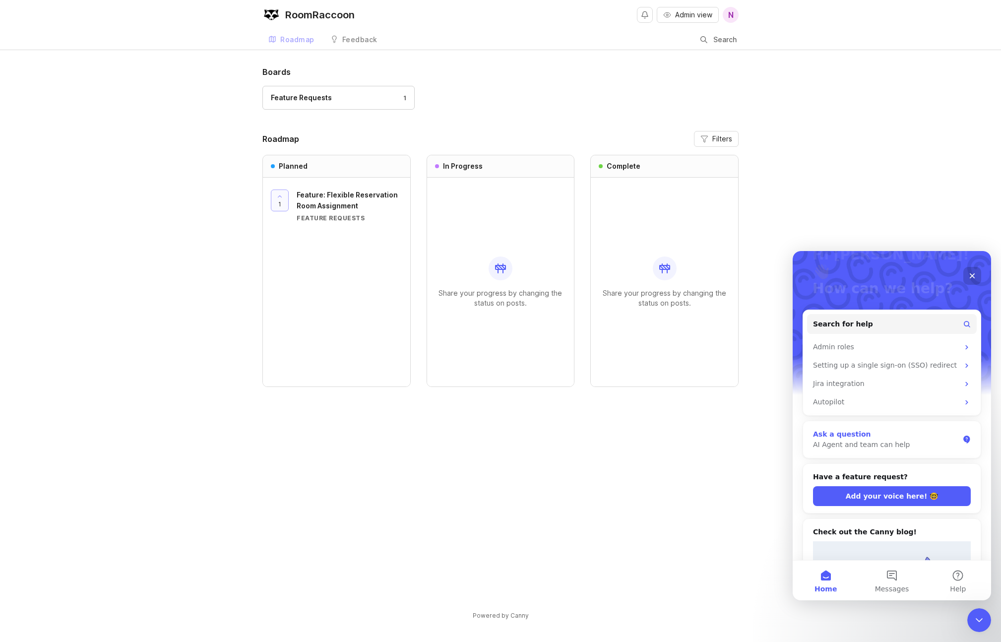
scroll to position [62, 0]
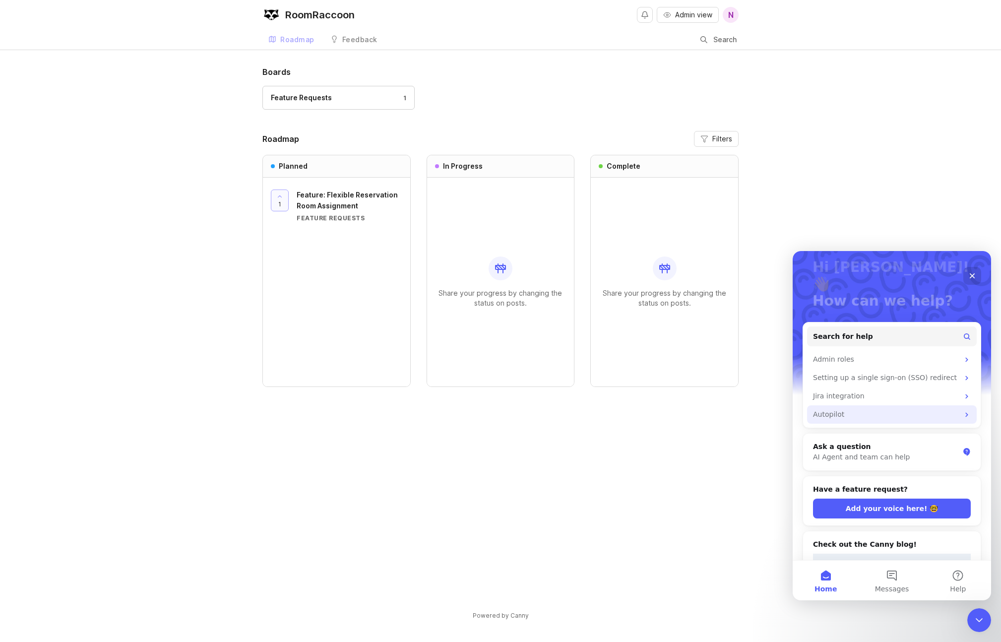
click at [905, 409] on div "Autopilot" at bounding box center [886, 414] width 146 height 10
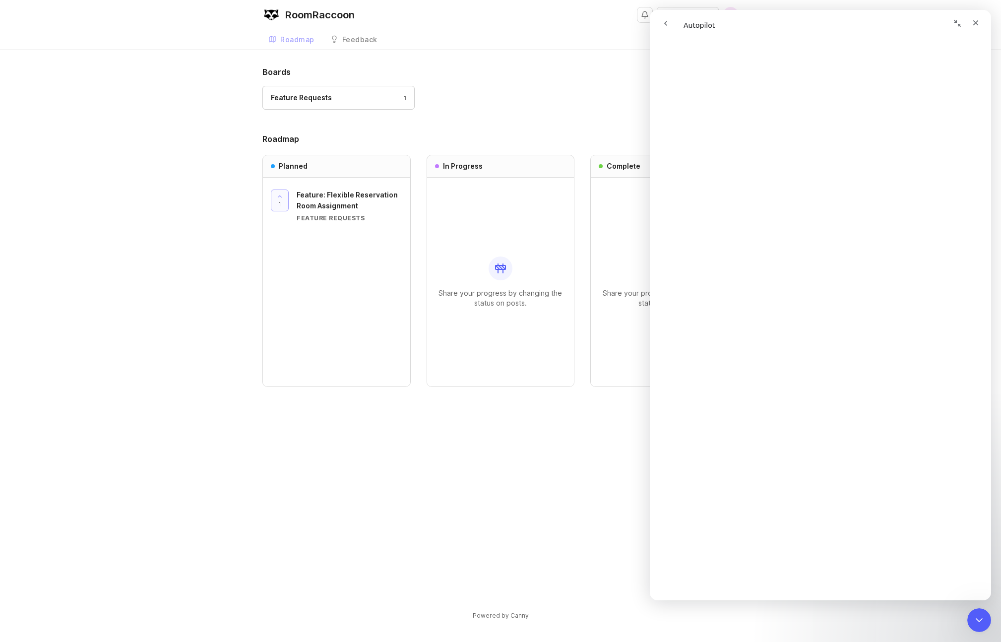
scroll to position [680, 0]
click at [976, 24] on icon "Close" at bounding box center [975, 22] width 5 height 5
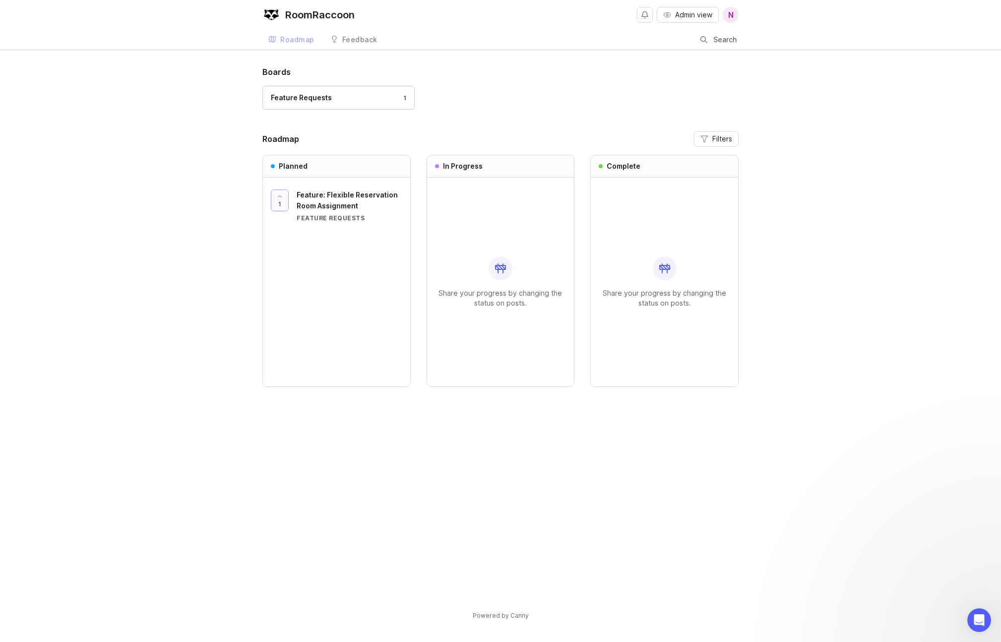
scroll to position [0, 0]
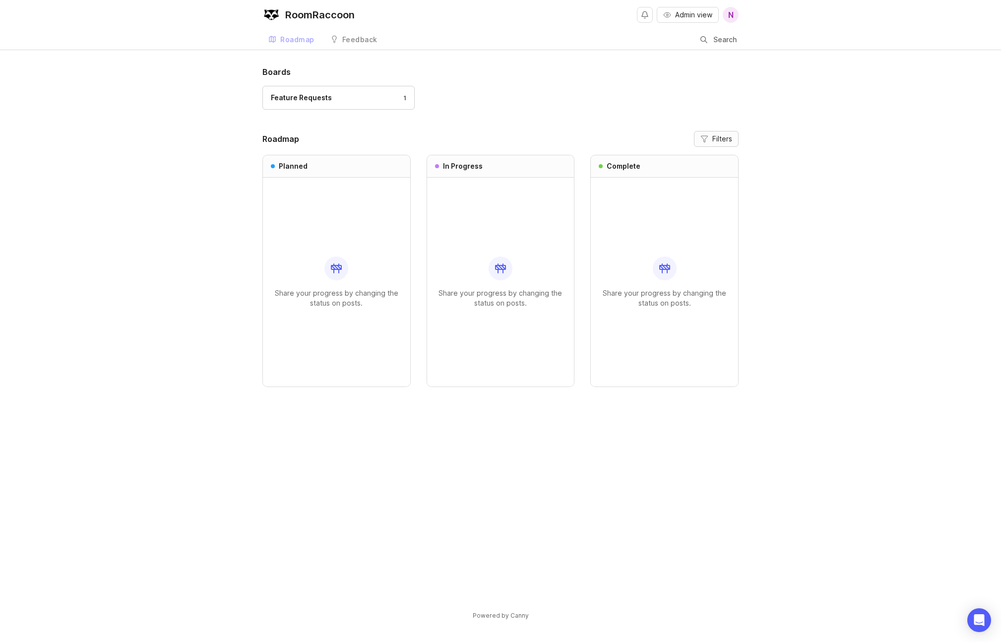
click at [722, 139] on span "Filters" at bounding box center [722, 139] width 20 height 10
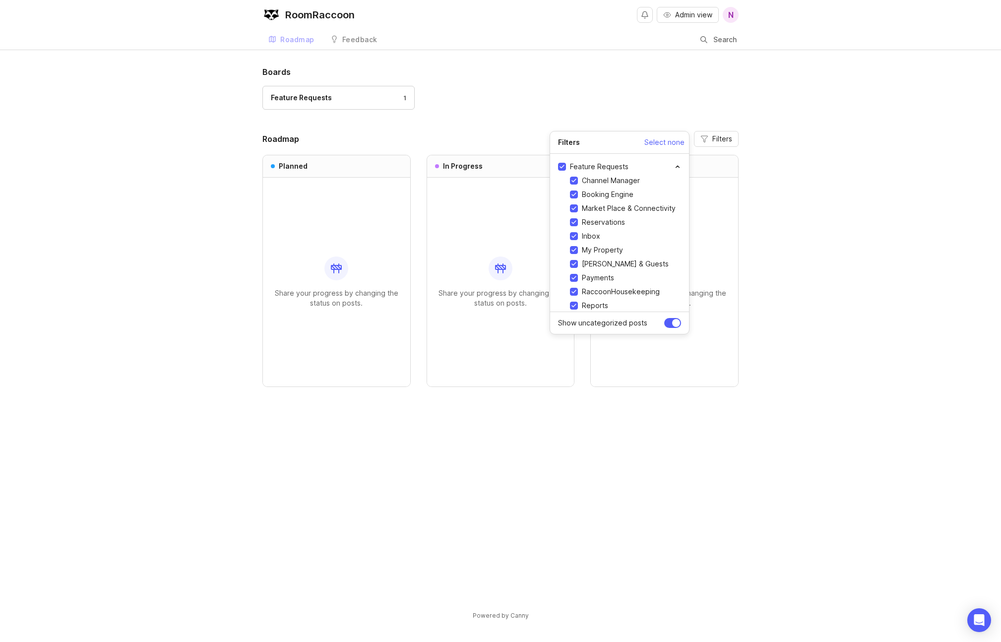
click at [842, 197] on div "Boards Feature Requests 1 Roadmap Filters Planned Share your progress by changi…" at bounding box center [500, 351] width 1001 height 571
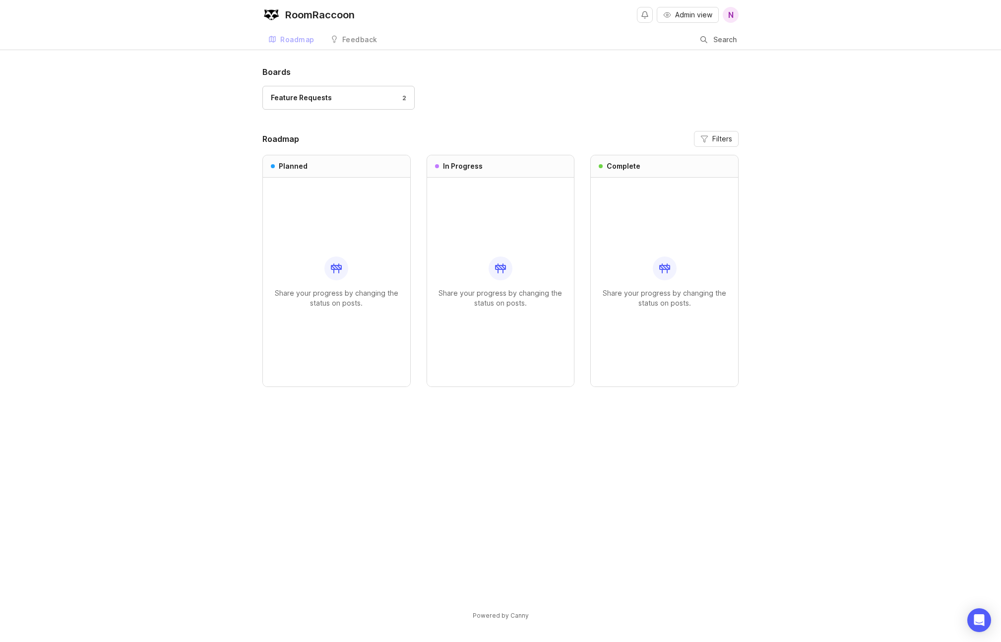
click at [765, 461] on div "Boards Feature Requests 2 Roadmap Filters Planned Share your progress by changi…" at bounding box center [500, 351] width 1001 height 571
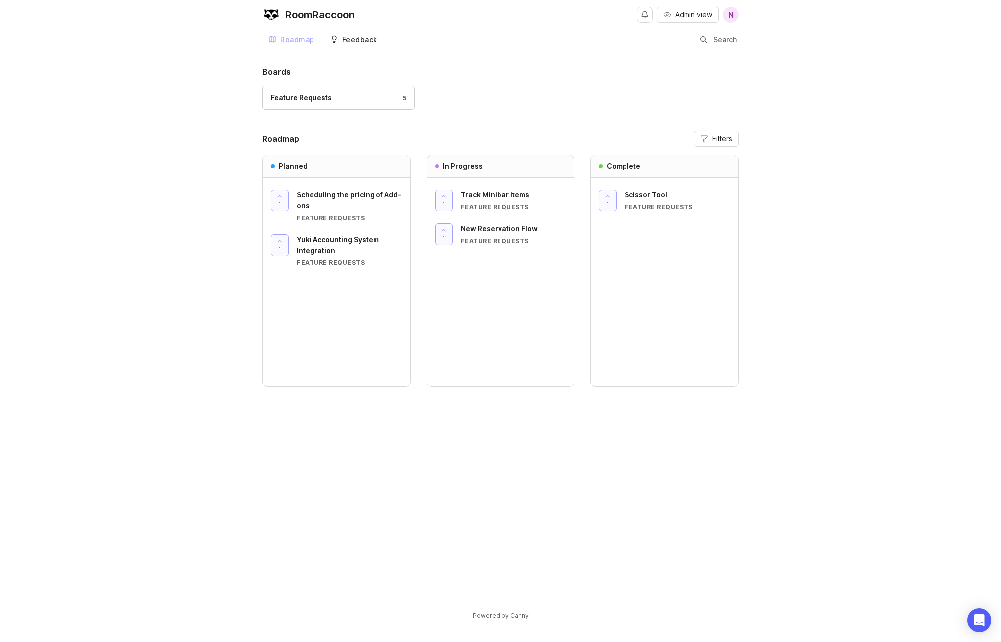
click at [365, 45] on link "Feedback" at bounding box center [353, 40] width 59 height 20
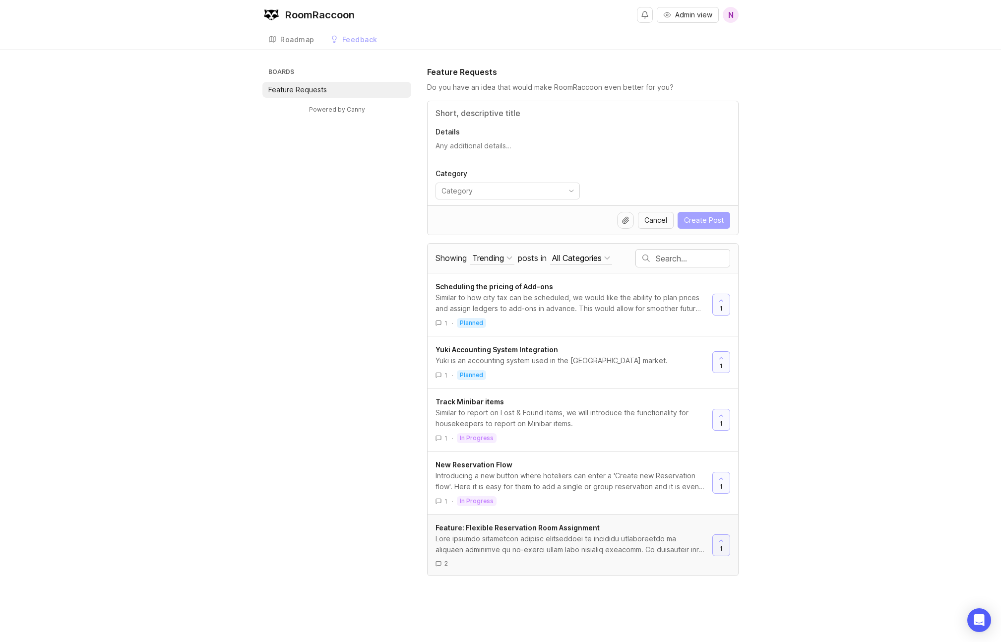
click at [484, 527] on span "Feature: Flexible Reservation Room Assignment" at bounding box center [517, 527] width 164 height 8
click at [592, 255] on div "All Categories" at bounding box center [577, 257] width 50 height 11
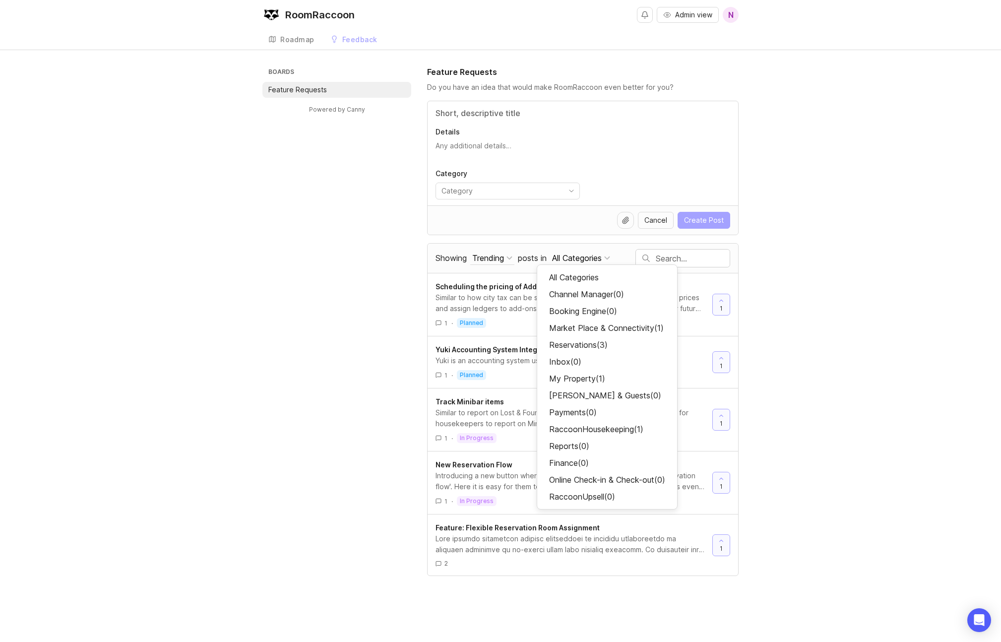
click at [851, 360] on div "Boards Feature Requests Powered by Canny Feature Requests Do you have an idea t…" at bounding box center [500, 321] width 1001 height 510
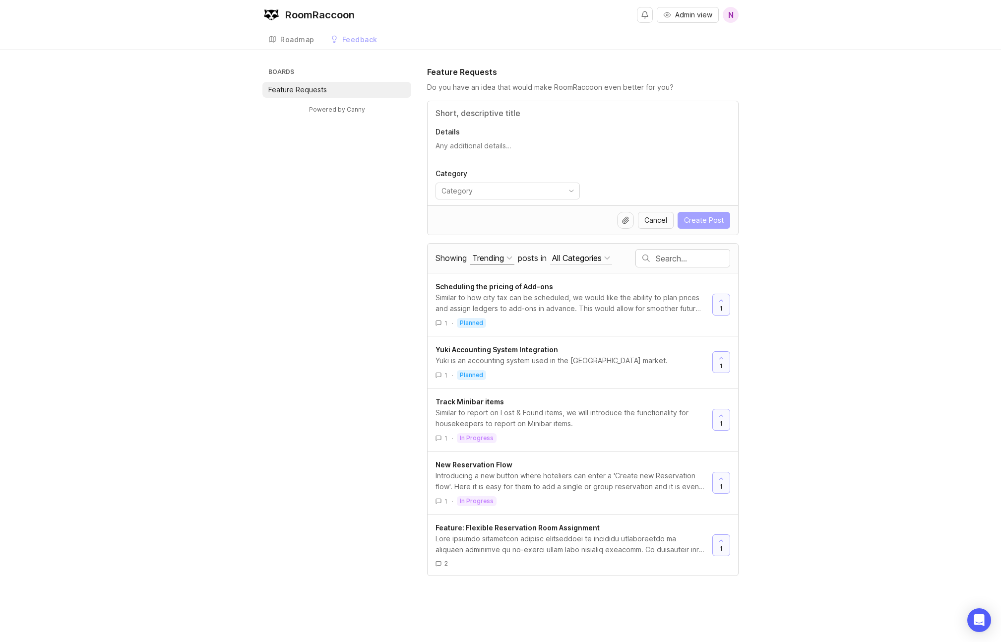
click at [497, 260] on div "Trending" at bounding box center [488, 257] width 32 height 11
click at [845, 317] on div "Boards Feature Requests Powered by Canny Feature Requests Do you have an idea t…" at bounding box center [500, 321] width 1001 height 510
click at [288, 41] on div "Roadmap" at bounding box center [297, 39] width 34 height 7
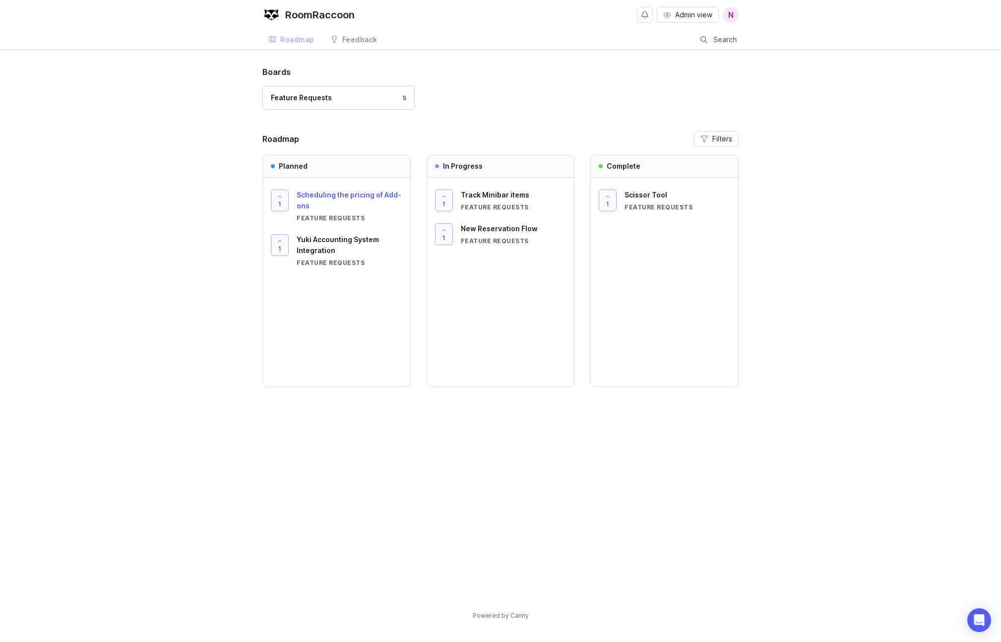
click at [356, 199] on div "Scheduling the pricing of Add-ons" at bounding box center [350, 200] width 106 height 22
click at [351, 41] on div "Feedback" at bounding box center [359, 39] width 35 height 7
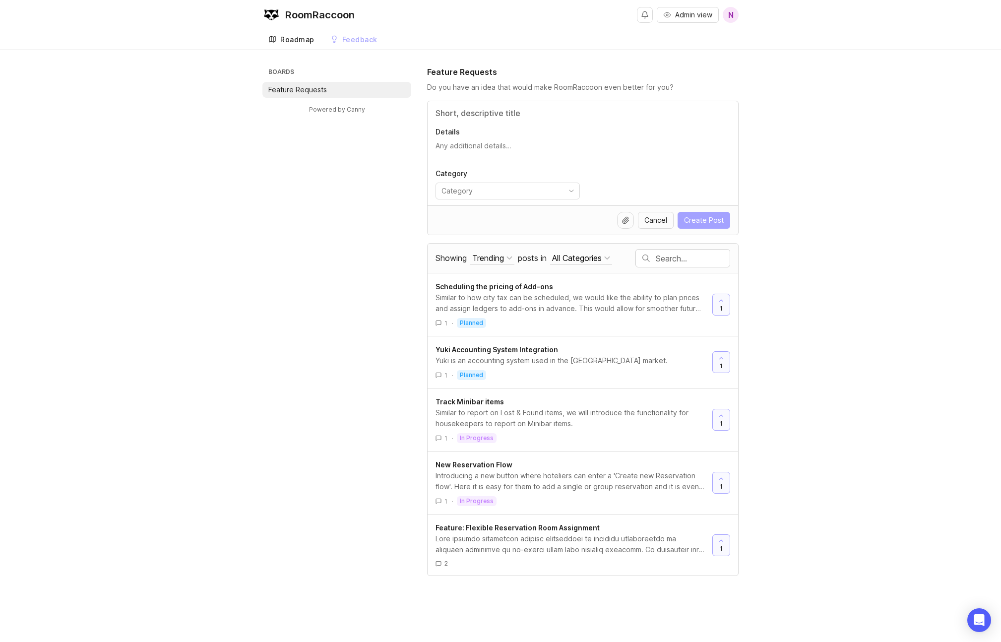
click at [289, 41] on div "Roadmap" at bounding box center [297, 39] width 34 height 7
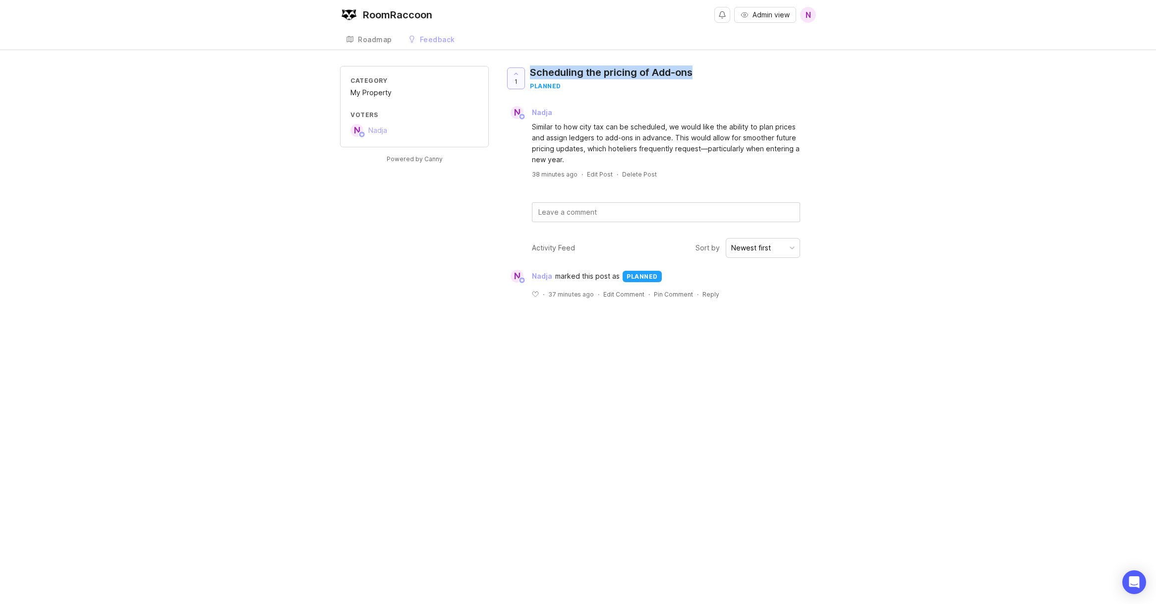
drag, startPoint x: 695, startPoint y: 70, endPoint x: 531, endPoint y: 69, distance: 164.6
click at [531, 69] on div "1 Scheduling the pricing of Add-ons planned" at bounding box center [603, 82] width 196 height 32
copy div "Scheduling the pricing of Add-ons"
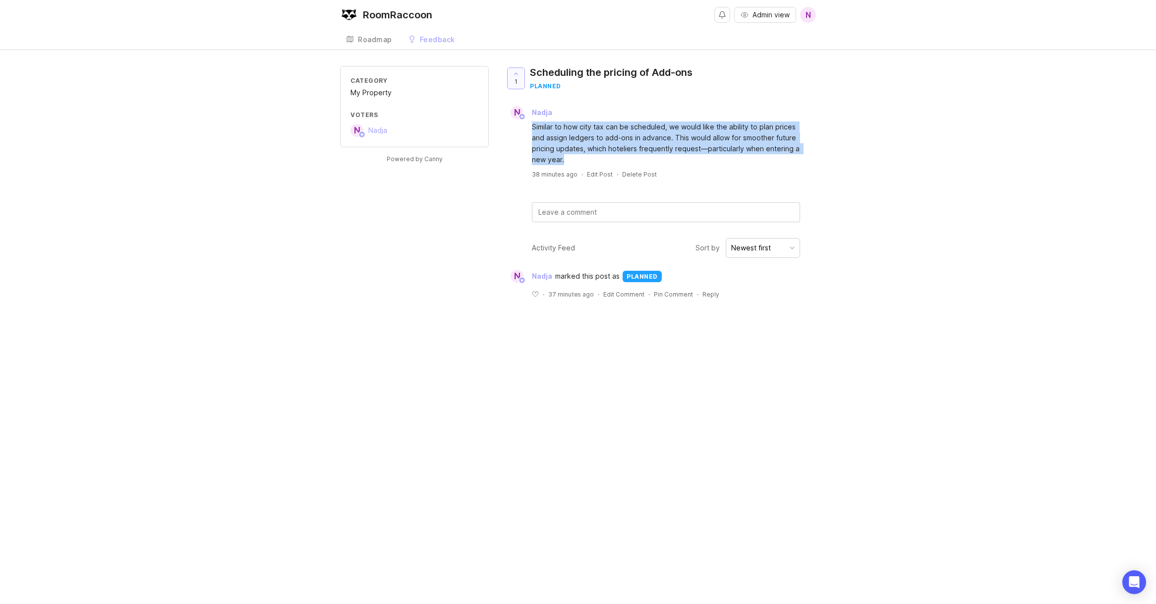
drag, startPoint x: 532, startPoint y: 127, endPoint x: 569, endPoint y: 159, distance: 48.5
click at [569, 159] on div "Similar to how city tax can be scheduled, we would like the ability to plan pri…" at bounding box center [666, 143] width 268 height 44
copy div "Similar to how city tax can be scheduled, we would like the ability to plan pri…"
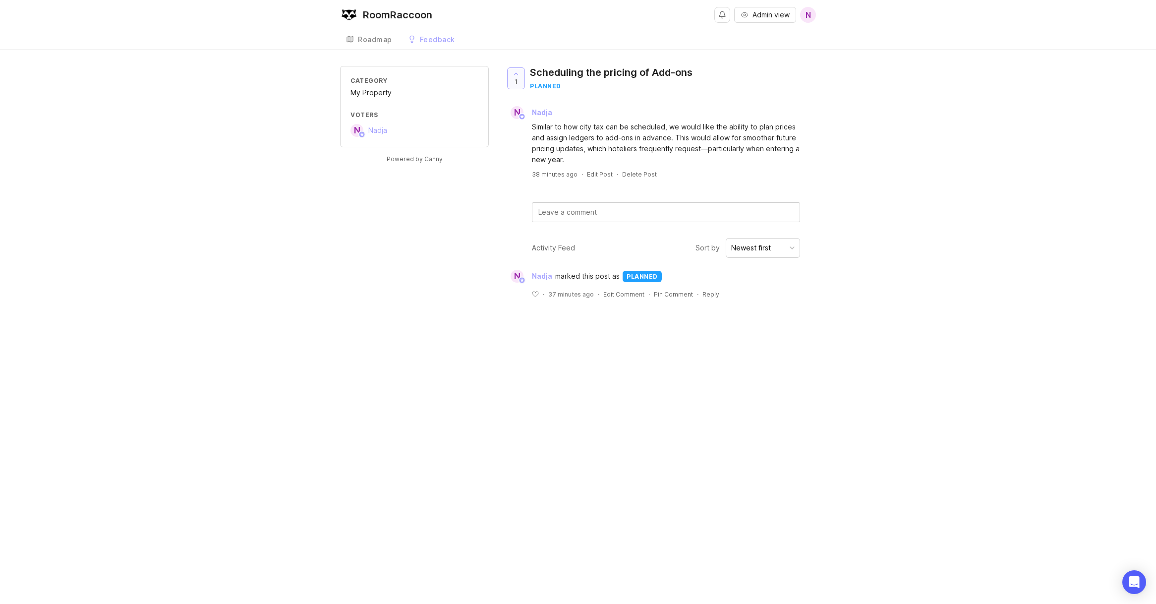
click at [283, 137] on div "Category My Property Voters N Nadja Powered by Canny 1 Scheduling the pricing o…" at bounding box center [578, 190] width 1156 height 248
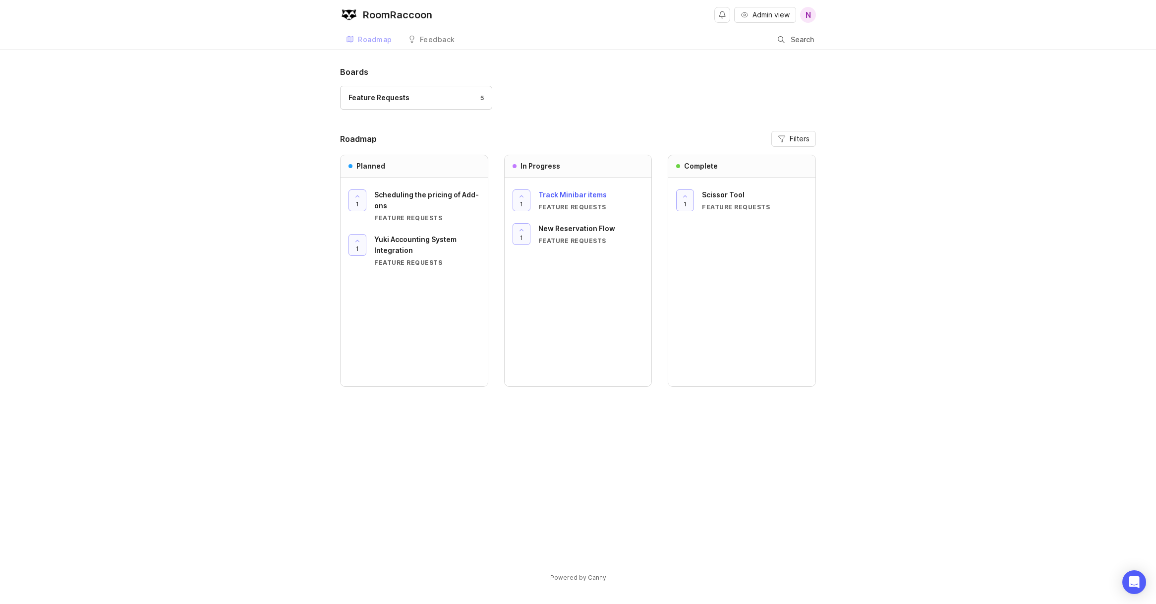
click at [580, 196] on span "Track Minibar items" at bounding box center [573, 194] width 68 height 8
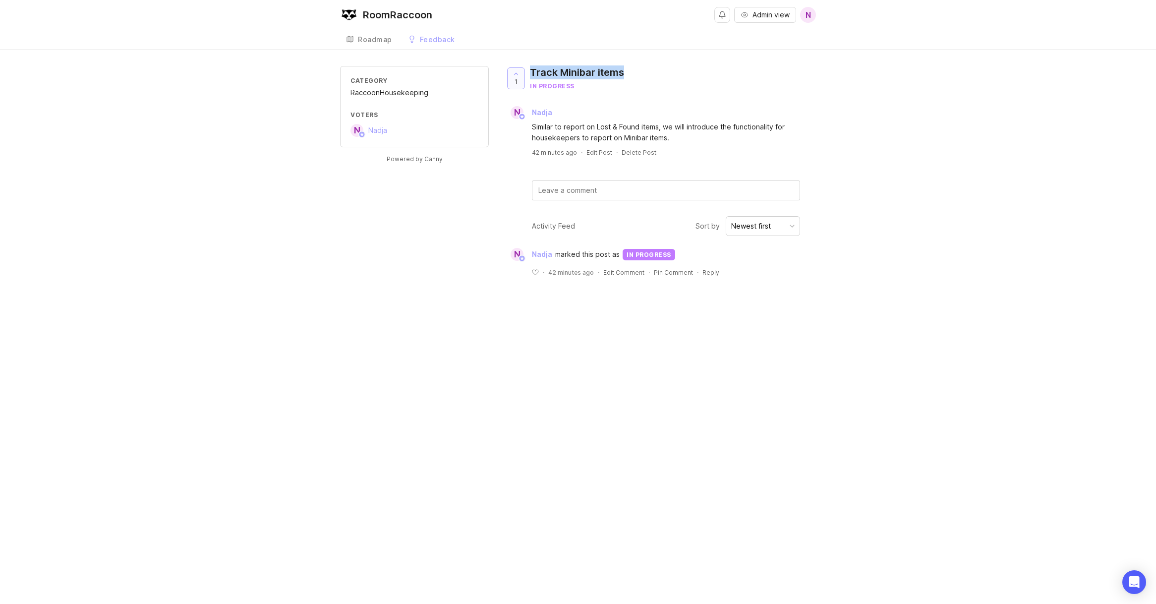
drag, startPoint x: 626, startPoint y: 71, endPoint x: 530, endPoint y: 68, distance: 95.8
click at [530, 68] on div "1 Track Minibar items in progress" at bounding box center [568, 82] width 127 height 32
copy div "Track Minibar items"
drag, startPoint x: 531, startPoint y: 129, endPoint x: 677, endPoint y: 136, distance: 146.4
click at [677, 136] on div "Similar to report on Lost & Found items, we will introduce the functionality fo…" at bounding box center [660, 131] width 311 height 24
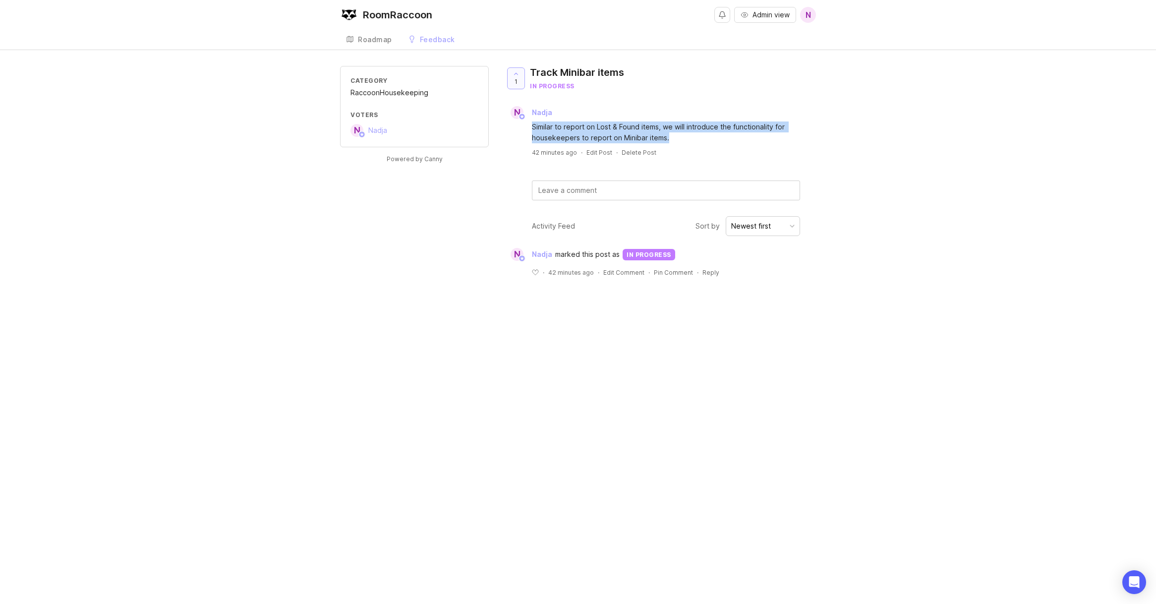
copy div "Similar to report on Lost & Found items, we will introduce the functionality fo…"
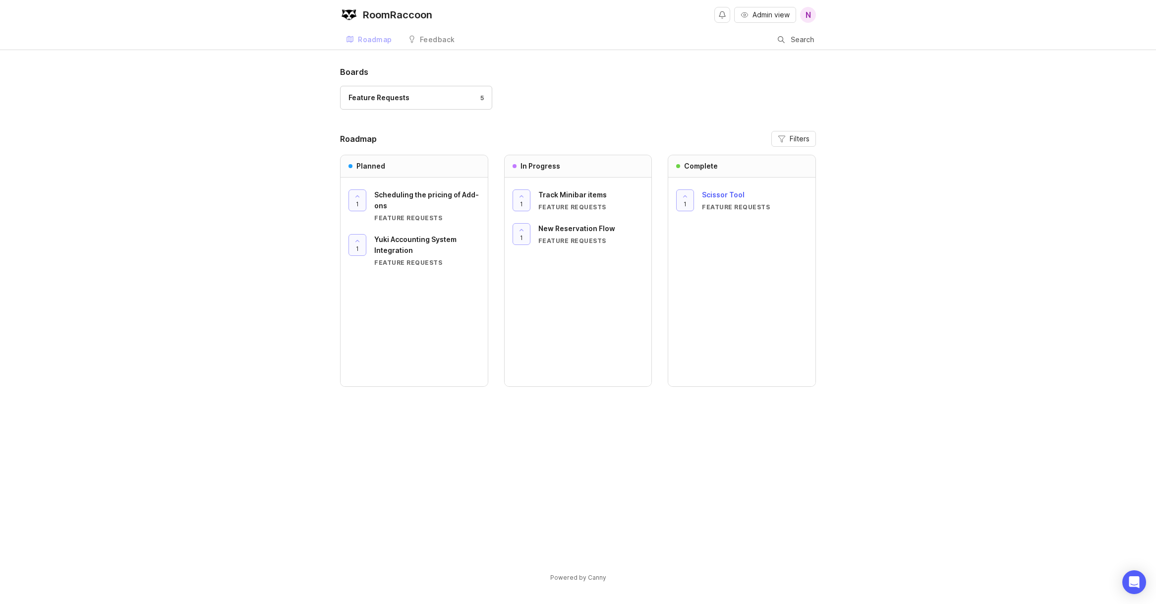
click at [720, 194] on span "Scissor Tool" at bounding box center [723, 194] width 43 height 8
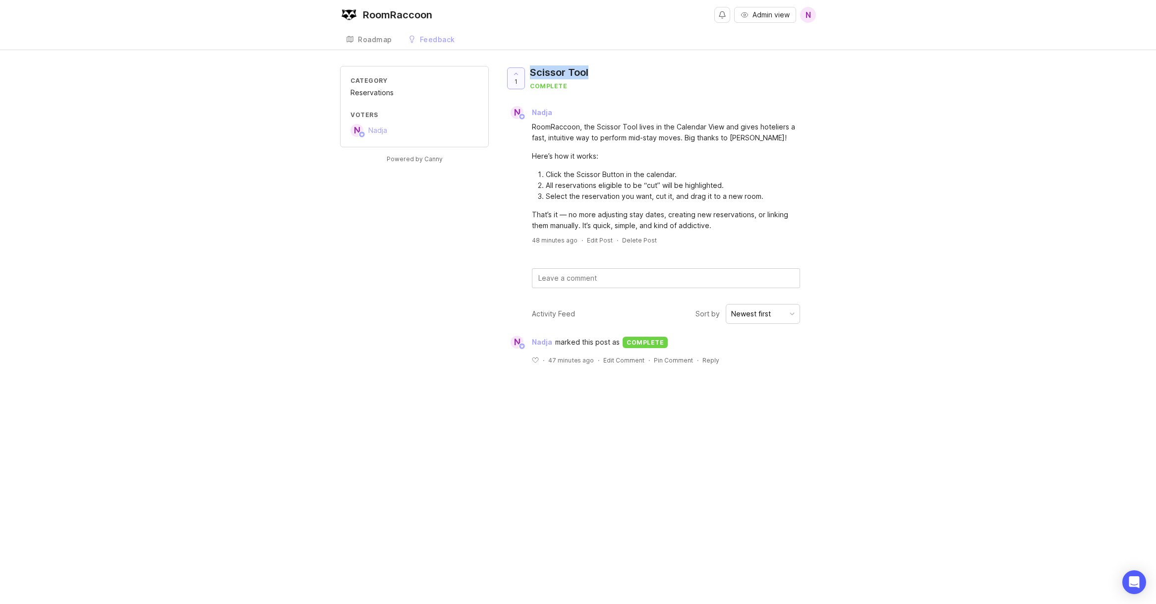
drag, startPoint x: 531, startPoint y: 72, endPoint x: 597, endPoint y: 71, distance: 66.0
click at [597, 71] on div "1 Scissor Tool complete" at bounding box center [660, 82] width 311 height 32
copy div "Scissor Tool"
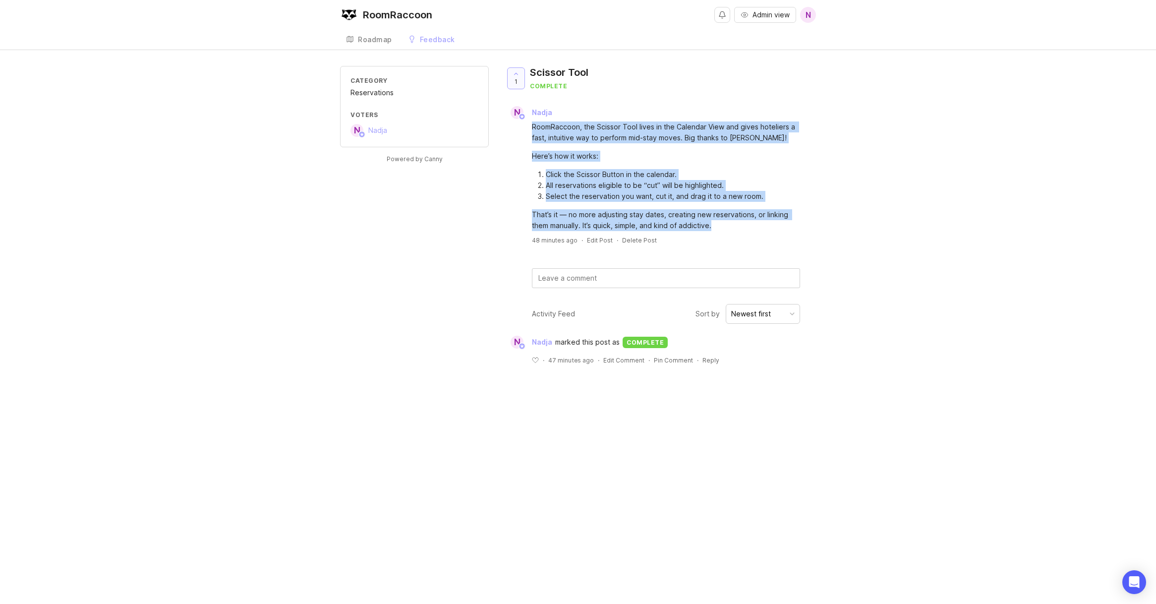
drag, startPoint x: 531, startPoint y: 127, endPoint x: 731, endPoint y: 225, distance: 222.9
click at [731, 225] on div "RoomRaccoon, the Scissor Tool lives in the Calendar View and gives hoteliers a …" at bounding box center [660, 175] width 311 height 112
copy div "RoomRaccoon, the Scissor Tool lives in the Calendar View and gives hoteliers a …"
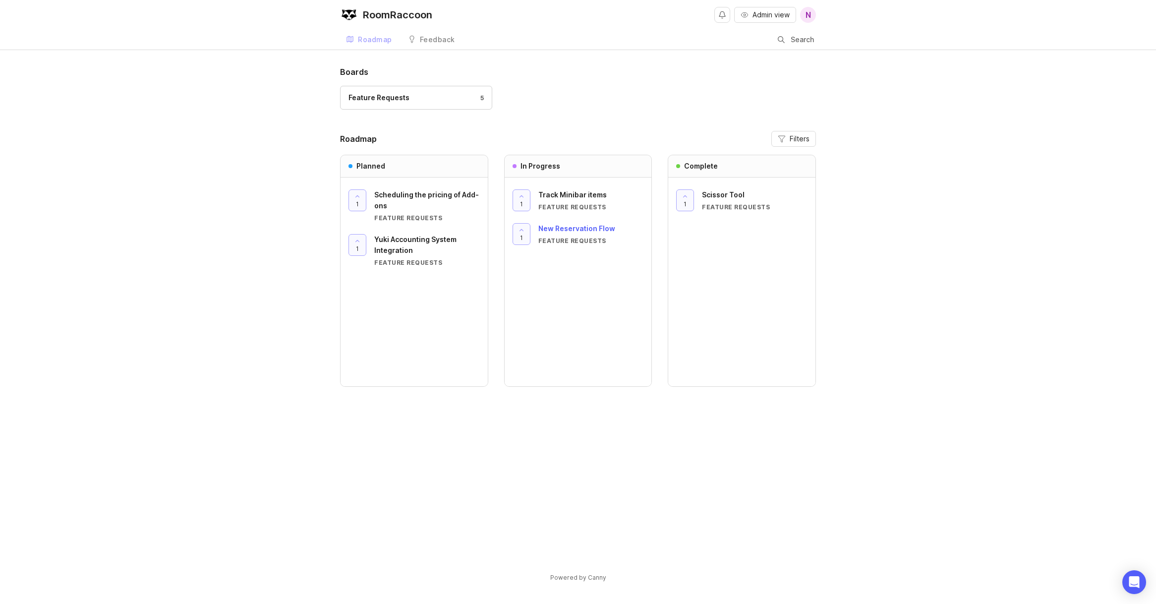
click at [558, 229] on span "New Reservation Flow" at bounding box center [577, 228] width 77 height 8
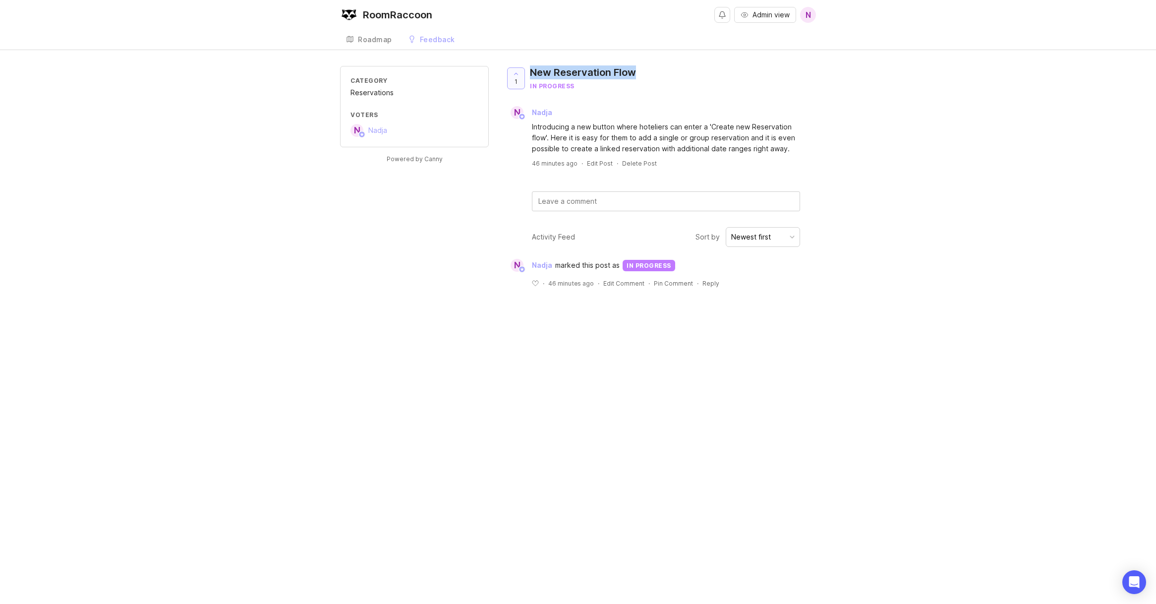
drag, startPoint x: 532, startPoint y: 70, endPoint x: 641, endPoint y: 70, distance: 109.1
click at [641, 70] on div "1 New Reservation Flow in progress" at bounding box center [574, 82] width 139 height 32
copy div "New Reservation Flow"
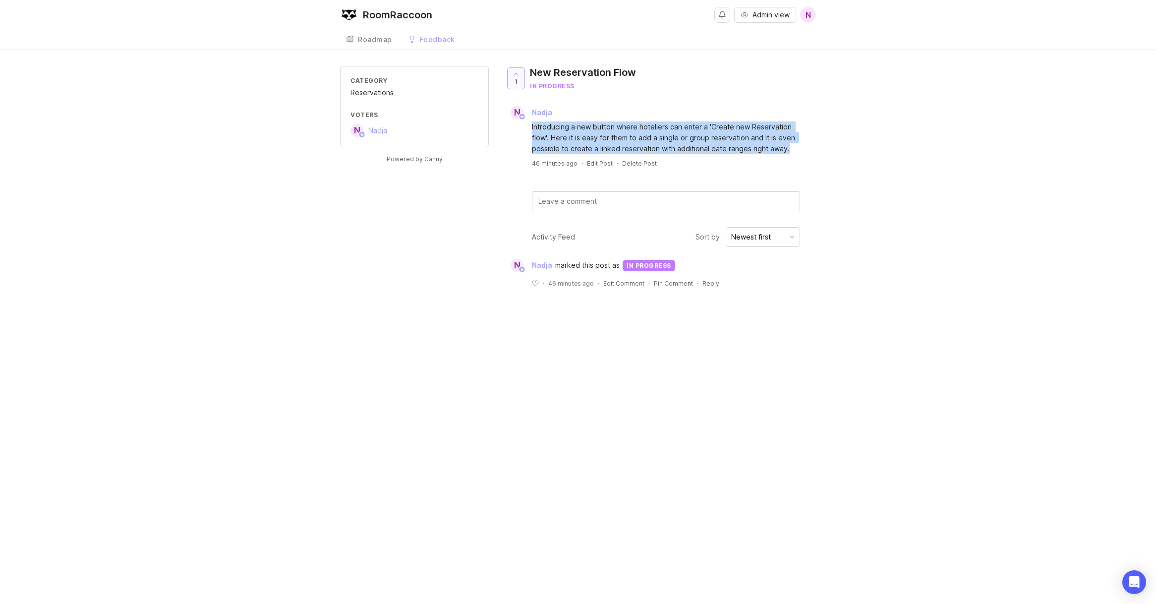
drag, startPoint x: 531, startPoint y: 128, endPoint x: 825, endPoint y: 154, distance: 295.6
click at [825, 154] on div "Category Reservations Voters N Nadja Powered by Canny 1 New Reservation Flow in…" at bounding box center [578, 185] width 1156 height 238
copy div "Introducing a new button where hoteliers can enter a 'Create new Reservation fl…"
